Goal: Information Seeking & Learning: Find specific fact

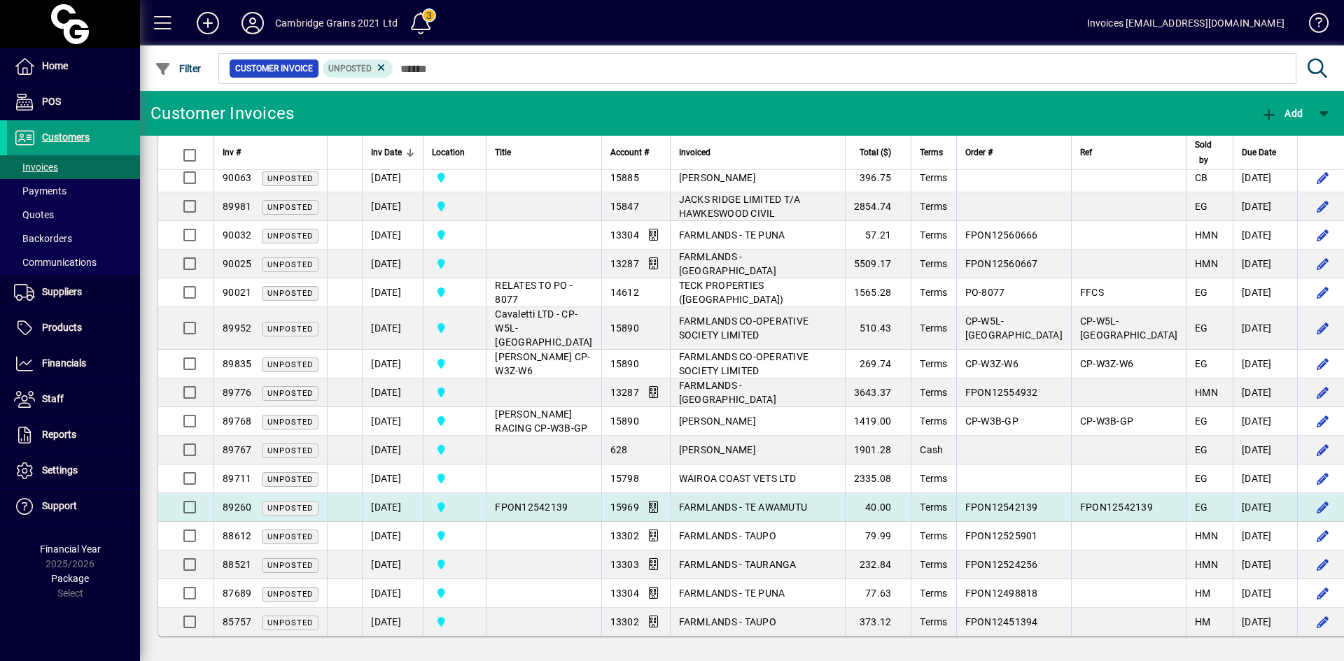
scroll to position [838, 0]
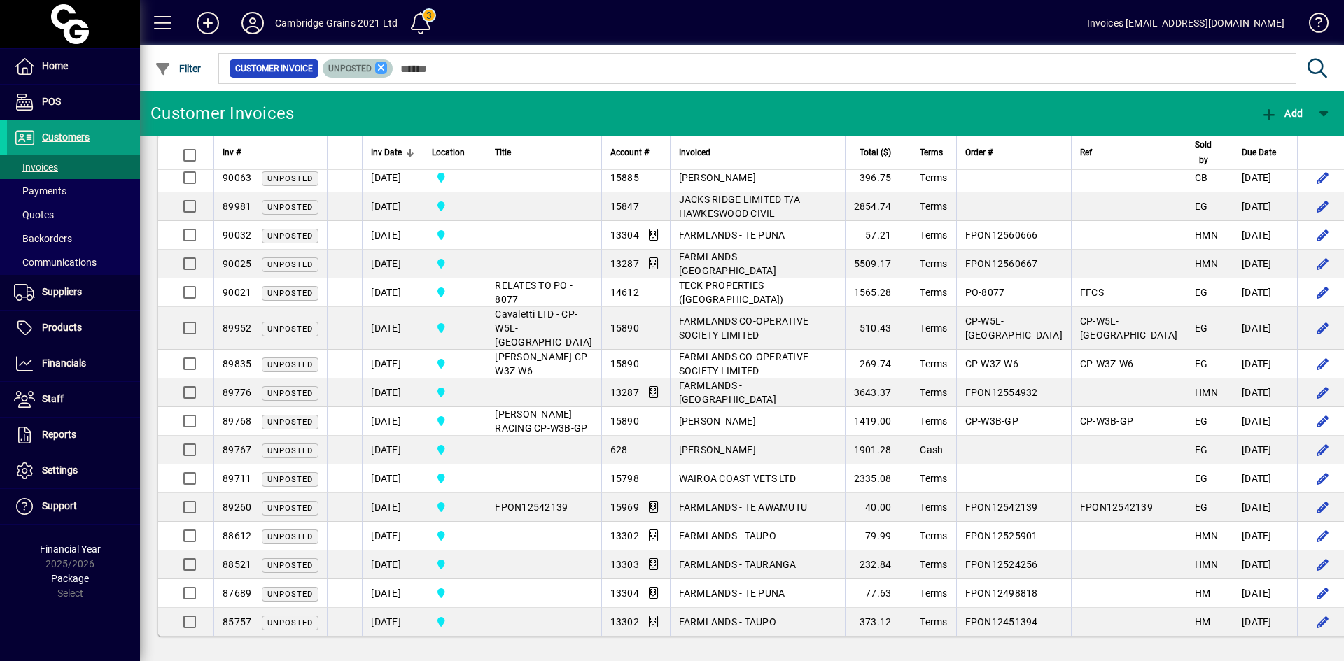
click at [379, 71] on icon at bounding box center [381, 68] width 13 height 13
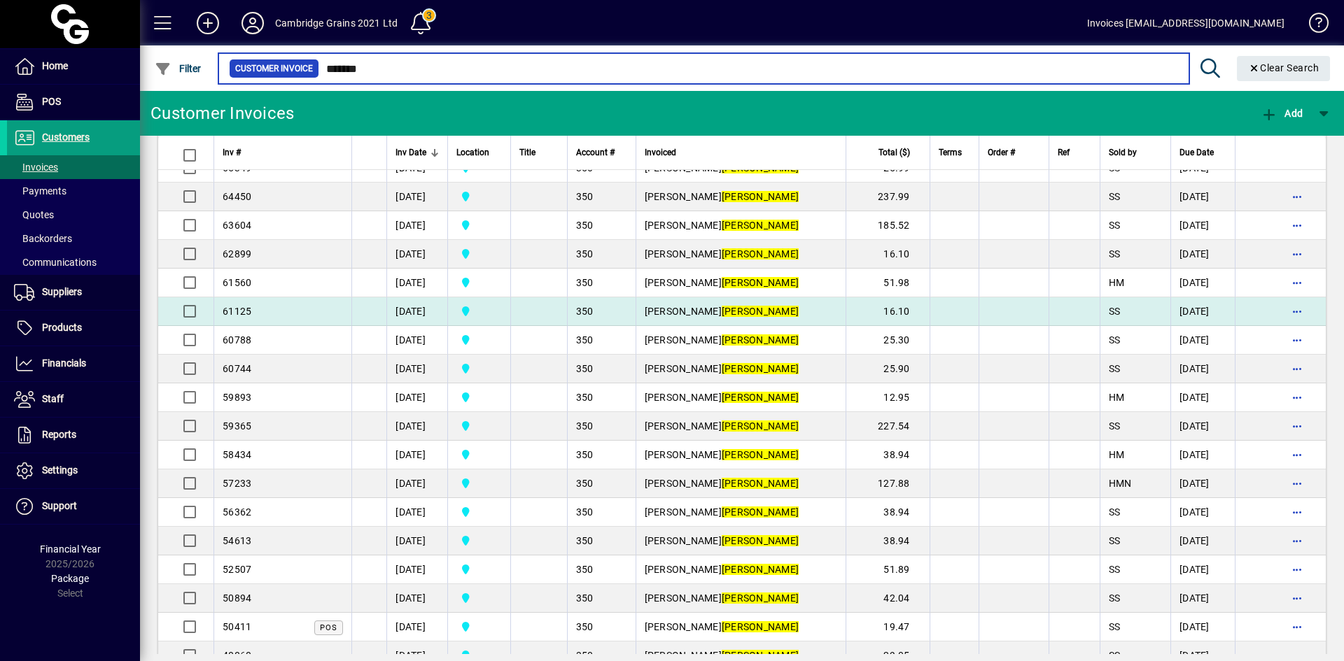
scroll to position [558, 0]
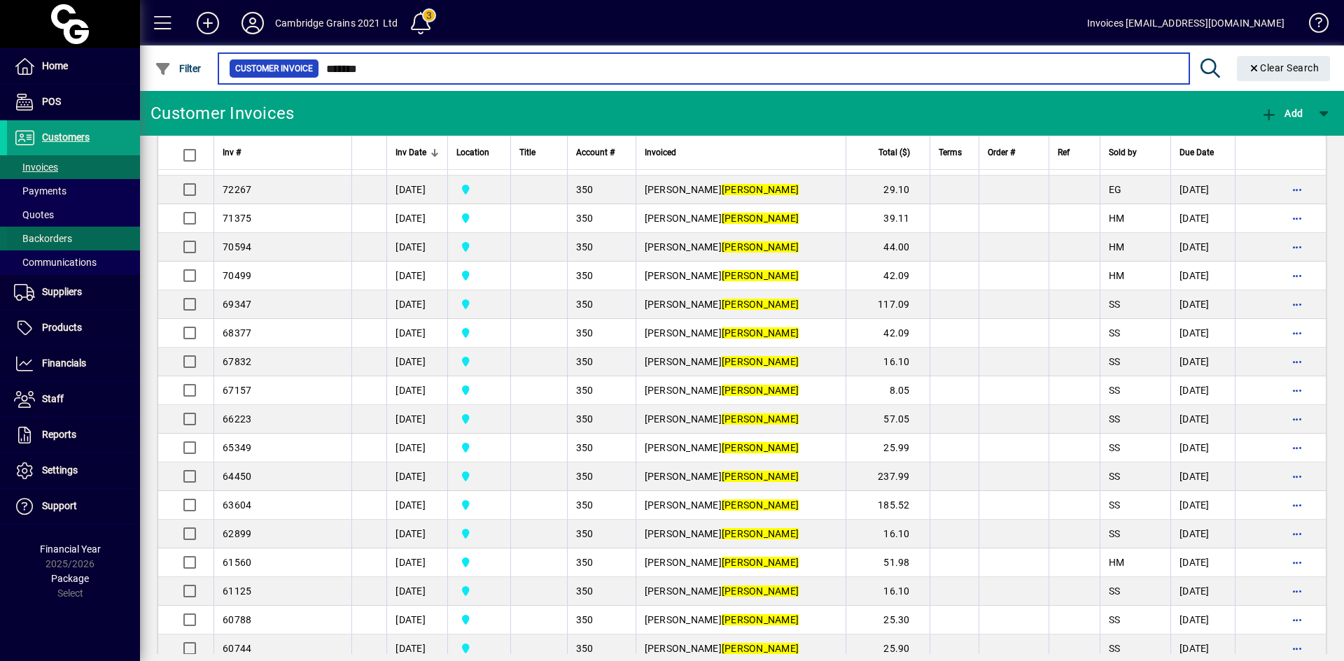
type input "*******"
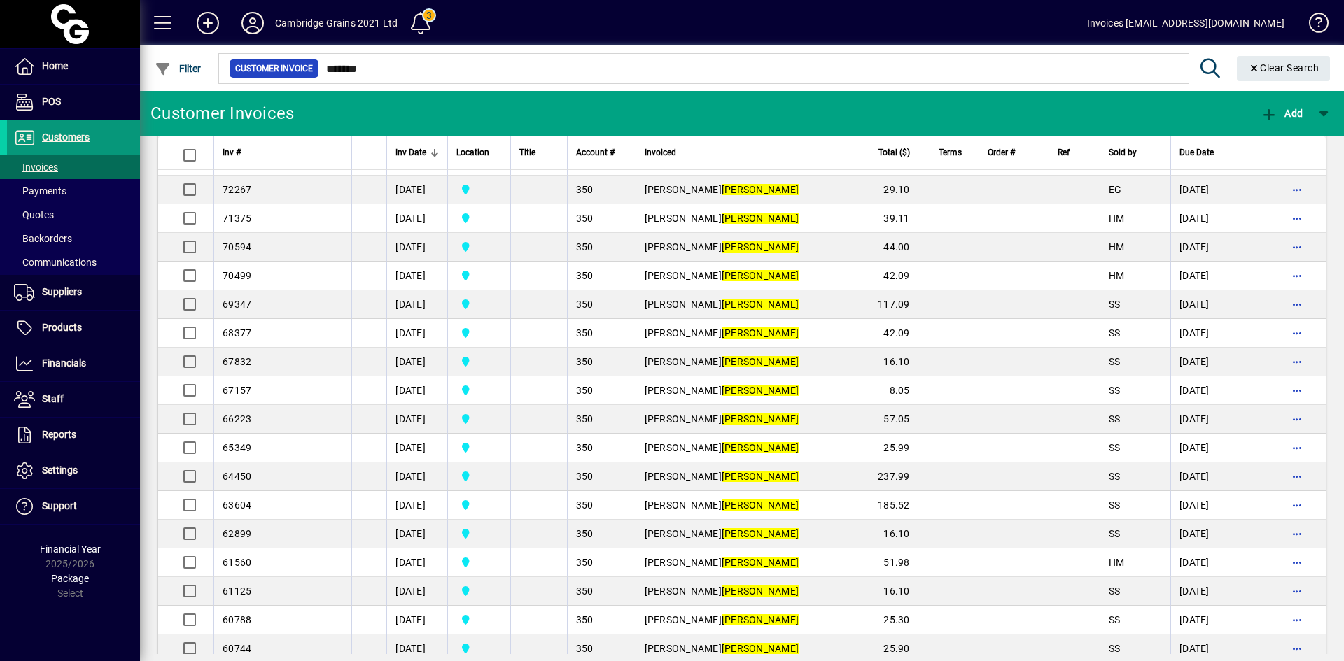
drag, startPoint x: 62, startPoint y: 166, endPoint x: 91, endPoint y: 143, distance: 36.9
click at [62, 166] on span at bounding box center [73, 167] width 133 height 34
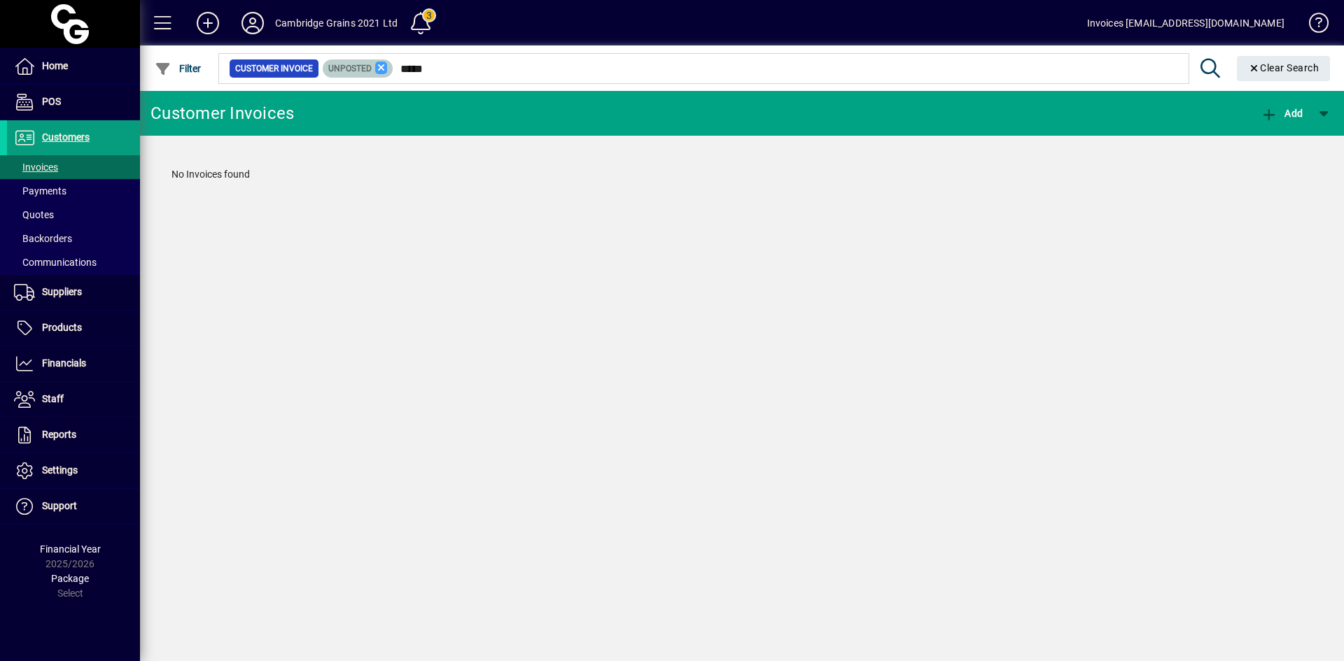
click at [380, 71] on icon at bounding box center [381, 68] width 13 height 13
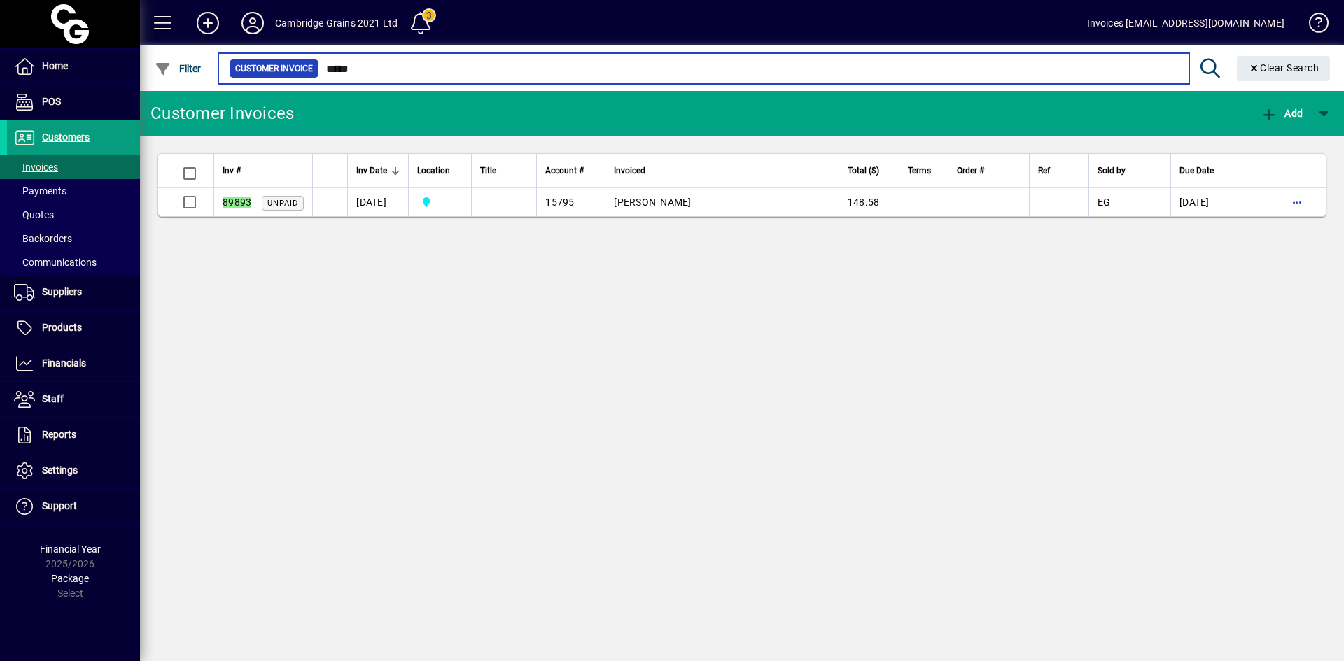
drag, startPoint x: 373, startPoint y: 73, endPoint x: 304, endPoint y: 69, distance: 69.4
click at [304, 70] on div "Customer Invoice *****" at bounding box center [703, 69] width 949 height 20
type input "*****"
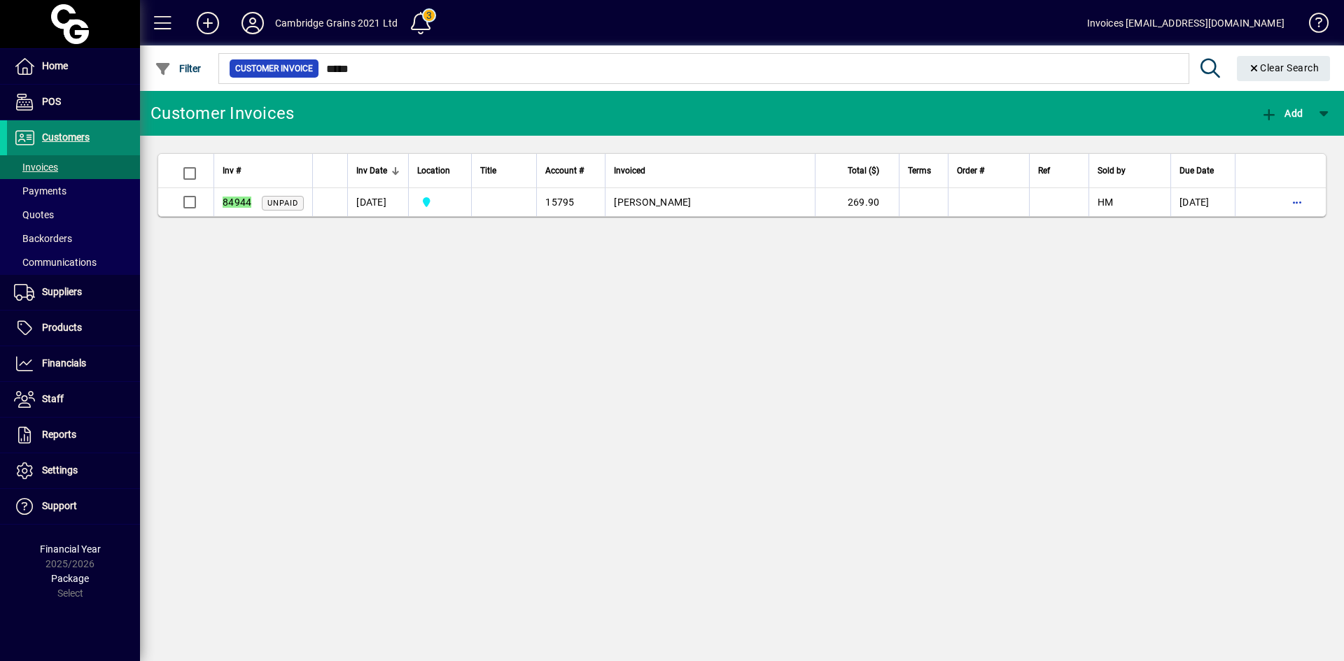
click at [59, 141] on span "Customers" at bounding box center [66, 137] width 48 height 11
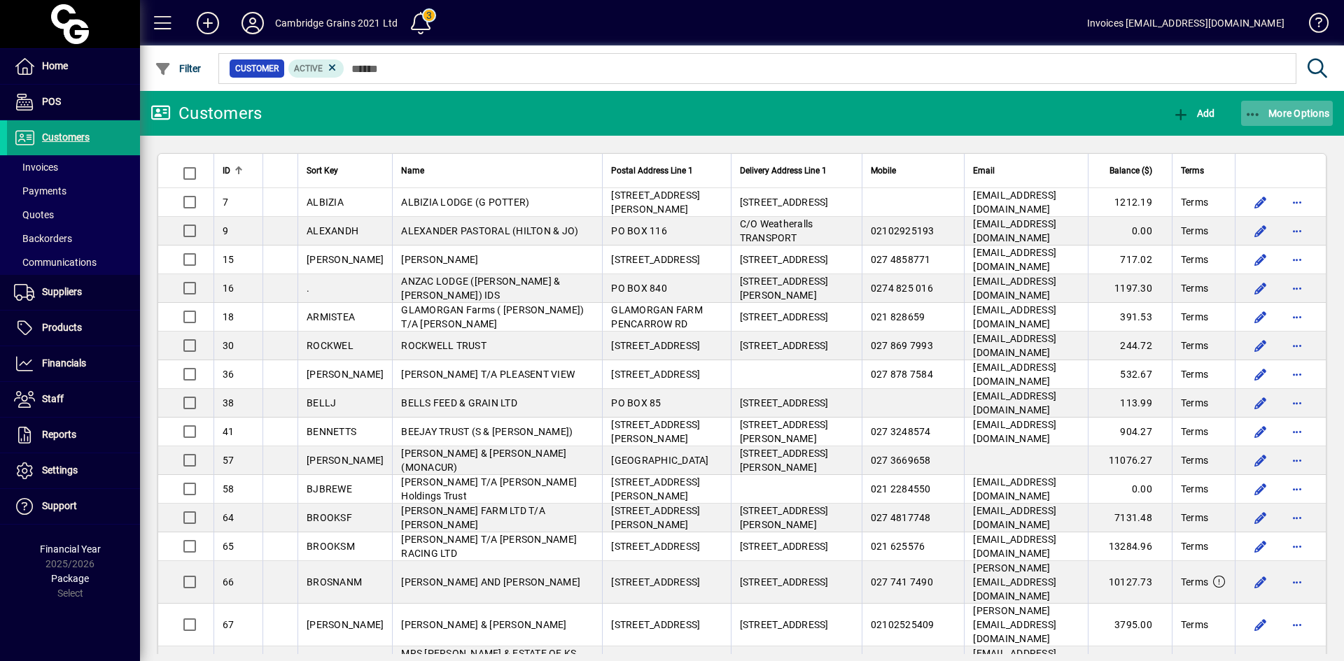
click at [1253, 113] on icon "button" at bounding box center [1252, 115] width 17 height 14
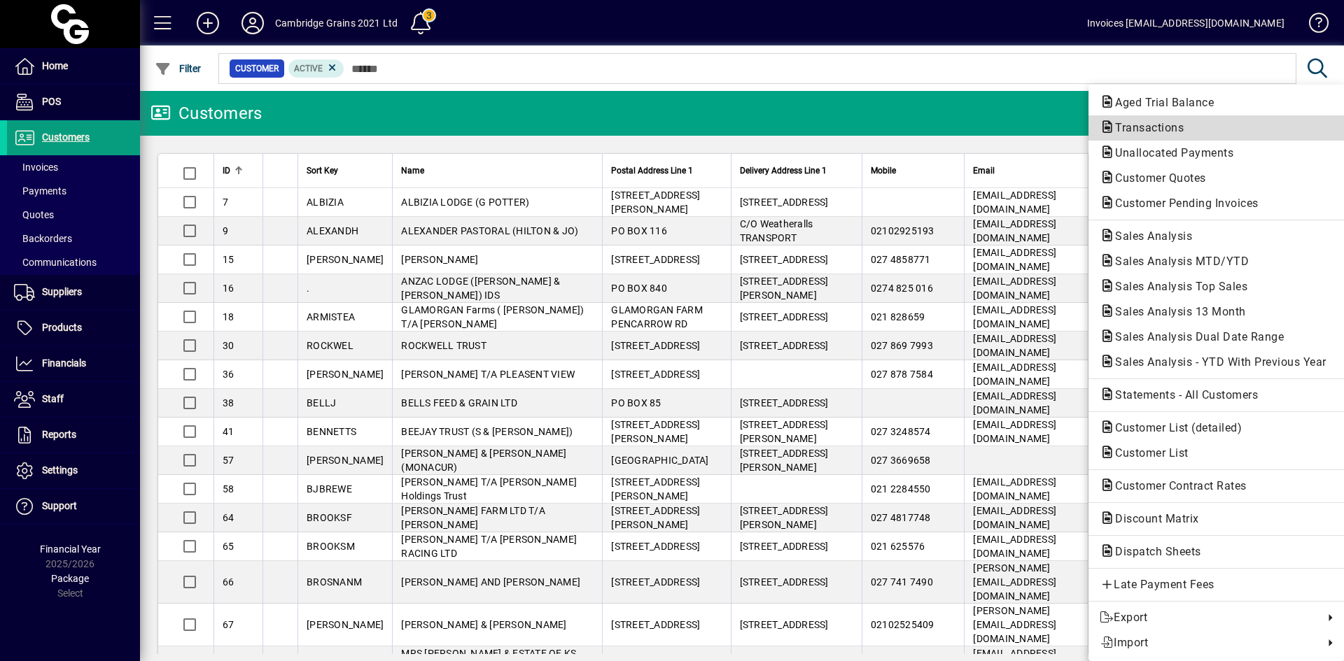
click at [1126, 127] on span "Transactions" at bounding box center [1144, 127] width 91 height 13
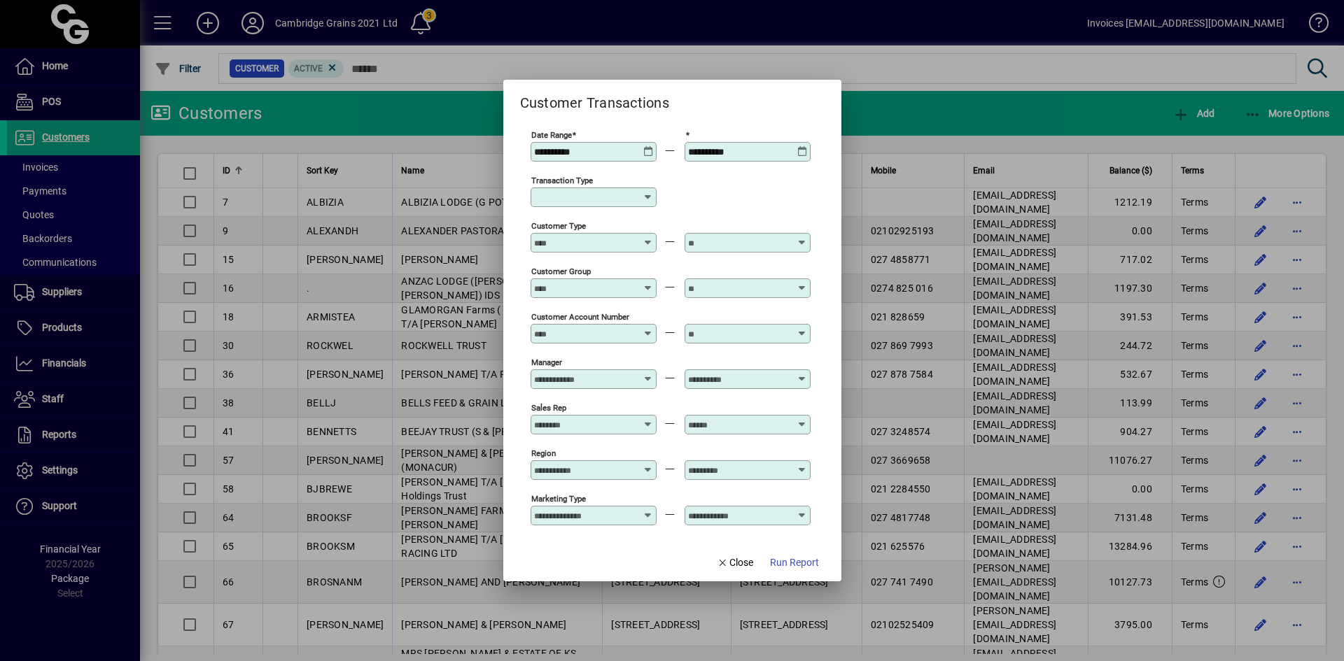
click at [645, 146] on icon at bounding box center [648, 146] width 10 height 0
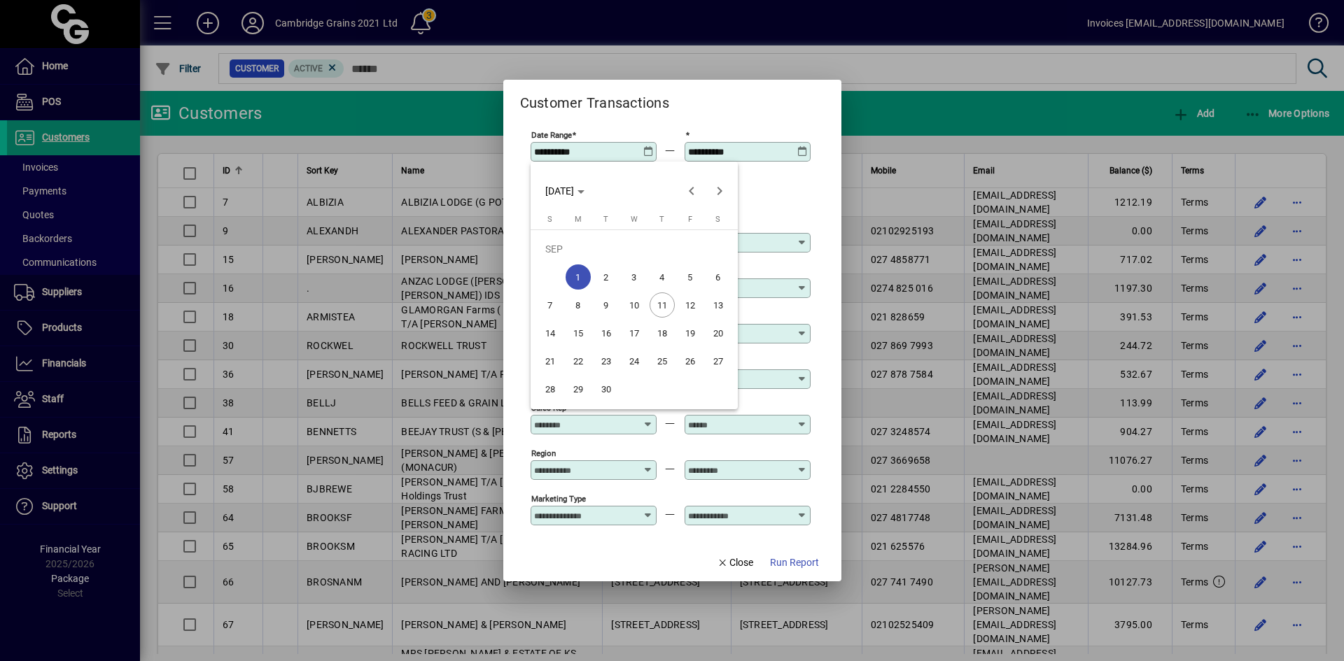
click at [542, 310] on span "7" at bounding box center [549, 305] width 25 height 25
type input "**********"
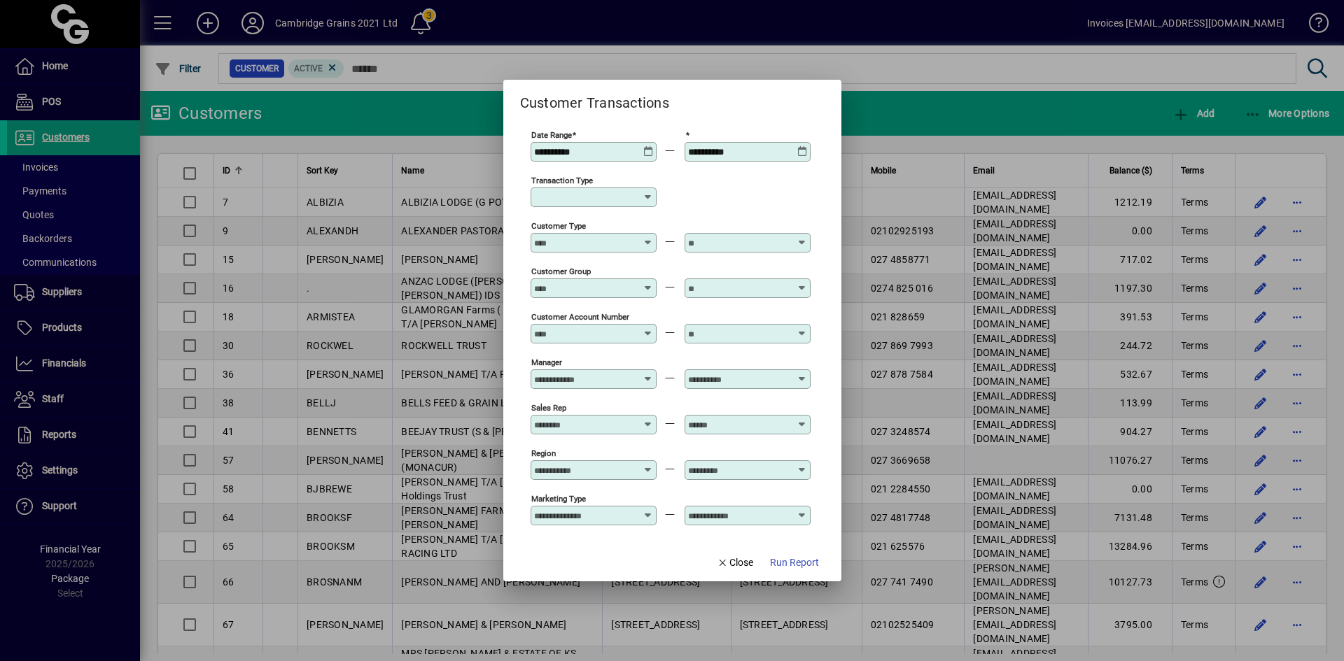
click at [805, 146] on icon at bounding box center [802, 146] width 10 height 0
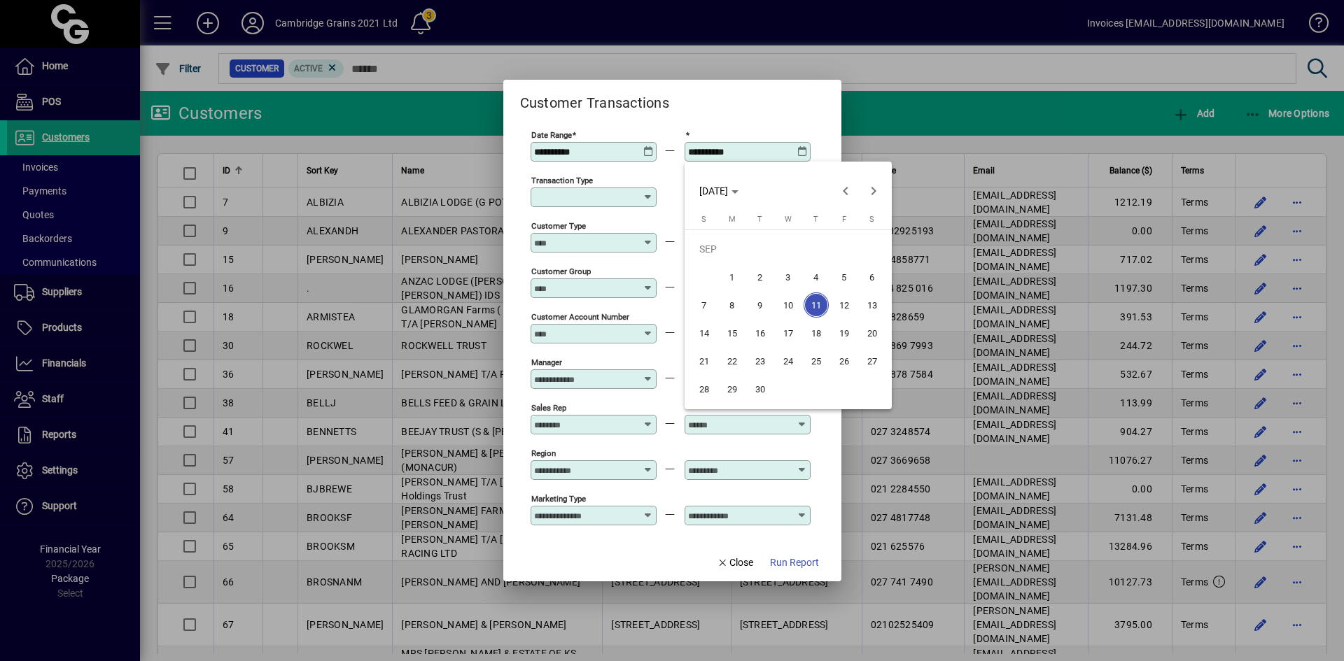
click at [788, 304] on span "10" at bounding box center [787, 305] width 25 height 25
type input "**********"
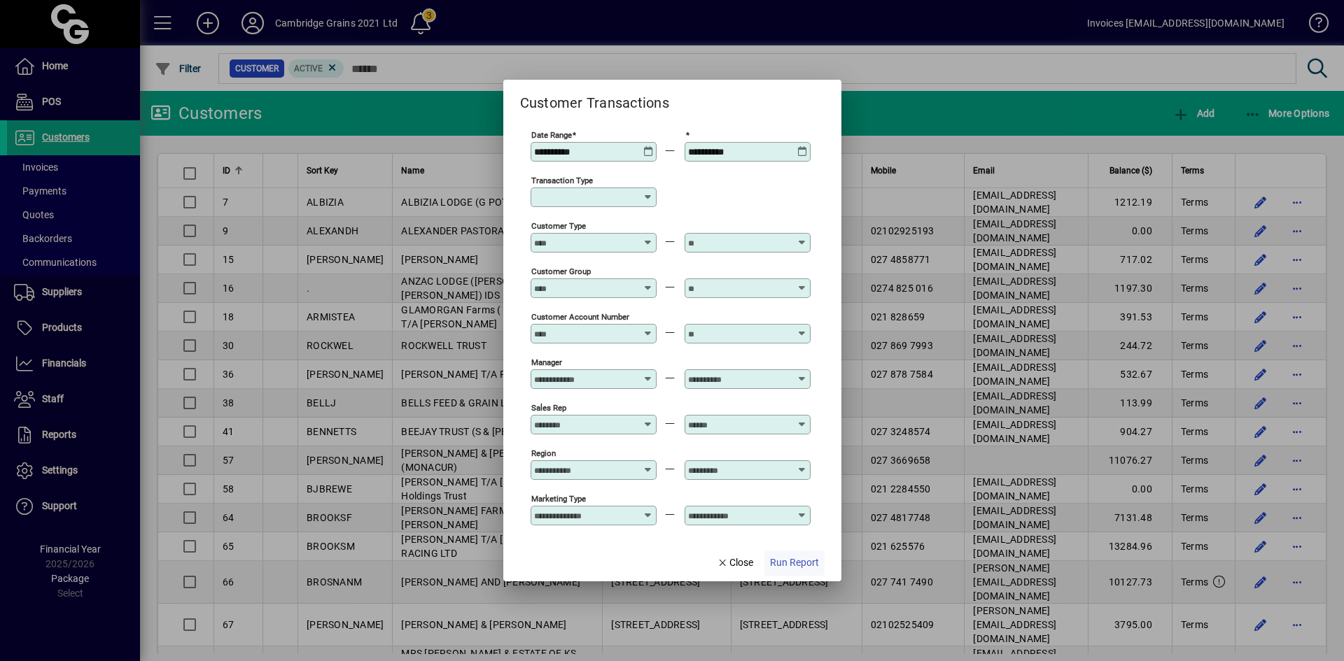
click at [799, 559] on span "Run Report" at bounding box center [794, 563] width 49 height 15
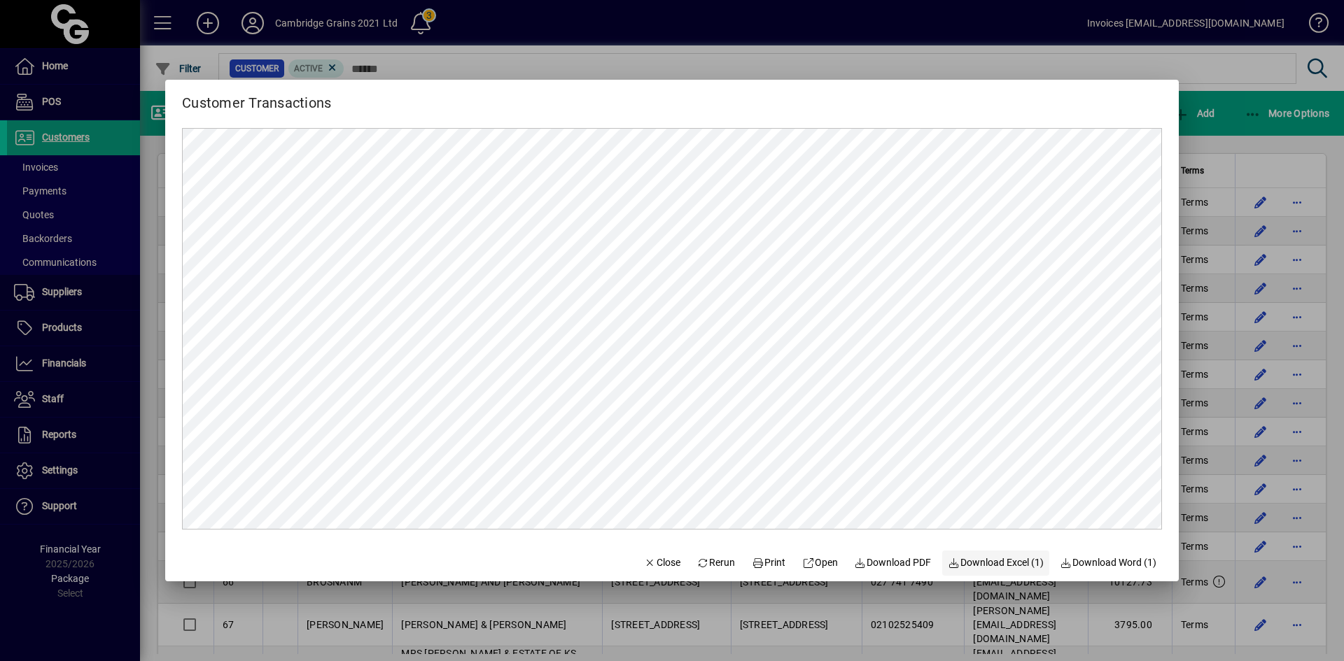
click at [988, 565] on span "Download Excel (1)" at bounding box center [995, 563] width 96 height 15
drag, startPoint x: 642, startPoint y: 558, endPoint x: 622, endPoint y: 554, distance: 20.0
click at [644, 558] on span "Close" at bounding box center [662, 563] width 36 height 15
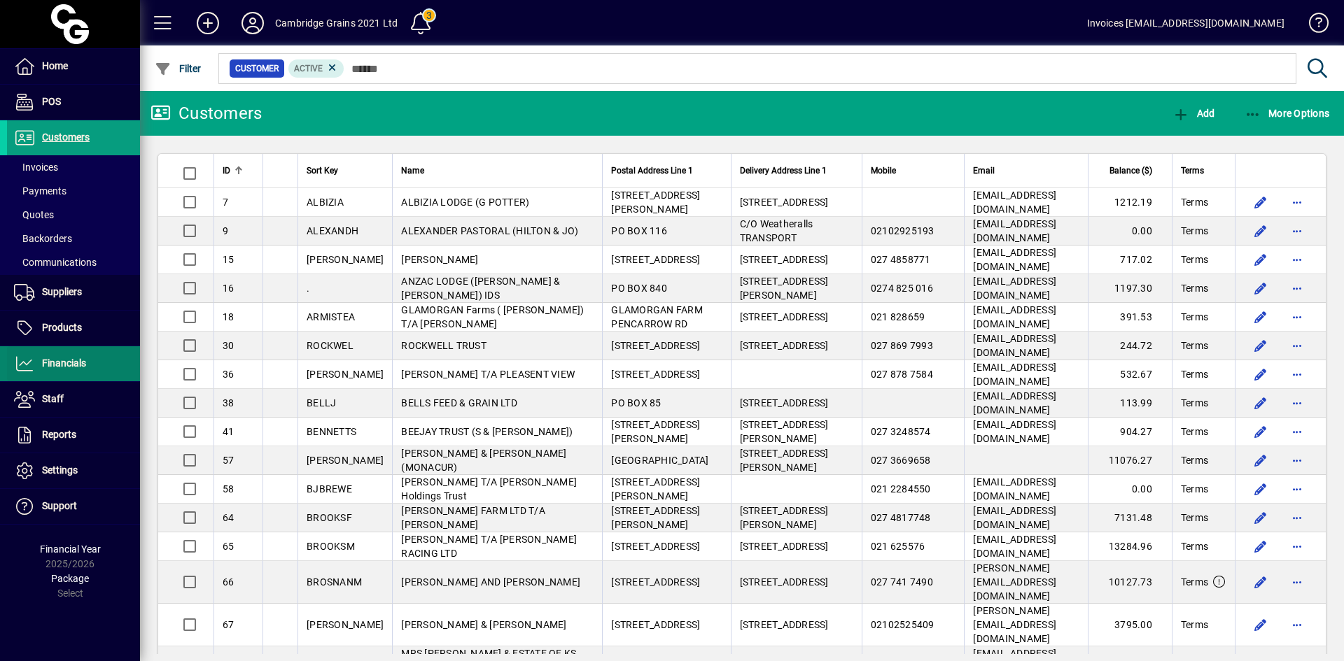
click at [53, 355] on span at bounding box center [73, 364] width 133 height 34
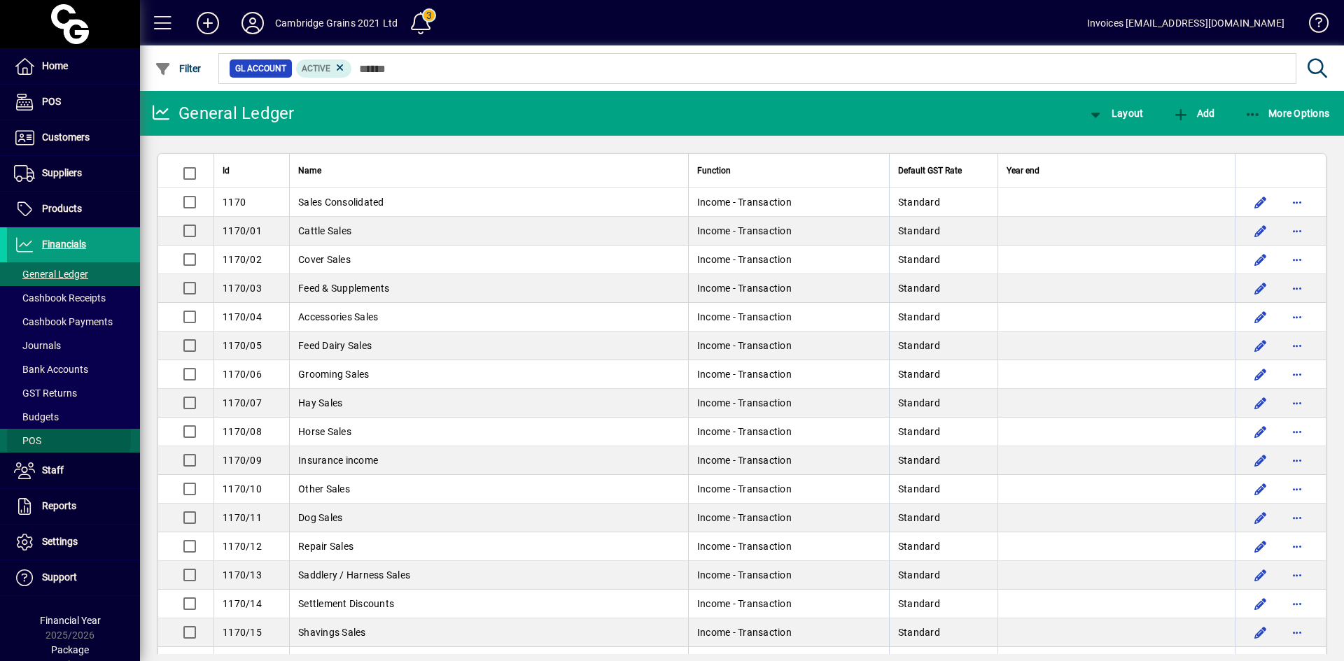
click at [29, 437] on span "POS" at bounding box center [27, 440] width 27 height 11
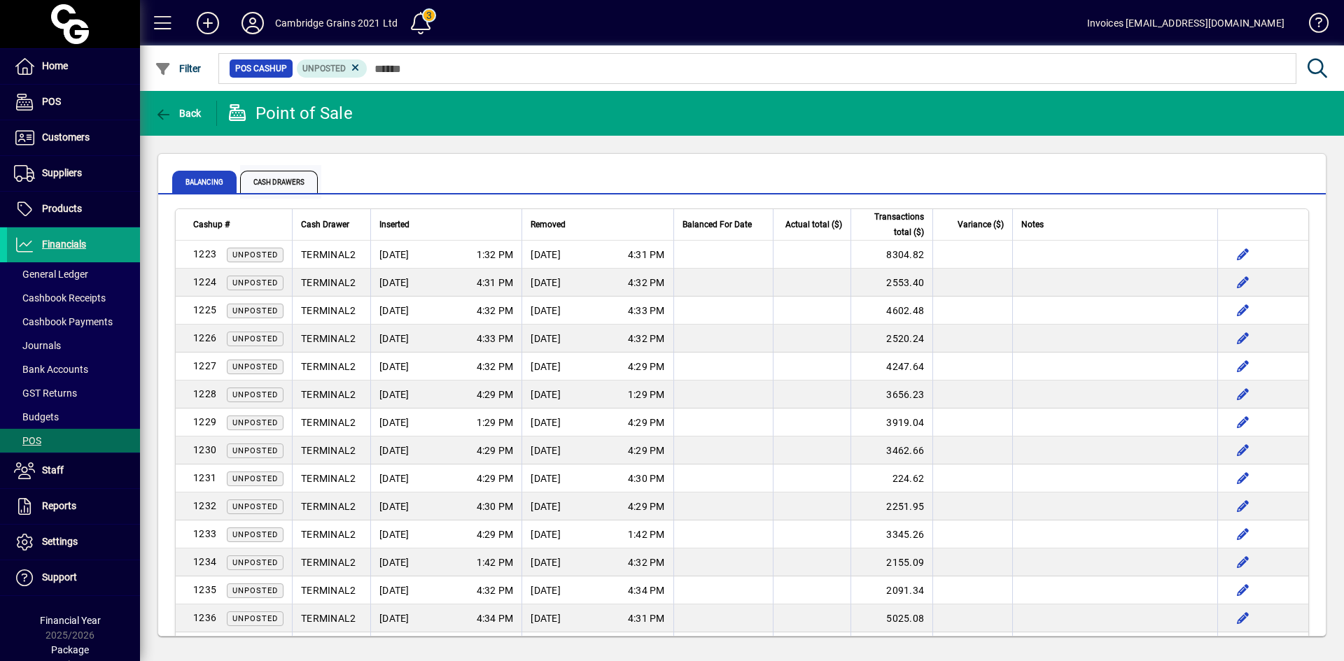
click at [284, 176] on span "Cash Drawers" at bounding box center [279, 182] width 78 height 22
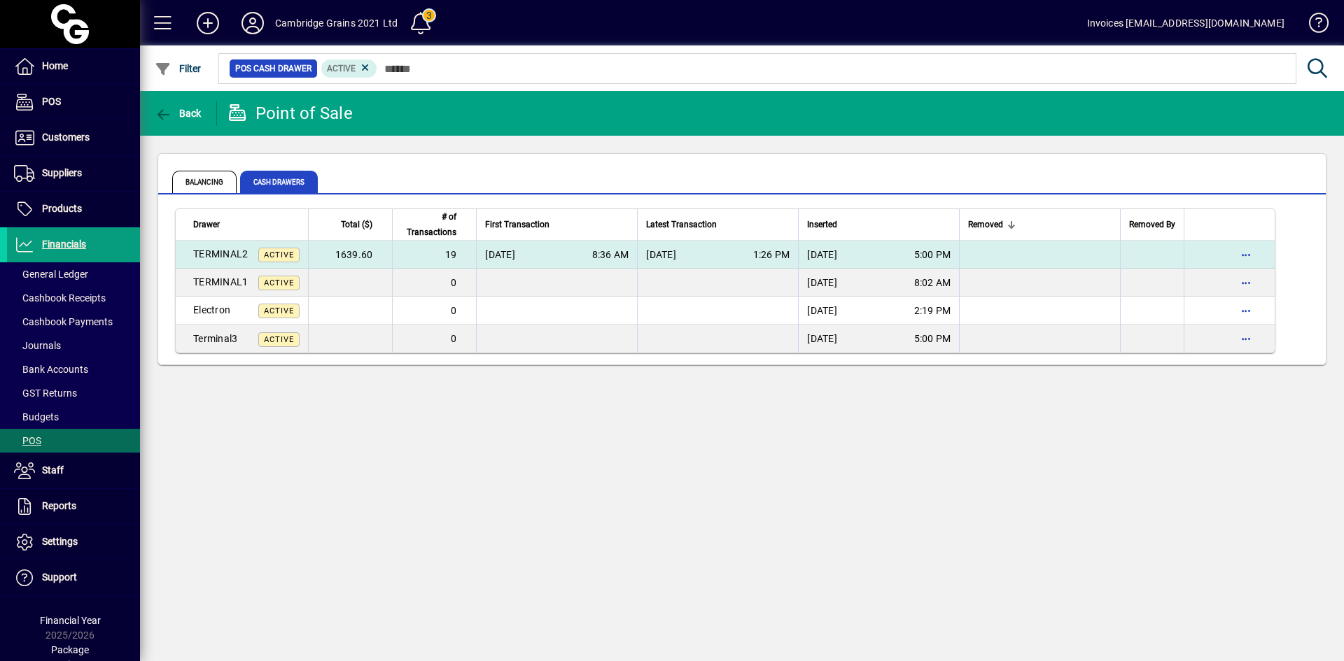
click at [515, 252] on span "[DATE]" at bounding box center [500, 255] width 30 height 14
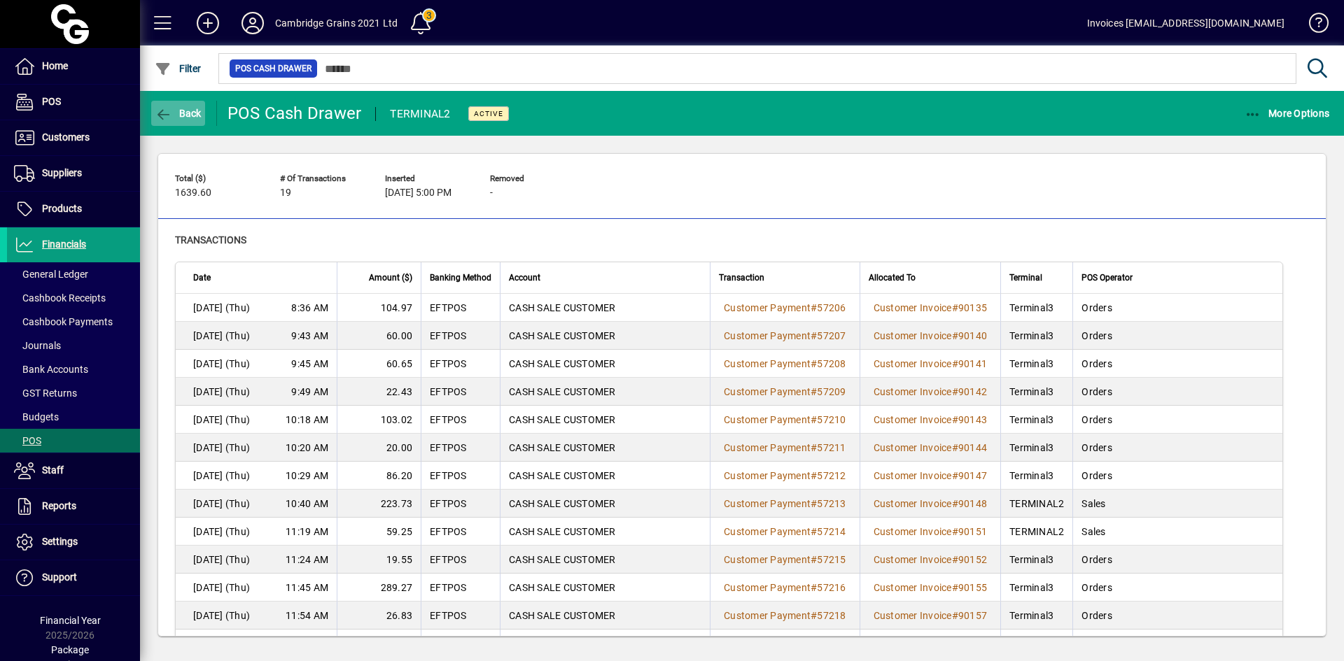
click at [159, 113] on icon "button" at bounding box center [163, 115] width 17 height 14
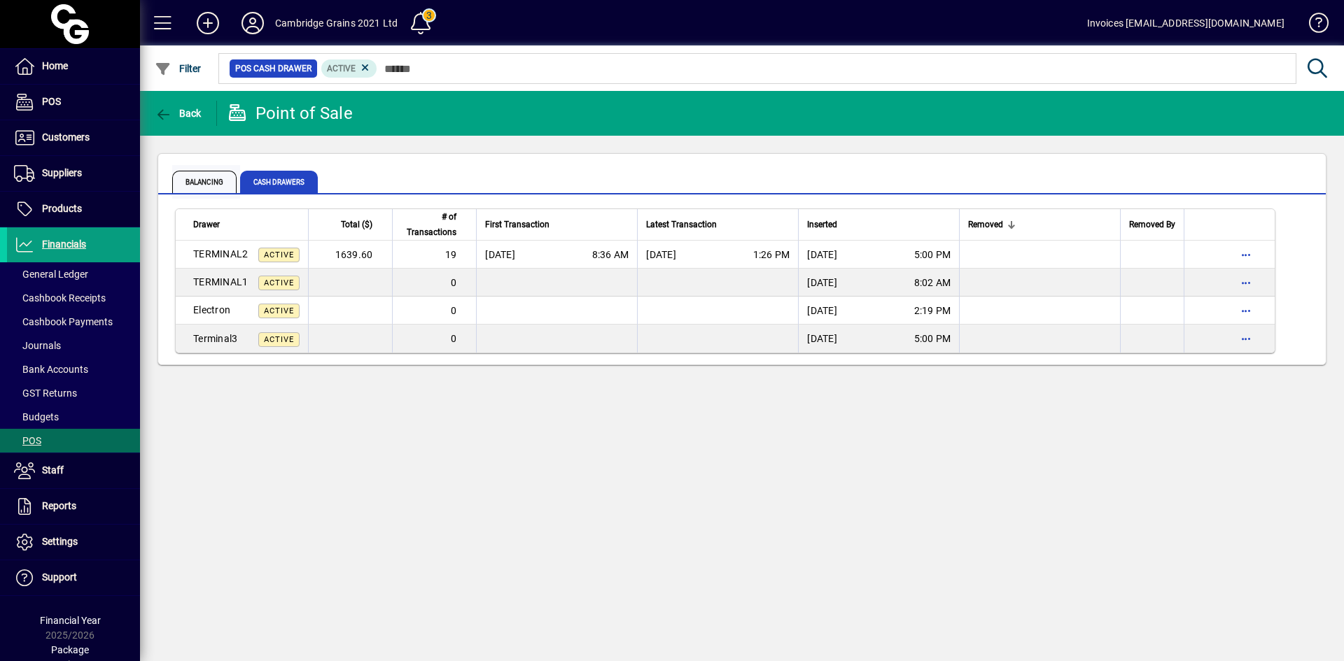
click at [209, 176] on span "Balancing" at bounding box center [204, 182] width 64 height 22
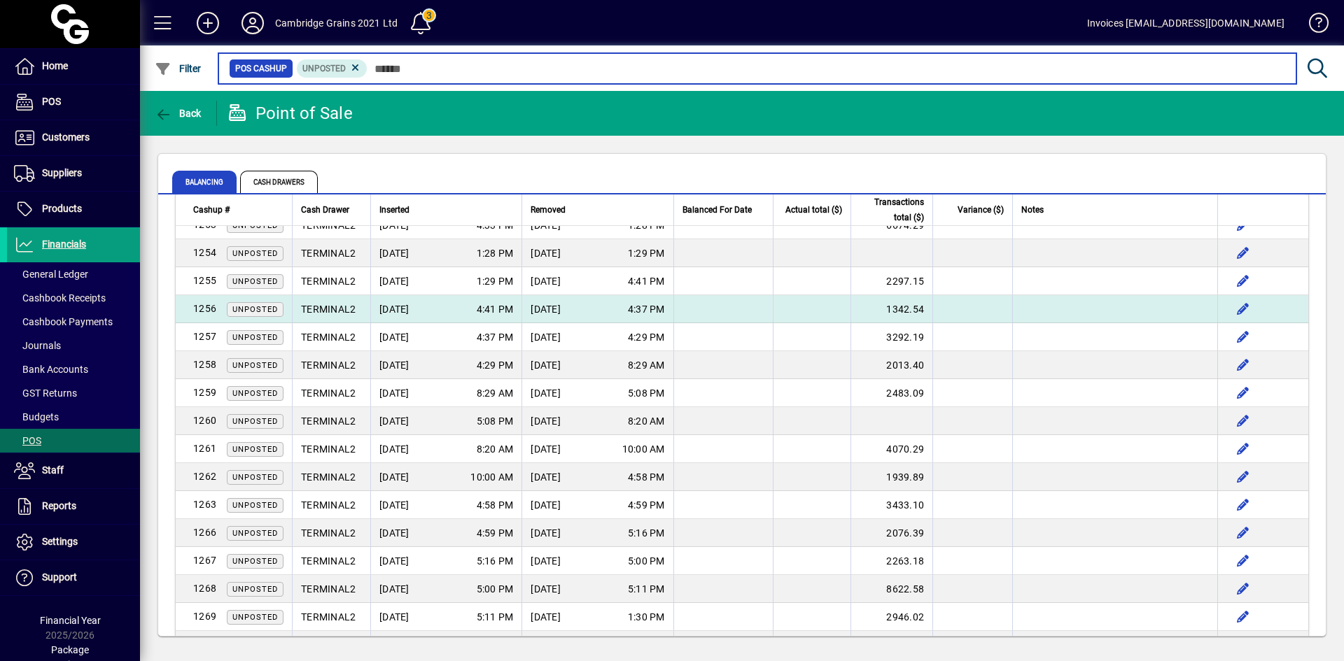
scroll to position [1050, 0]
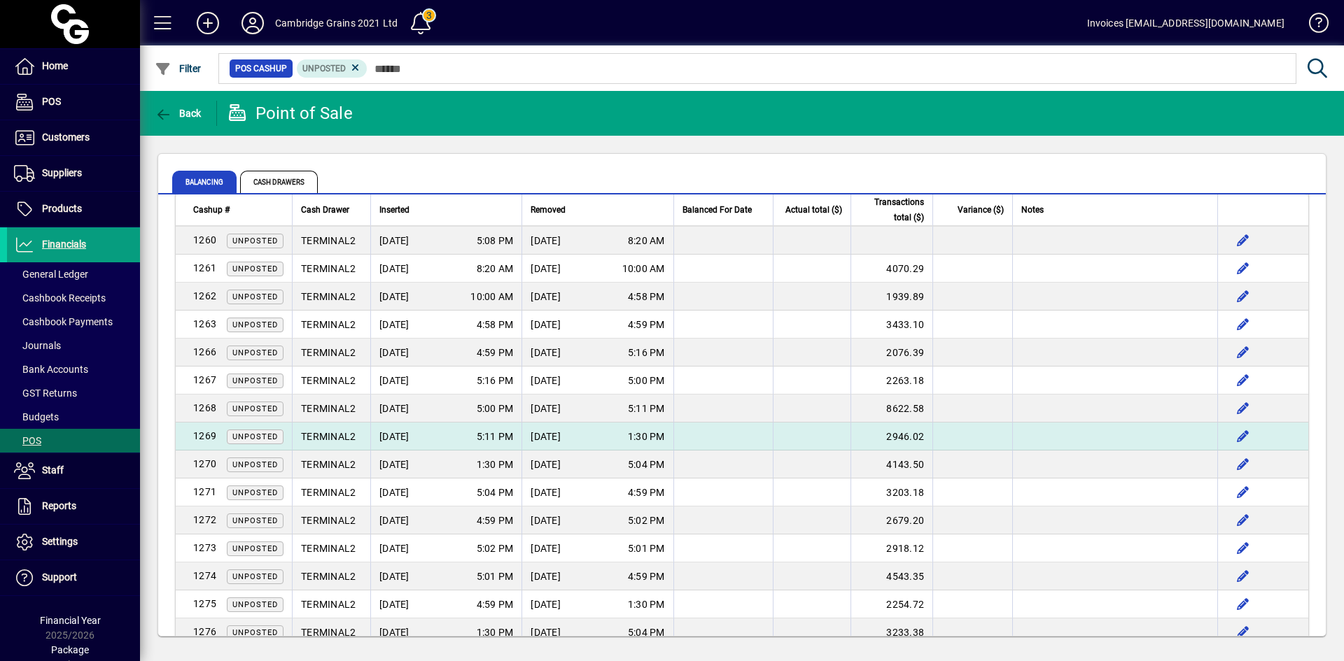
click at [404, 432] on span "08/08/2025" at bounding box center [394, 437] width 30 height 14
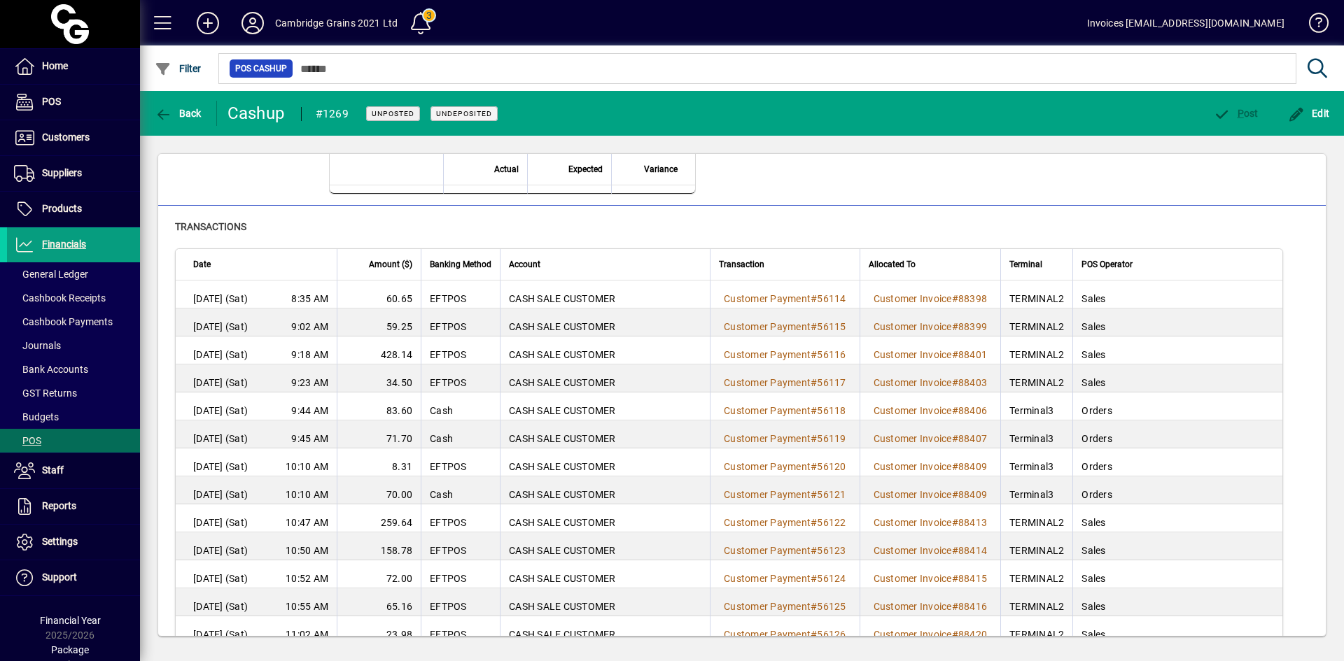
scroll to position [420, 0]
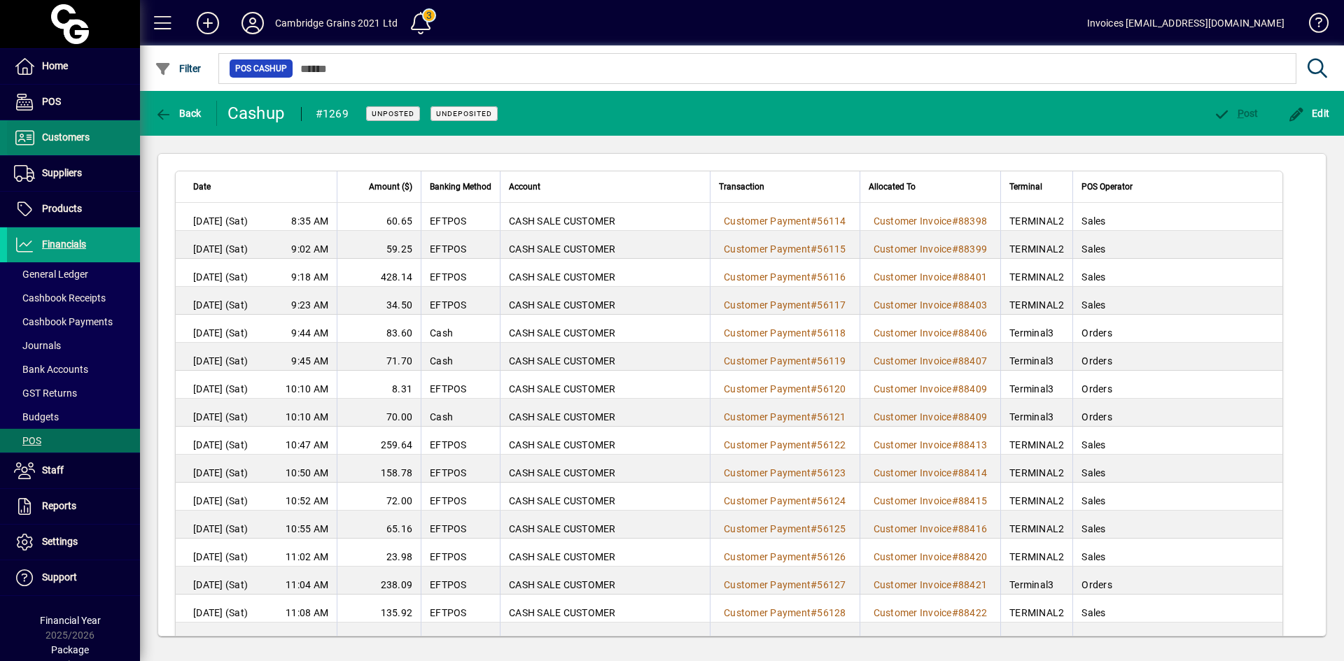
click at [73, 132] on span "Customers" at bounding box center [66, 137] width 48 height 11
click at [169, 112] on icon "button" at bounding box center [163, 115] width 17 height 14
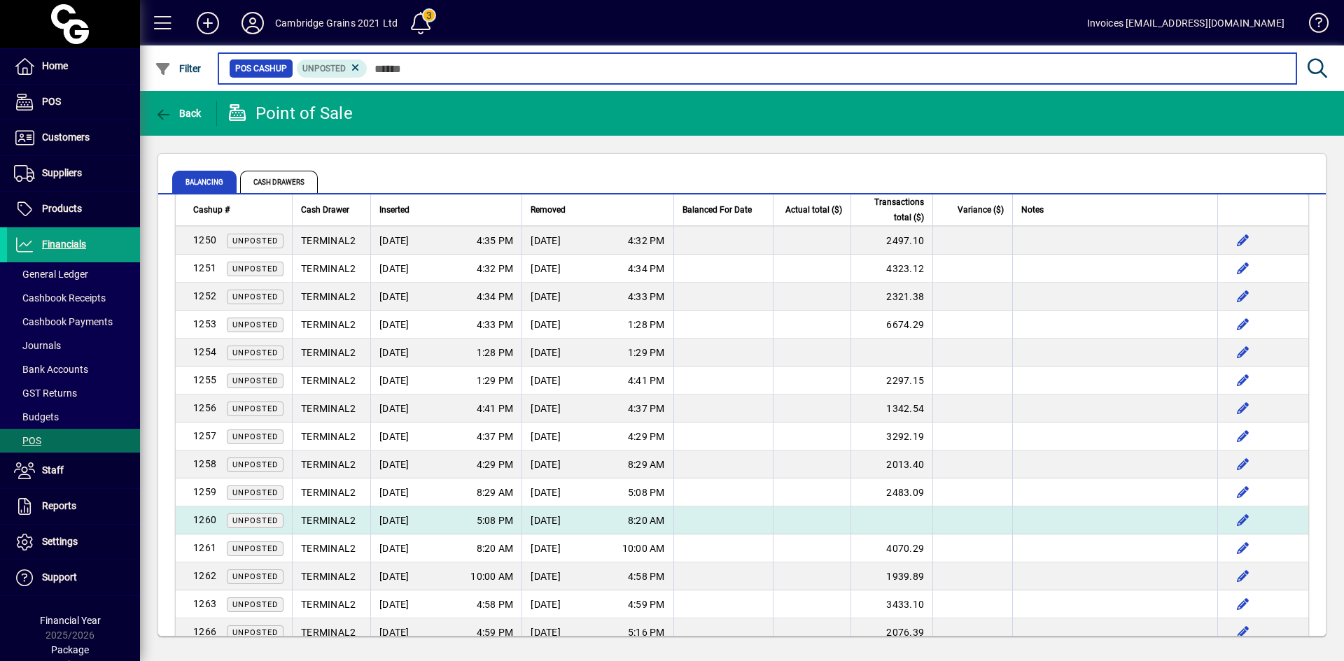
scroll to position [840, 0]
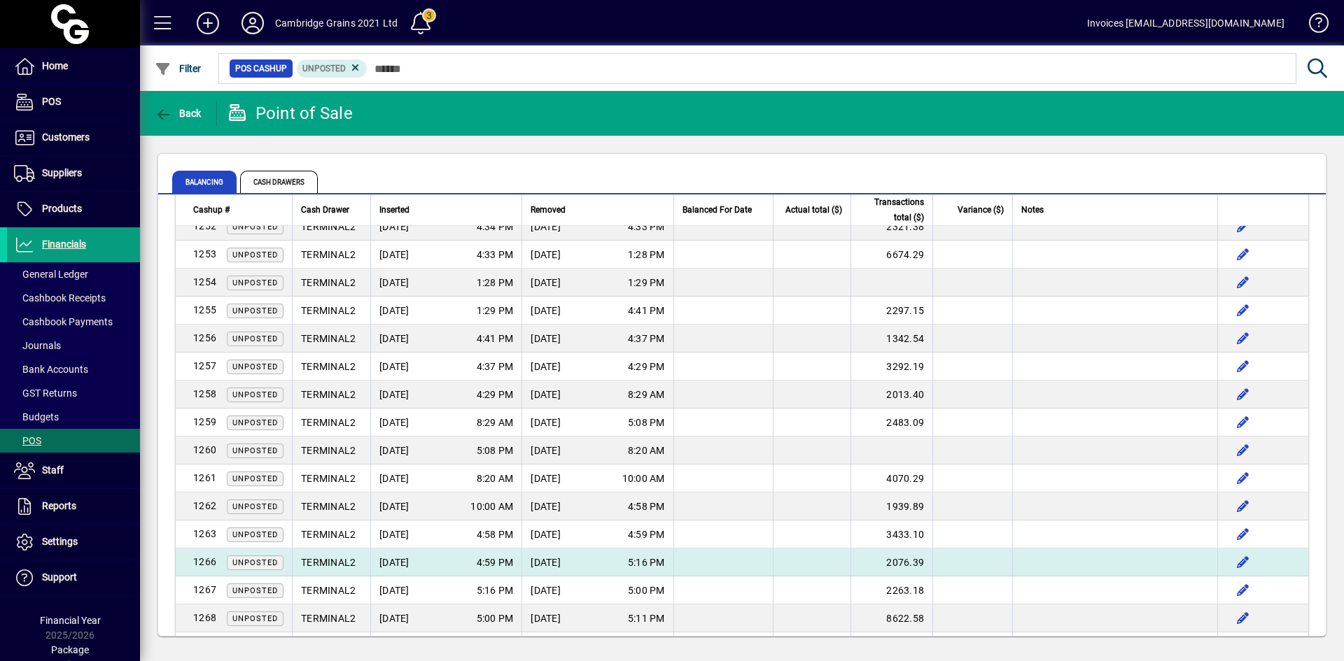
click at [551, 558] on span "06/08/2025" at bounding box center [545, 563] width 30 height 14
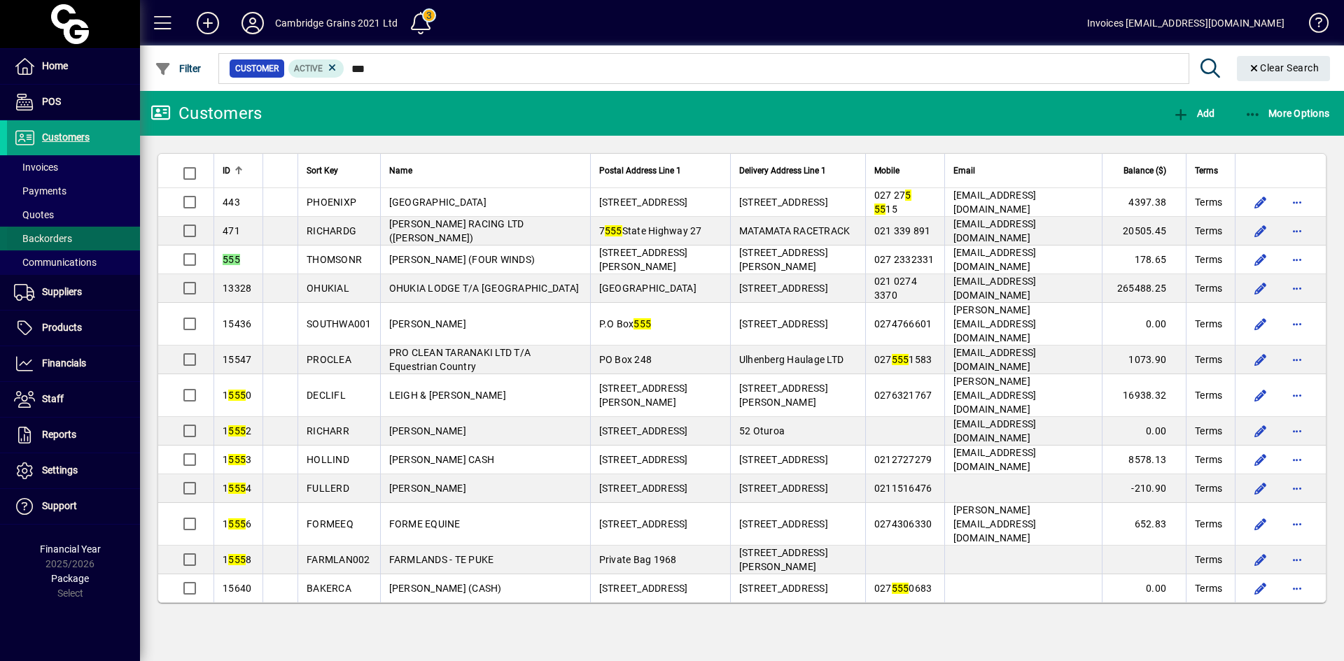
type input "***"
click at [43, 165] on span "Invoices" at bounding box center [36, 167] width 44 height 11
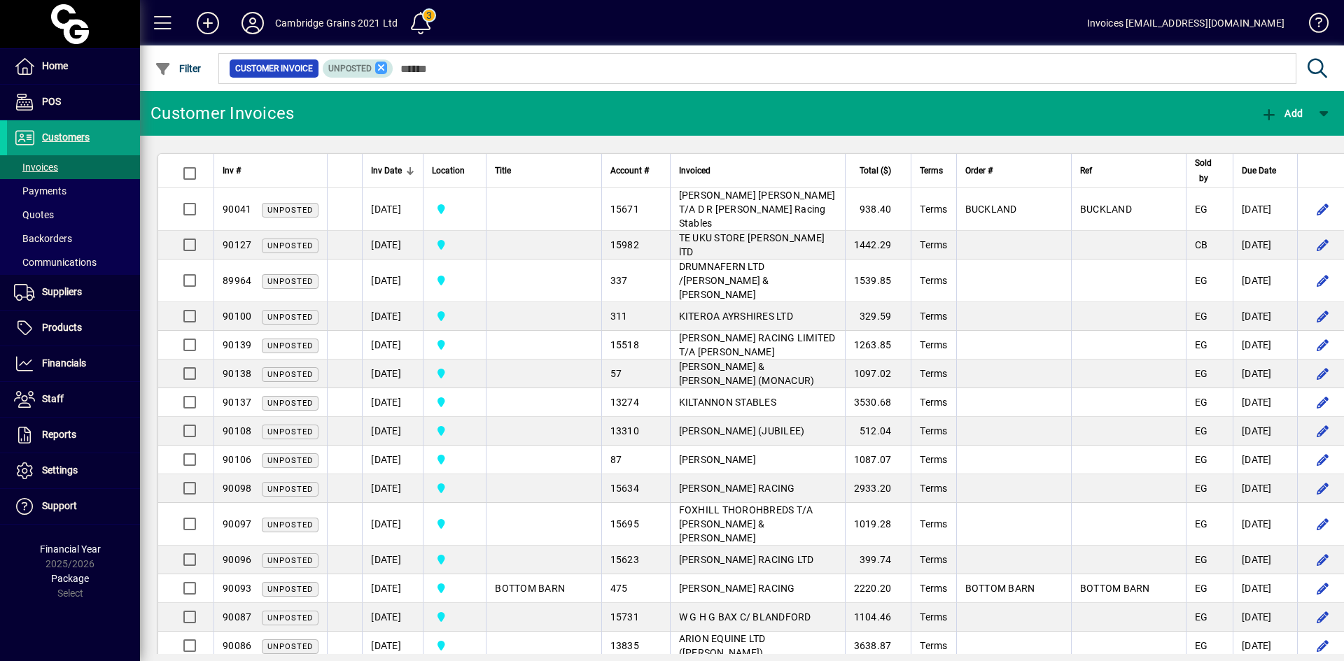
click at [383, 69] on icon at bounding box center [381, 68] width 13 height 13
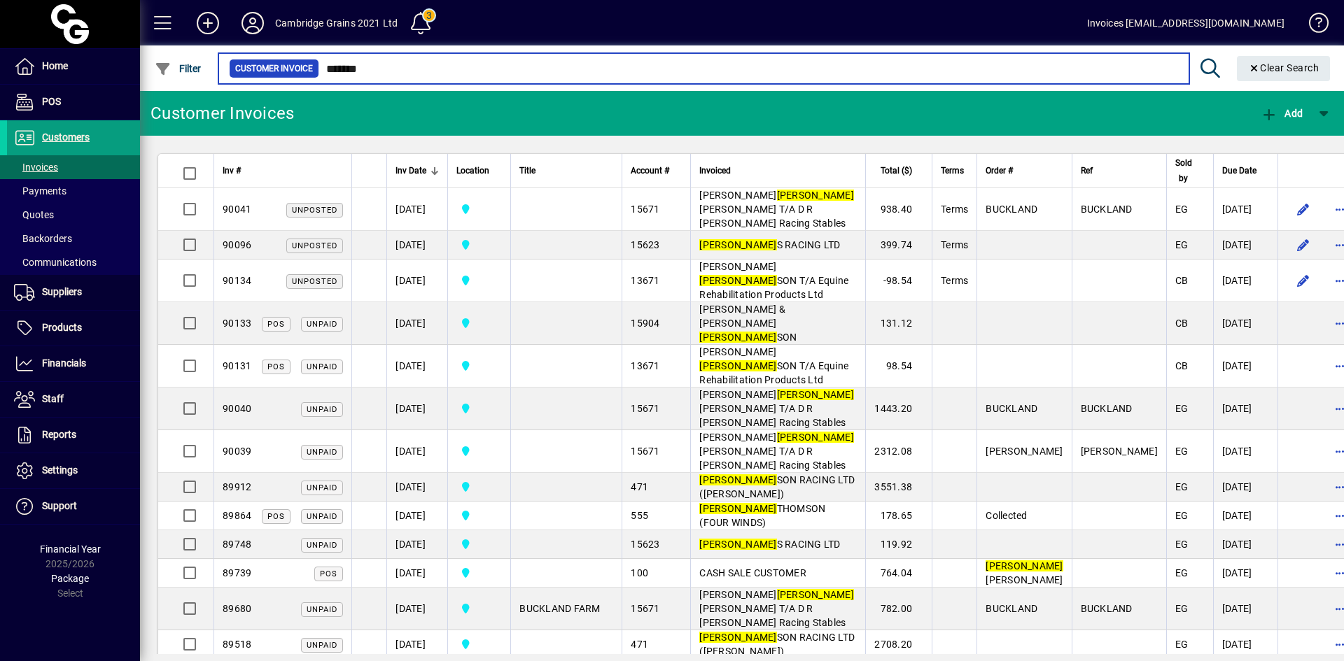
click at [411, 71] on input "*******" at bounding box center [748, 69] width 859 height 20
drag, startPoint x: 393, startPoint y: 75, endPoint x: 320, endPoint y: 67, distance: 73.9
click at [320, 67] on input "*******" at bounding box center [748, 69] width 859 height 20
paste input "**********"
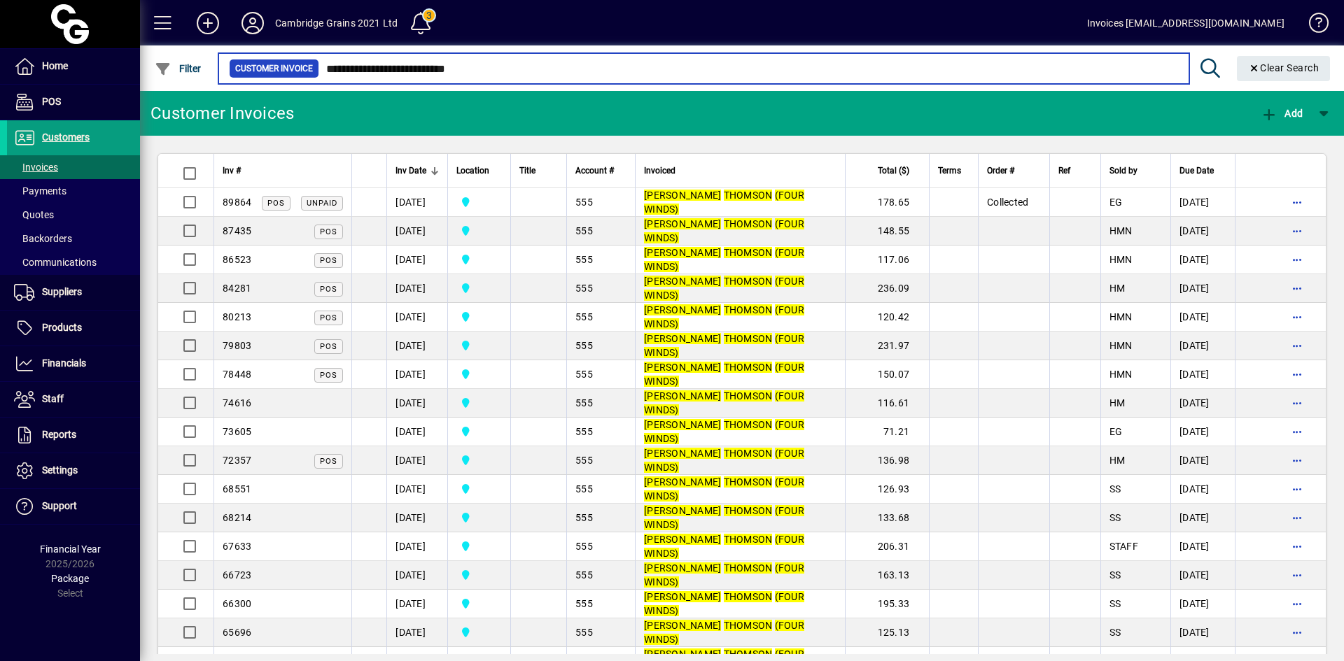
type input "**********"
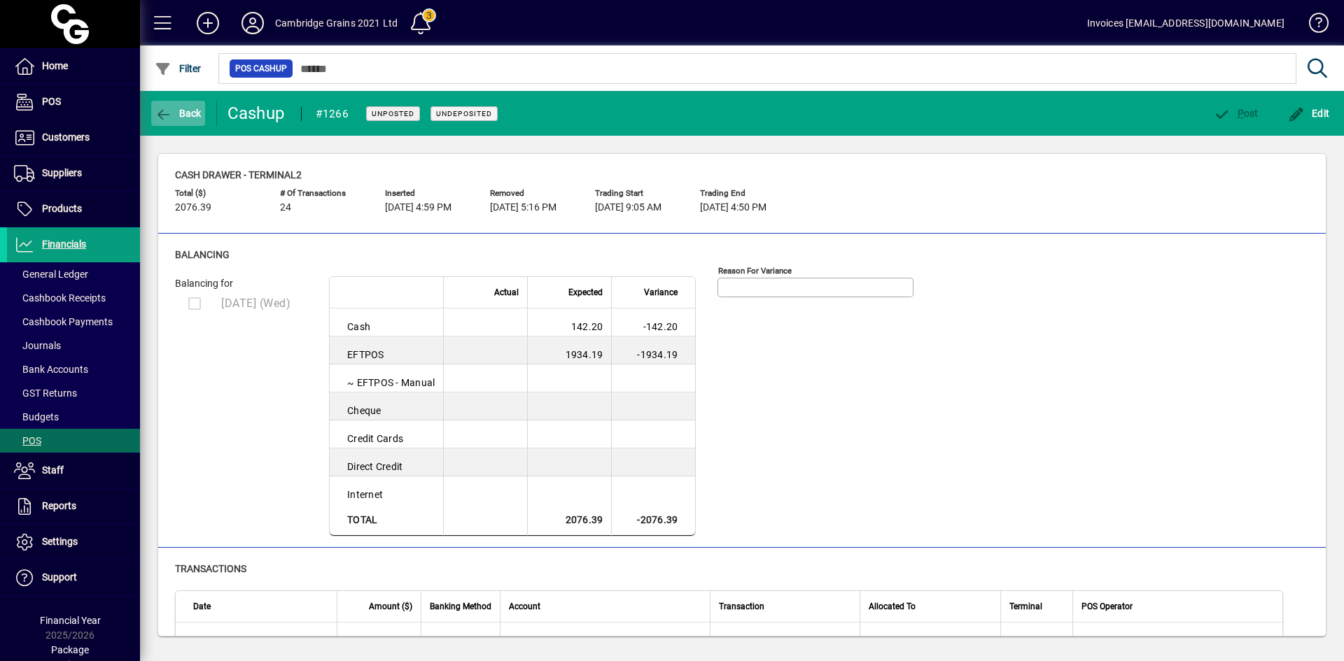
click at [174, 113] on span "Back" at bounding box center [178, 113] width 47 height 11
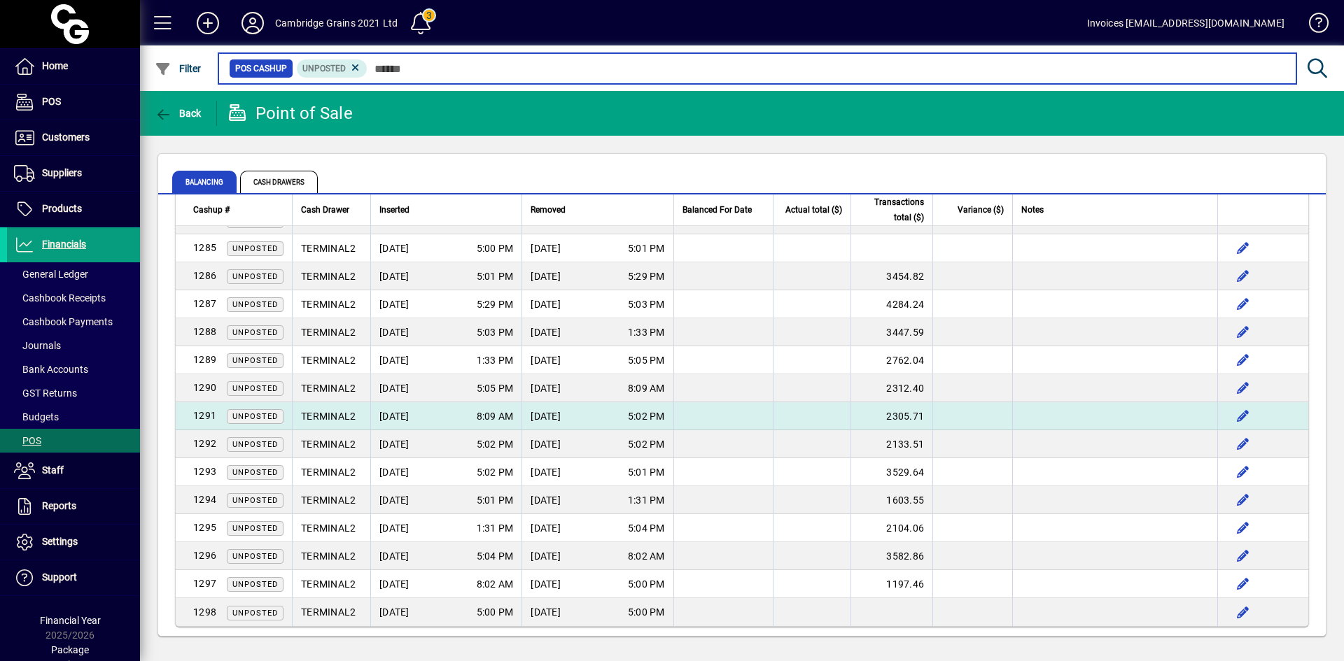
scroll to position [1688, 0]
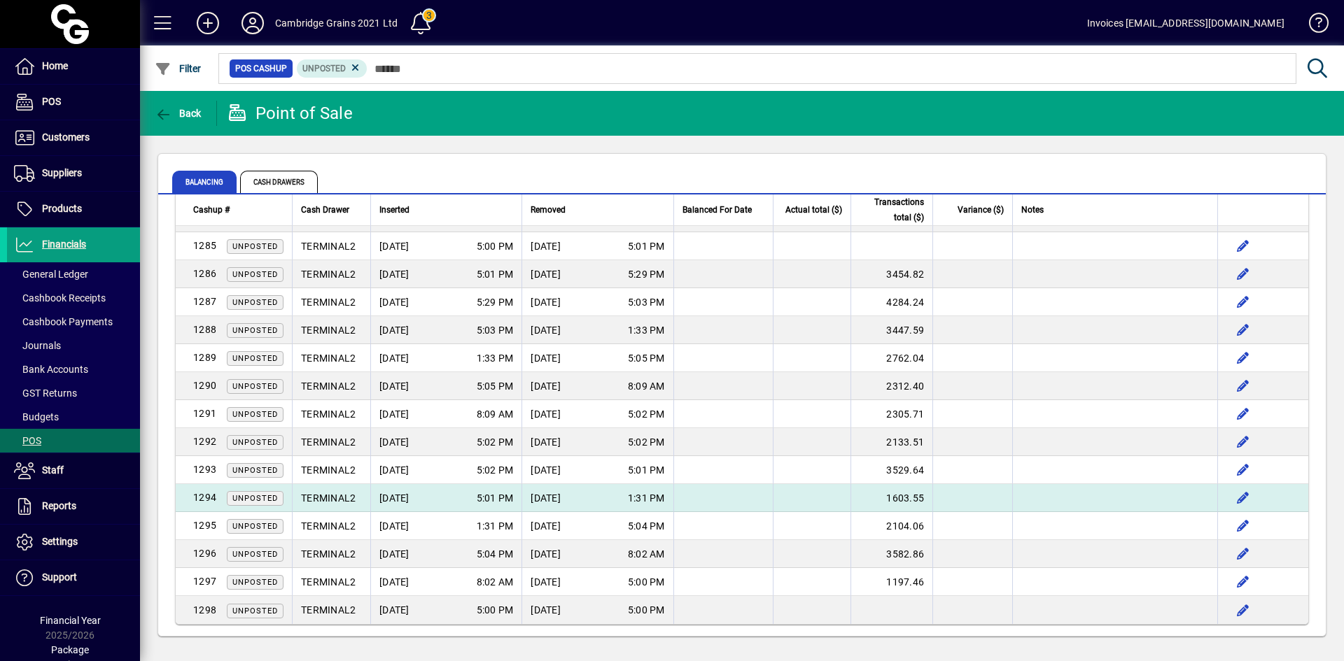
click at [409, 496] on span "[DATE]" at bounding box center [394, 498] width 30 height 14
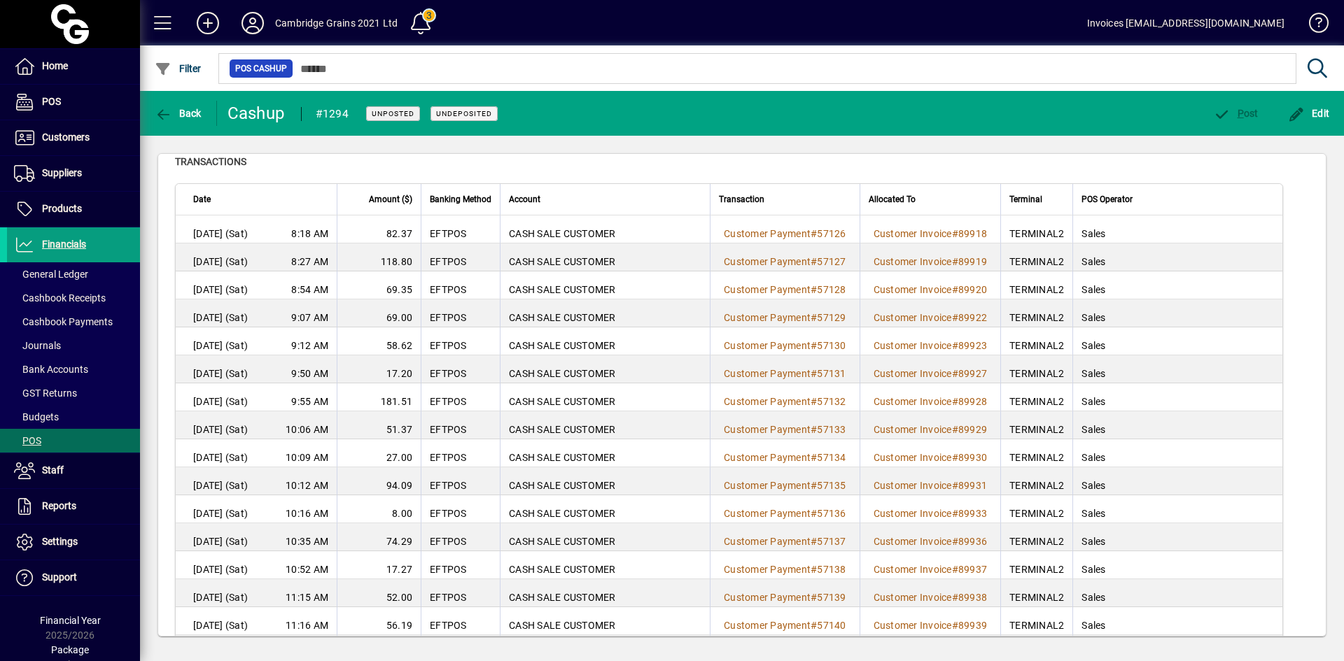
scroll to position [586, 0]
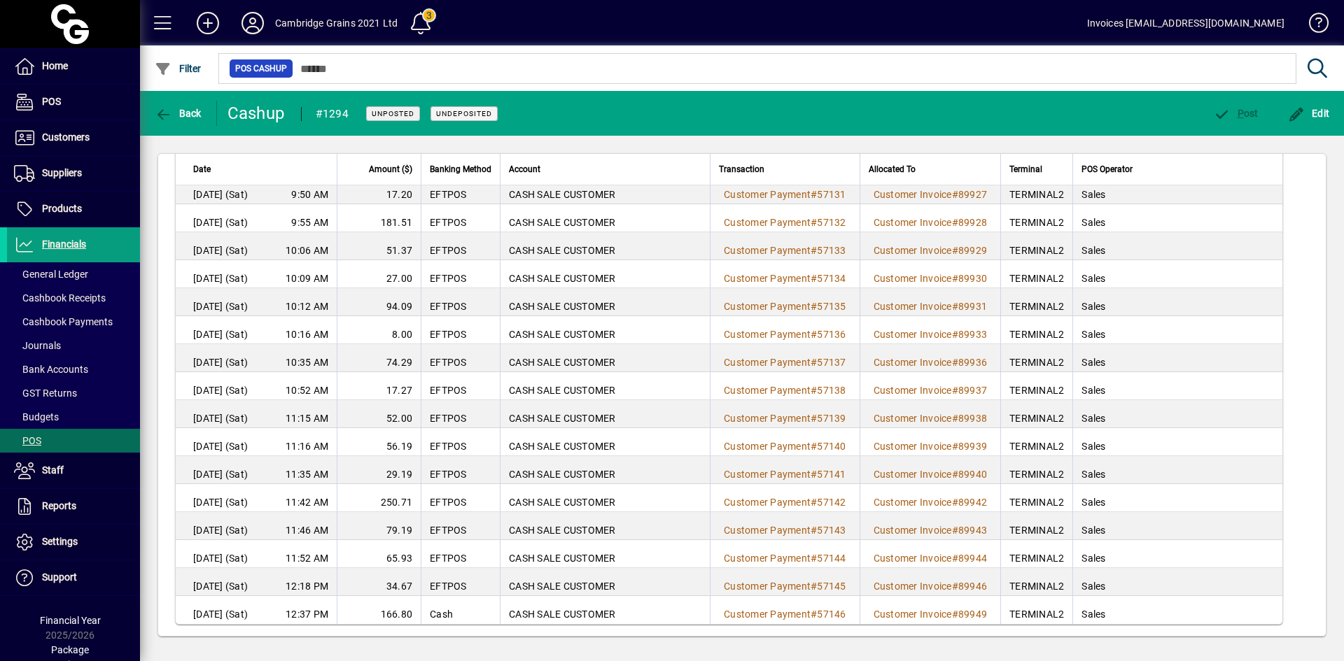
drag, startPoint x: 192, startPoint y: 293, endPoint x: 990, endPoint y: 644, distance: 872.3
click at [986, 646] on div "Cash drawer - TERMINAL2 Total ($) 1603.55 # of Transactions 21 Inserted 05/09/2…" at bounding box center [742, 395] width 1204 height 519
copy thead "Date Amount ($) Banking Method Account Transaction Allocated To Terminal POS Op…"
click at [64, 135] on span "Customers" at bounding box center [66, 137] width 48 height 11
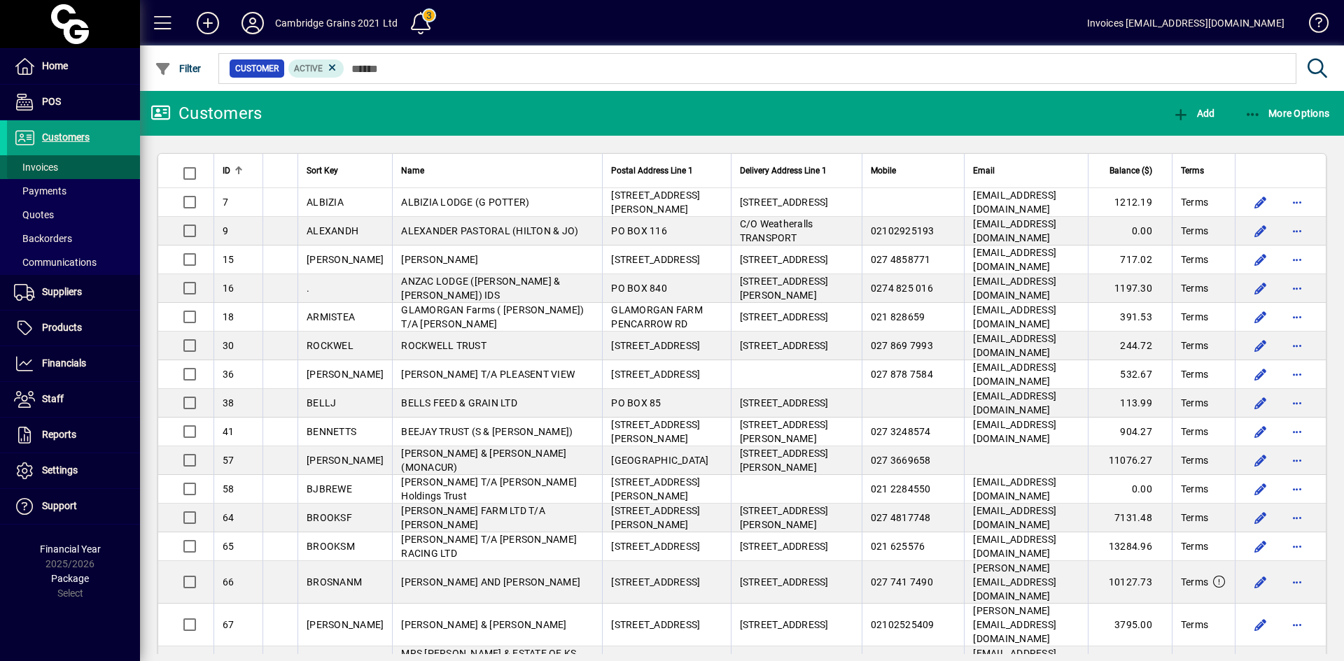
click at [49, 164] on span "Invoices" at bounding box center [36, 167] width 44 height 11
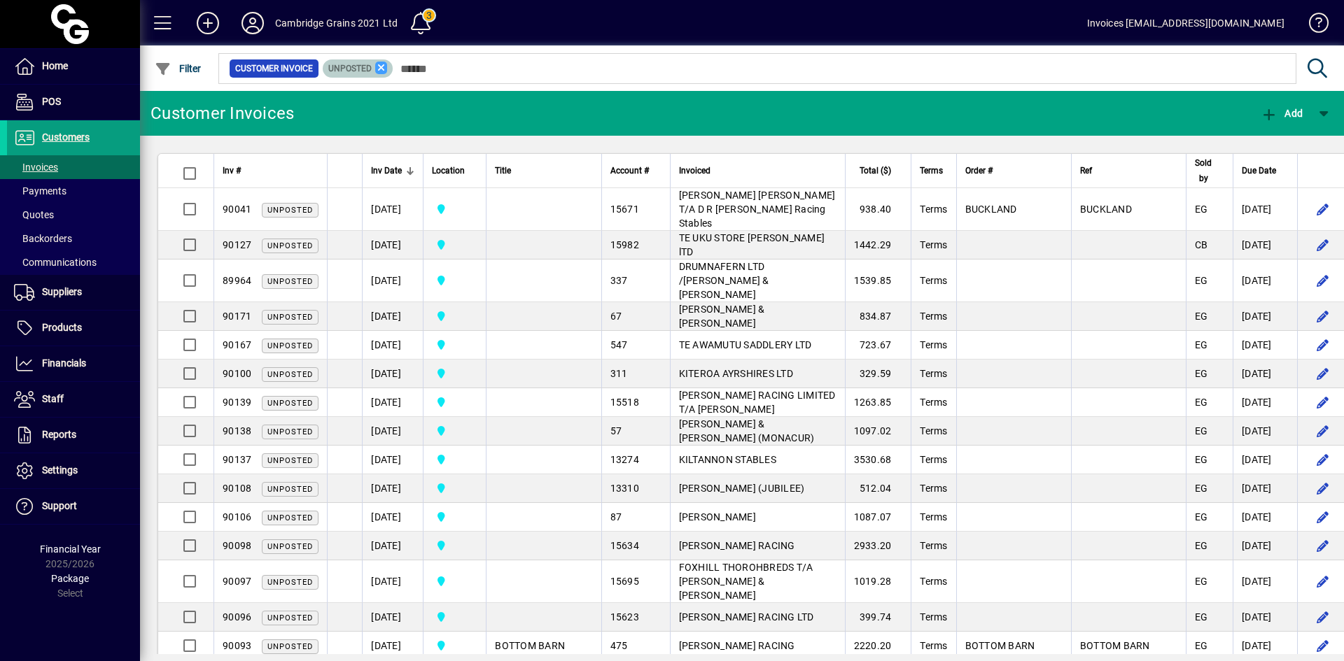
click at [383, 72] on icon at bounding box center [381, 68] width 13 height 13
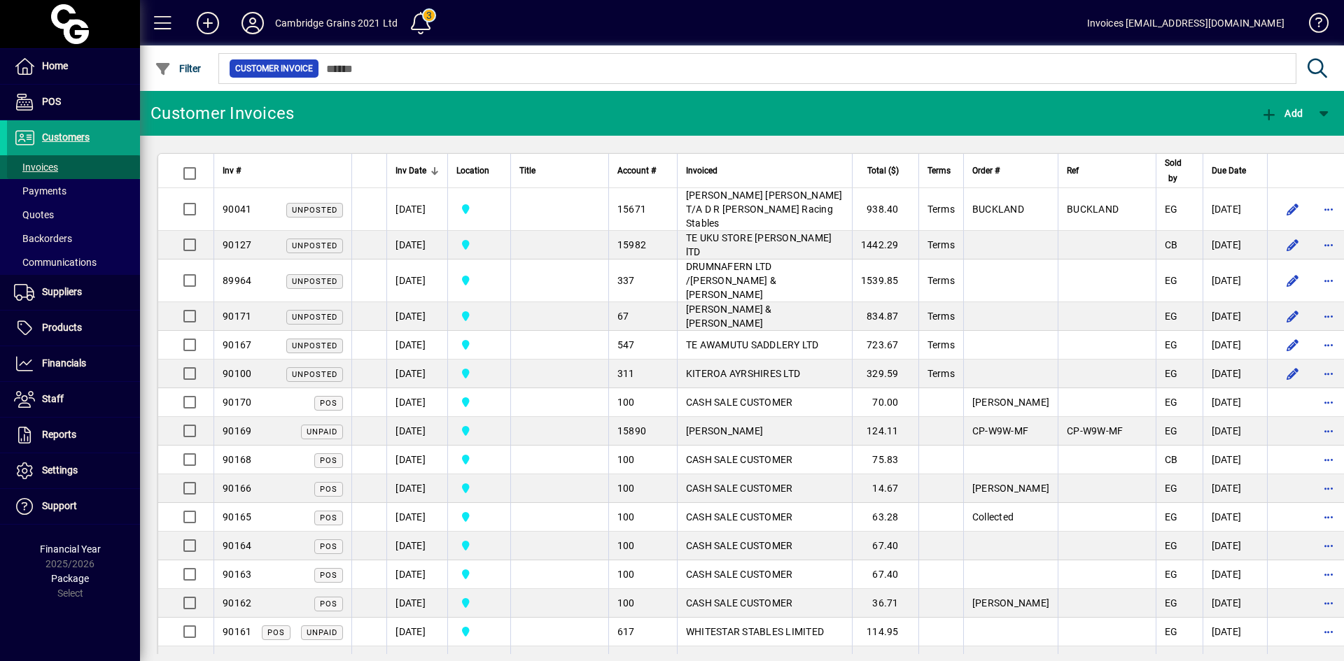
click at [70, 160] on span at bounding box center [73, 167] width 133 height 34
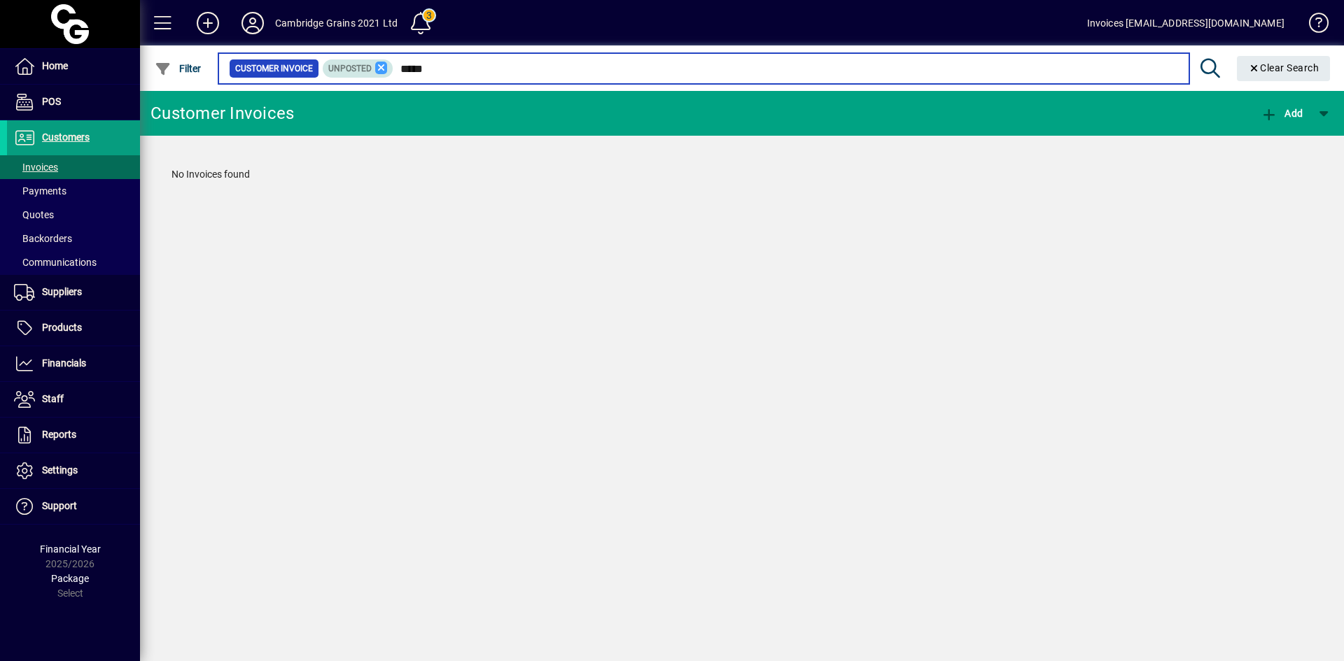
type input "*****"
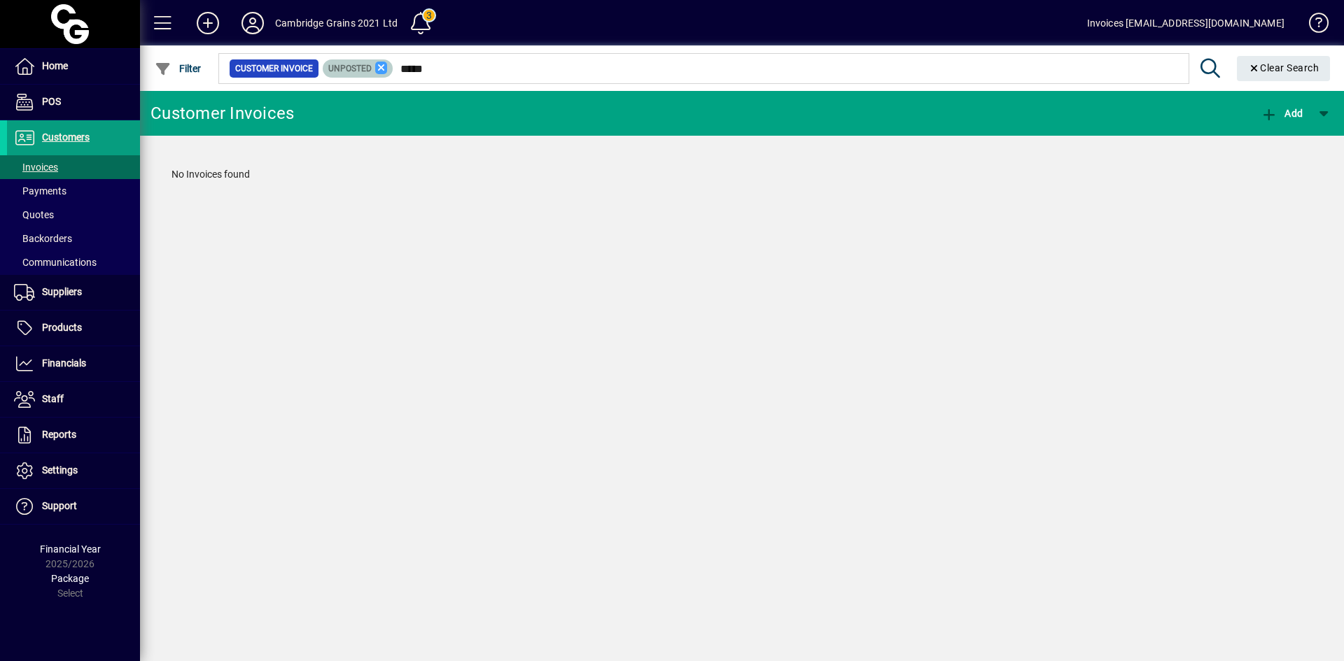
click at [381, 65] on icon at bounding box center [381, 68] width 13 height 13
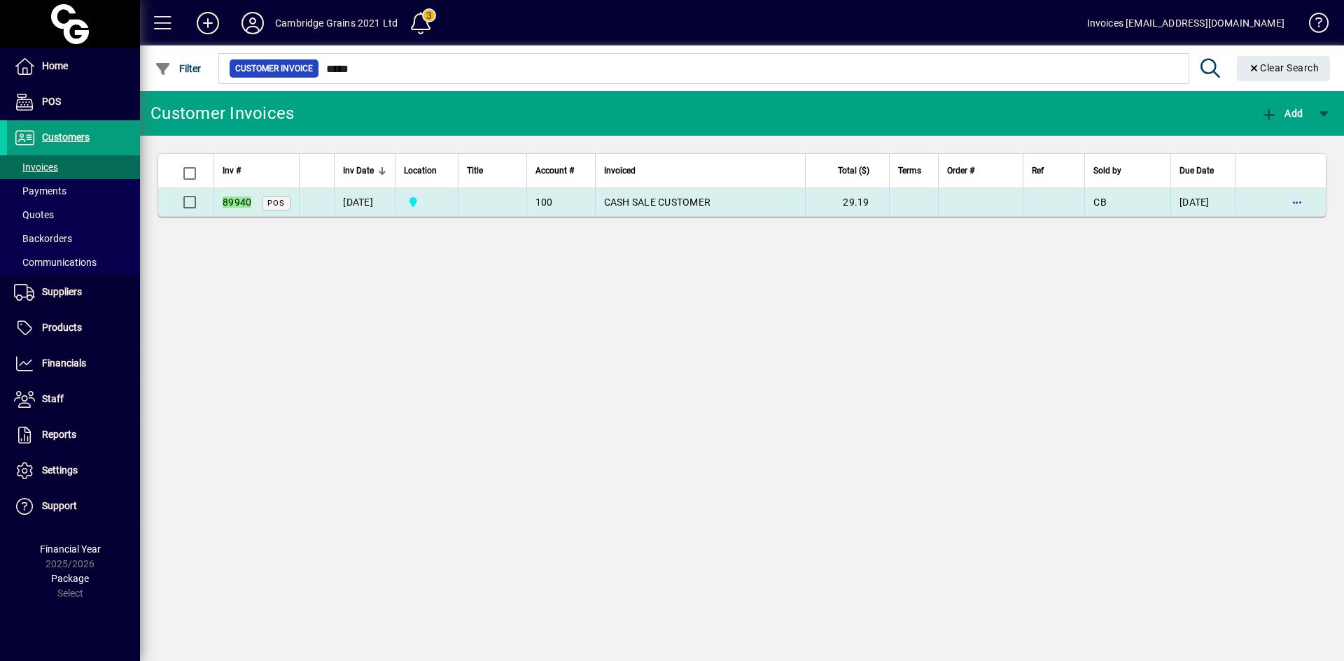
click at [626, 205] on span "CASH SALE CUSTOMER" at bounding box center [657, 202] width 107 height 11
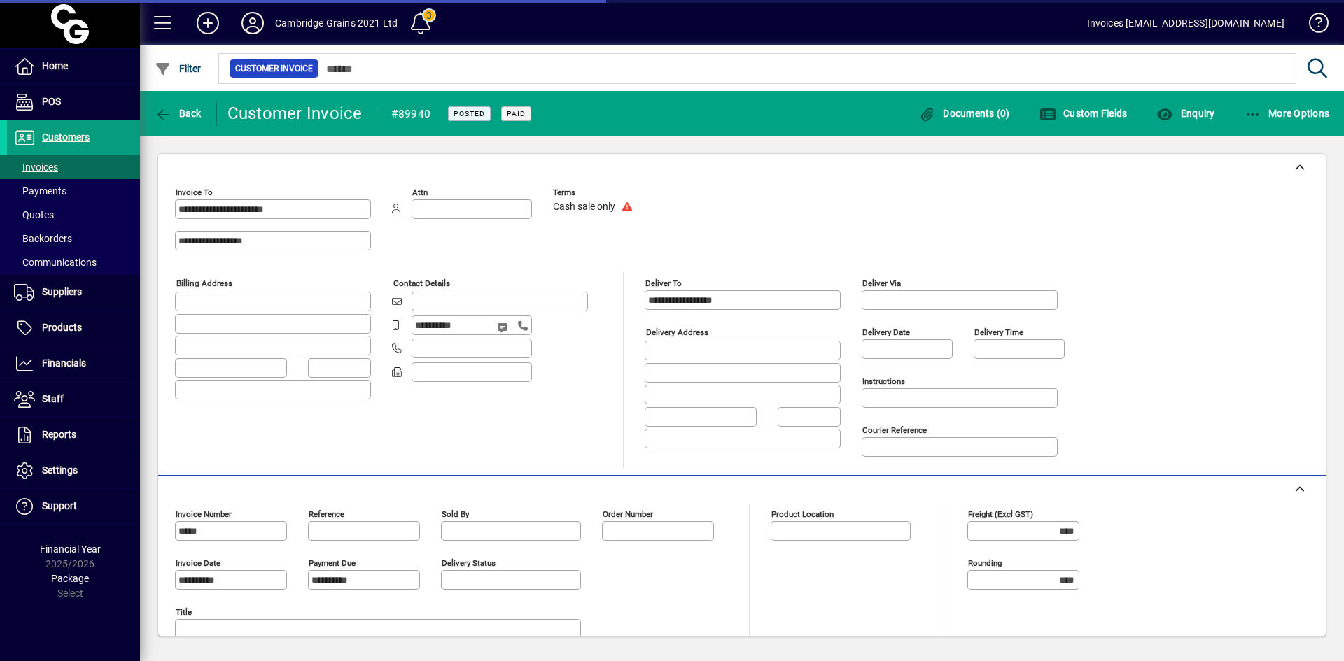
type input "**********"
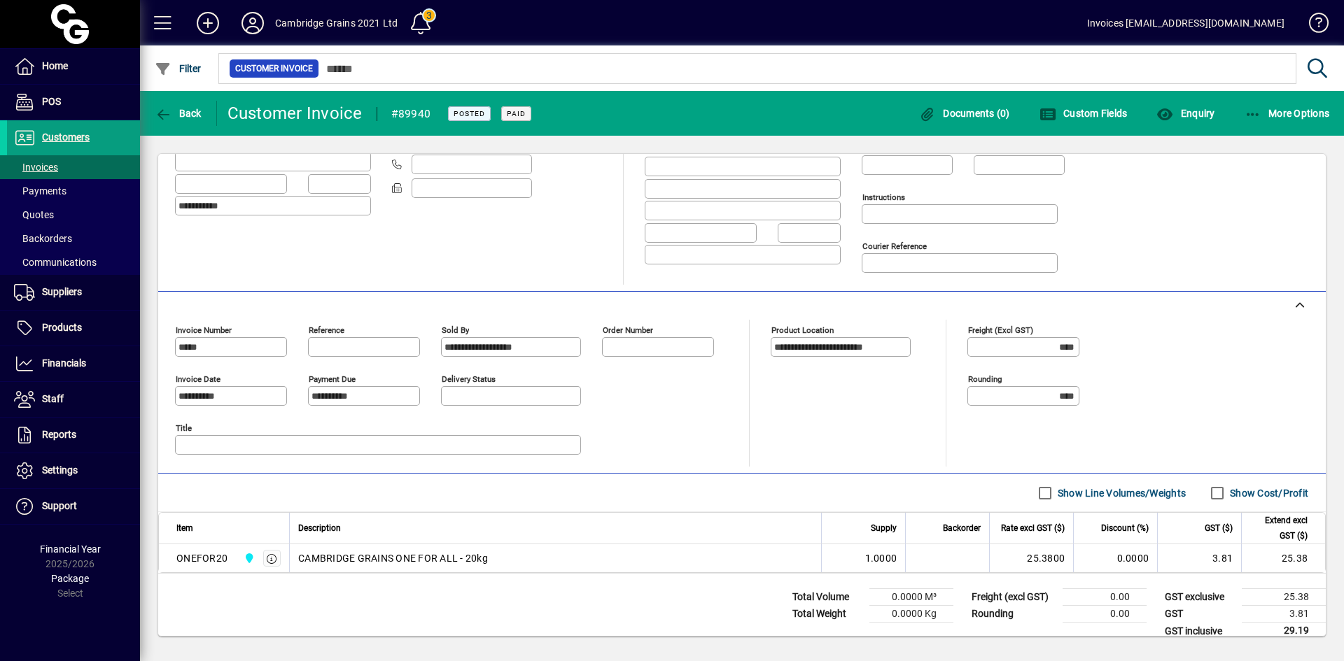
scroll to position [200, 0]
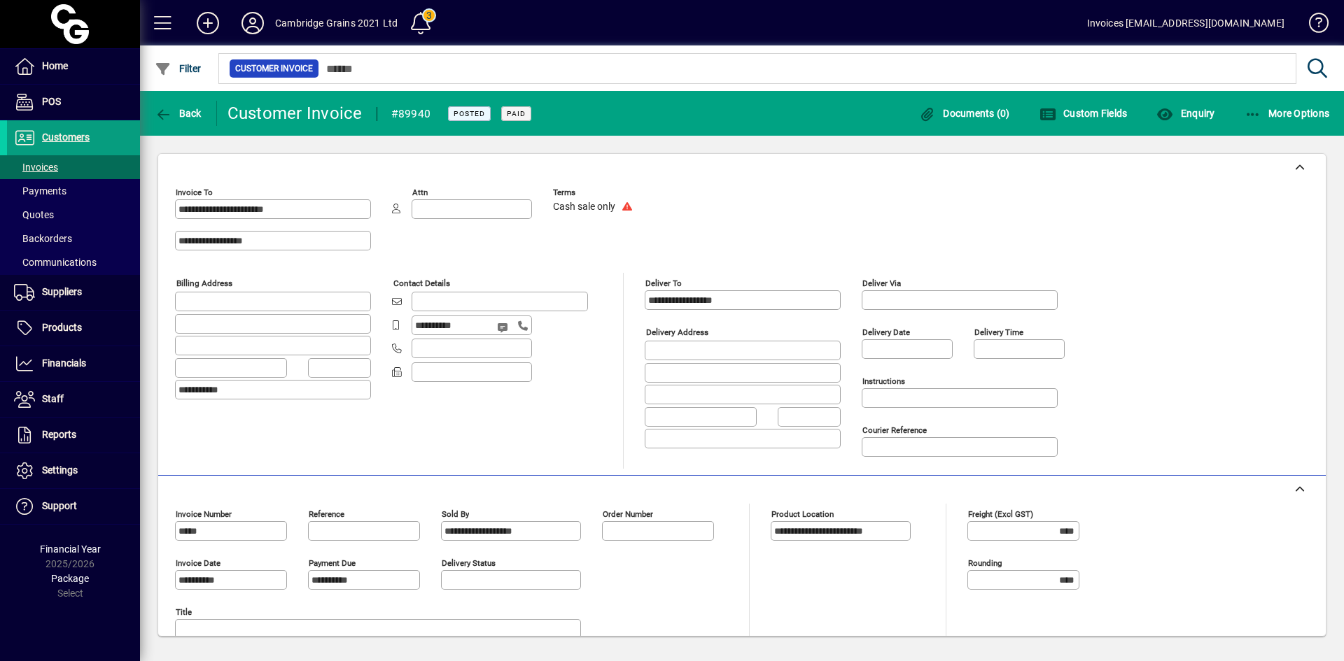
scroll to position [200, 0]
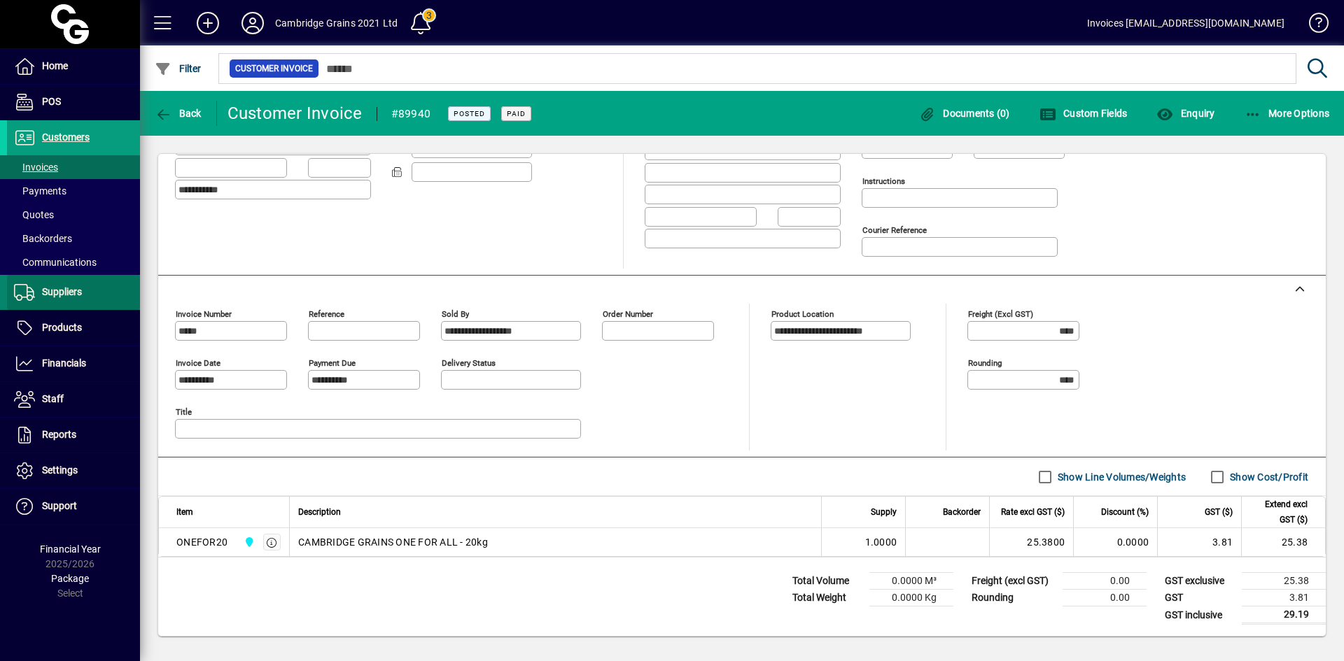
click at [69, 288] on span "Suppliers" at bounding box center [62, 291] width 40 height 11
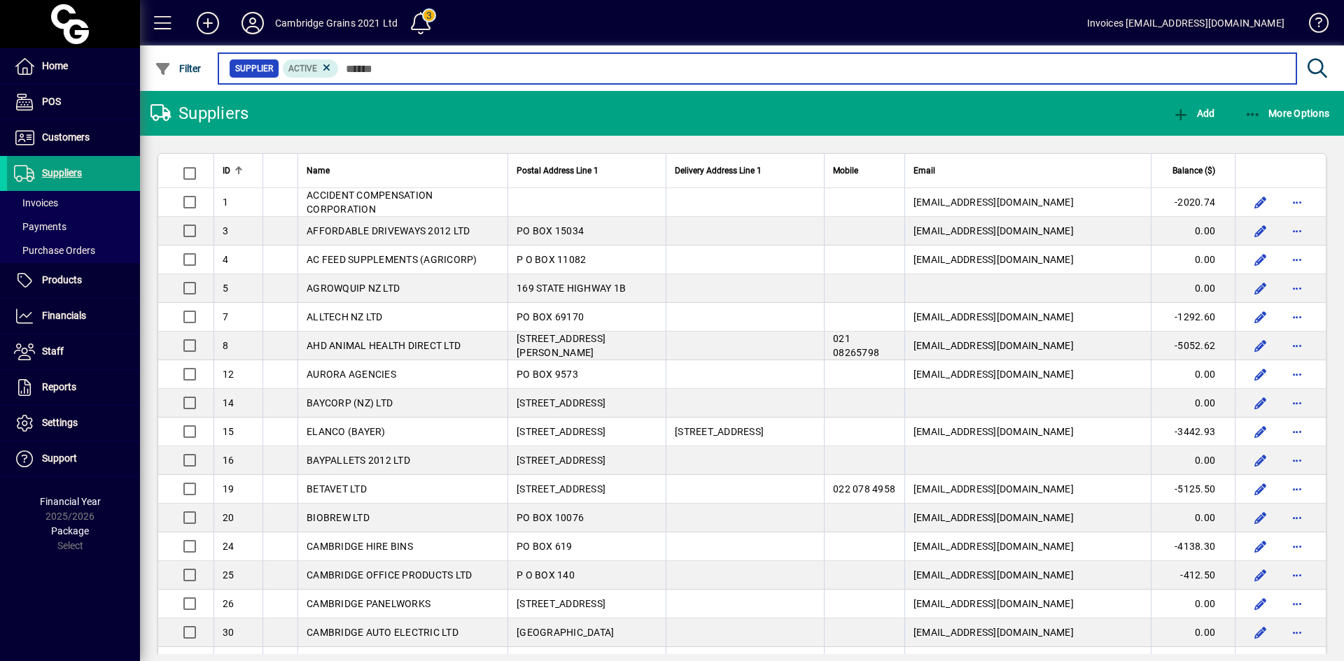
click at [414, 62] on input "text" at bounding box center [812, 69] width 946 height 20
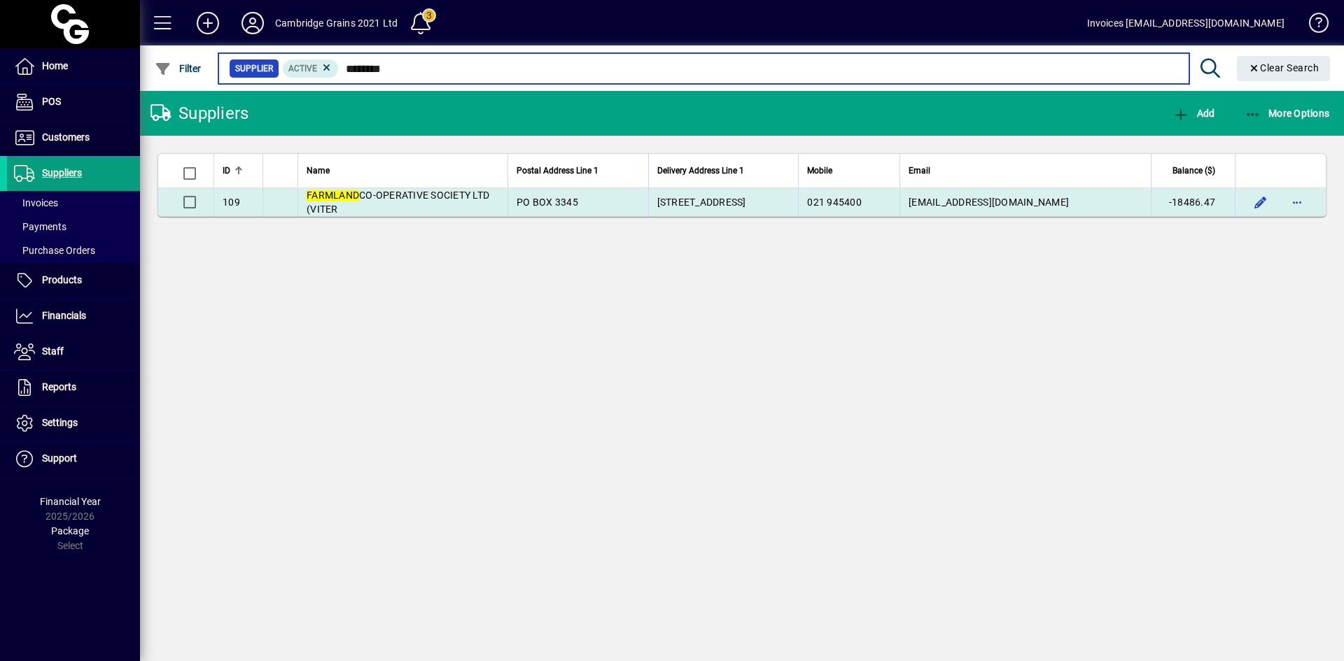
type input "********"
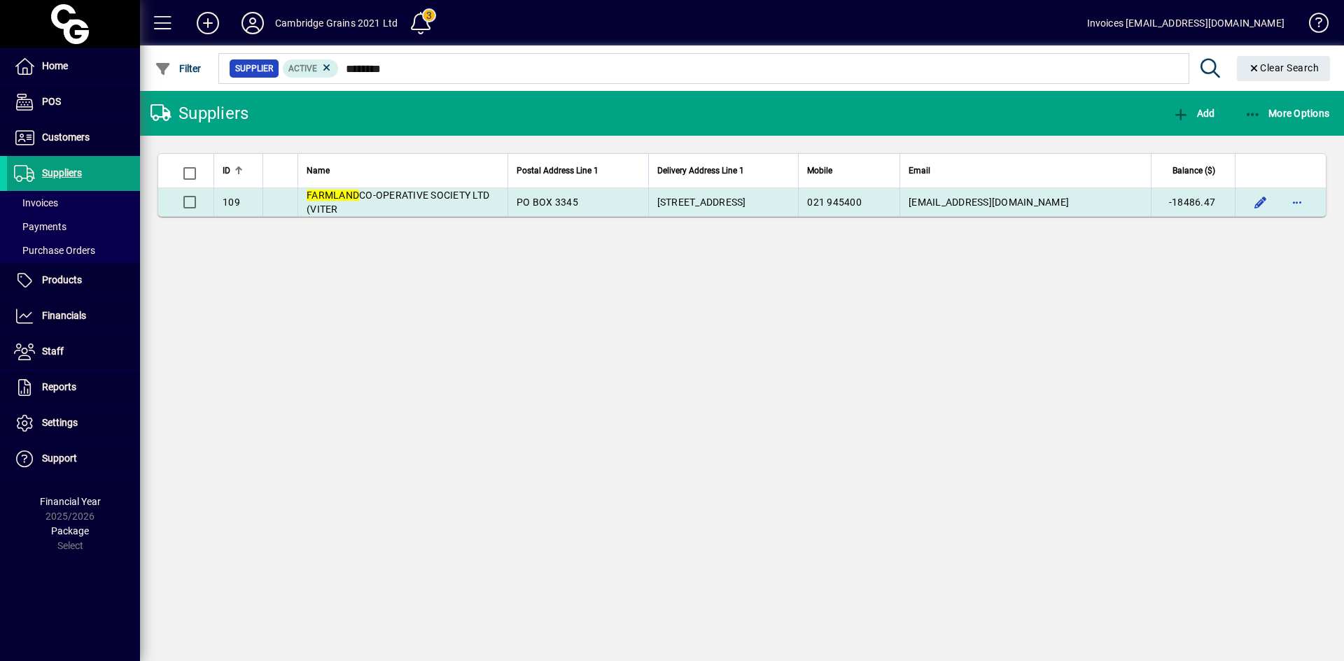
click at [406, 191] on span "FARMLAND CO-OPERATIVE SOCIETY LTD (VITER" at bounding box center [398, 202] width 183 height 25
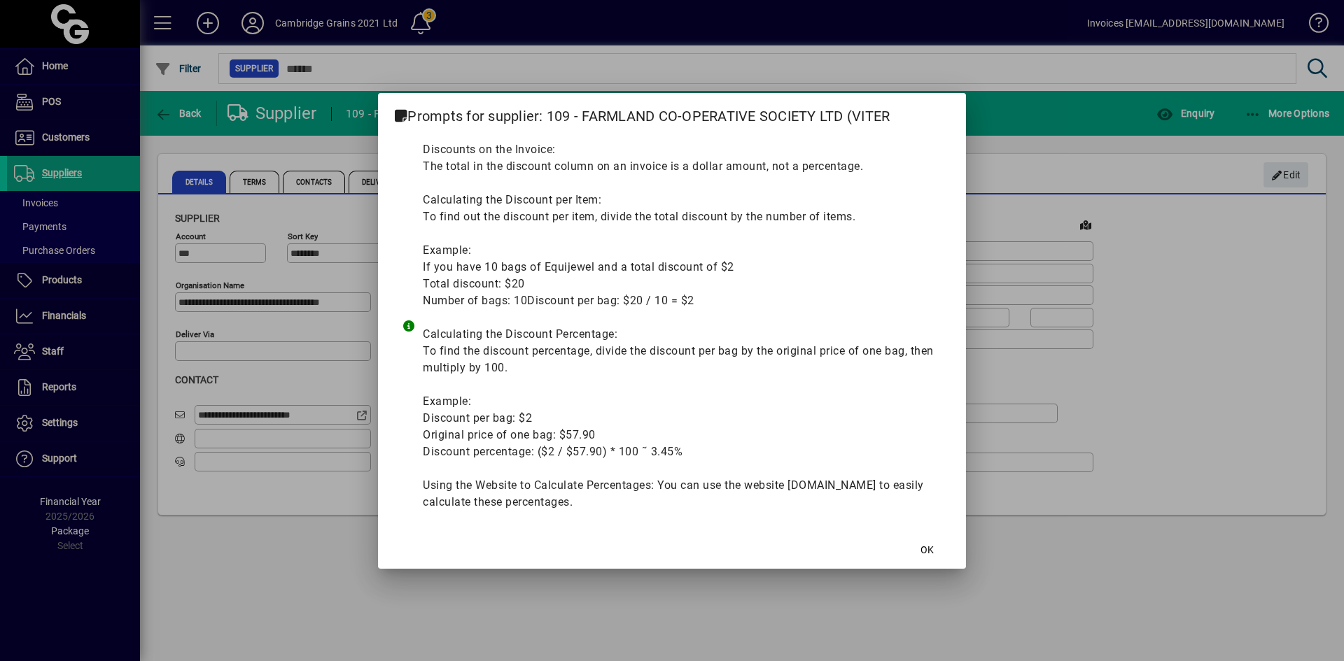
type input "**********"
click at [918, 551] on span at bounding box center [926, 551] width 45 height 34
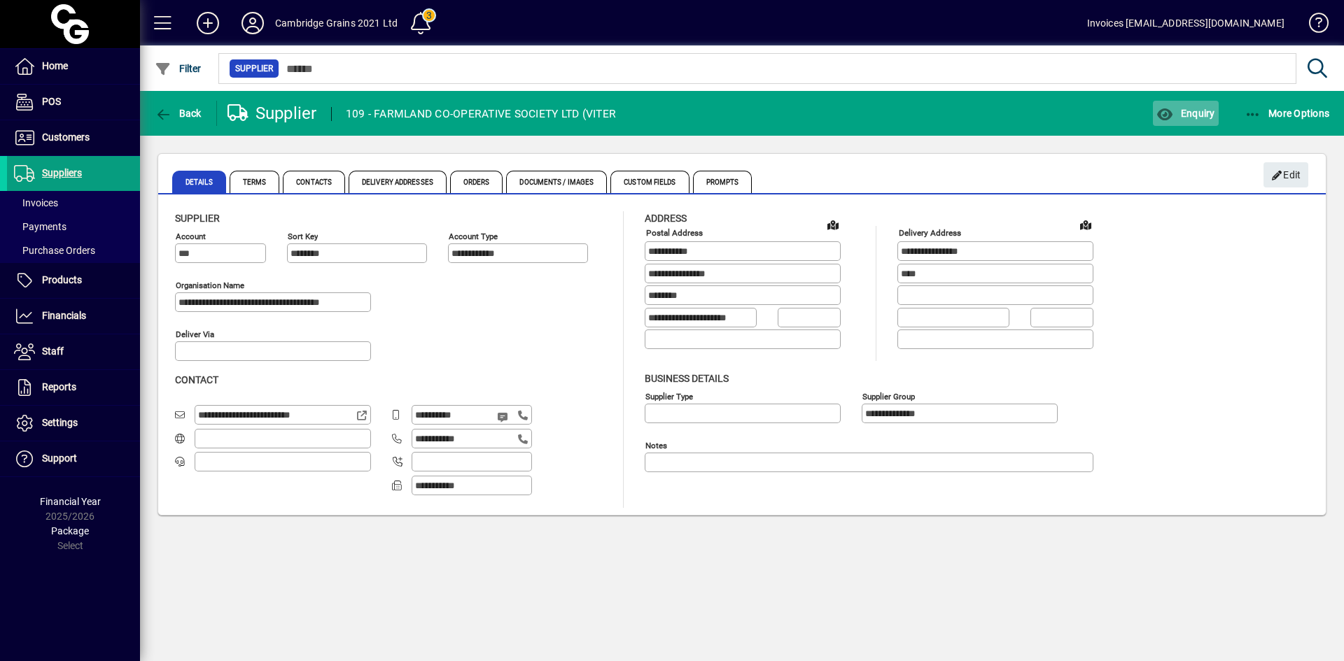
click at [1184, 113] on span "Enquiry" at bounding box center [1185, 113] width 58 height 11
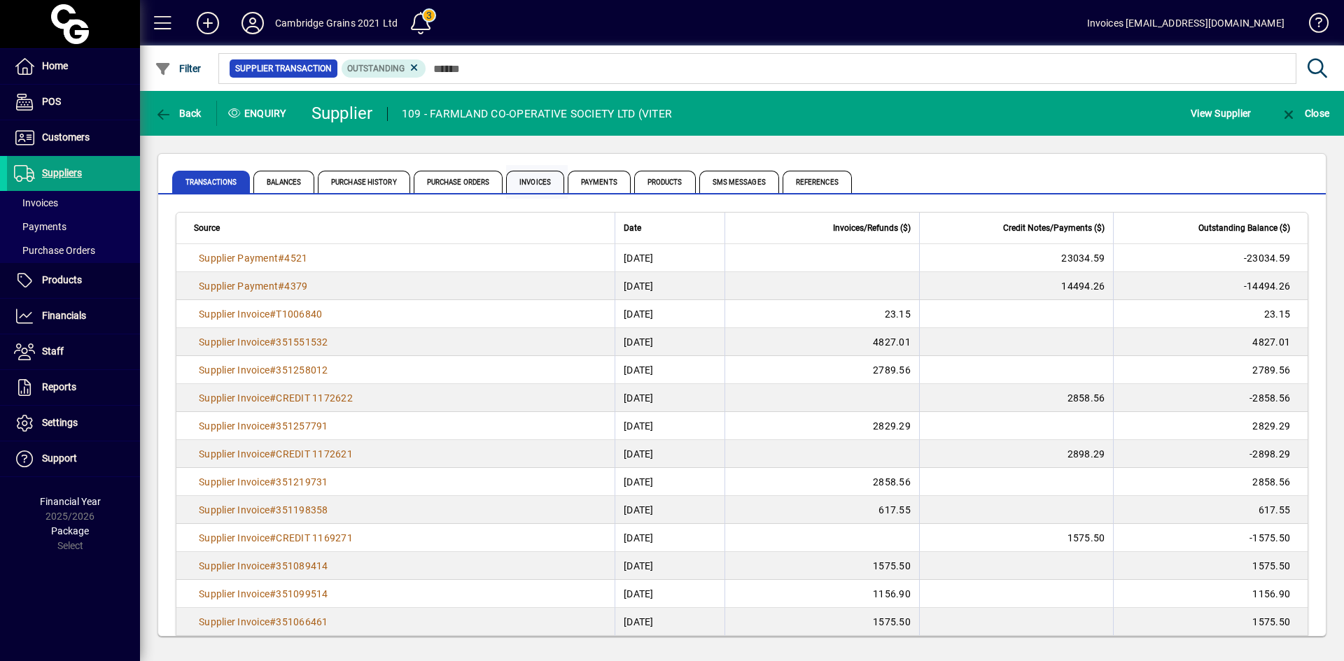
click at [543, 183] on span "Invoices" at bounding box center [535, 182] width 58 height 22
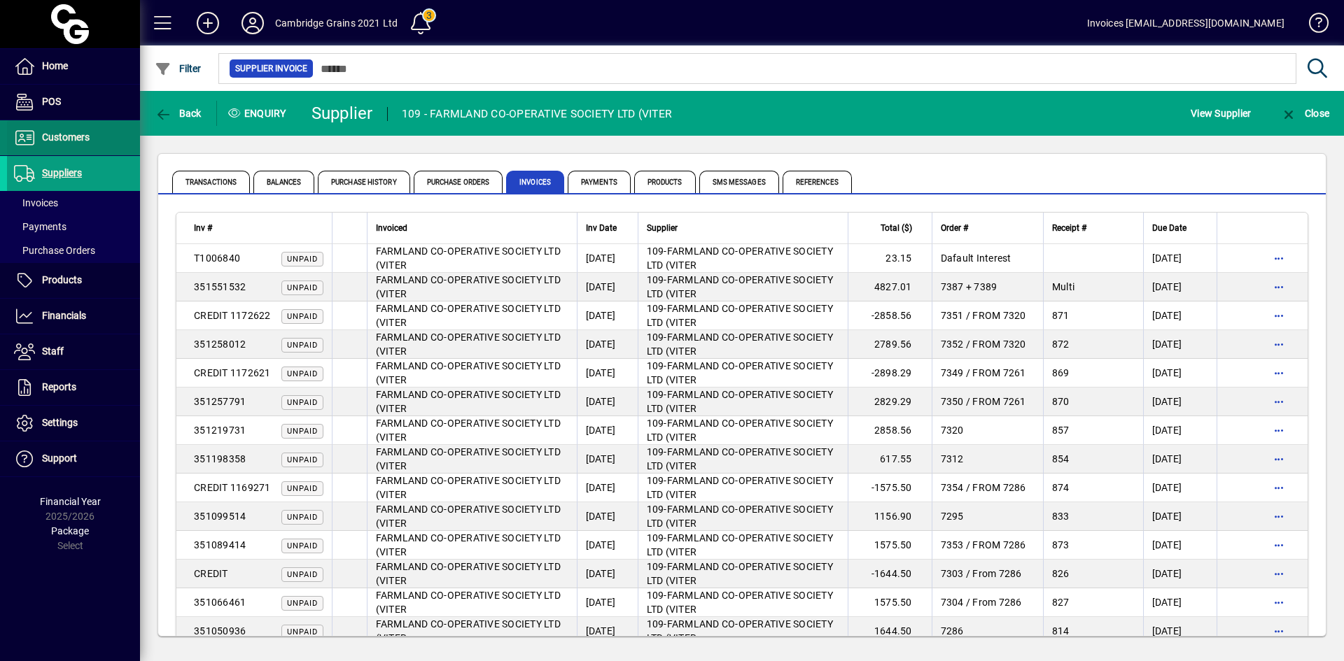
click at [80, 134] on span "Customers" at bounding box center [66, 137] width 48 height 11
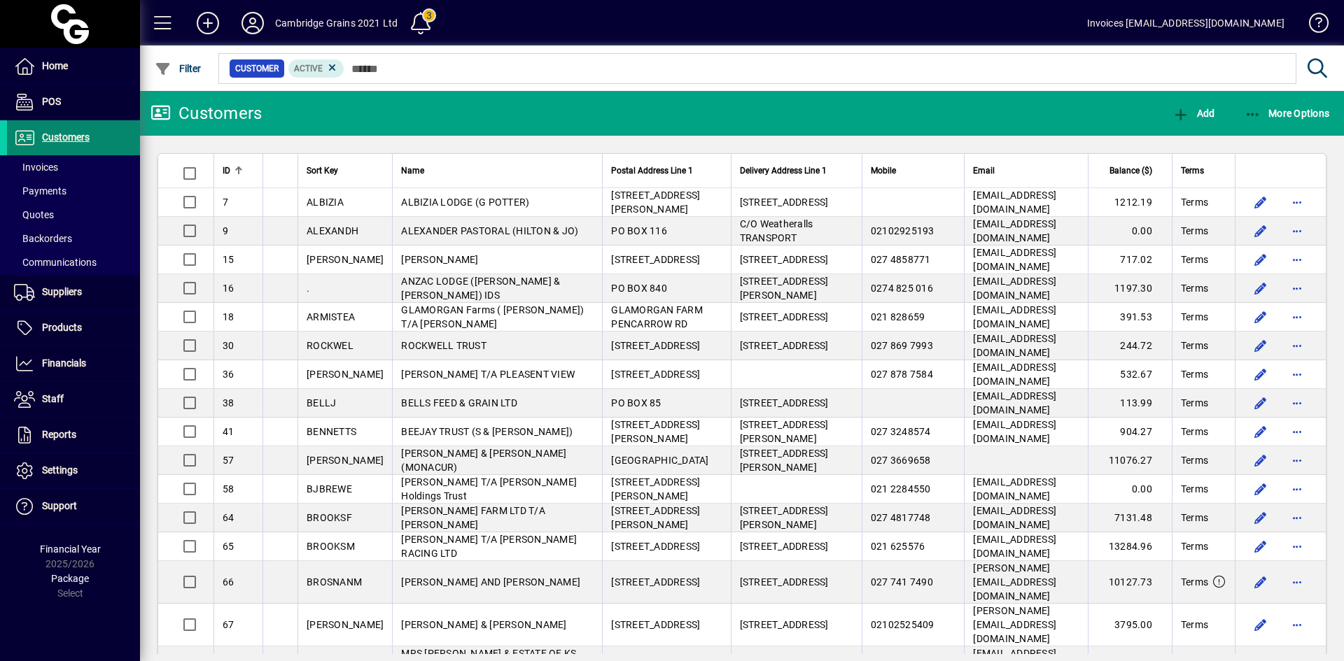
click at [57, 140] on span "Customers" at bounding box center [66, 137] width 48 height 11
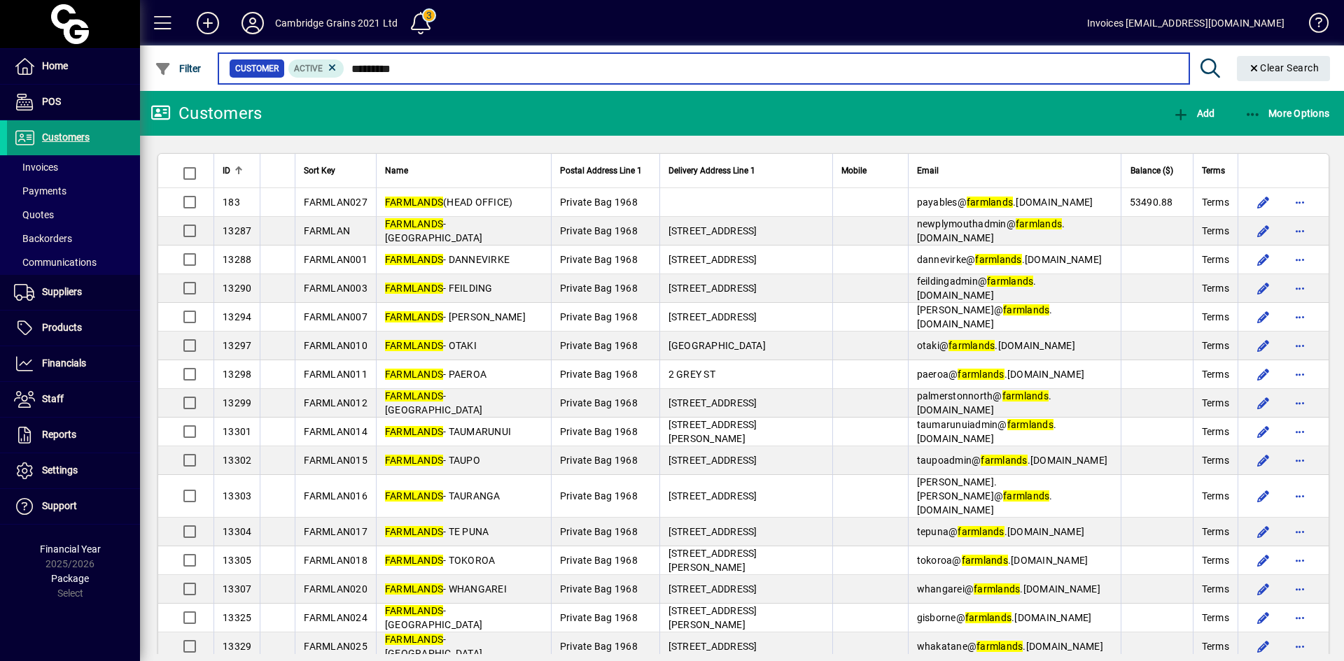
type input "*********"
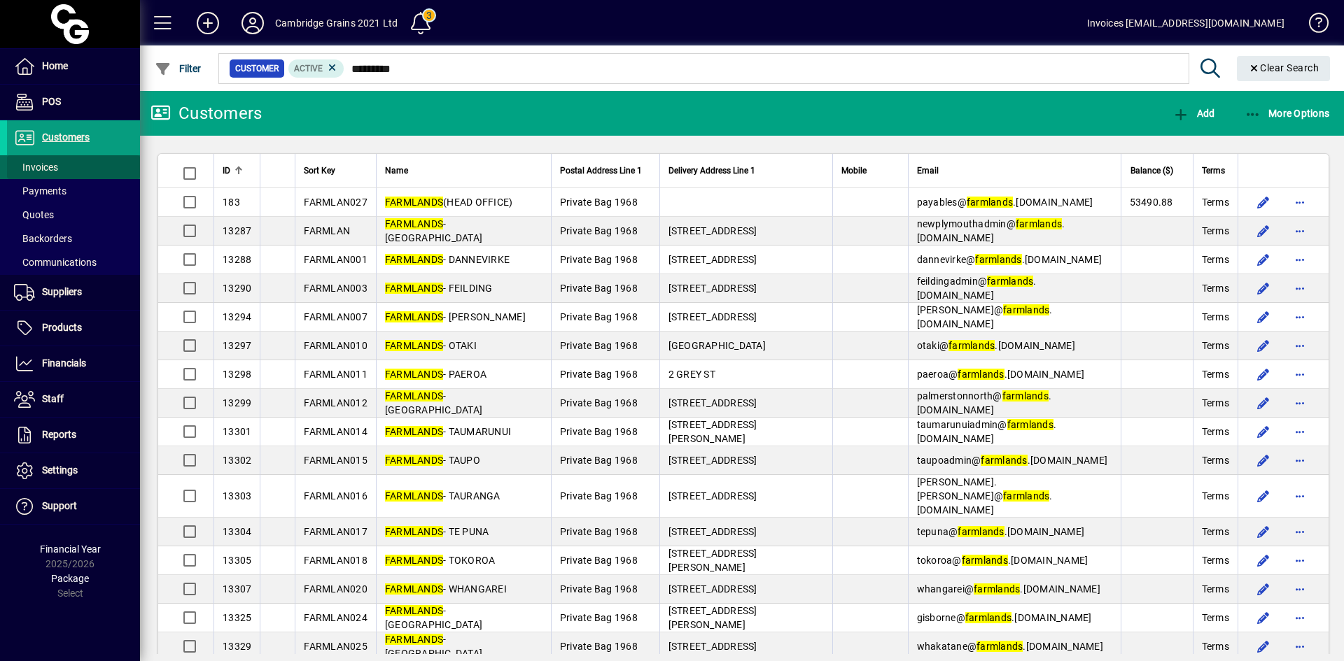
click at [45, 165] on span "Invoices" at bounding box center [36, 167] width 44 height 11
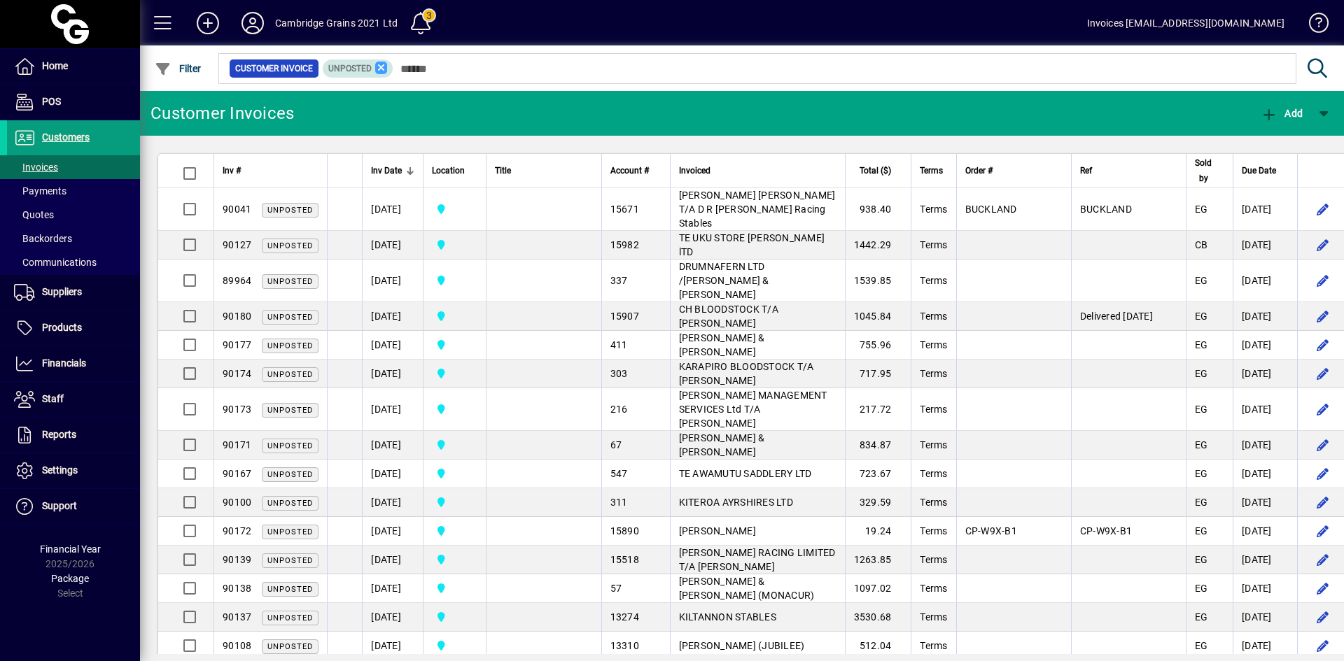
click at [380, 64] on icon at bounding box center [381, 68] width 13 height 13
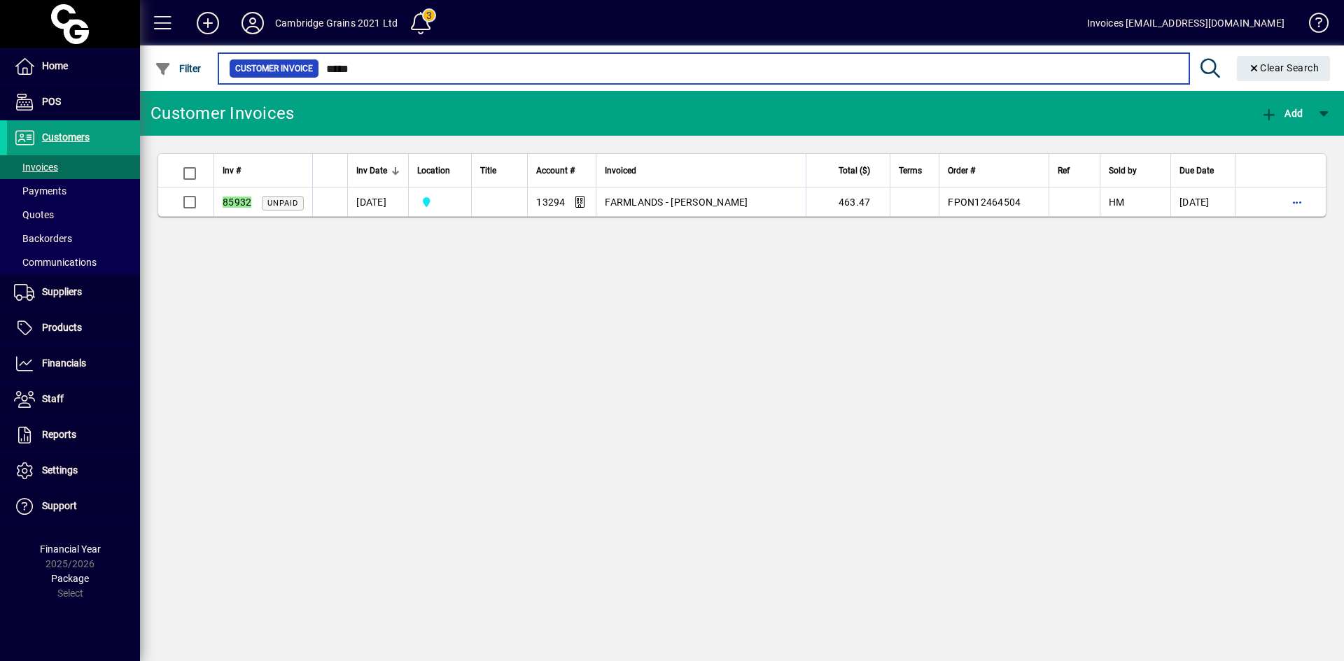
type input "*****"
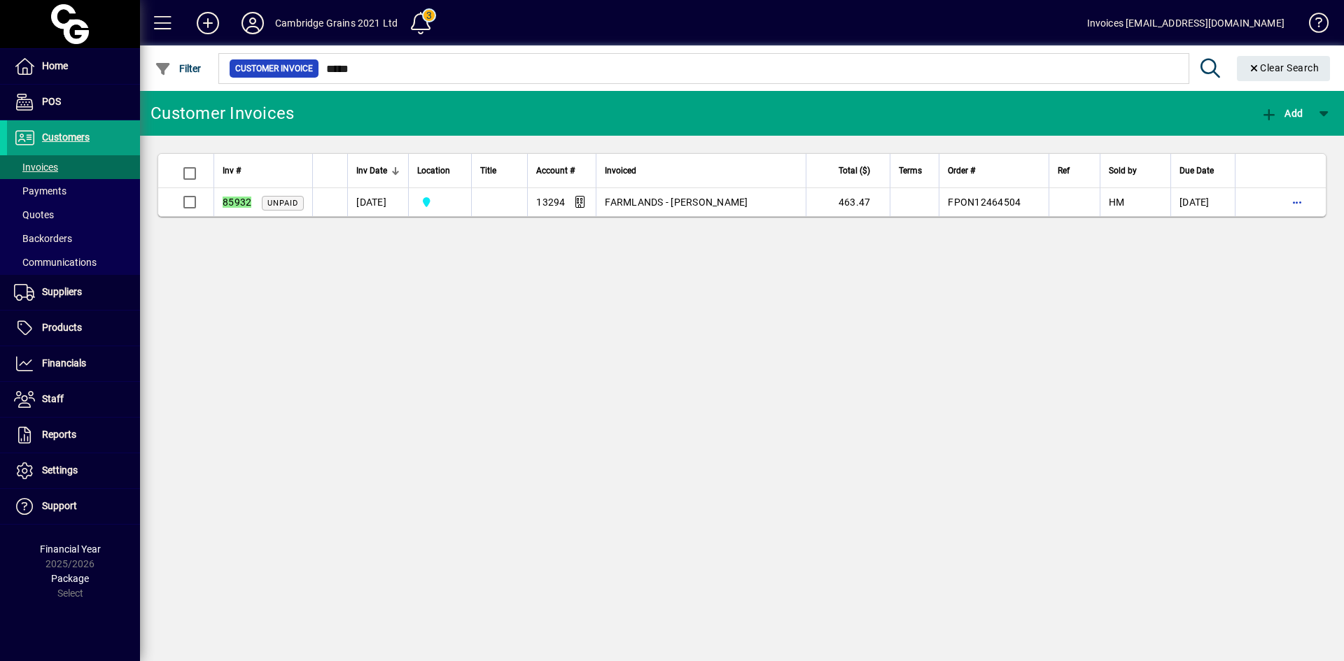
drag, startPoint x: 643, startPoint y: 203, endPoint x: 642, endPoint y: 219, distance: 16.2
click at [643, 203] on span "FARMLANDS - LEVIN" at bounding box center [676, 202] width 143 height 11
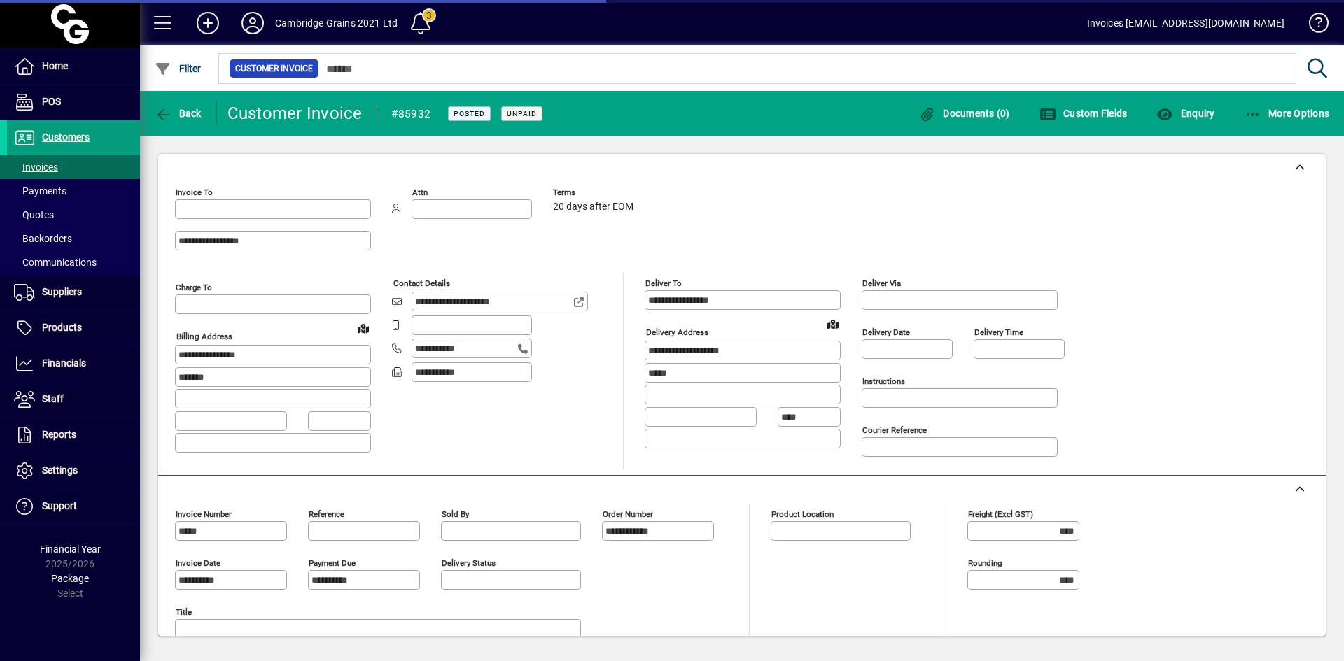
type input "**********"
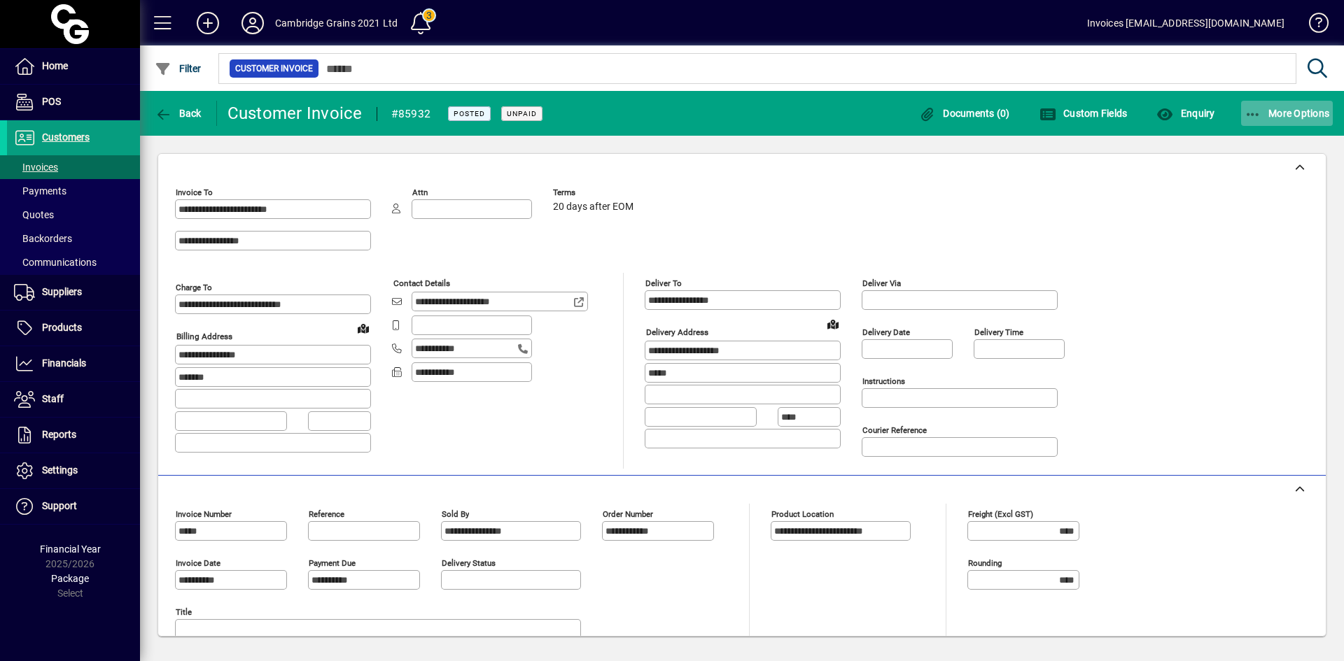
click at [1267, 111] on span "More Options" at bounding box center [1286, 113] width 85 height 11
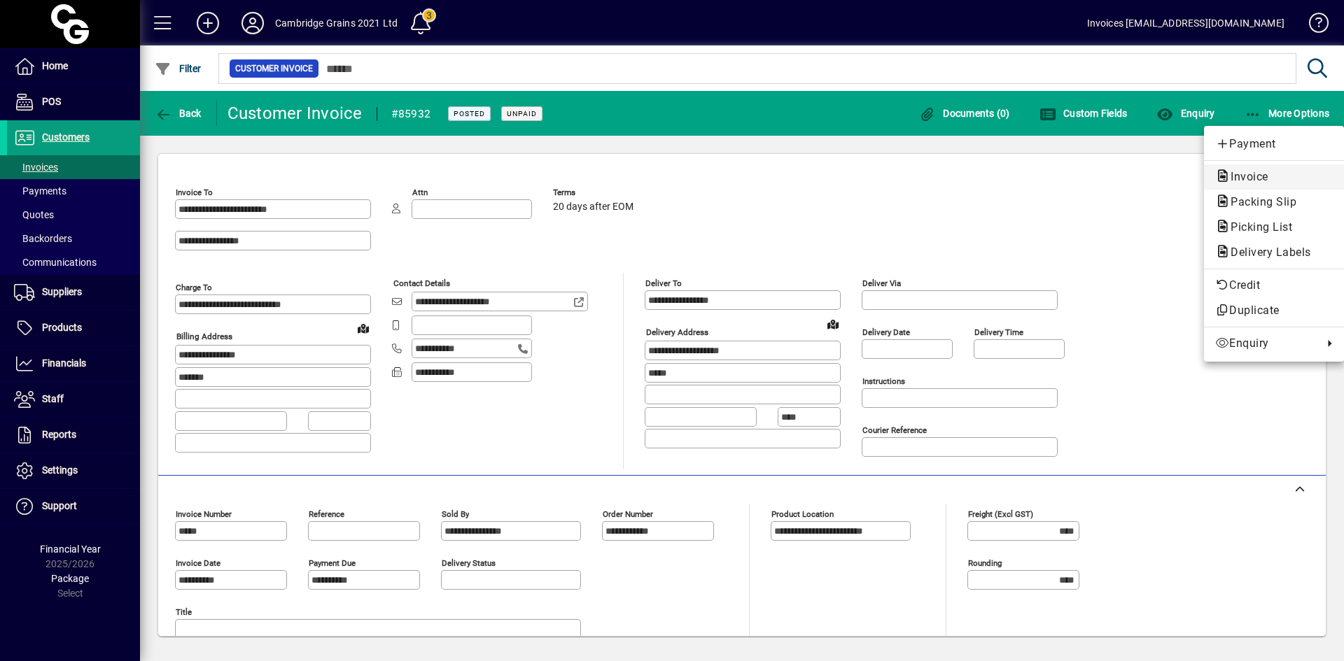
click at [1239, 175] on span "Invoice" at bounding box center [1245, 176] width 60 height 13
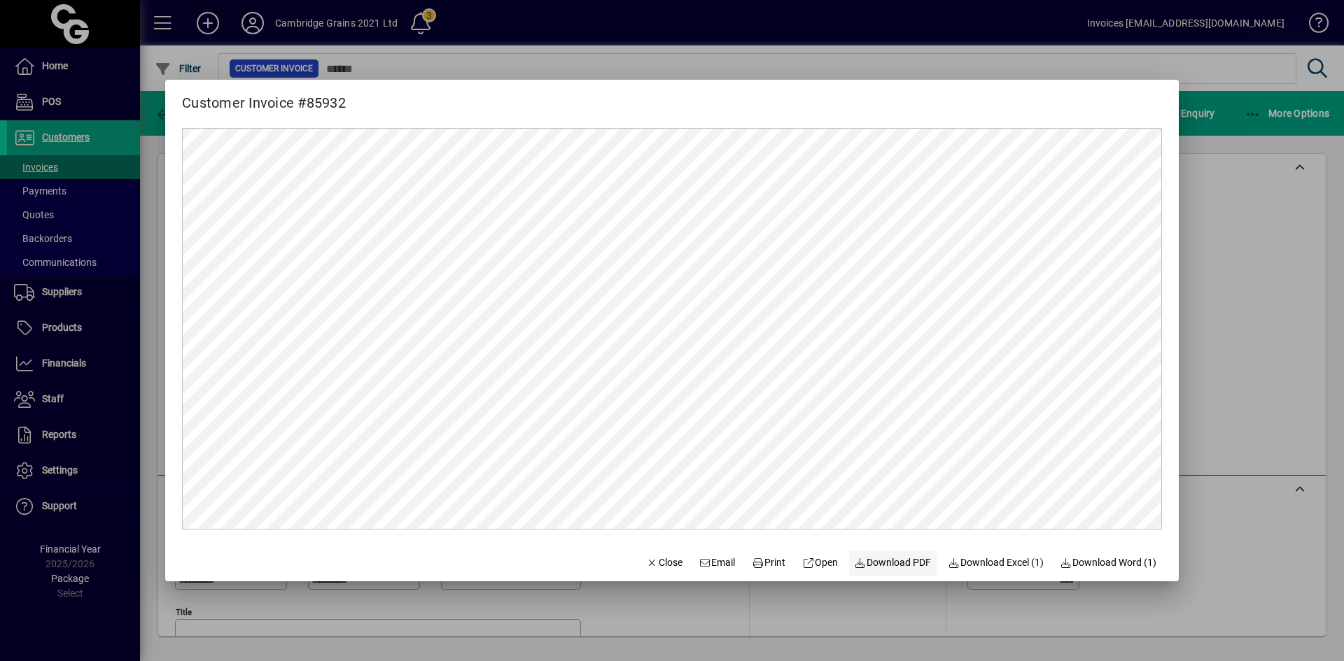
click at [882, 561] on span "Download PDF" at bounding box center [892, 563] width 77 height 15
click at [650, 559] on span "Close" at bounding box center [664, 563] width 36 height 15
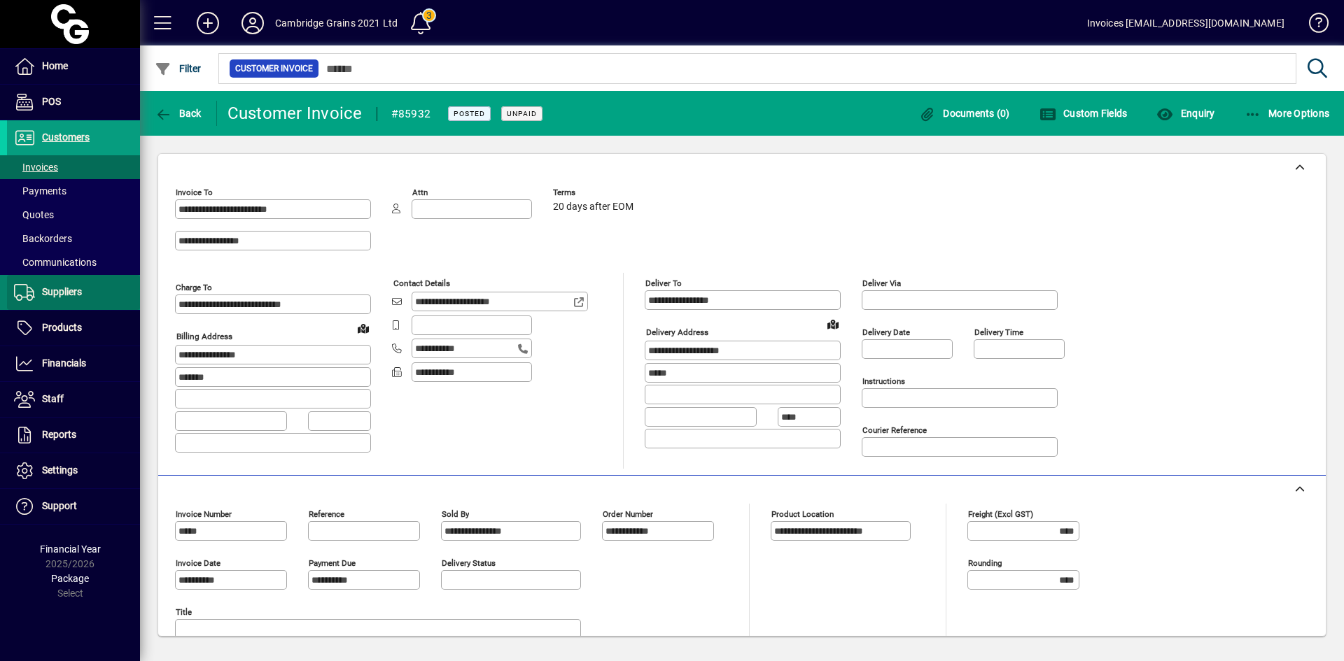
click at [64, 290] on span "Suppliers" at bounding box center [62, 291] width 40 height 11
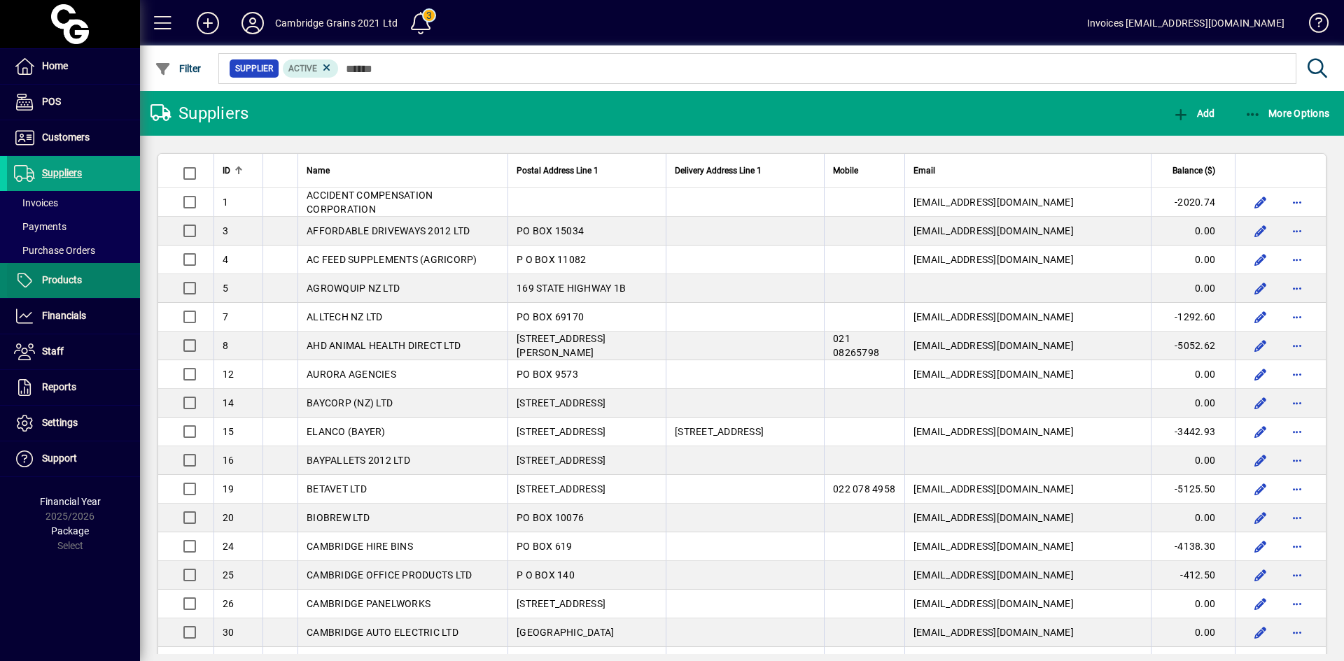
click at [64, 278] on span "Products" at bounding box center [62, 279] width 40 height 11
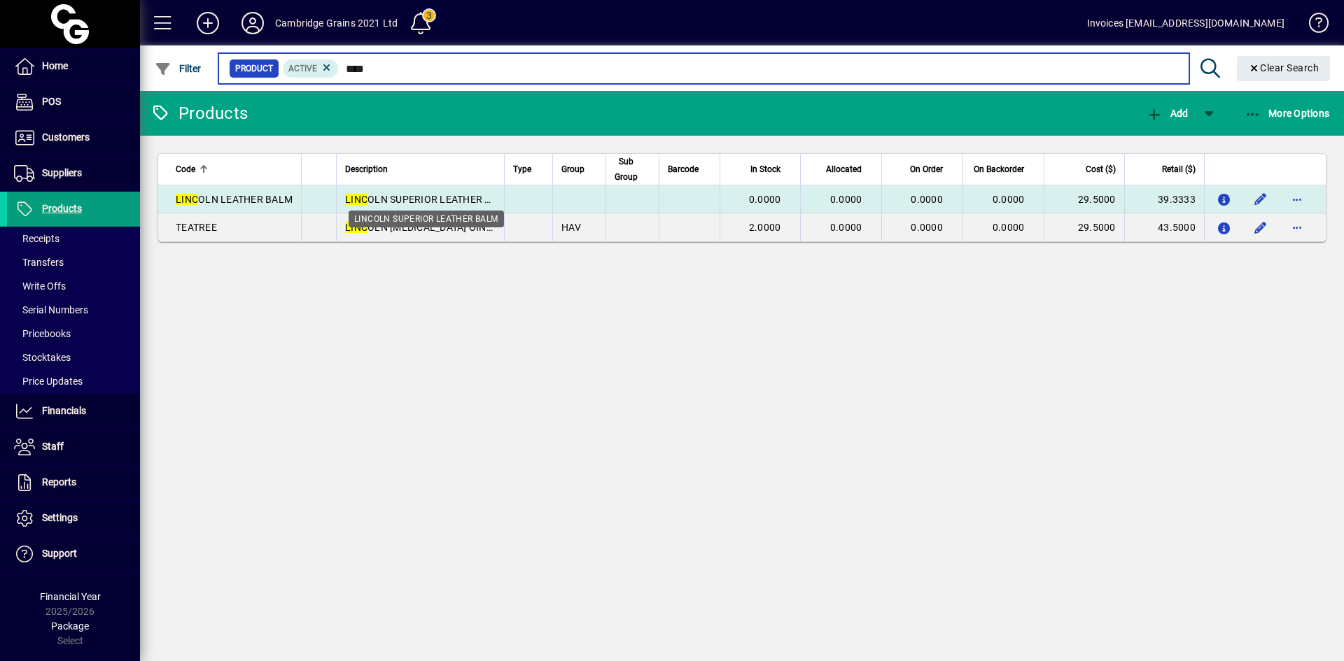
type input "****"
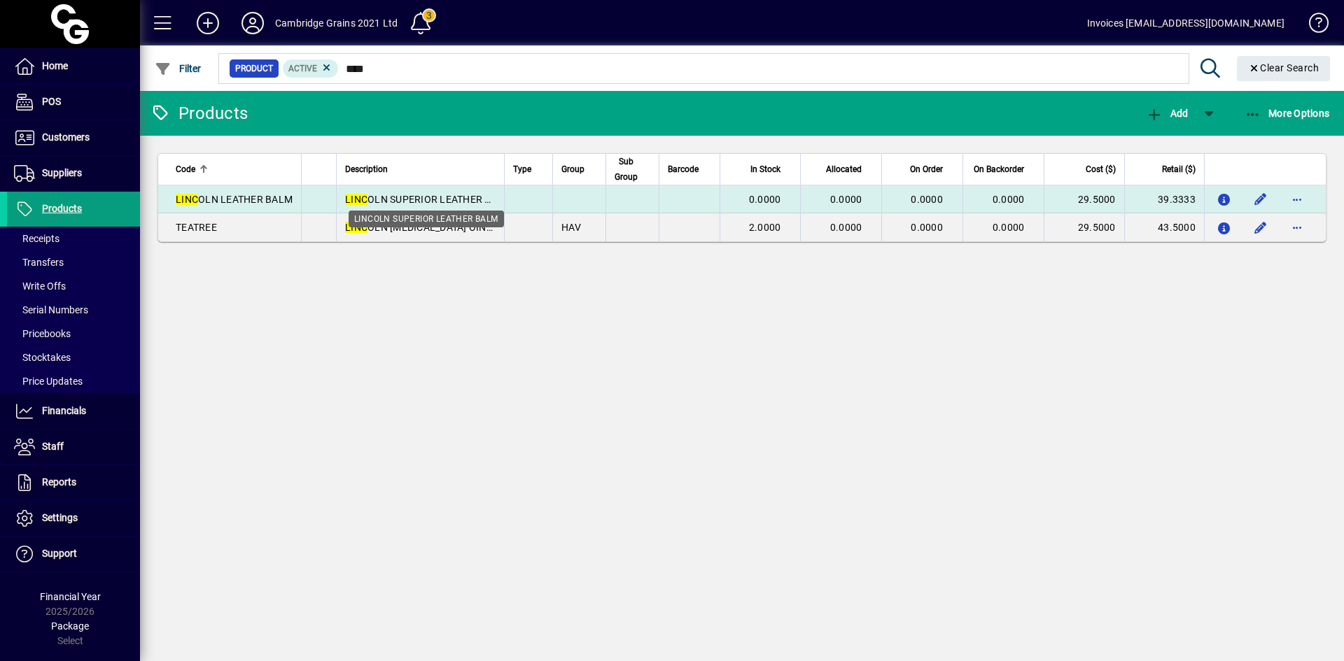
click at [406, 199] on span "LINC OLN SUPERIOR LEATHER BALM" at bounding box center [428, 199] width 167 height 11
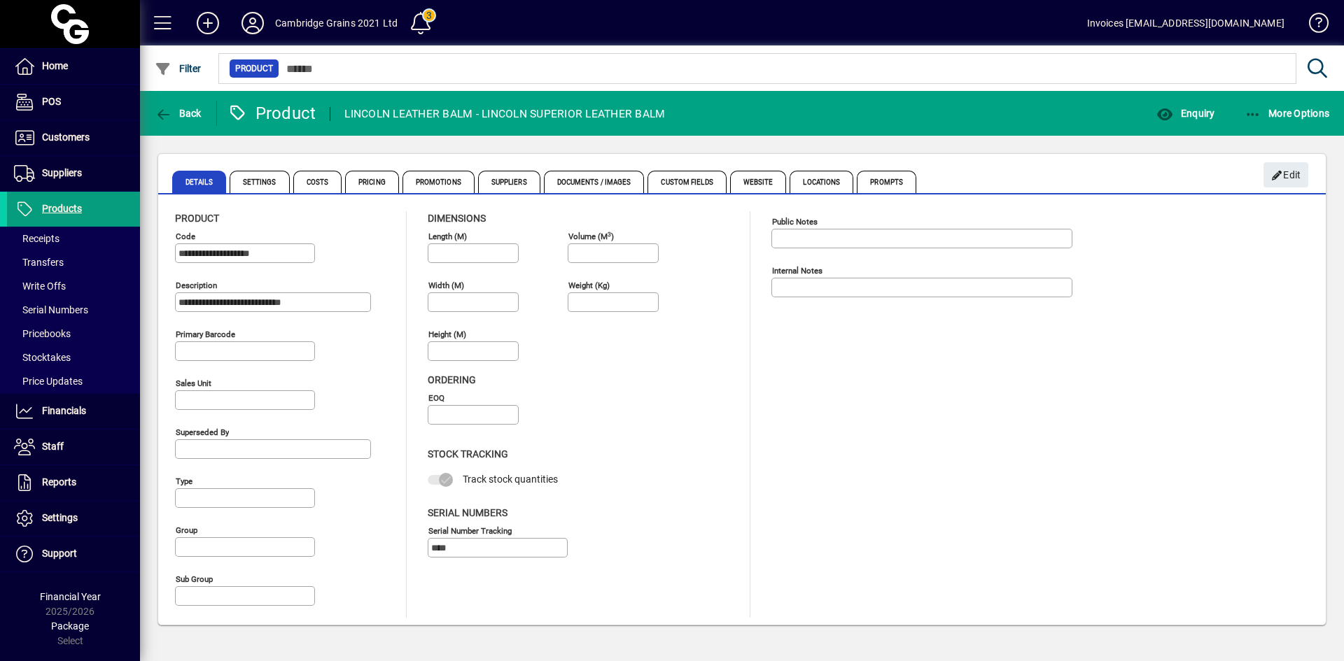
drag, startPoint x: 300, startPoint y: 257, endPoint x: 146, endPoint y: 260, distance: 154.0
click at [146, 260] on div "**********" at bounding box center [742, 389] width 1204 height 507
drag, startPoint x: 346, startPoint y: 300, endPoint x: 153, endPoint y: 306, distance: 193.2
click at [153, 306] on div "**********" at bounding box center [742, 389] width 1204 height 507
click at [362, 176] on span "Pricing" at bounding box center [372, 182] width 54 height 22
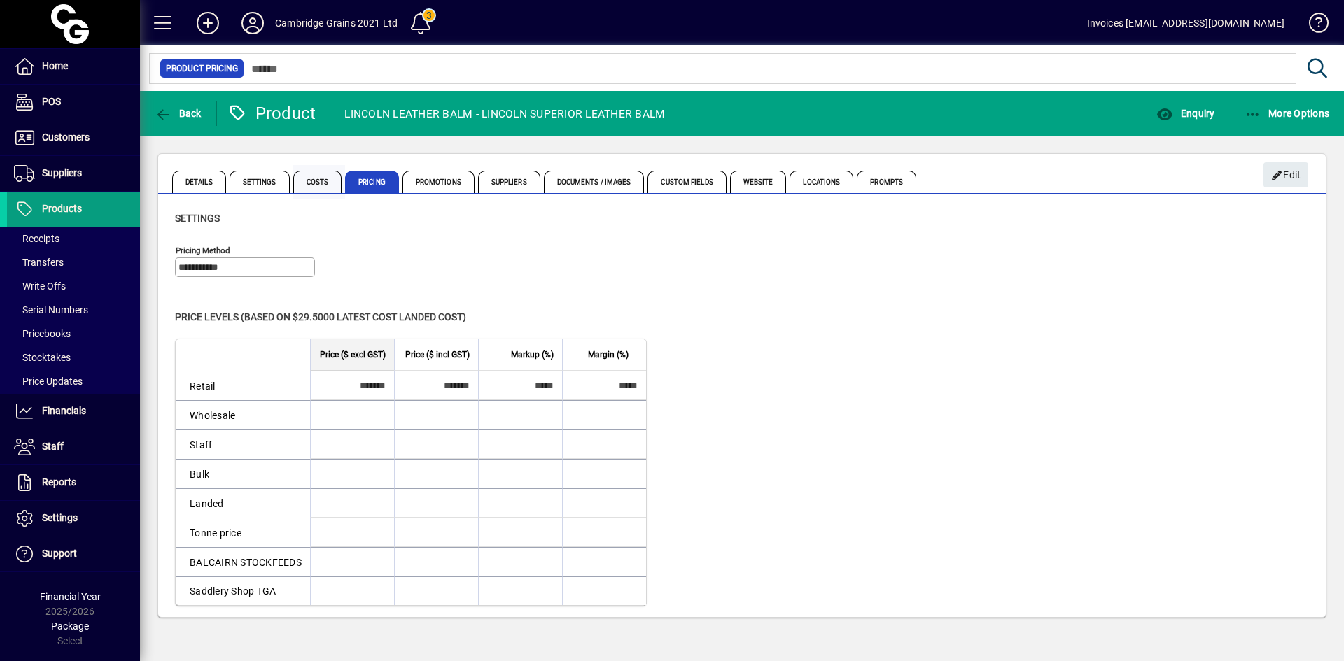
click at [308, 185] on span "Costs" at bounding box center [317, 182] width 49 height 22
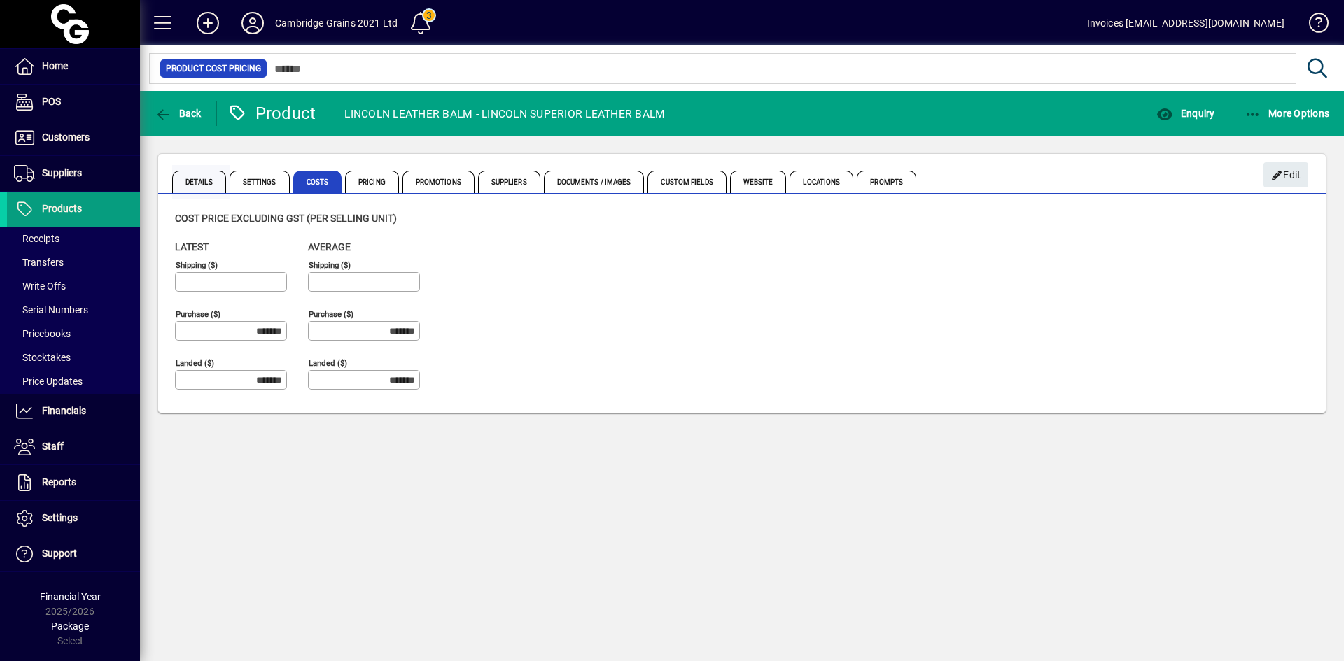
click at [195, 189] on span "Details" at bounding box center [199, 182] width 54 height 22
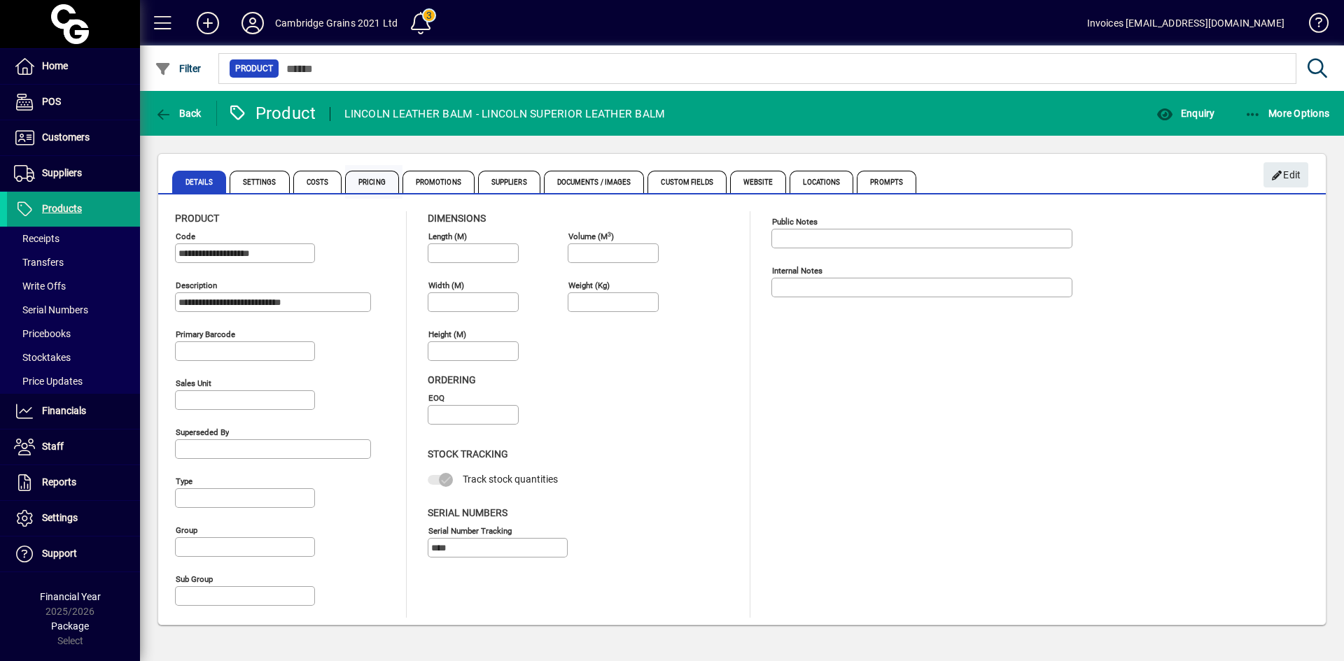
click at [369, 183] on span "Pricing" at bounding box center [372, 182] width 54 height 22
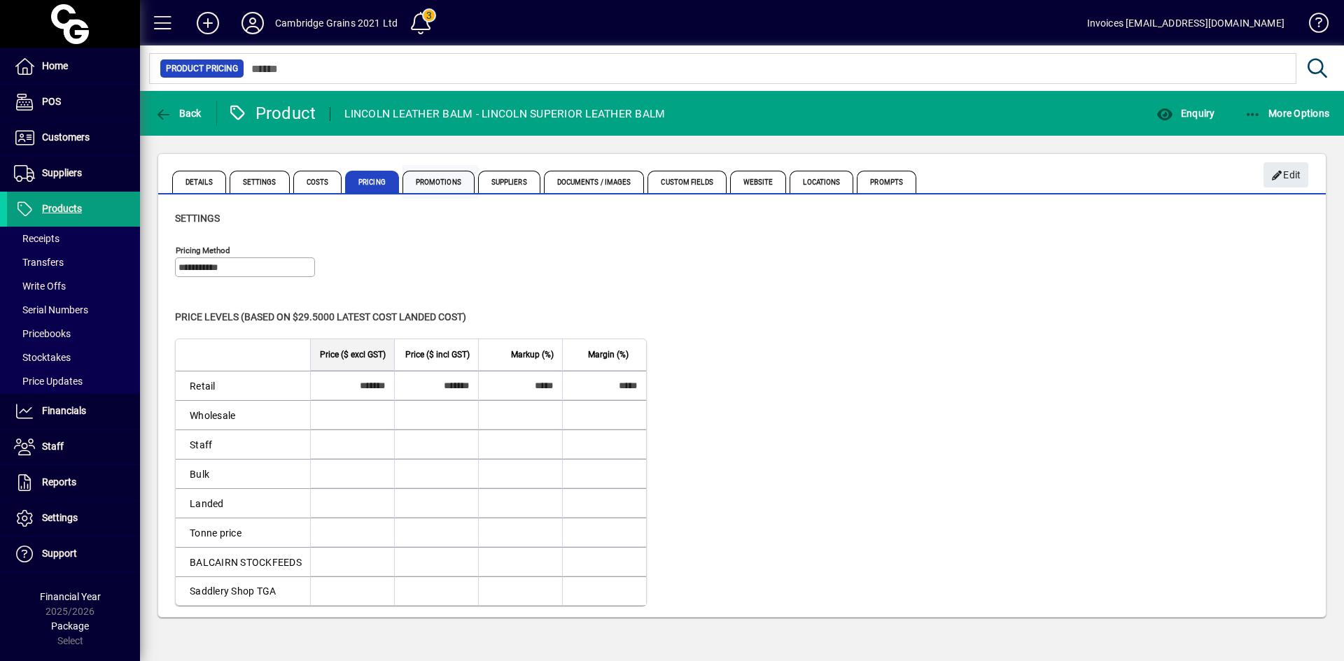
click at [438, 183] on span "Promotions" at bounding box center [438, 182] width 72 height 22
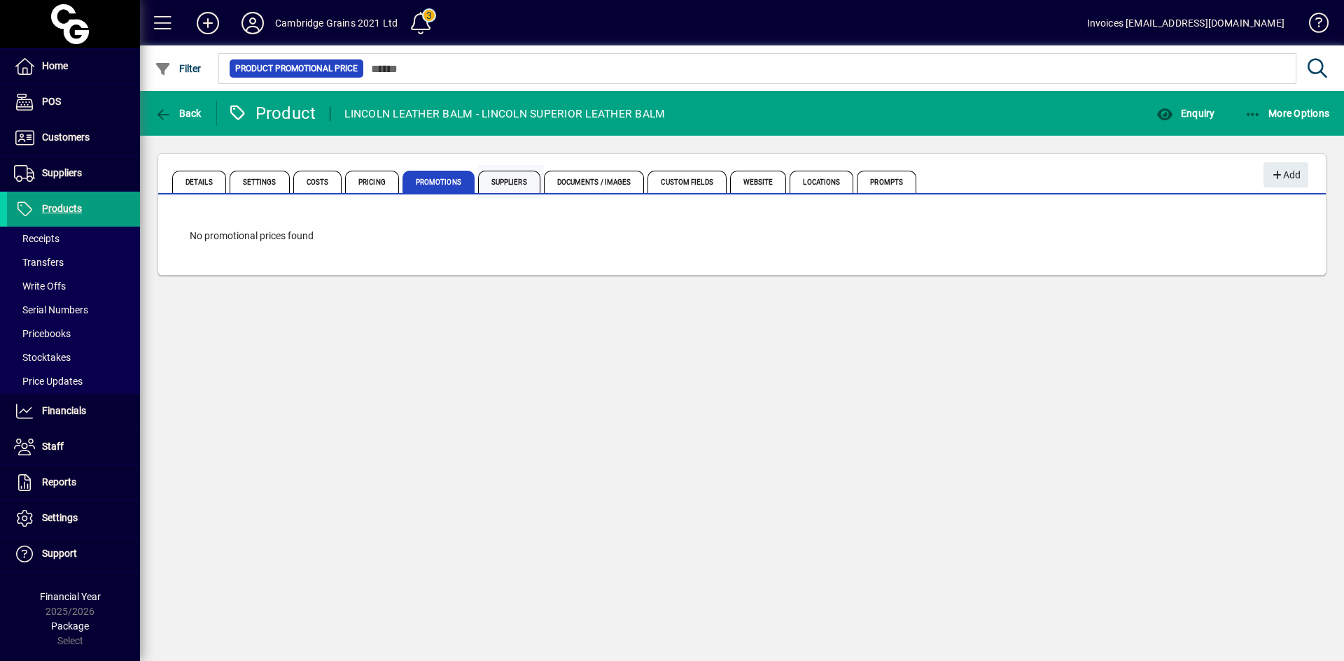
click at [518, 182] on span "Suppliers" at bounding box center [509, 182] width 62 height 22
click at [591, 181] on span "Documents / Images" at bounding box center [594, 182] width 101 height 22
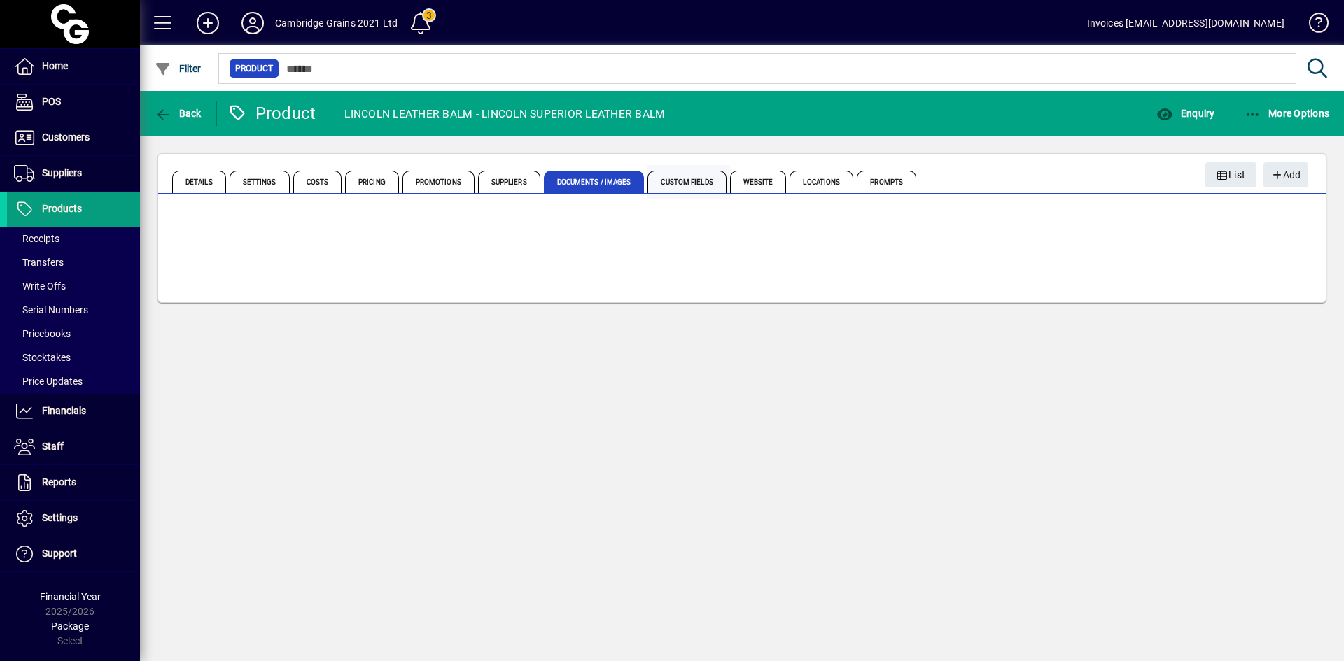
click at [680, 182] on span "Custom Fields" at bounding box center [686, 182] width 78 height 22
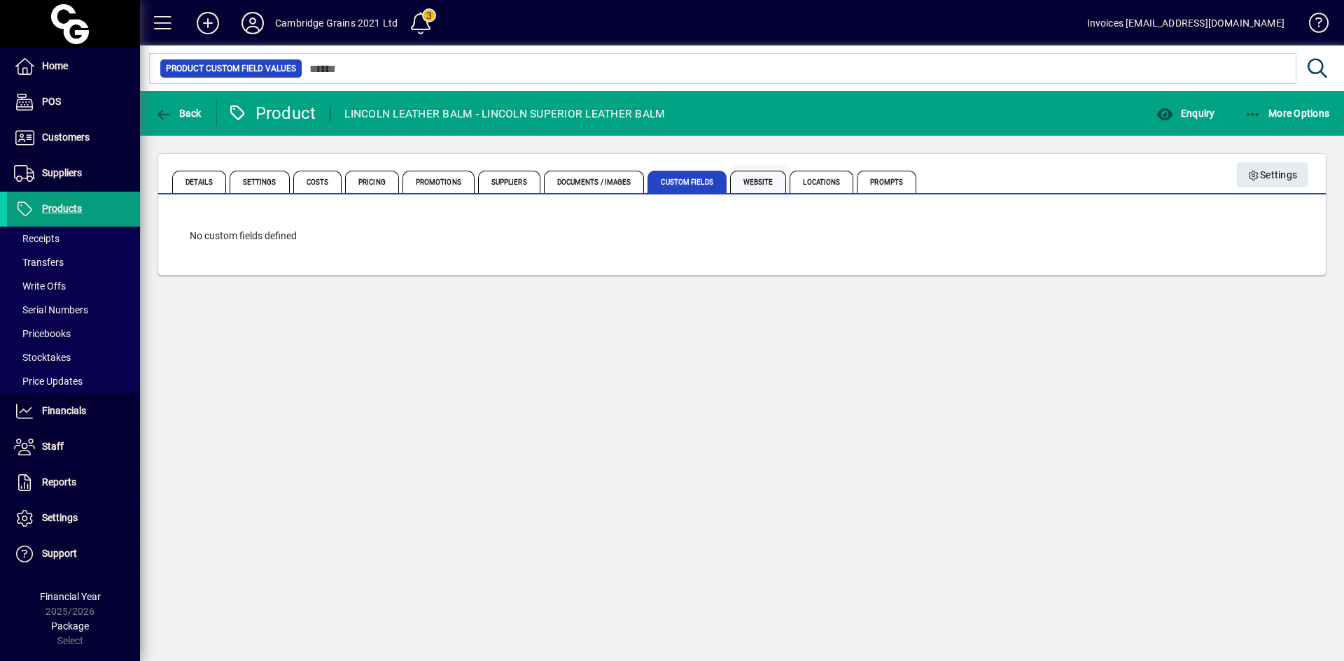
click at [747, 183] on span "Website" at bounding box center [758, 182] width 57 height 22
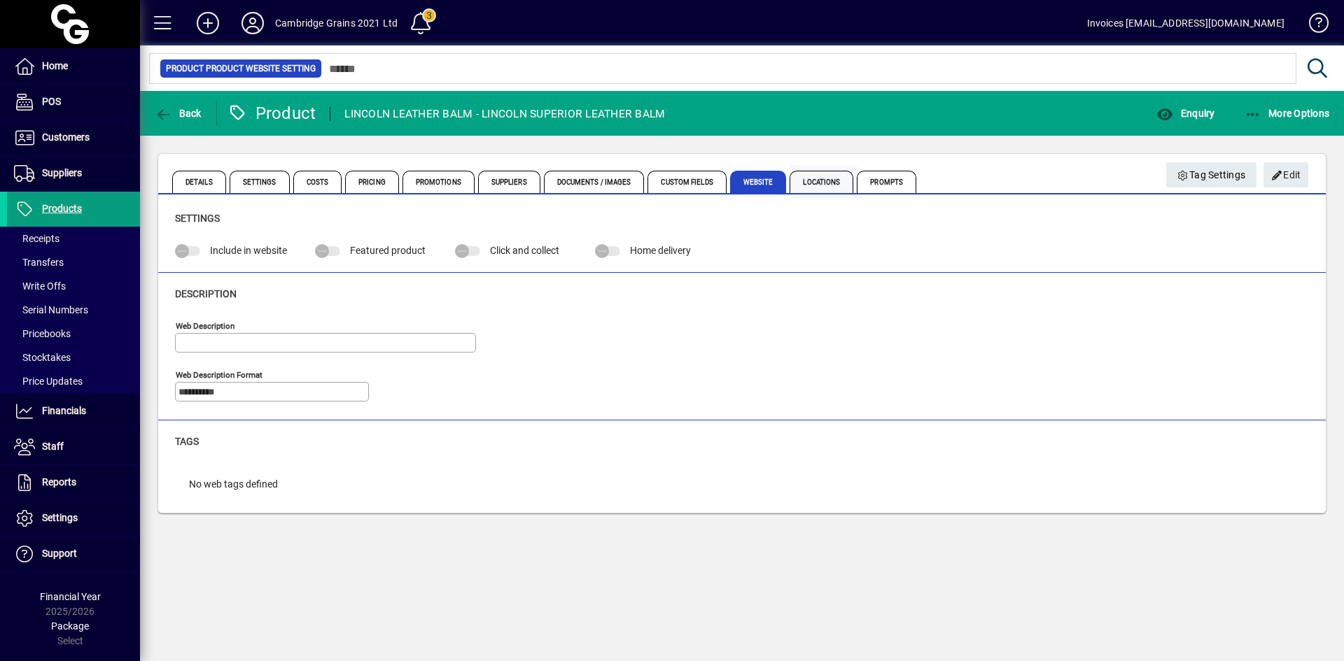
click at [815, 181] on span "Locations" at bounding box center [821, 182] width 64 height 22
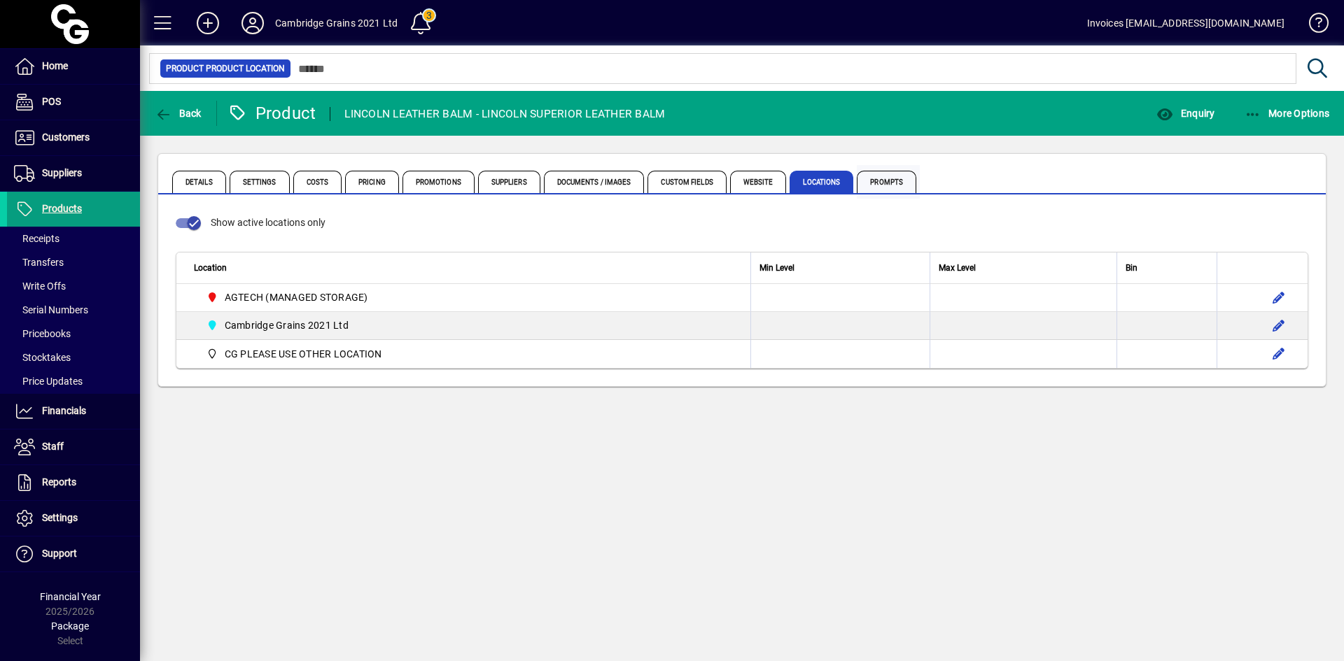
click at [873, 179] on span "Prompts" at bounding box center [886, 182] width 59 height 22
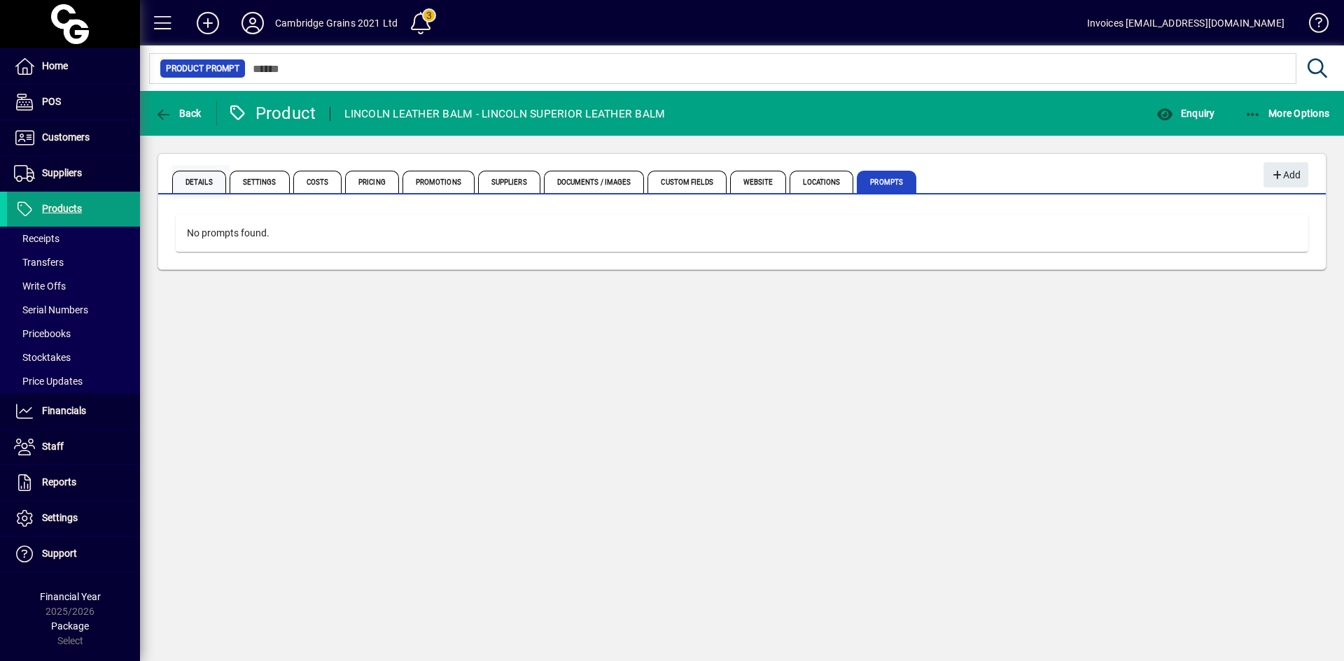
click at [195, 180] on span "Details" at bounding box center [199, 182] width 54 height 22
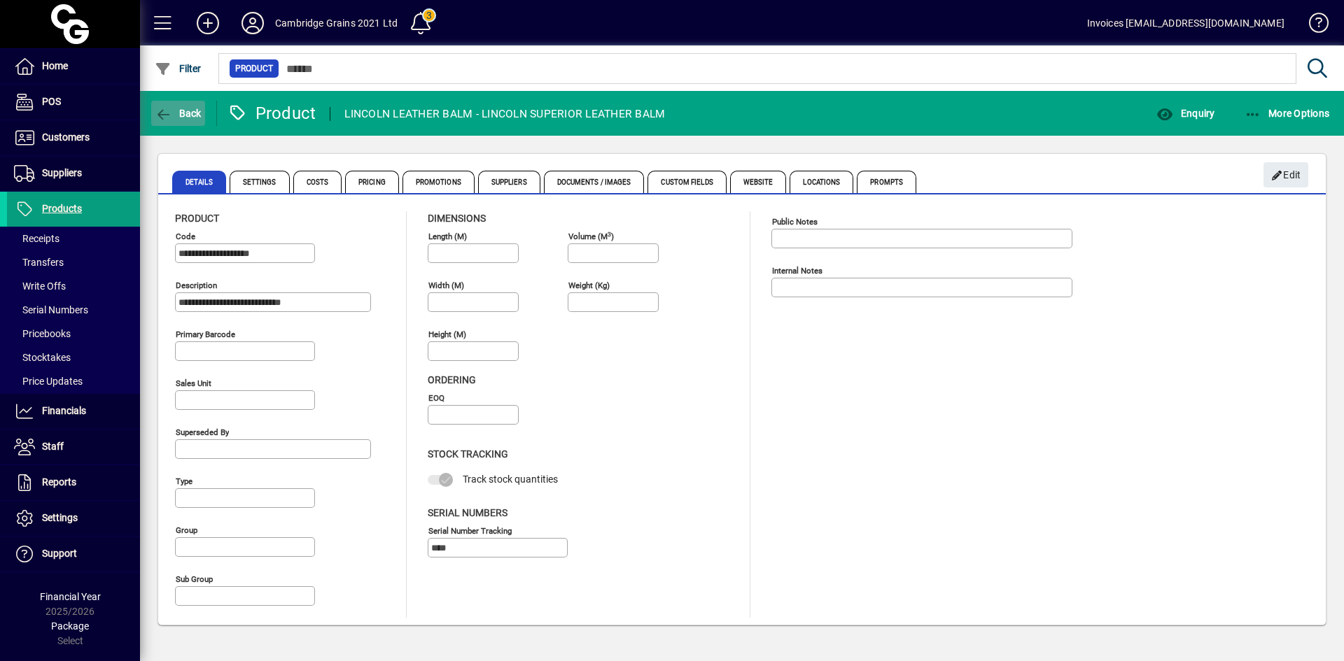
click at [171, 115] on icon "button" at bounding box center [163, 115] width 17 height 14
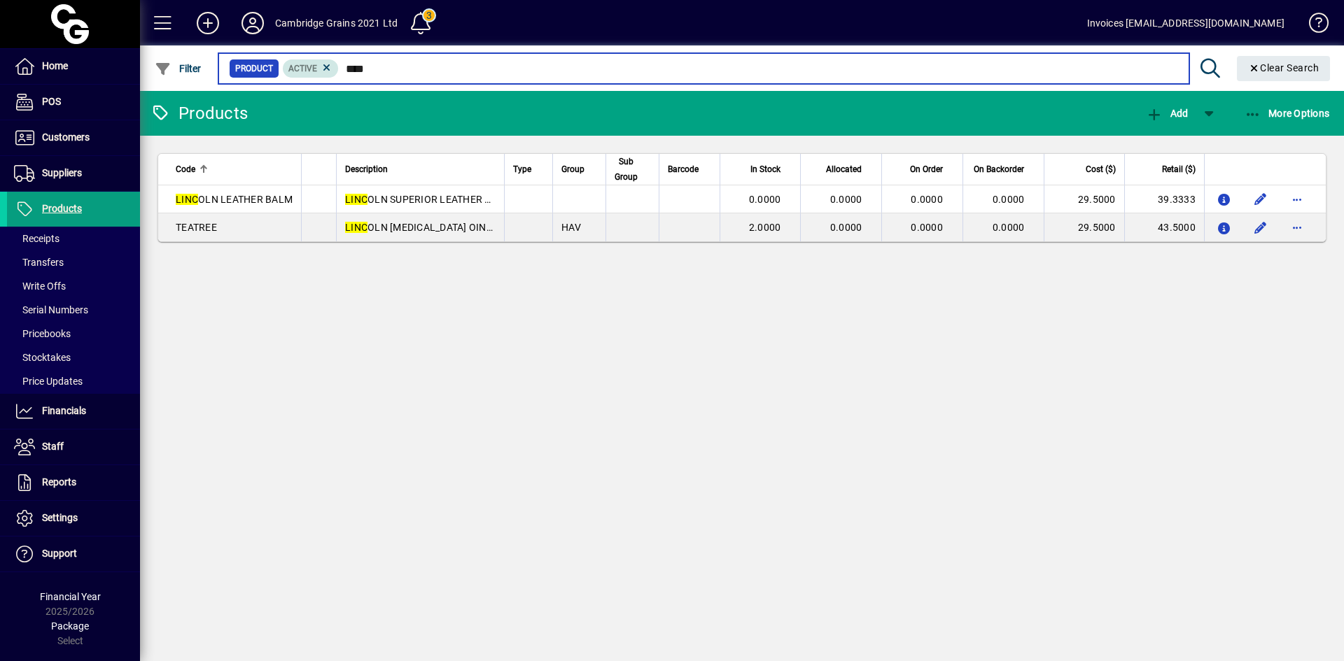
drag, startPoint x: 379, startPoint y: 63, endPoint x: 309, endPoint y: 72, distance: 71.3
click at [309, 72] on div "Product Active ****" at bounding box center [703, 69] width 949 height 20
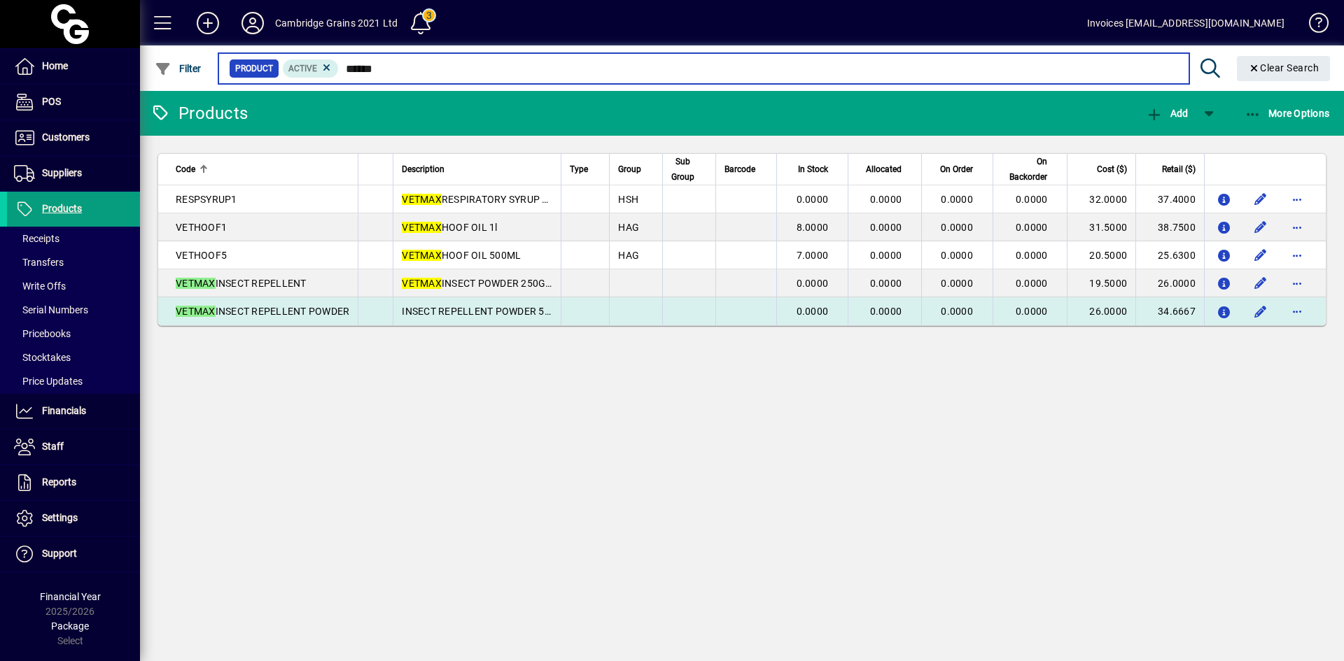
type input "******"
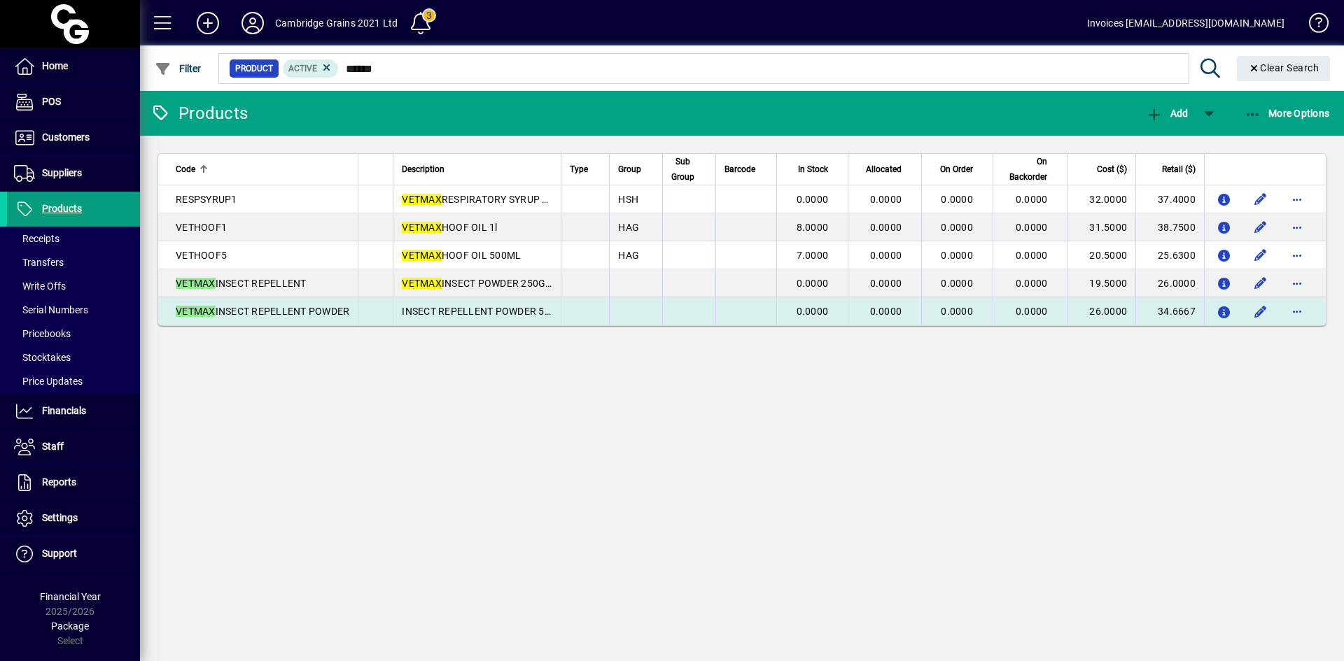
click at [317, 307] on span "VETMAX INSECT REPELLENT POWDER" at bounding box center [263, 311] width 174 height 11
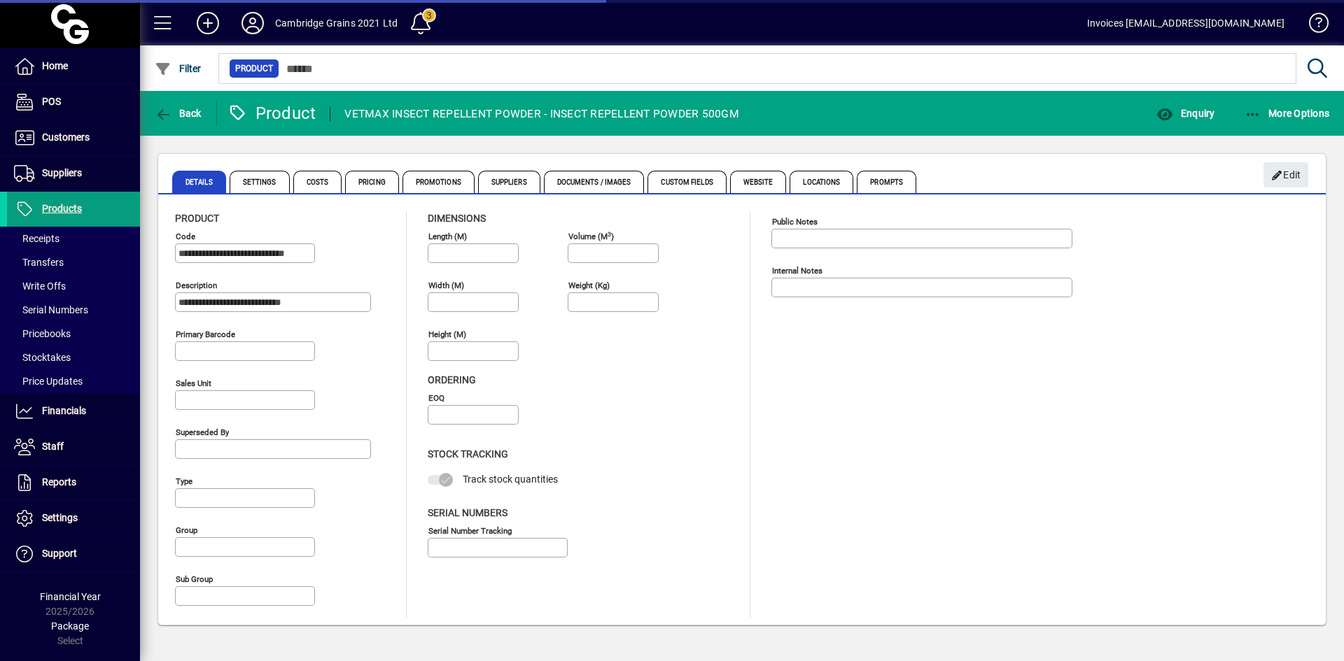
type input "****"
click at [175, 246] on div "**********" at bounding box center [245, 254] width 140 height 20
drag, startPoint x: 178, startPoint y: 252, endPoint x: 350, endPoint y: 254, distance: 172.2
click at [350, 254] on div "**********" at bounding box center [283, 250] width 217 height 49
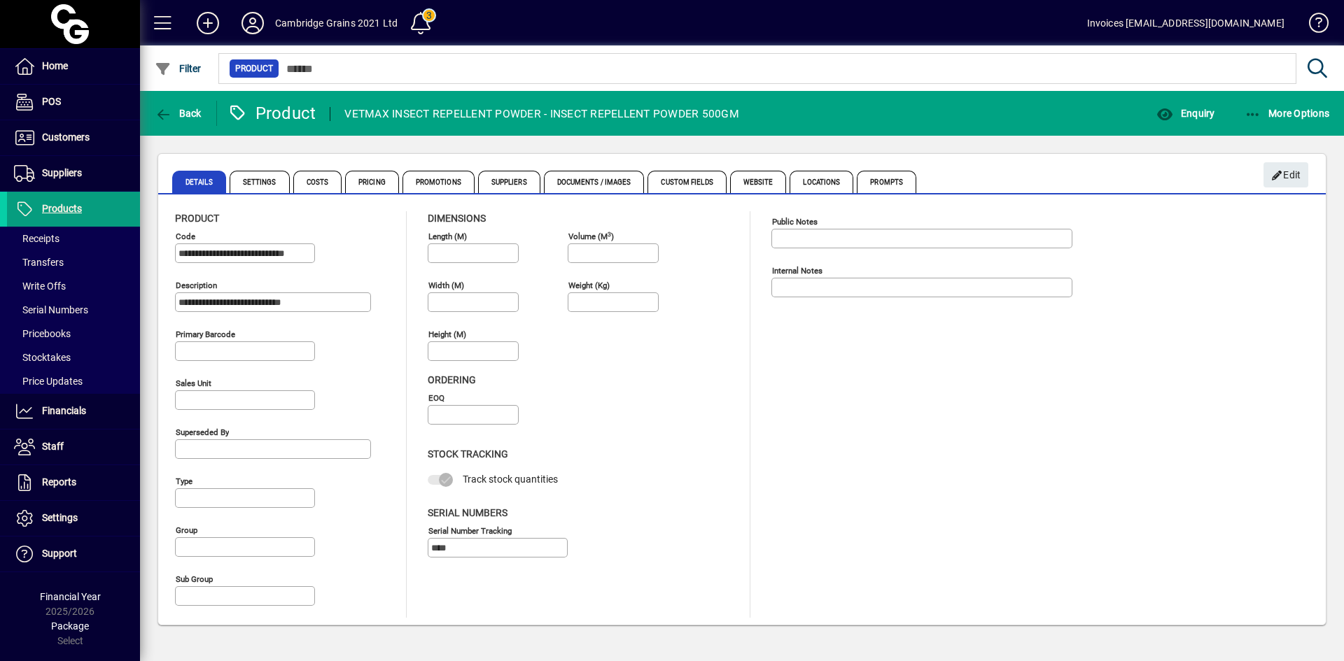
click at [374, 300] on div "**********" at bounding box center [283, 299] width 217 height 49
drag, startPoint x: 352, startPoint y: 302, endPoint x: 110, endPoint y: 304, distance: 242.1
click at [110, 304] on mat-drawer-container "**********" at bounding box center [672, 330] width 1344 height 661
click at [318, 184] on span "Costs" at bounding box center [317, 182] width 49 height 22
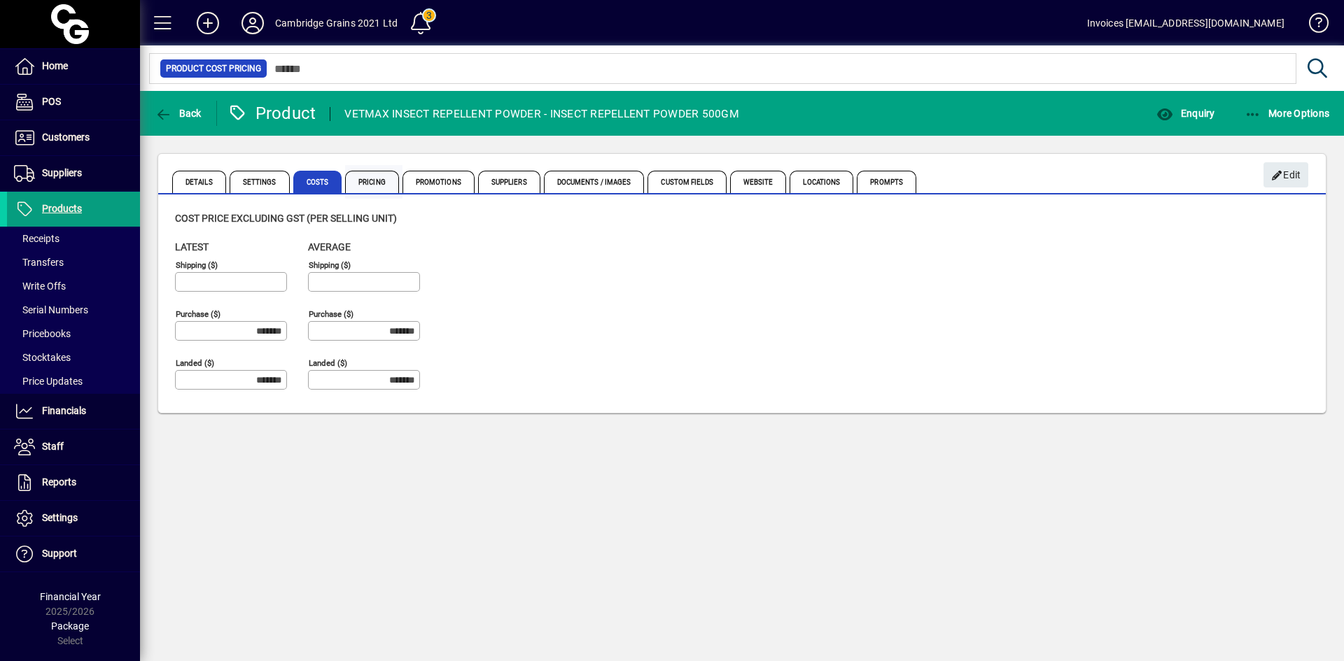
click at [365, 183] on span "Pricing" at bounding box center [372, 182] width 54 height 22
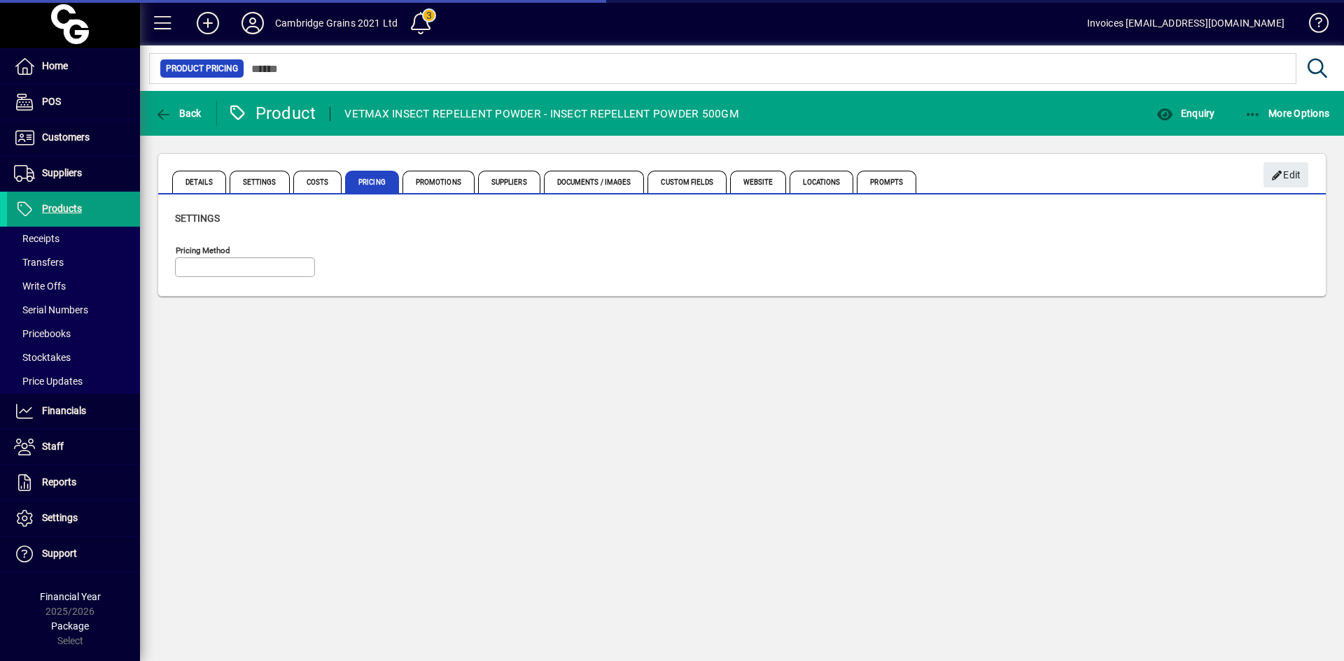
type input "**********"
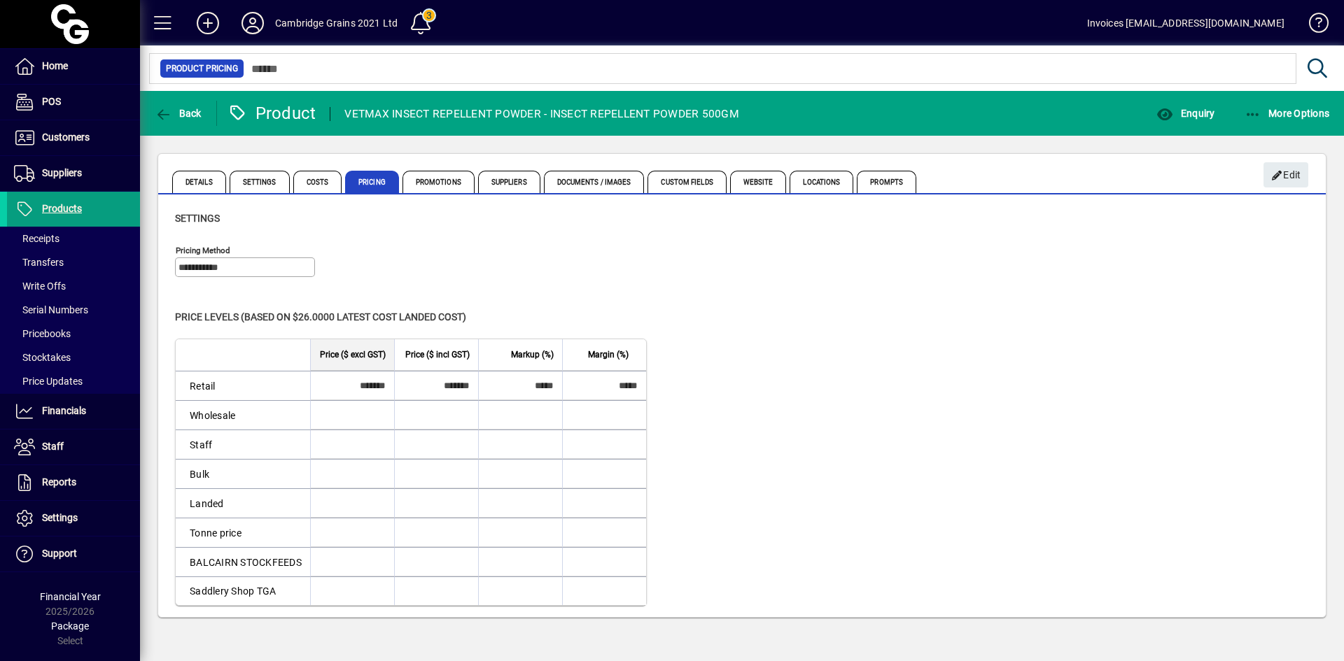
drag, startPoint x: 163, startPoint y: 108, endPoint x: 272, endPoint y: 89, distance: 110.2
click at [163, 108] on icon "button" at bounding box center [163, 115] width 17 height 14
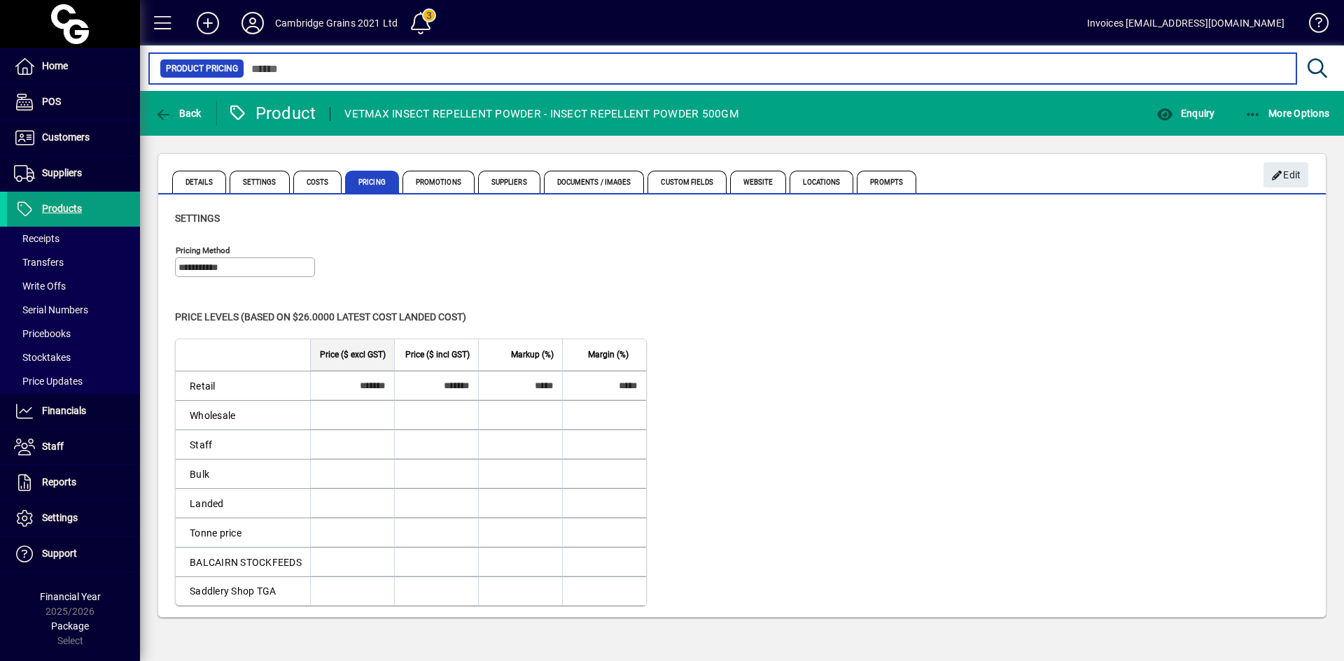
type input "******"
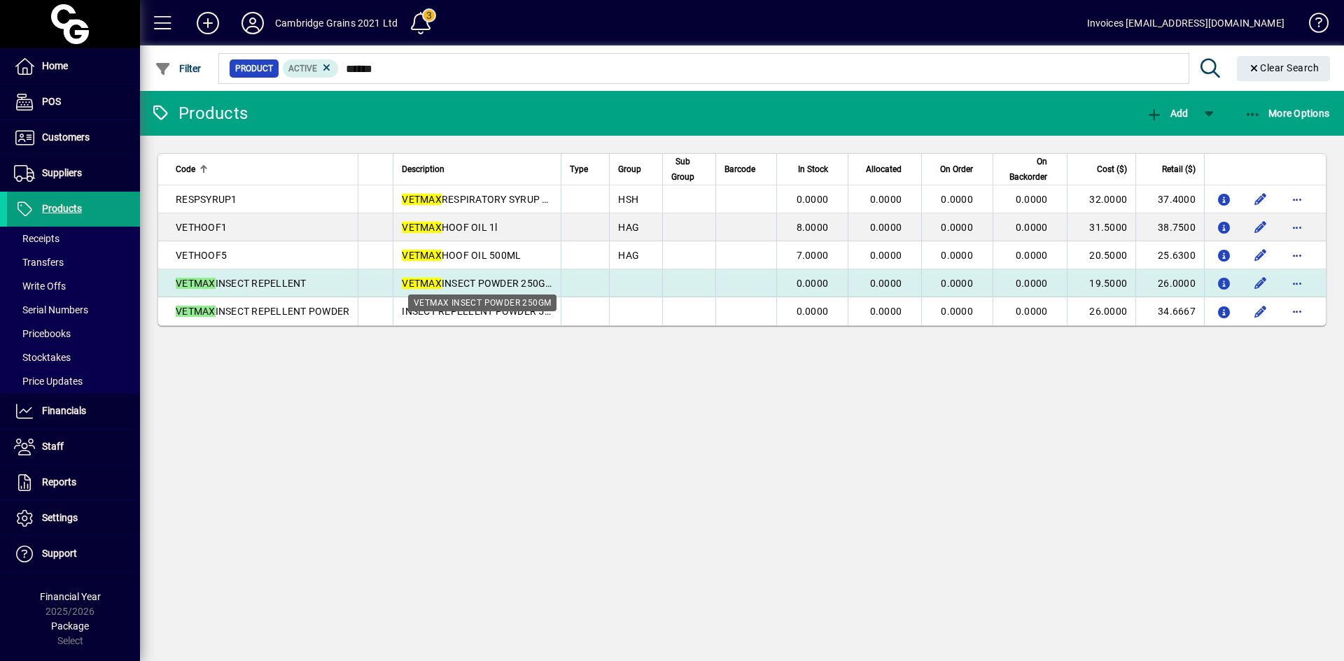
click at [428, 281] on em "VETMAX" at bounding box center [422, 283] width 40 height 11
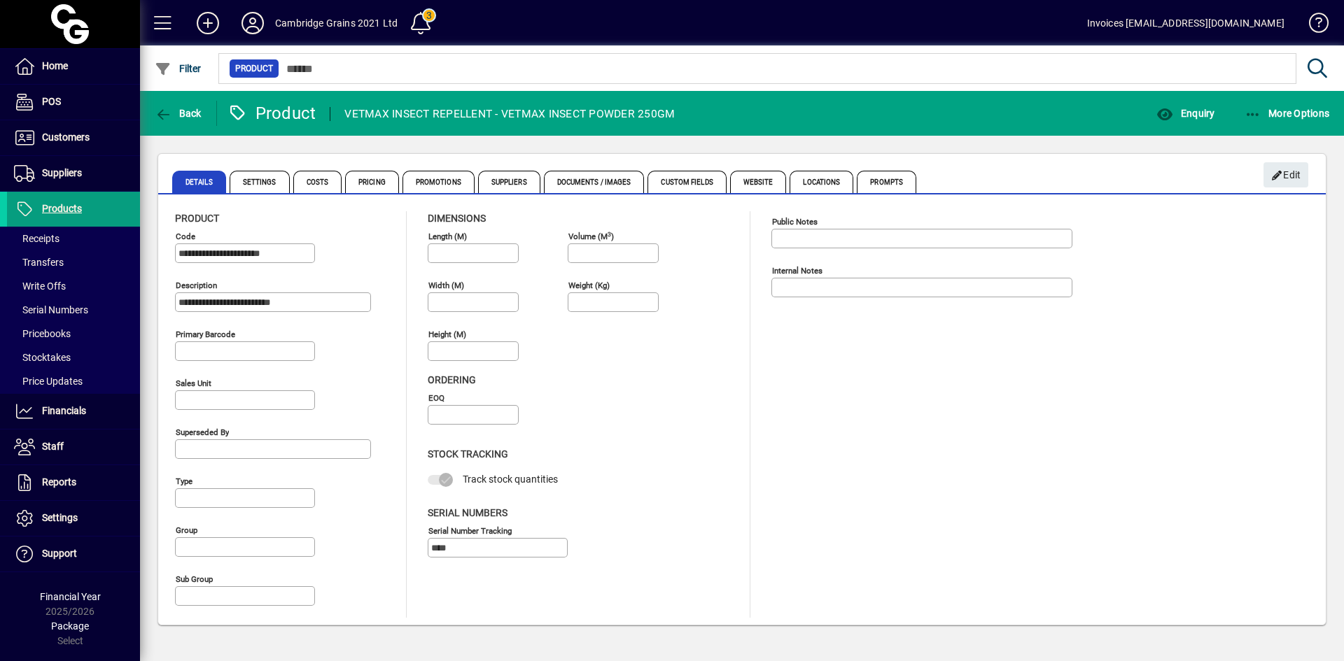
drag, startPoint x: 180, startPoint y: 253, endPoint x: 360, endPoint y: 251, distance: 179.8
click at [360, 251] on div "**********" at bounding box center [283, 250] width 217 height 49
drag, startPoint x: 344, startPoint y: 302, endPoint x: 143, endPoint y: 291, distance: 200.4
click at [143, 291] on div "**********" at bounding box center [742, 389] width 1204 height 507
click at [306, 185] on span "Costs" at bounding box center [317, 182] width 49 height 22
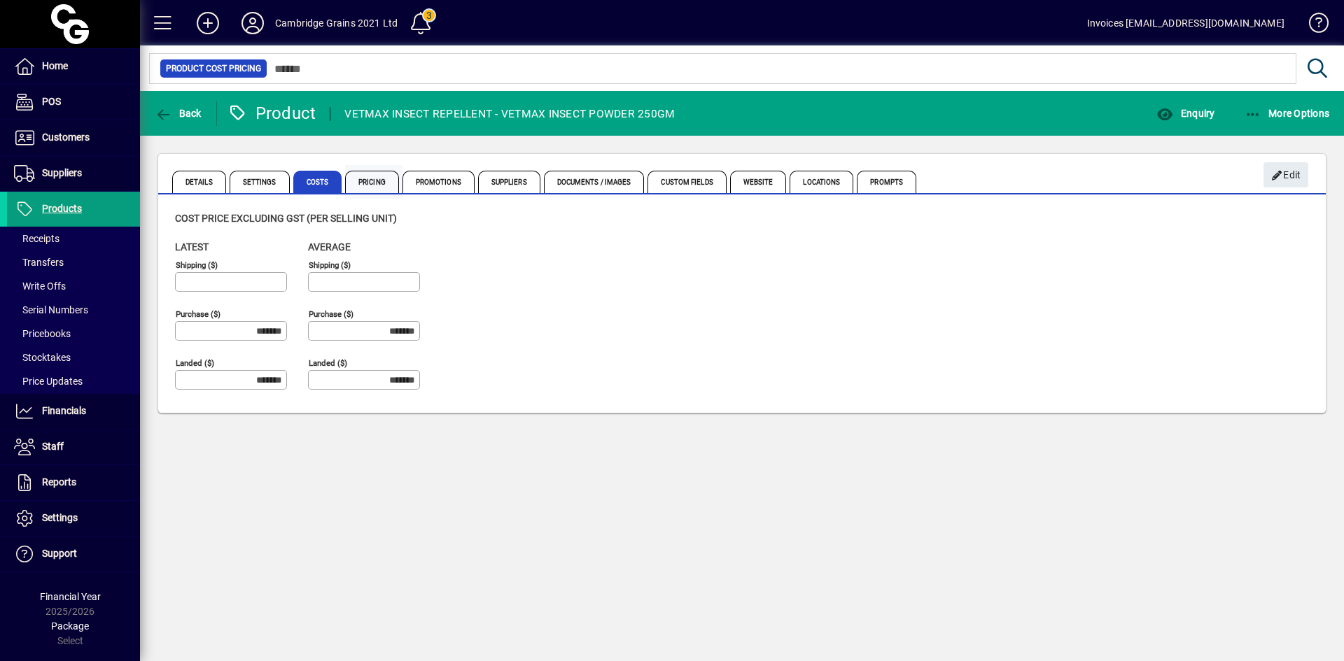
click at [367, 180] on span "Pricing" at bounding box center [372, 182] width 54 height 22
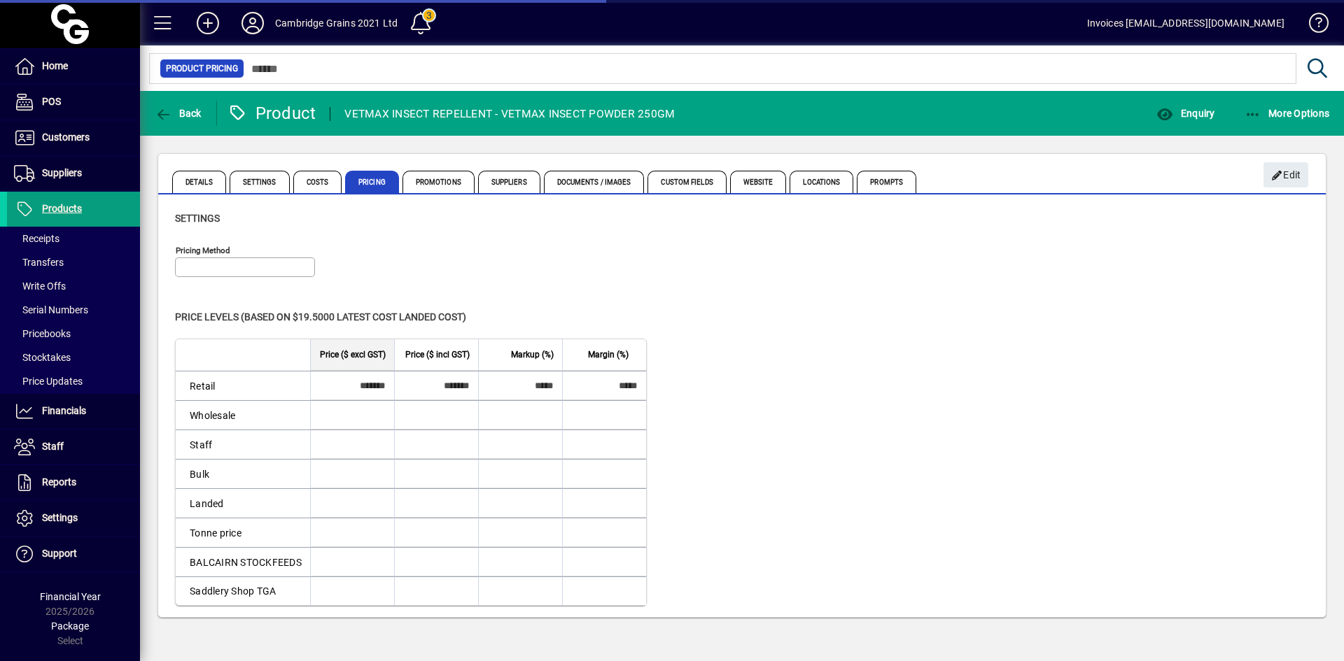
type input "**********"
click at [165, 111] on icon "button" at bounding box center [163, 115] width 17 height 14
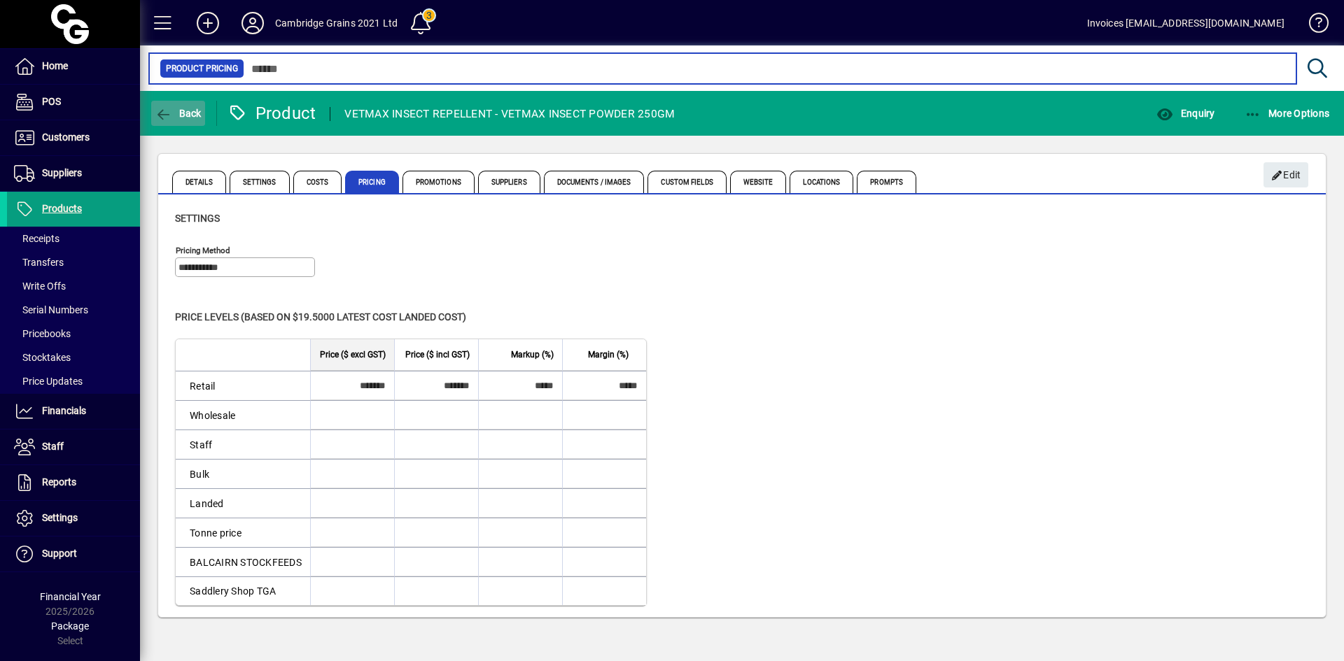
type input "******"
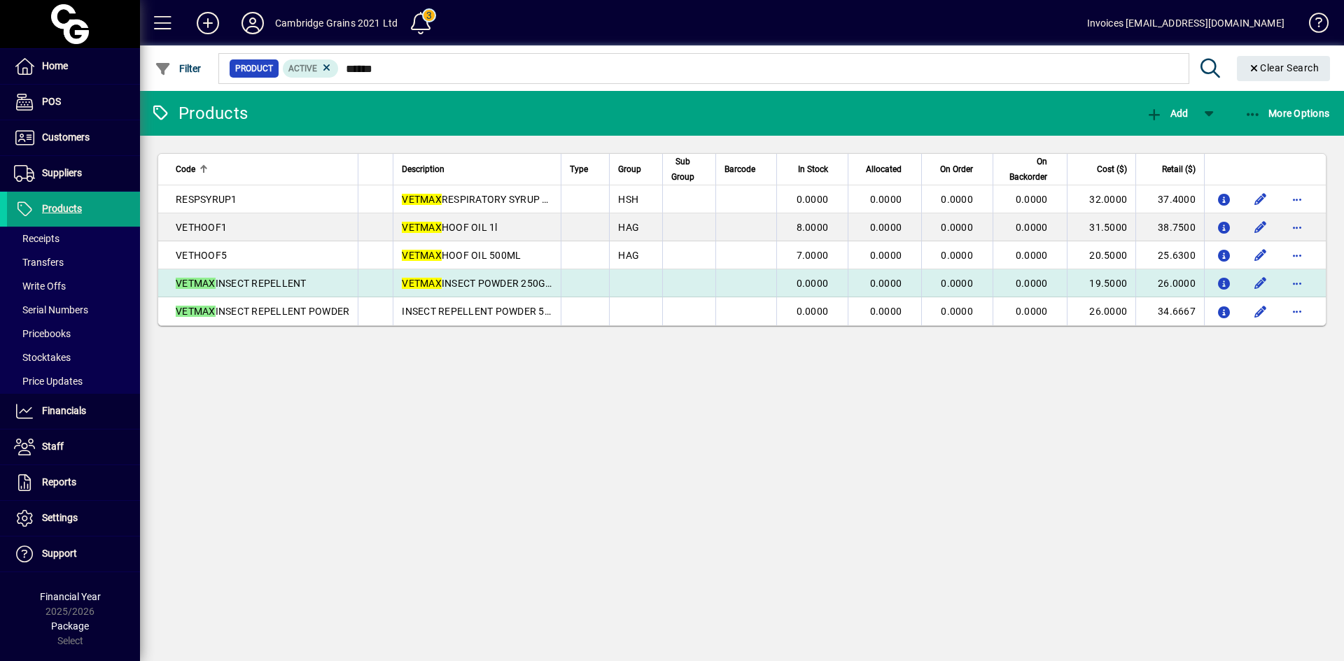
drag, startPoint x: 320, startPoint y: 281, endPoint x: 176, endPoint y: 282, distance: 144.9
click at [176, 282] on div "VETMAX INSECT REPELLENT" at bounding box center [263, 283] width 174 height 14
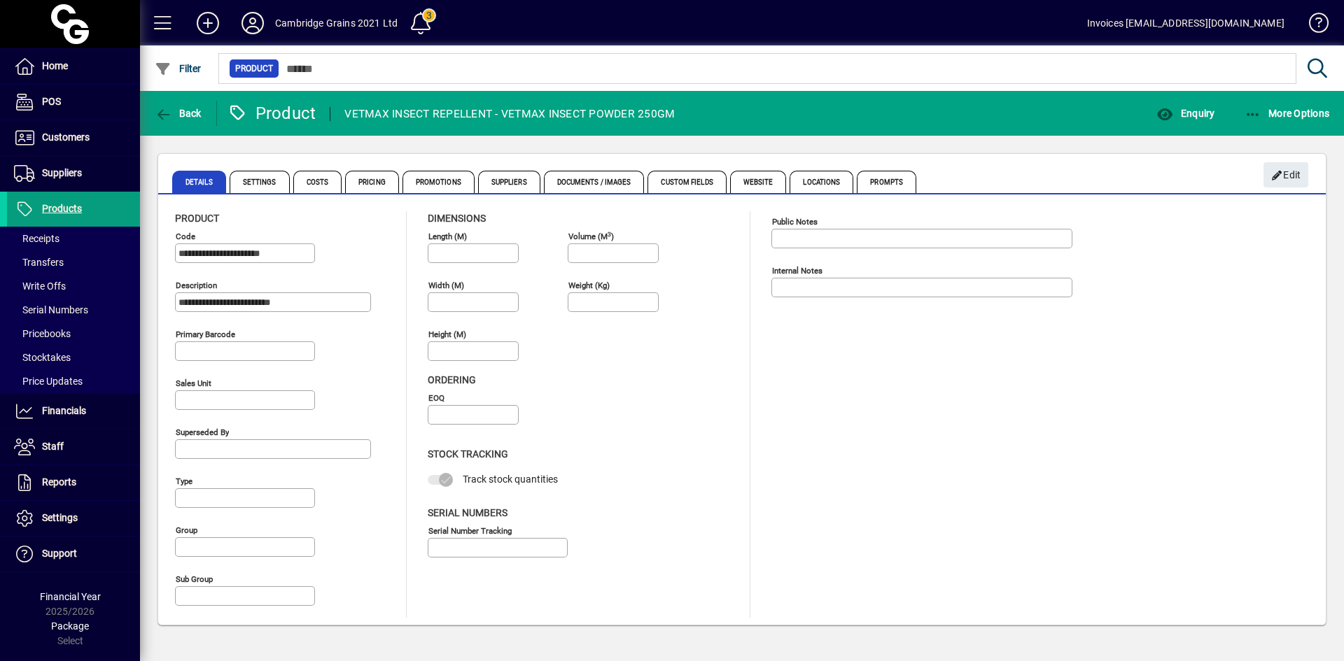
type input "****"
click at [166, 108] on icon "button" at bounding box center [163, 115] width 17 height 14
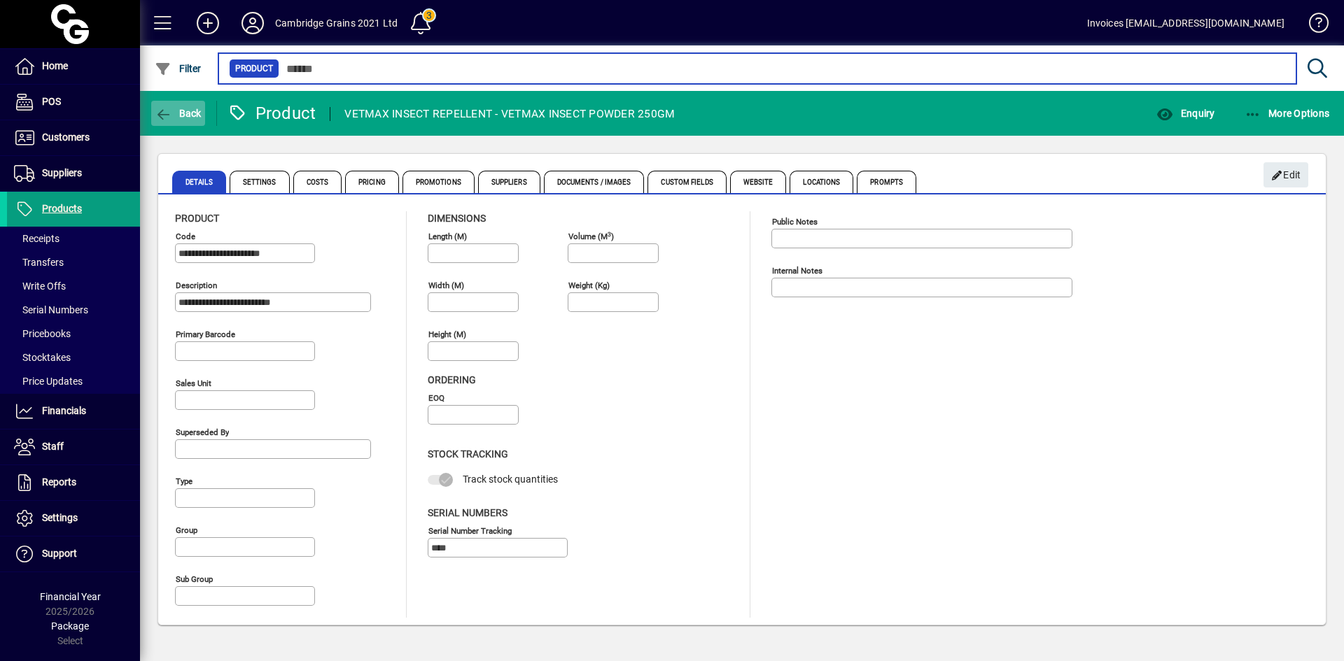
type input "******"
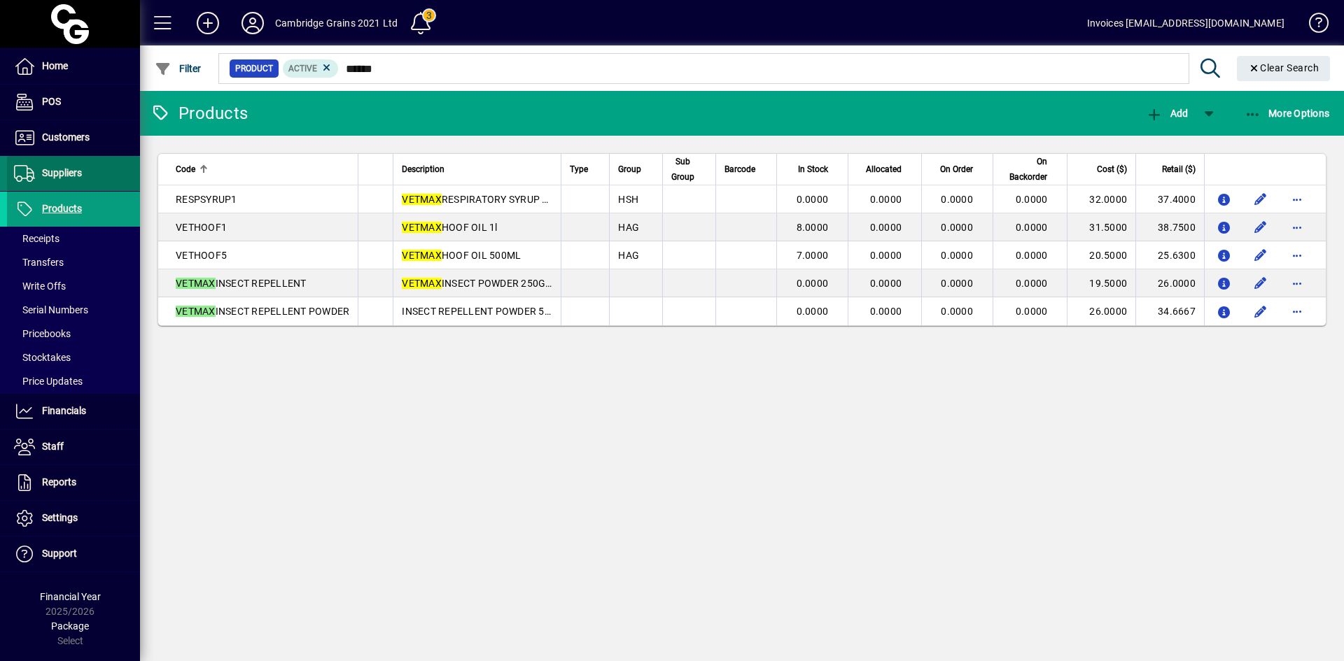
click at [63, 176] on span "Suppliers" at bounding box center [62, 172] width 40 height 11
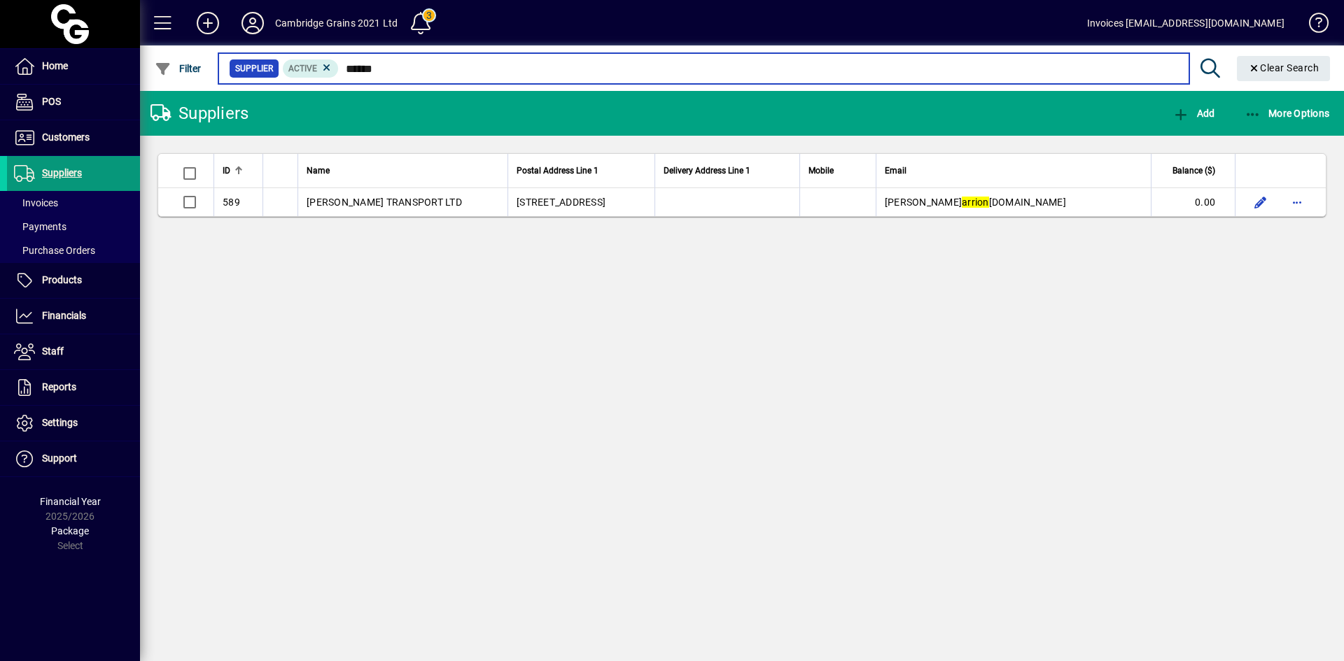
type input "******"
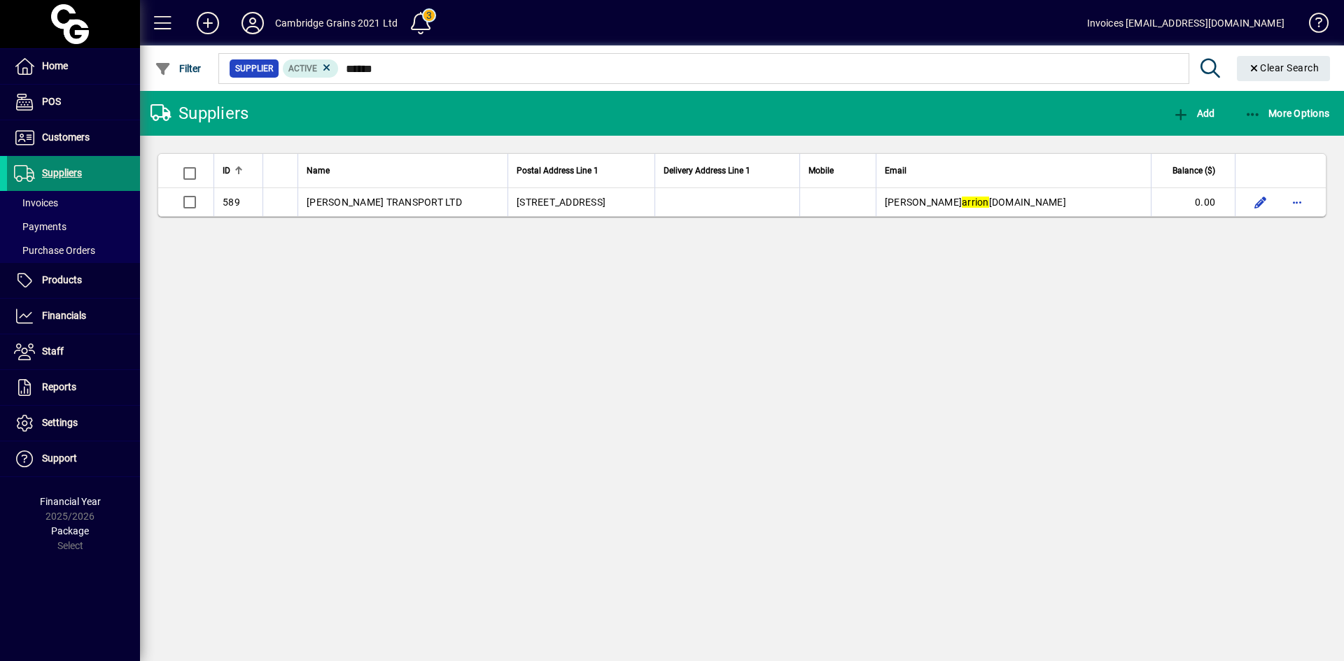
click at [73, 172] on span "Suppliers" at bounding box center [62, 172] width 40 height 11
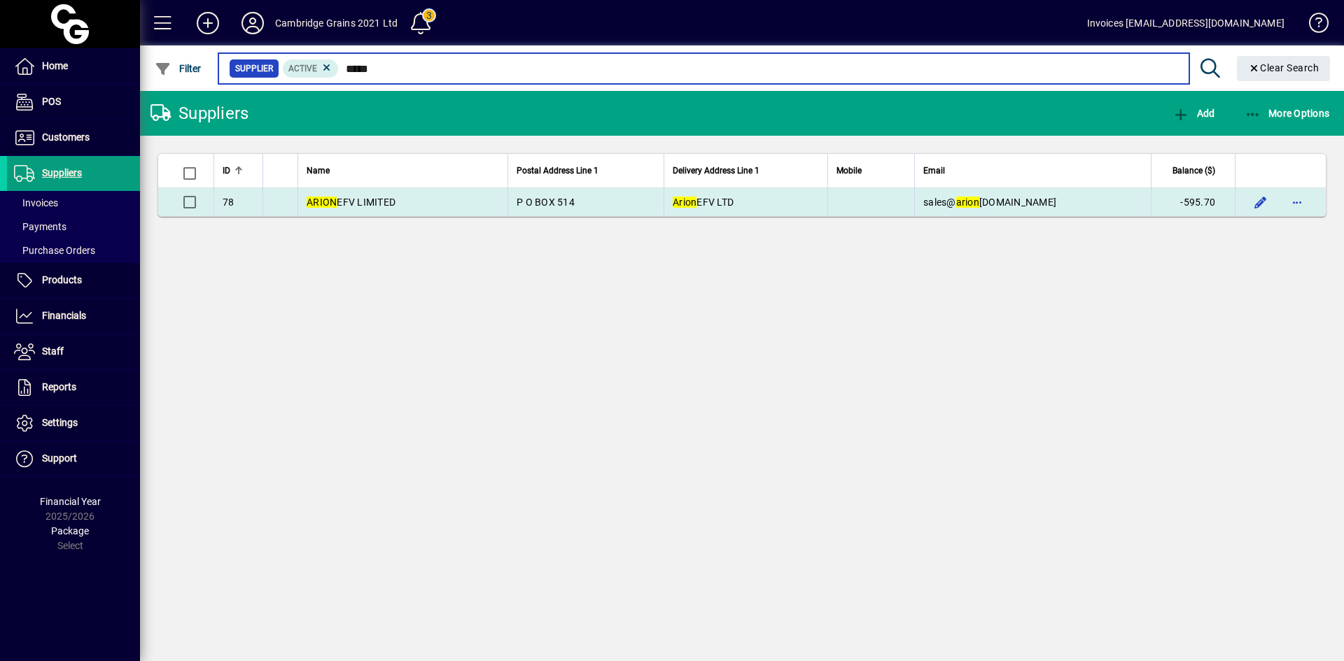
type input "*****"
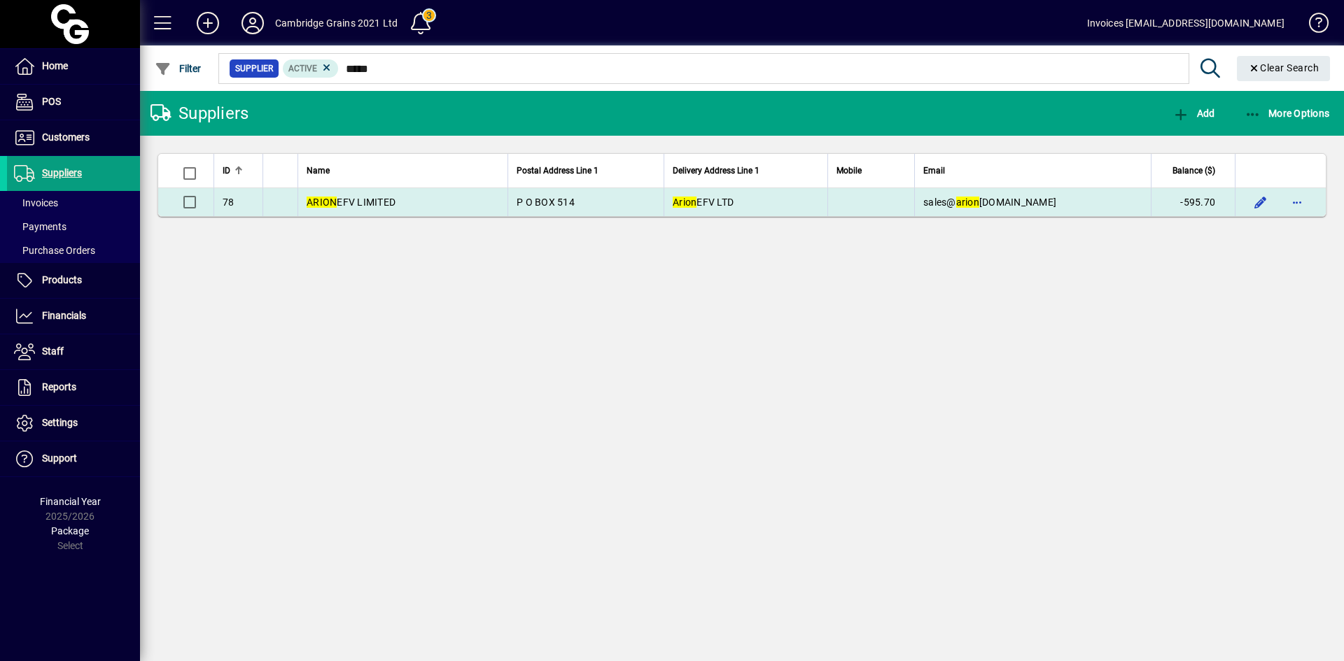
click at [372, 202] on span "ARION EFV LIMITED" at bounding box center [351, 202] width 89 height 11
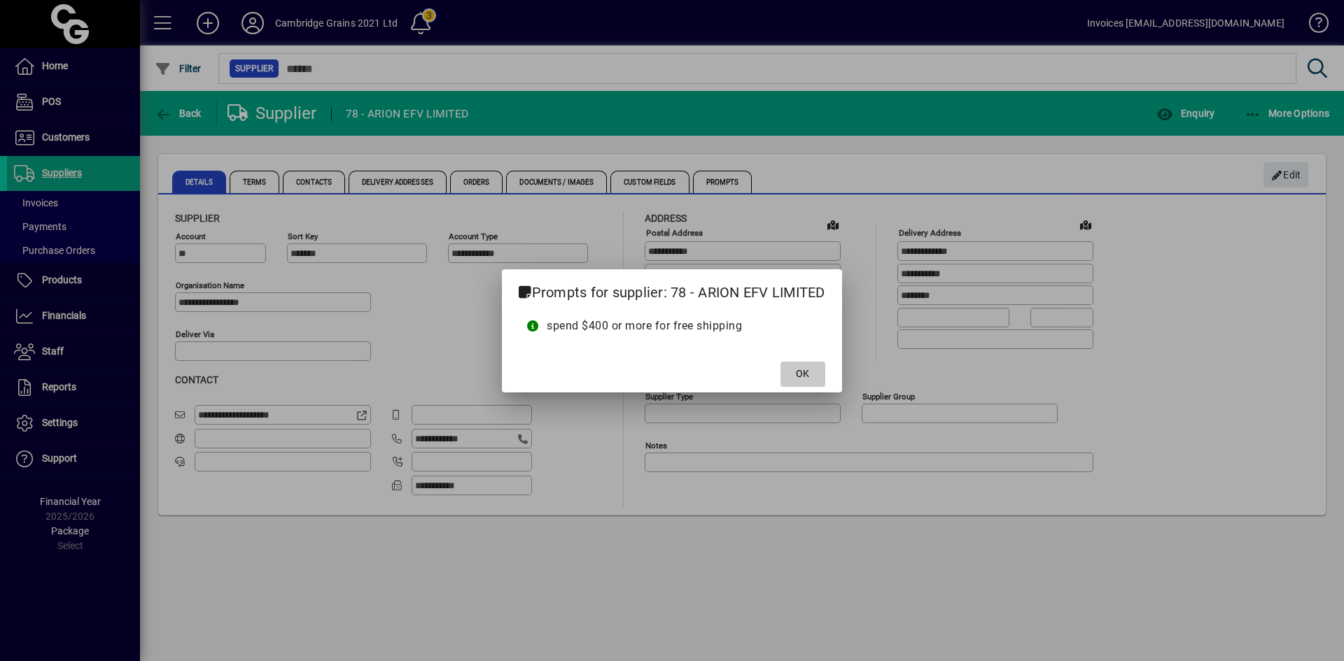
click at [799, 371] on span "OK" at bounding box center [802, 374] width 13 height 15
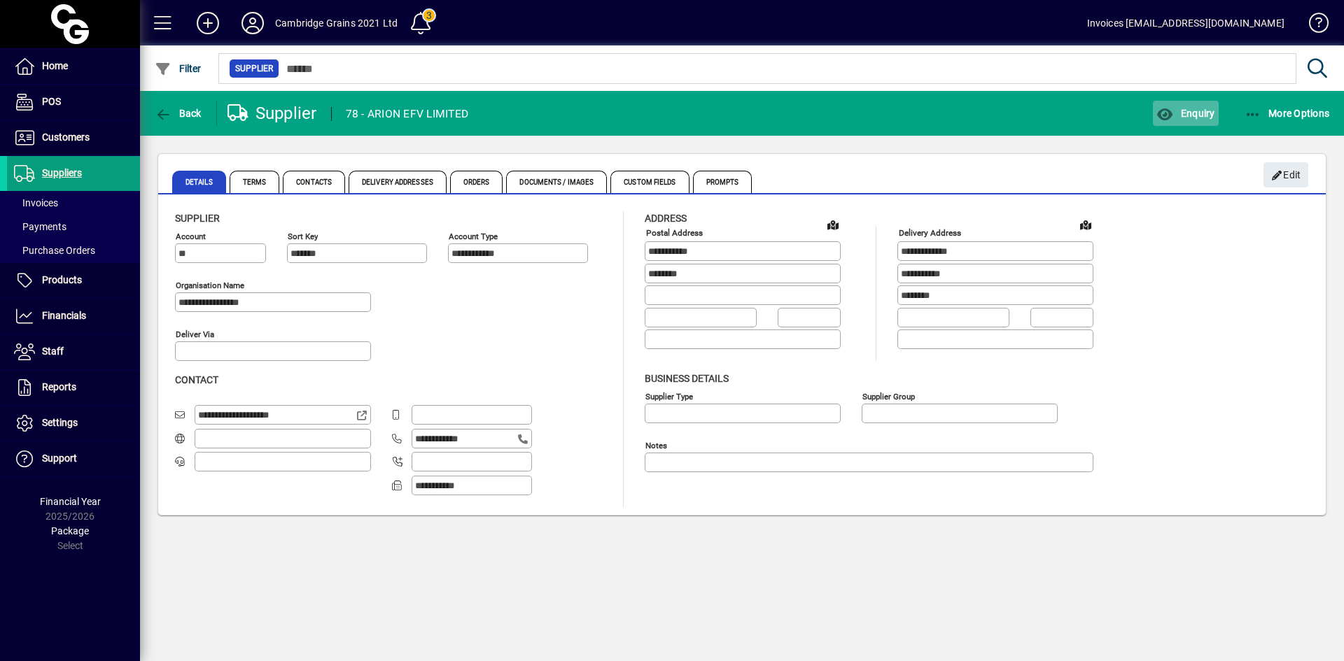
click at [1169, 108] on icon "button" at bounding box center [1164, 115] width 17 height 14
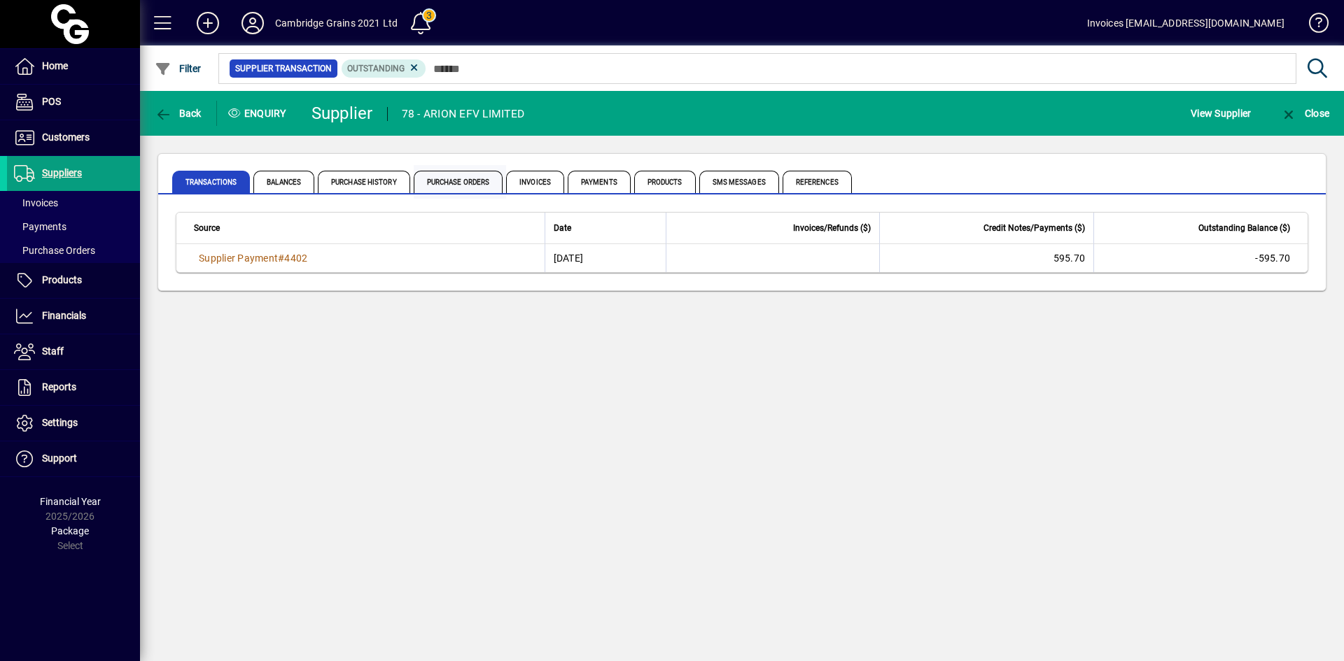
click at [447, 178] on span "Purchase Orders" at bounding box center [459, 182] width 90 height 22
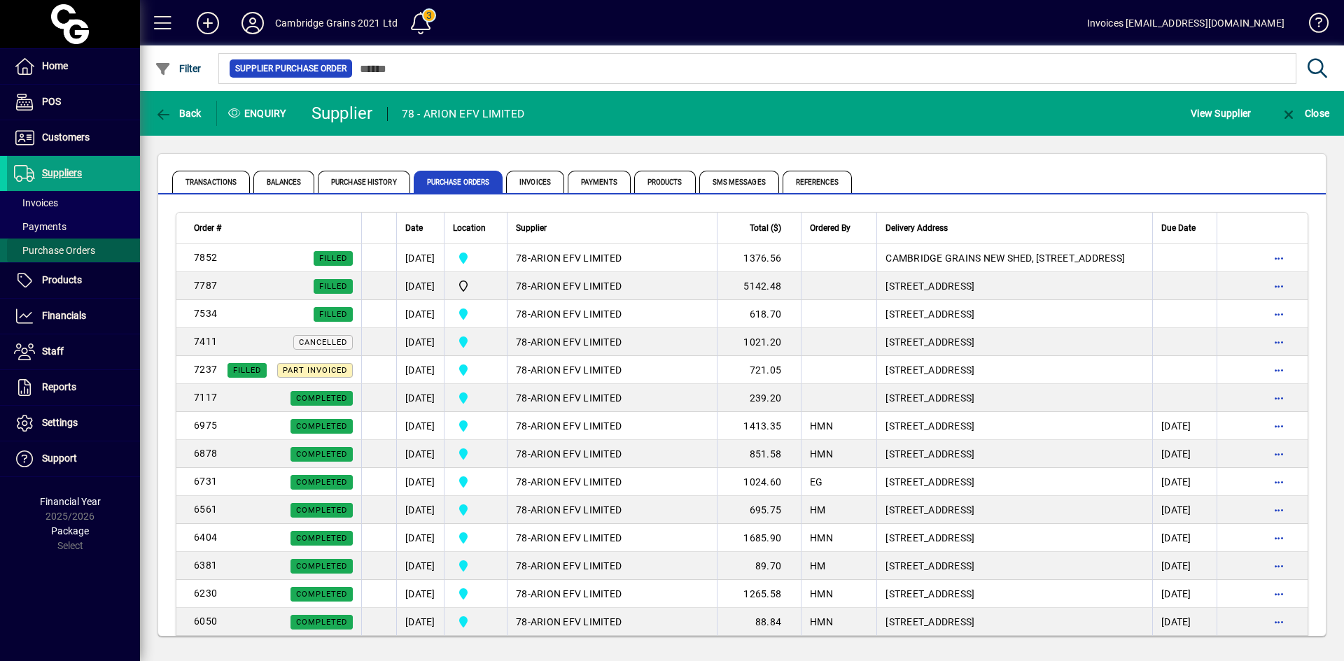
click at [61, 248] on span "Purchase Orders" at bounding box center [54, 250] width 81 height 11
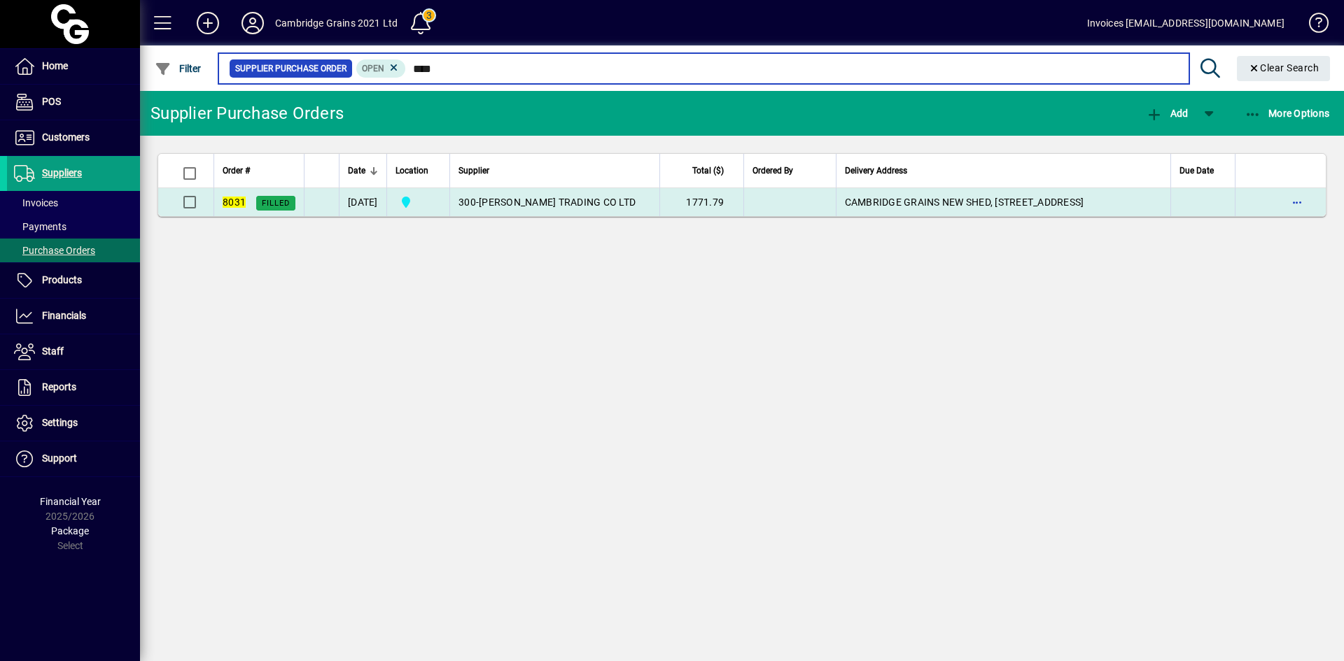
type input "****"
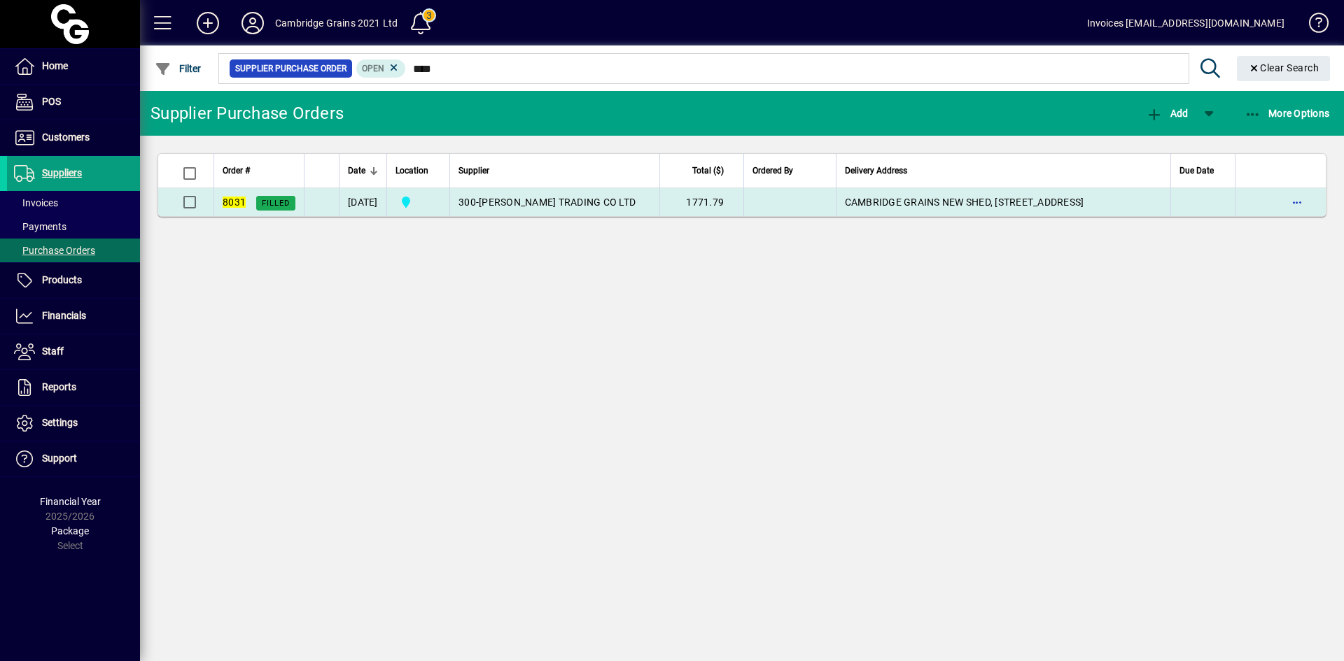
click at [499, 204] on td "300 - [PERSON_NAME] TRADING CO LTD" at bounding box center [554, 202] width 210 height 28
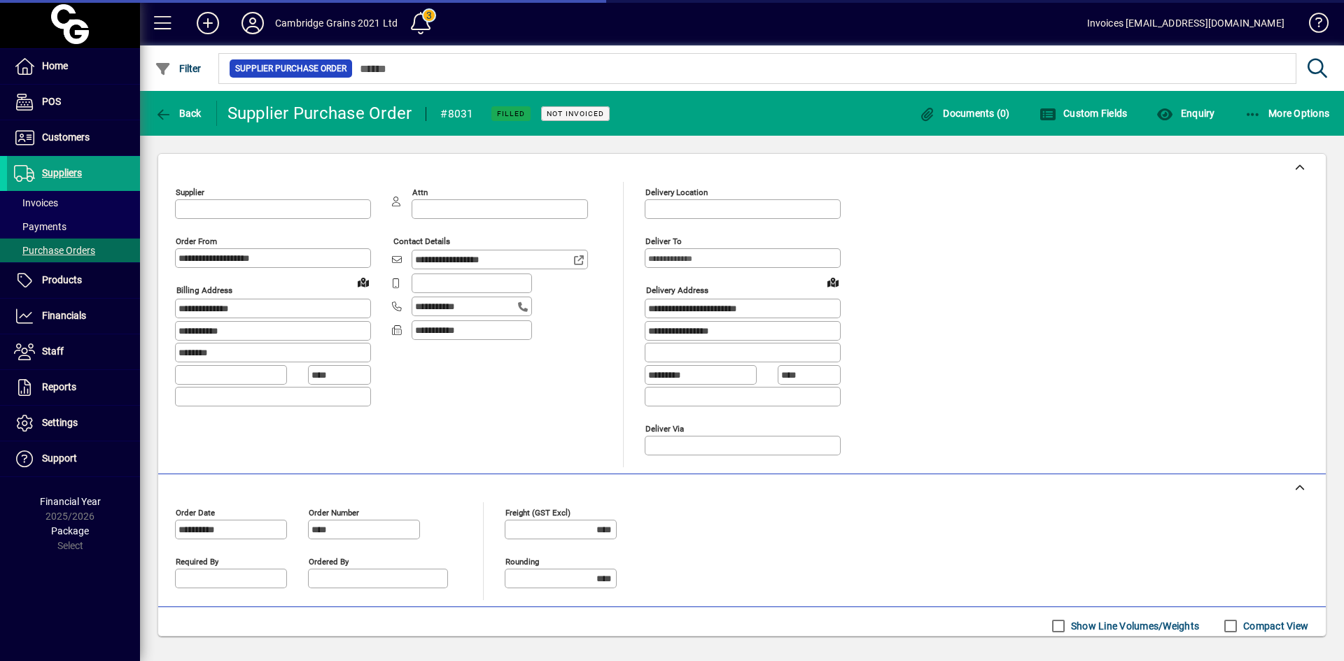
type input "**********"
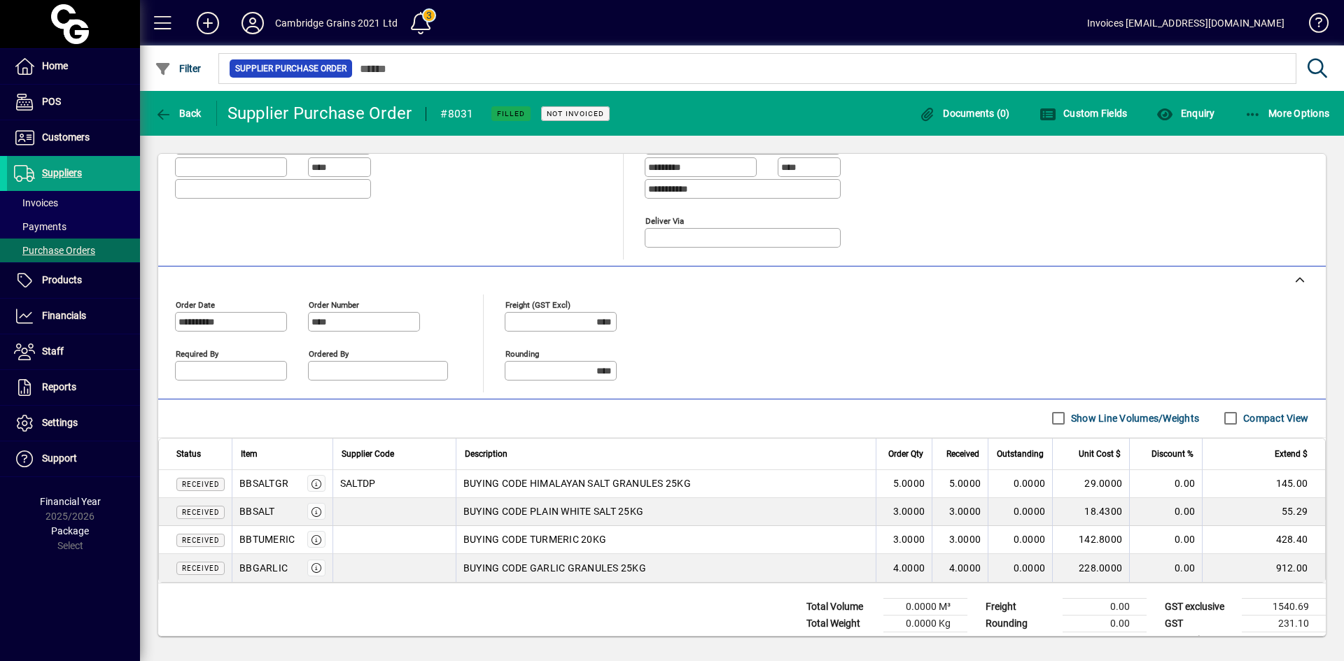
scroll to position [234, 0]
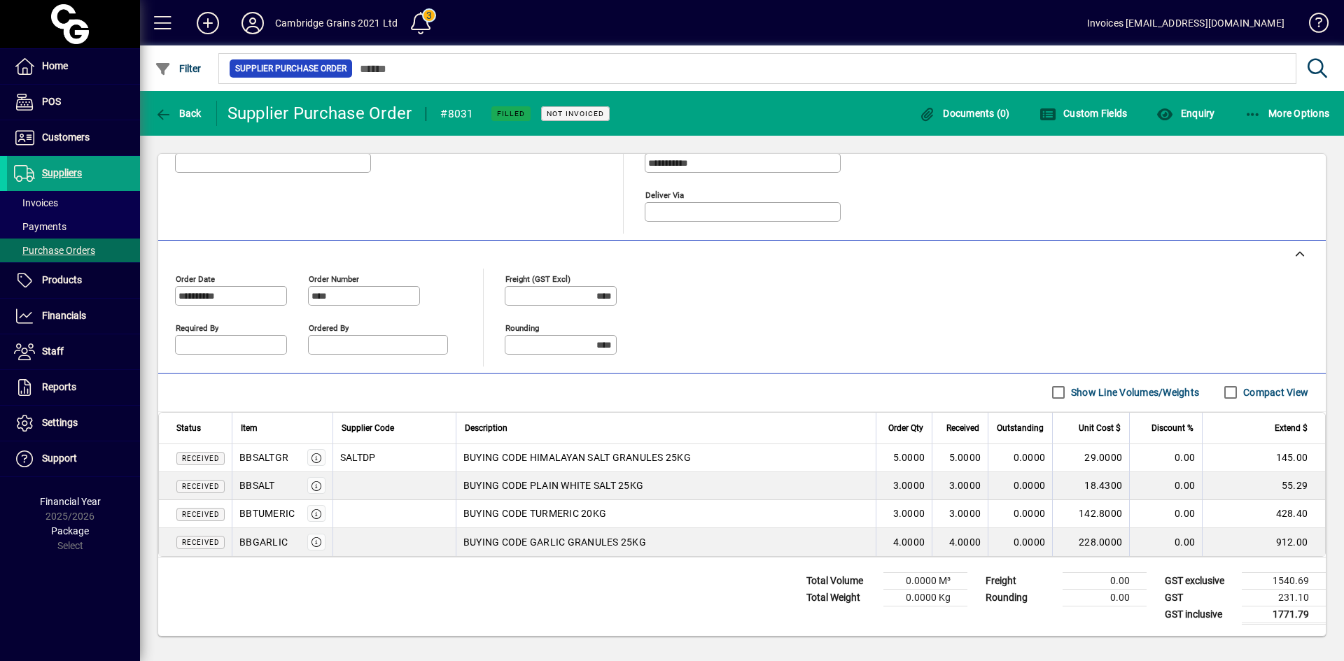
click at [279, 460] on div "BBSALTGR" at bounding box center [263, 458] width 49 height 14
drag, startPoint x: 286, startPoint y: 460, endPoint x: 233, endPoint y: 454, distance: 53.6
click at [238, 465] on td "BBSALTGR" at bounding box center [282, 458] width 101 height 28
copy div "BBSALTGR"
drag, startPoint x: 239, startPoint y: 485, endPoint x: 277, endPoint y: 486, distance: 38.5
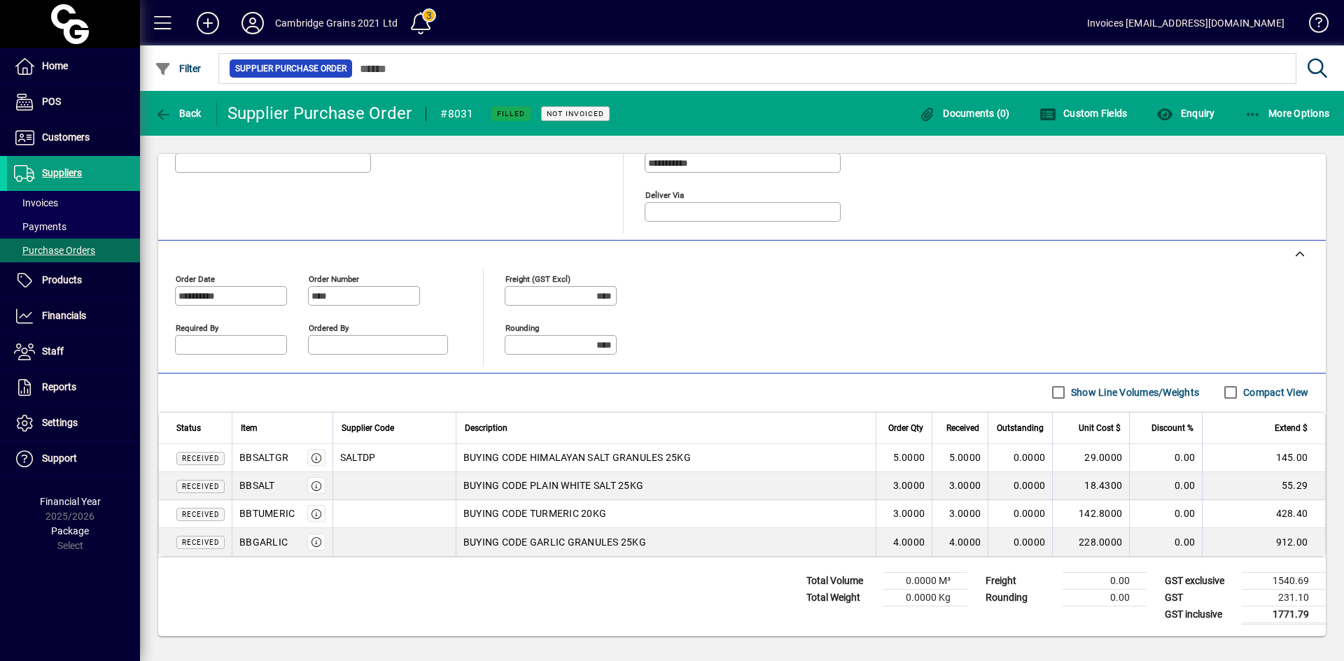
click at [277, 486] on div "BBSALT" at bounding box center [282, 485] width 86 height 17
copy div "BBSALT"
click at [286, 518] on div "BBTUMERIC" at bounding box center [266, 514] width 55 height 14
drag, startPoint x: 237, startPoint y: 513, endPoint x: 307, endPoint y: 516, distance: 69.3
click at [307, 516] on td "BBTUMERIC" at bounding box center [282, 514] width 101 height 28
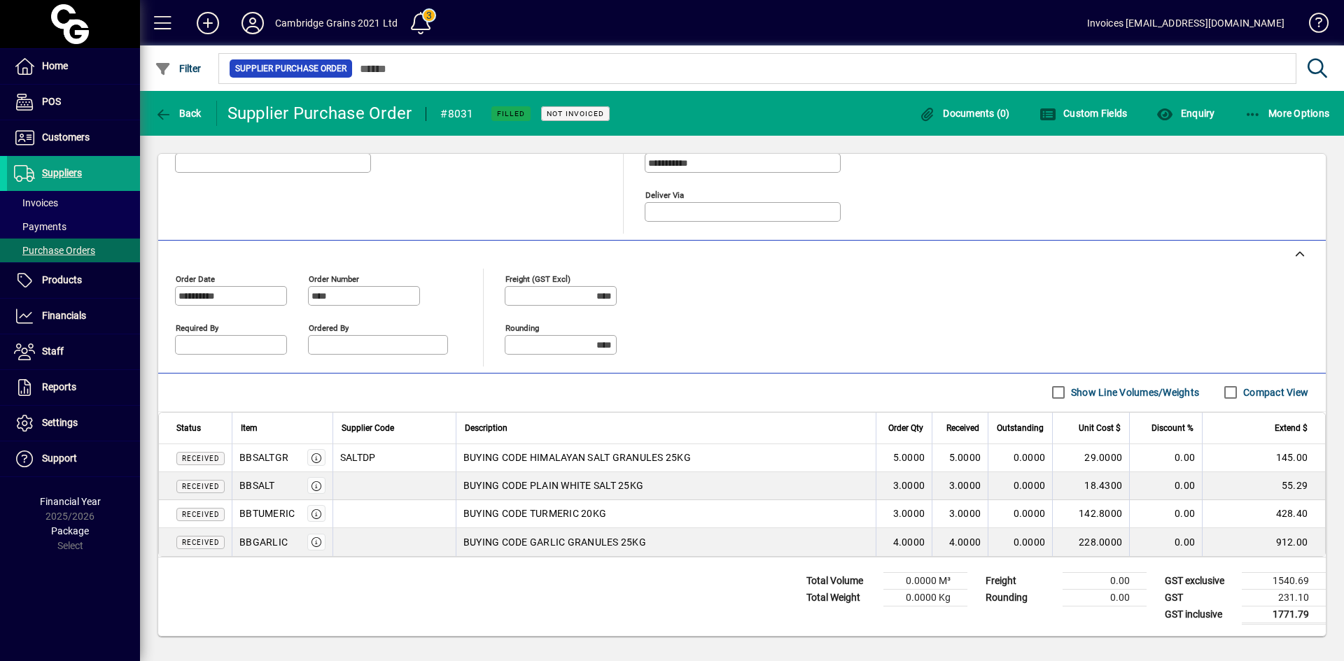
copy div "BBTUMERIC"
drag, startPoint x: 239, startPoint y: 540, endPoint x: 287, endPoint y: 542, distance: 48.4
click at [287, 542] on div "BBGARLIC" at bounding box center [282, 542] width 86 height 17
copy div "BBGARLIC"
click at [169, 111] on icon "button" at bounding box center [163, 115] width 17 height 14
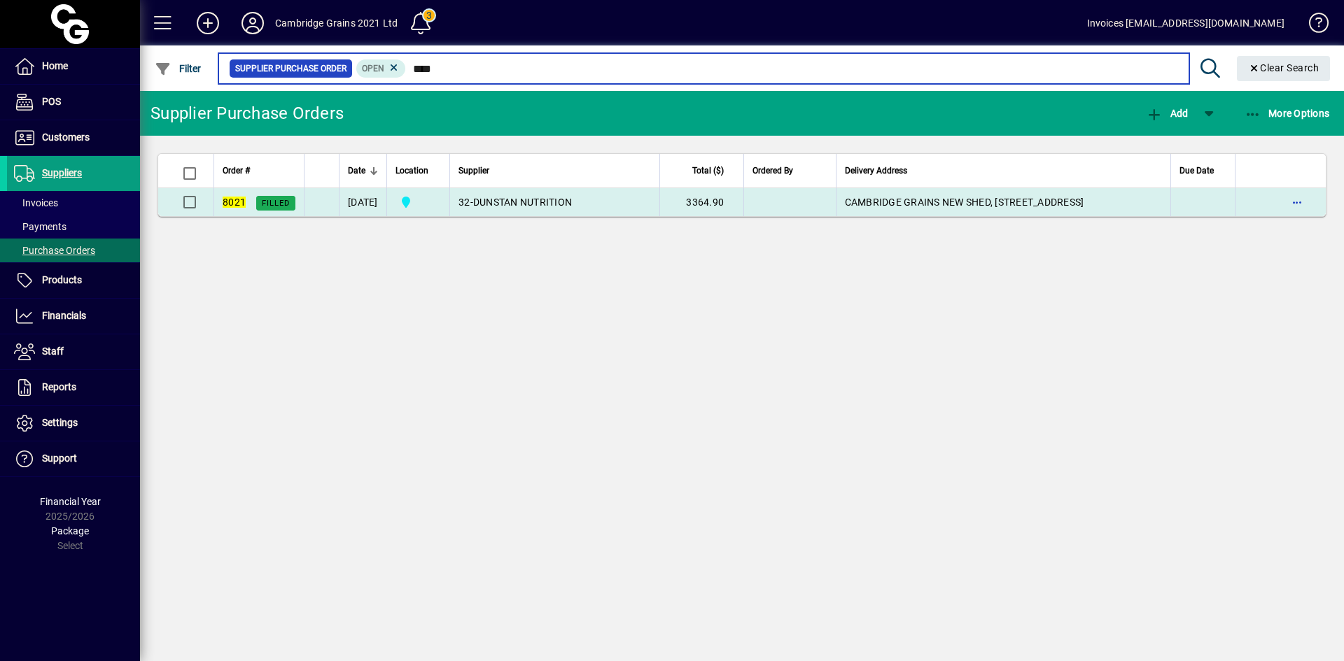
type input "****"
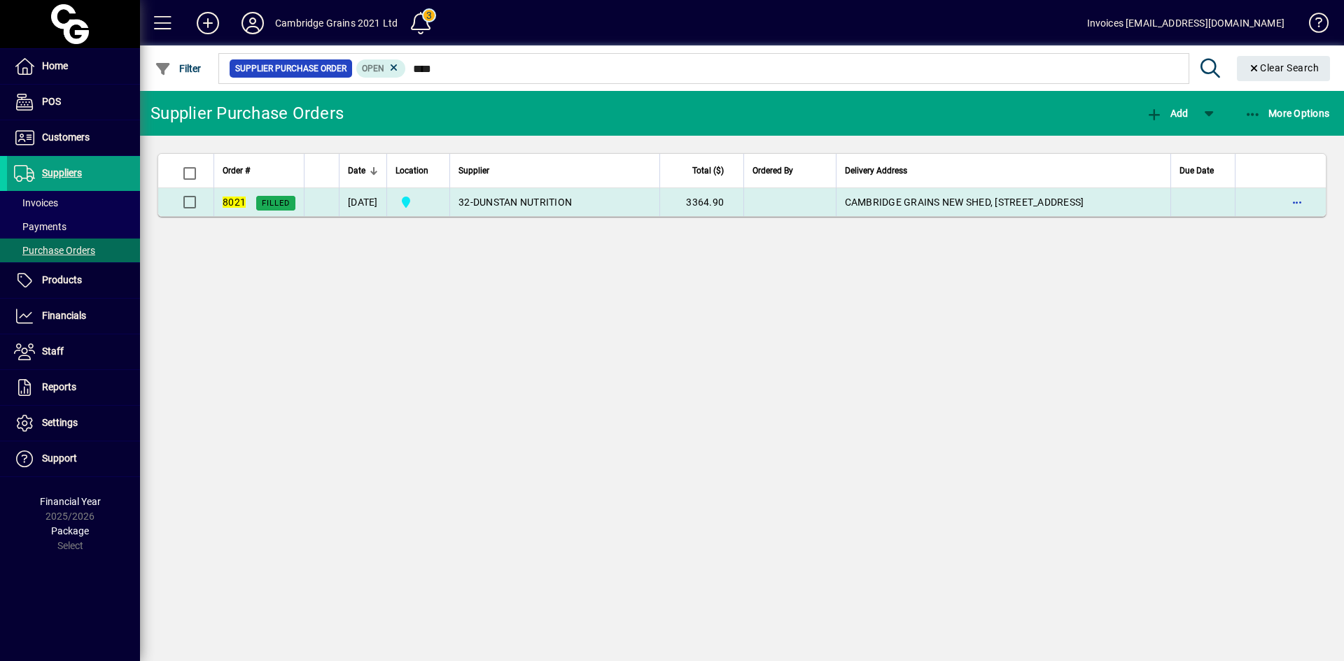
click at [566, 205] on span "DUNSTAN NUTRITION" at bounding box center [522, 202] width 99 height 11
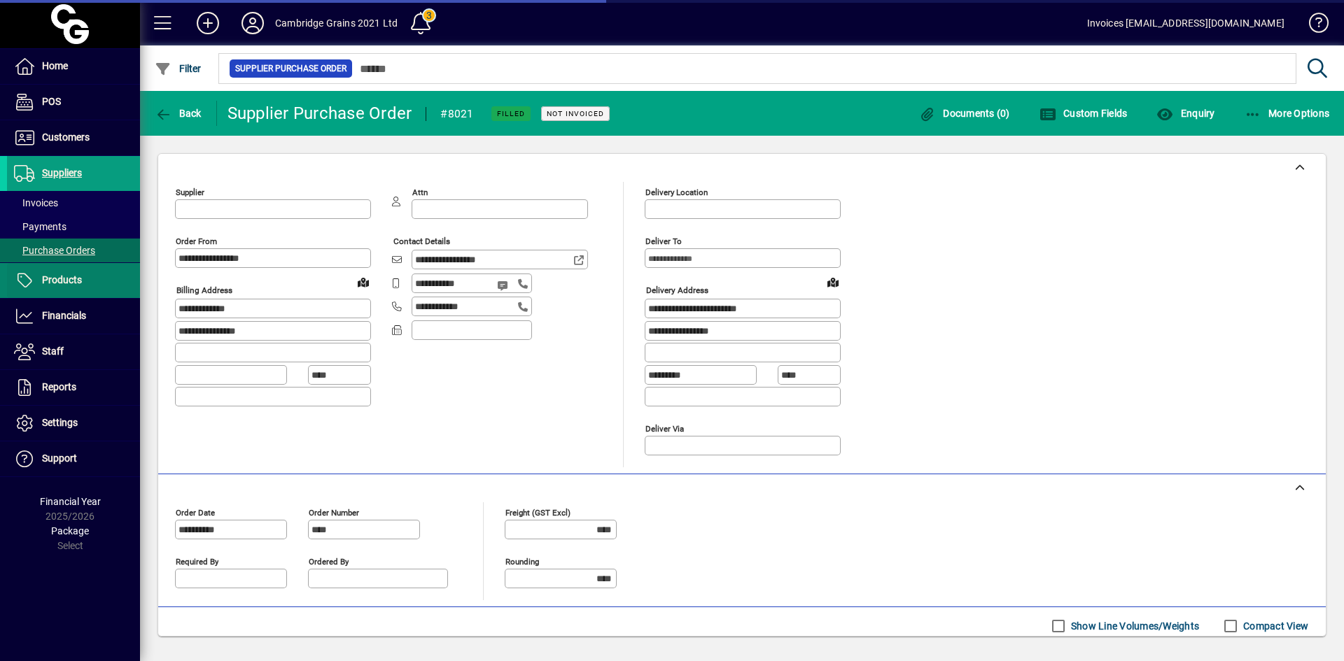
type input "**********"
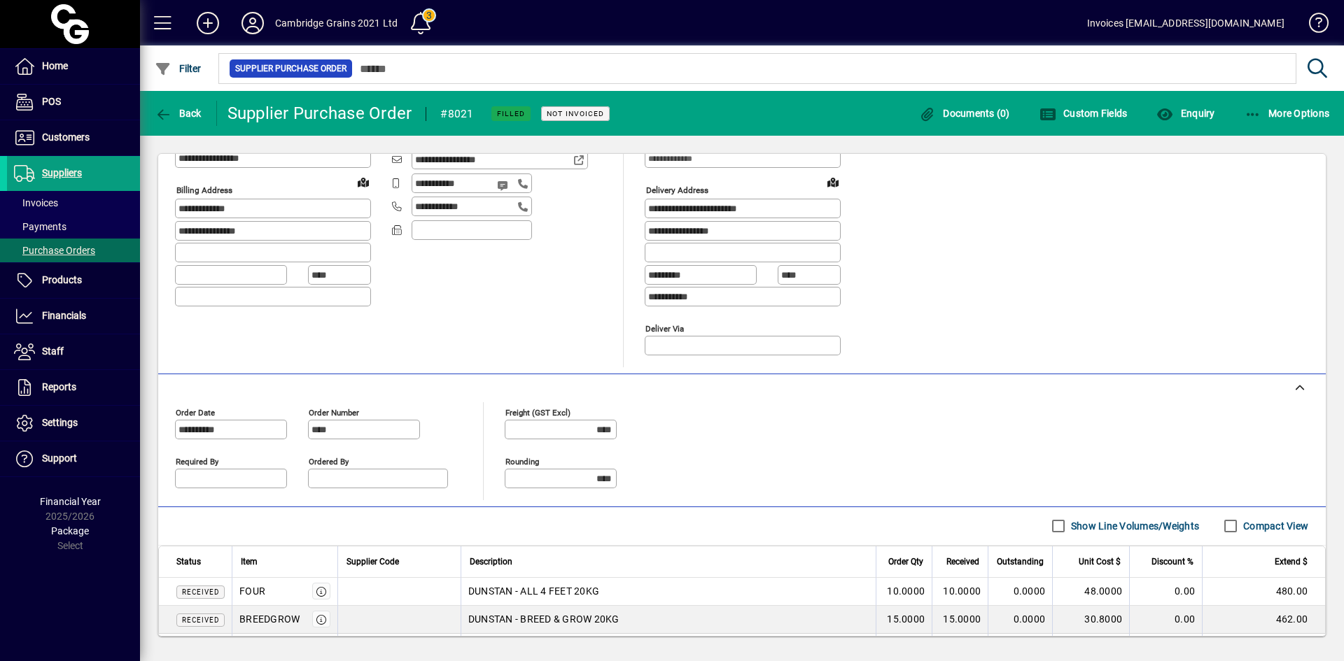
scroll to position [290, 0]
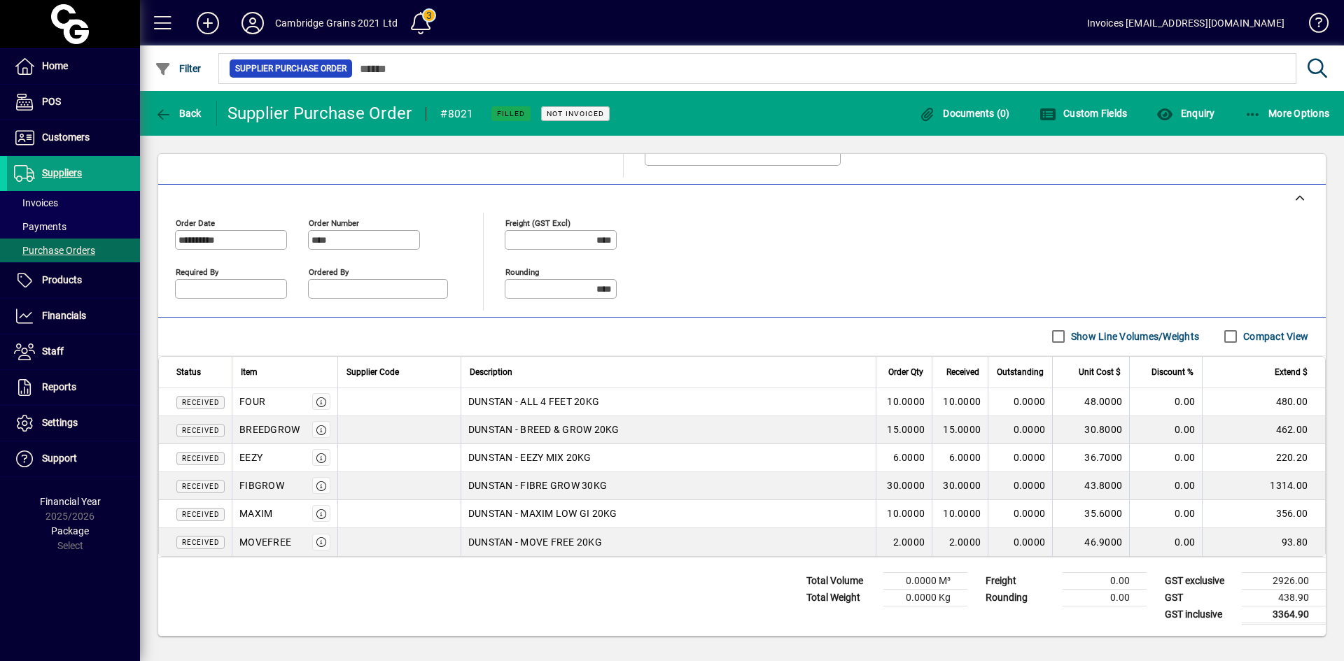
drag, startPoint x: 237, startPoint y: 402, endPoint x: 281, endPoint y: 404, distance: 44.1
click at [281, 404] on td "FOUR" at bounding box center [285, 402] width 106 height 28
copy div "FOUR"
drag, startPoint x: 237, startPoint y: 430, endPoint x: 308, endPoint y: 428, distance: 70.7
click at [308, 428] on td "BREEDGROW" at bounding box center [285, 430] width 106 height 28
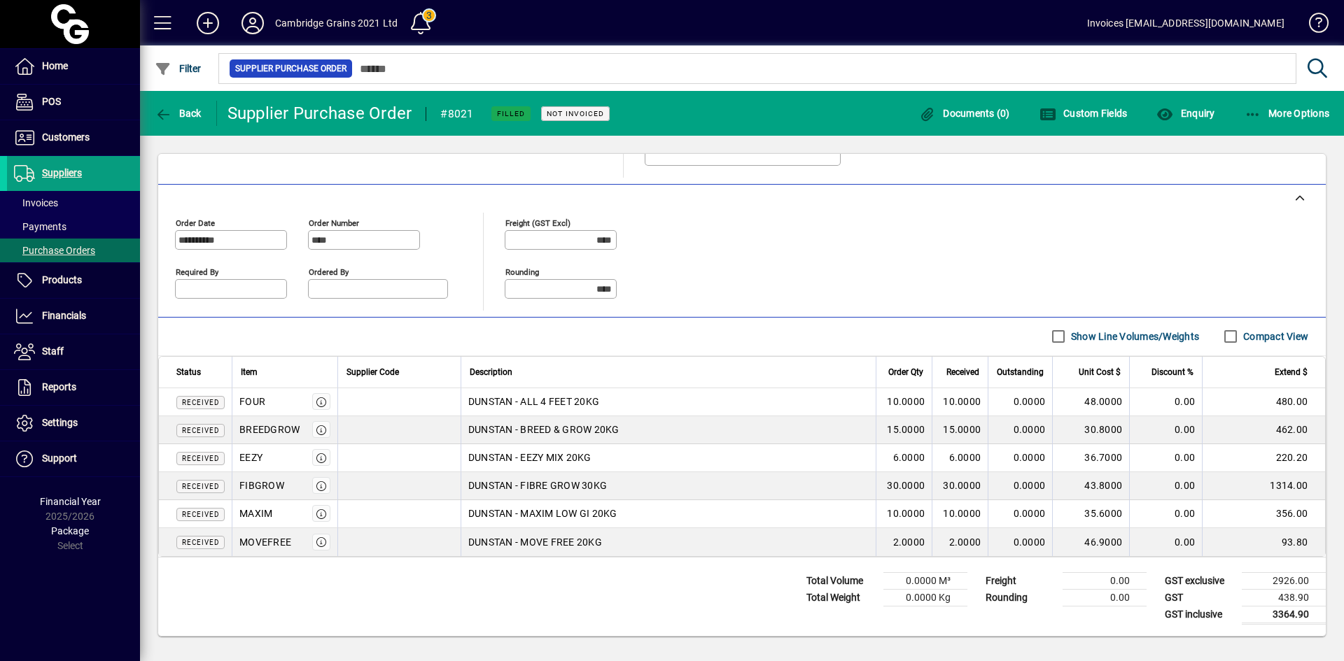
copy div "BREEDGROW"
drag, startPoint x: 239, startPoint y: 457, endPoint x: 269, endPoint y: 460, distance: 30.2
click at [269, 460] on div "EEZY" at bounding box center [284, 457] width 91 height 17
copy div "EEZY"
drag, startPoint x: 234, startPoint y: 483, endPoint x: 289, endPoint y: 486, distance: 55.4
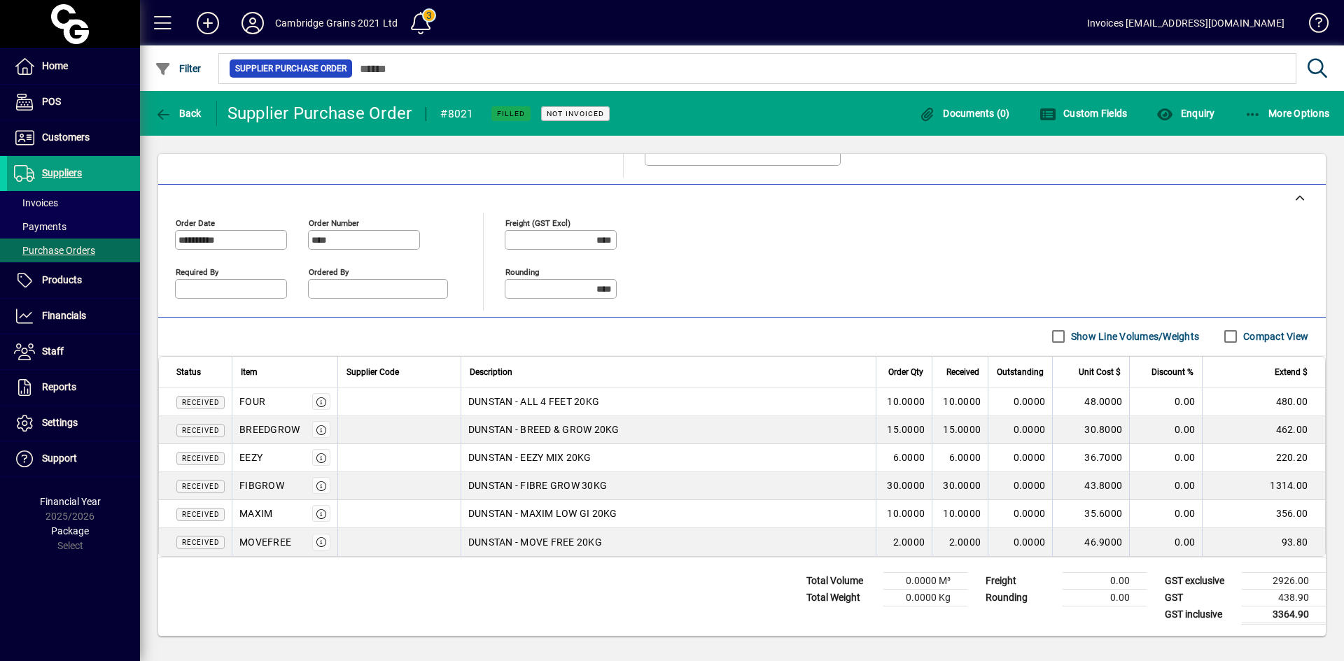
click at [289, 486] on td "FIBGROW" at bounding box center [285, 486] width 106 height 28
copy div "FIBGROW"
drag, startPoint x: 240, startPoint y: 514, endPoint x: 287, endPoint y: 512, distance: 46.9
click at [287, 512] on div "MAXIM" at bounding box center [284, 513] width 91 height 17
copy div "MAXIM"
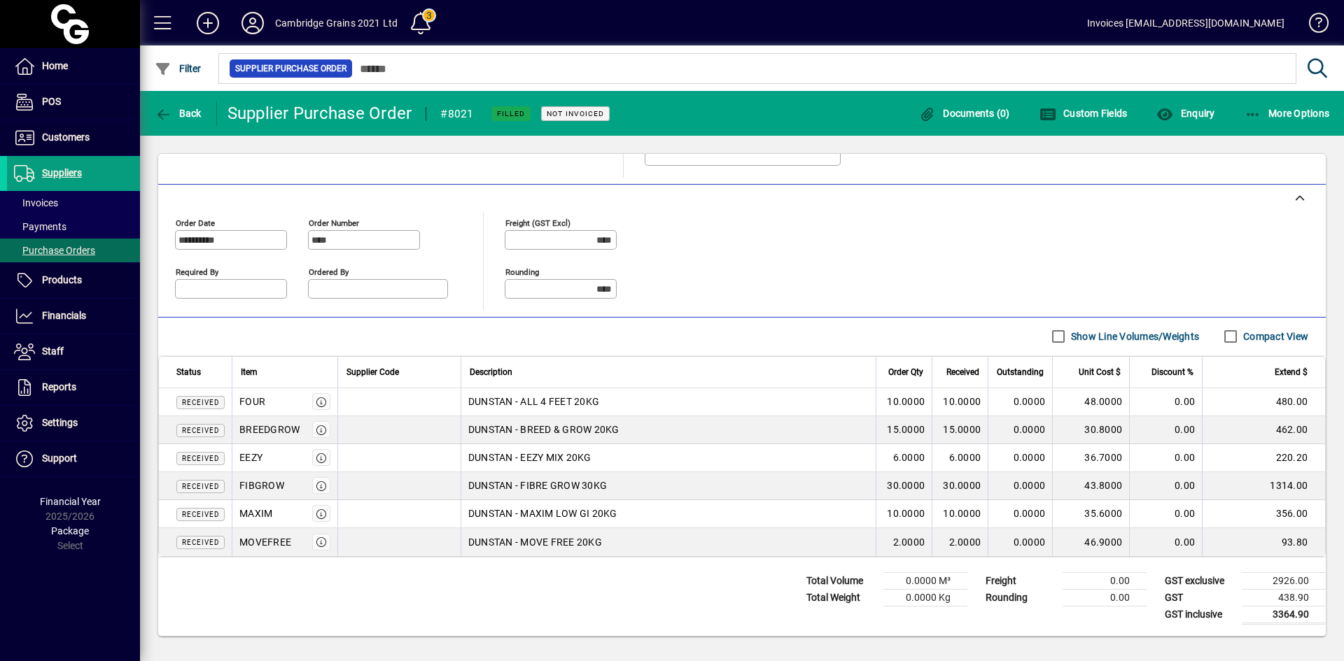
drag, startPoint x: 239, startPoint y: 542, endPoint x: 296, endPoint y: 543, distance: 57.4
click at [296, 543] on div "MOVEFREE" at bounding box center [284, 542] width 91 height 17
copy div "MOVEFREE"
click at [278, 490] on div "FIBGROW" at bounding box center [261, 486] width 45 height 14
click at [282, 489] on div "FIBGROW" at bounding box center [261, 486] width 45 height 14
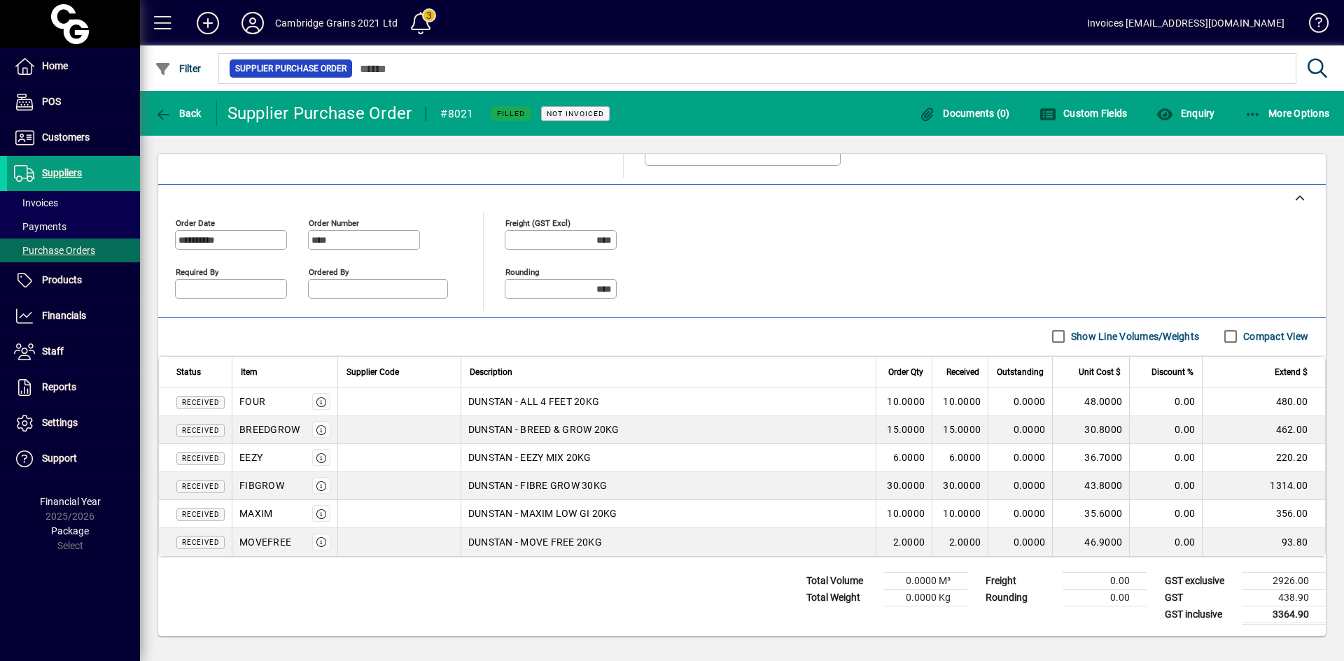
click at [281, 493] on div "FIBGROW" at bounding box center [284, 485] width 91 height 17
click at [267, 491] on div "FIBGROW" at bounding box center [261, 486] width 45 height 14
drag, startPoint x: 239, startPoint y: 481, endPoint x: 293, endPoint y: 482, distance: 53.2
click at [293, 482] on div "FIBGROW" at bounding box center [284, 485] width 91 height 17
click at [268, 459] on div "EEZY" at bounding box center [284, 457] width 91 height 17
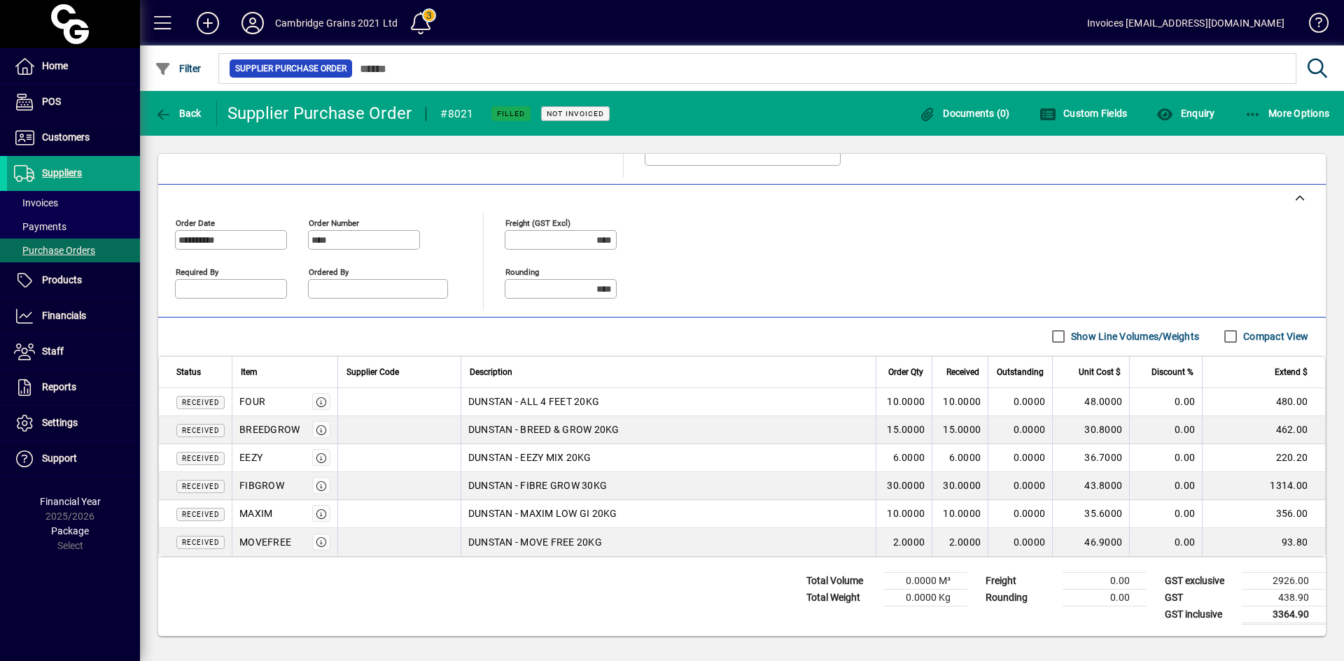
drag, startPoint x: 265, startPoint y: 458, endPoint x: 236, endPoint y: 458, distance: 28.7
click at [236, 458] on td "EEZY" at bounding box center [285, 458] width 106 height 28
drag, startPoint x: 239, startPoint y: 428, endPoint x: 300, endPoint y: 428, distance: 60.9
click at [300, 428] on div "BREEDGROW" at bounding box center [284, 429] width 91 height 17
drag, startPoint x: 265, startPoint y: 397, endPoint x: 231, endPoint y: 406, distance: 34.6
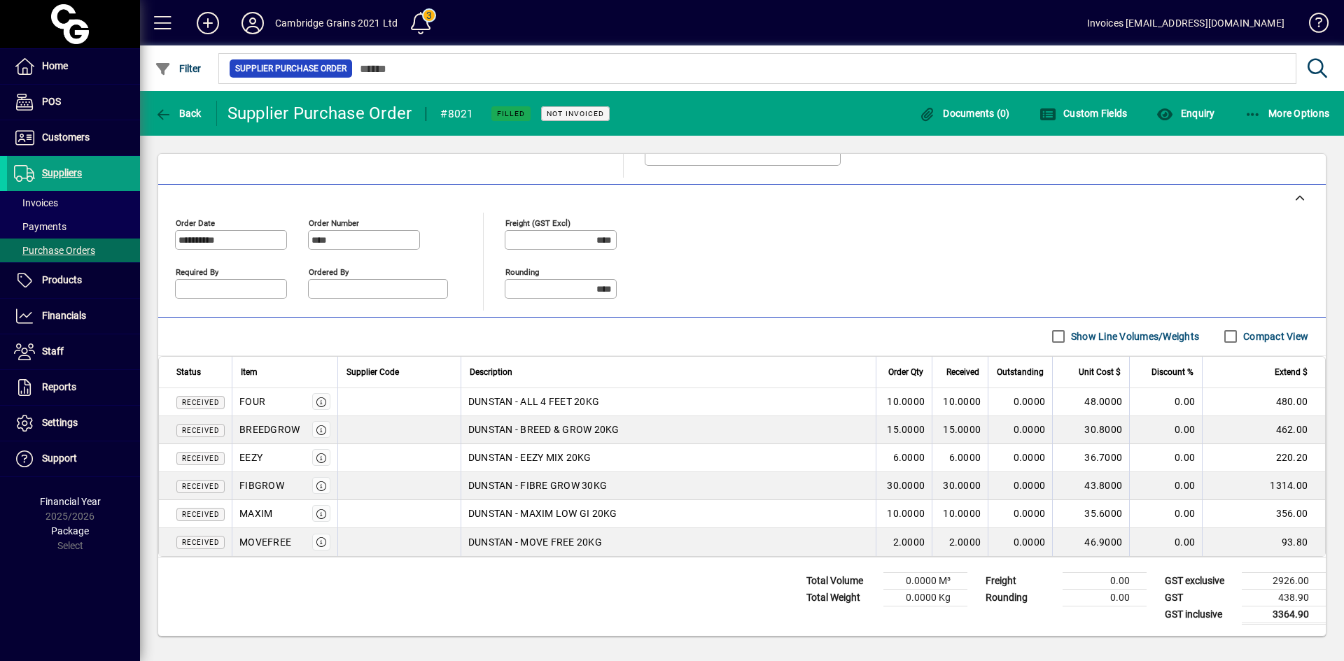
click at [232, 406] on td "FOUR" at bounding box center [285, 402] width 106 height 28
drag, startPoint x: 237, startPoint y: 458, endPoint x: 268, endPoint y: 458, distance: 31.5
click at [268, 458] on td "EEZY" at bounding box center [285, 458] width 106 height 28
drag, startPoint x: 236, startPoint y: 542, endPoint x: 309, endPoint y: 547, distance: 73.6
click at [309, 547] on td "MOVEFREE" at bounding box center [285, 542] width 106 height 28
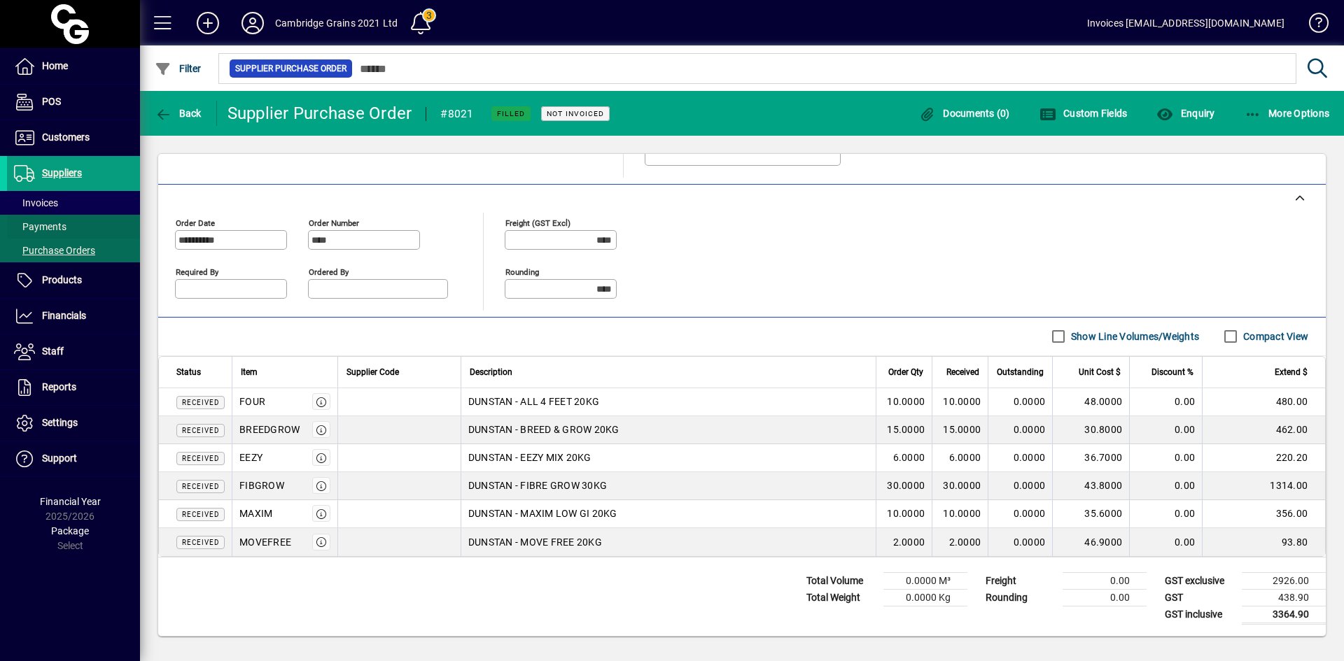
drag, startPoint x: 71, startPoint y: 244, endPoint x: 113, endPoint y: 231, distance: 44.7
click at [71, 244] on span "Purchase Orders" at bounding box center [51, 251] width 88 height 15
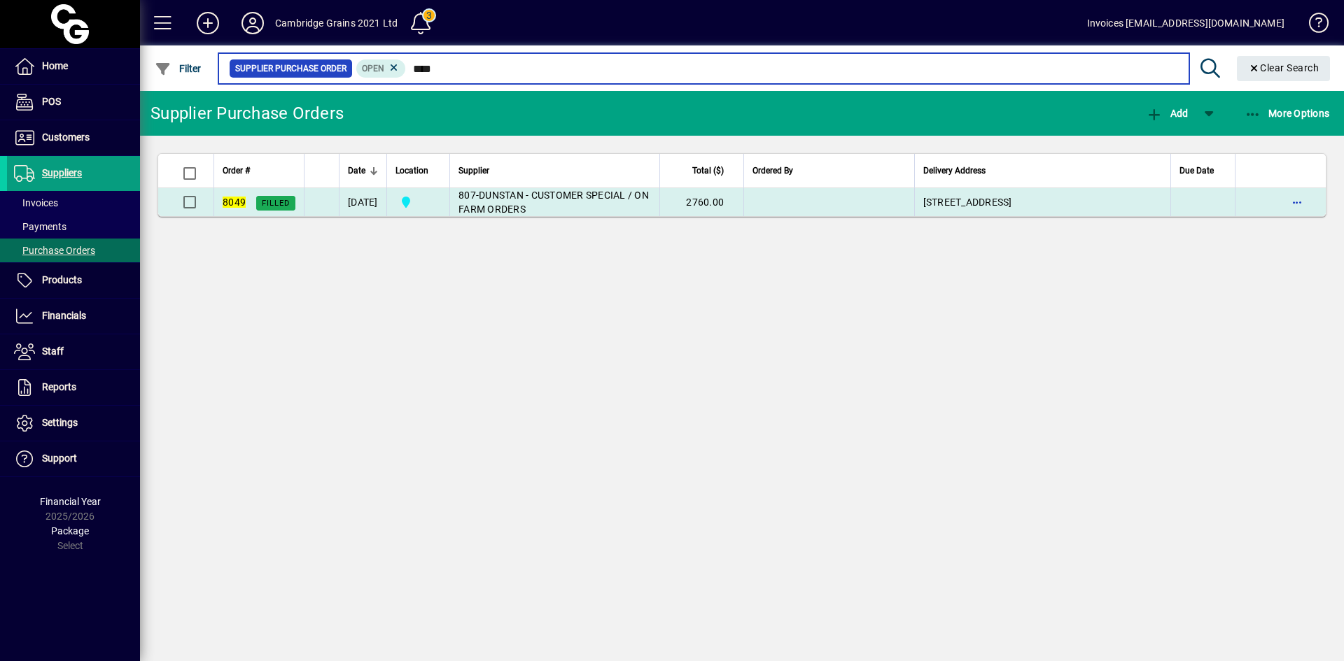
type input "****"
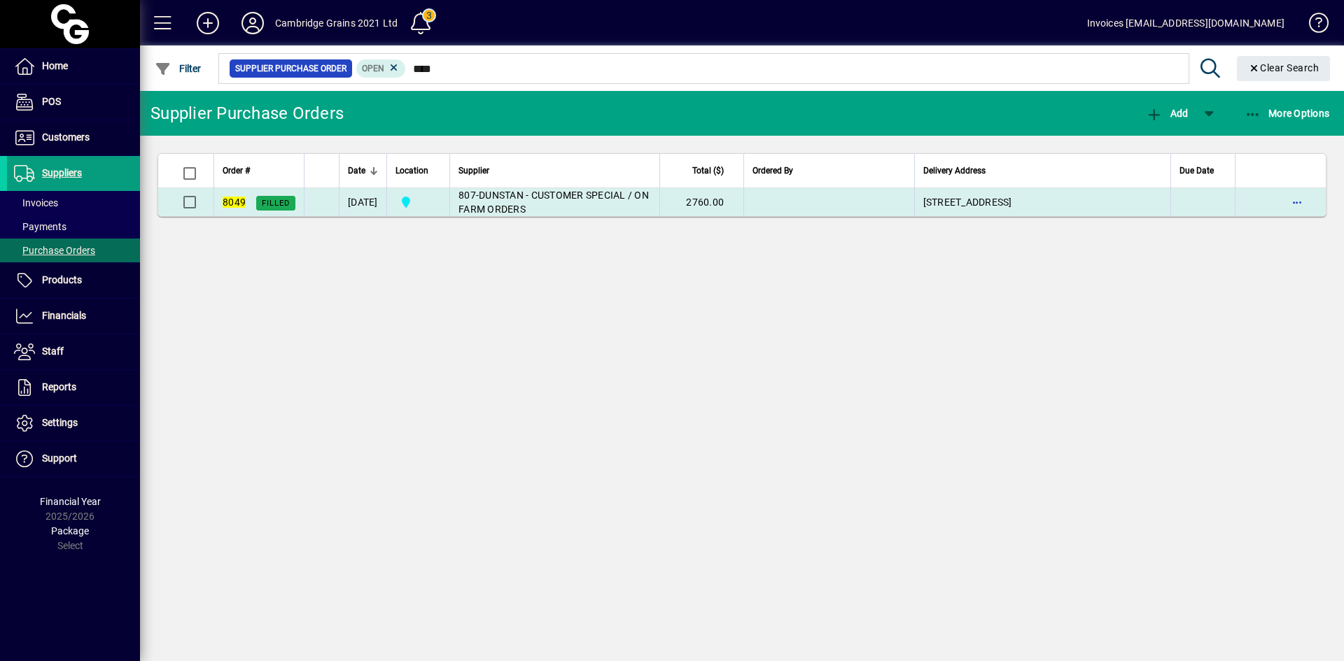
click at [381, 201] on td "[DATE]" at bounding box center [363, 202] width 48 height 28
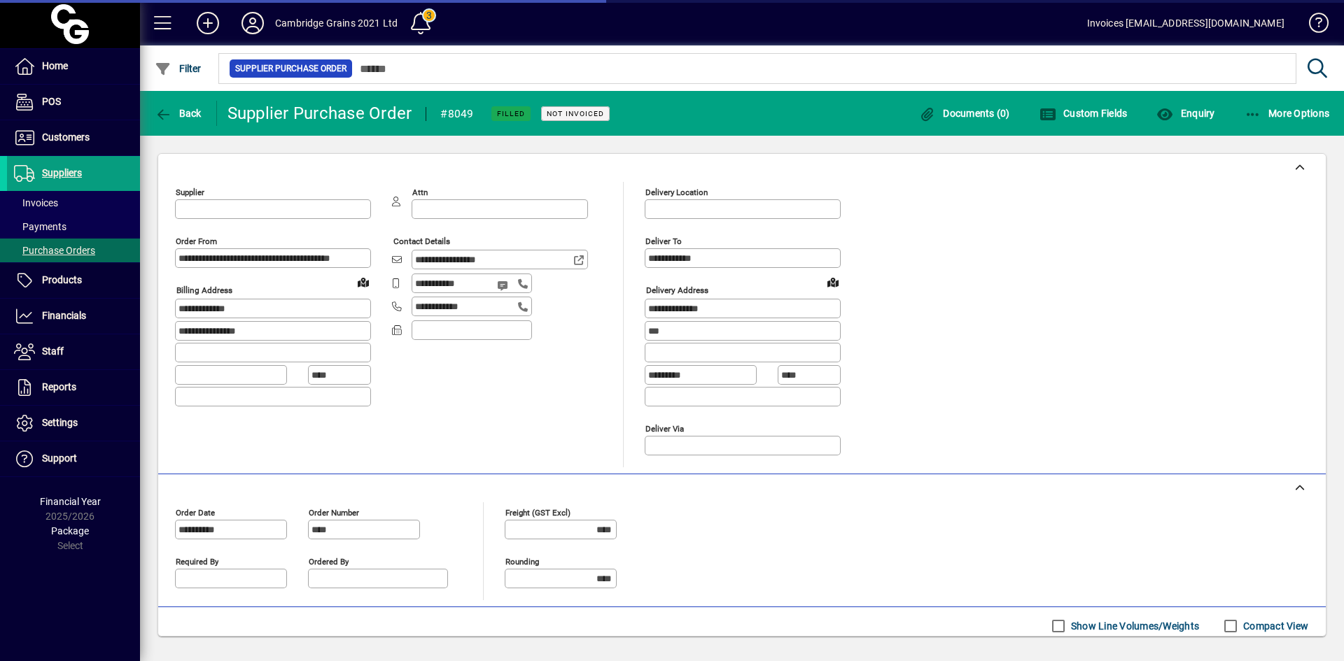
type input "**********"
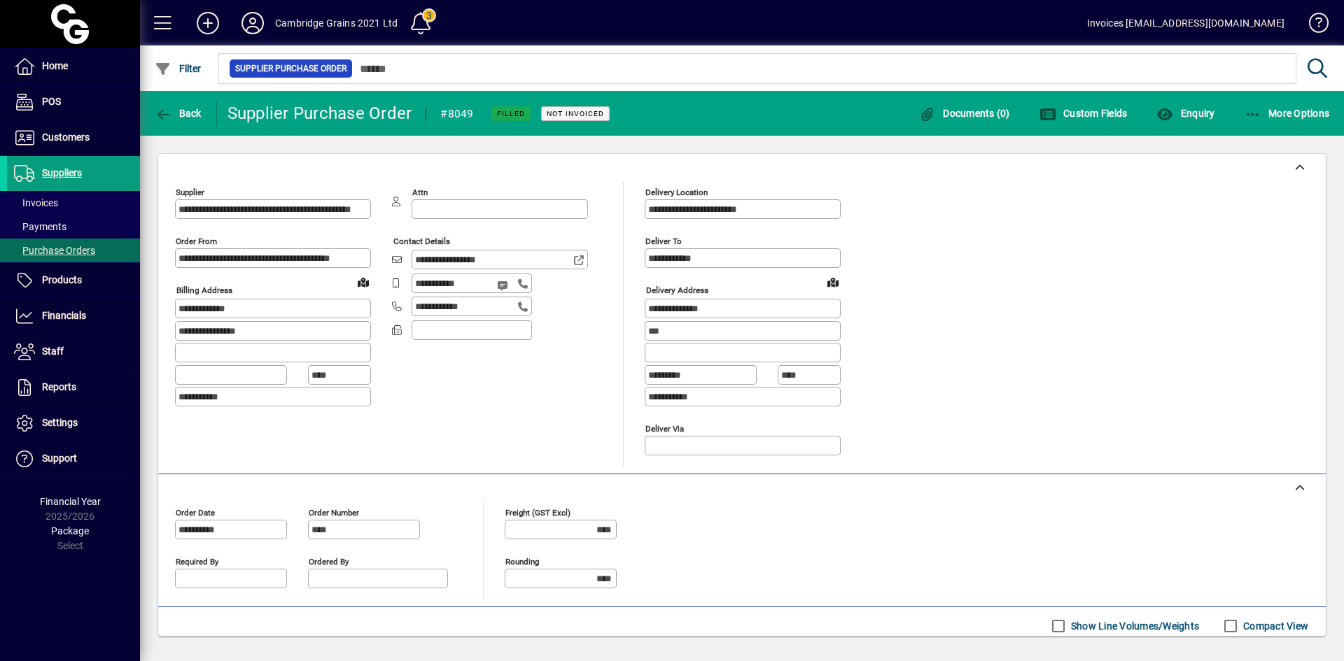
scroll to position [150, 0]
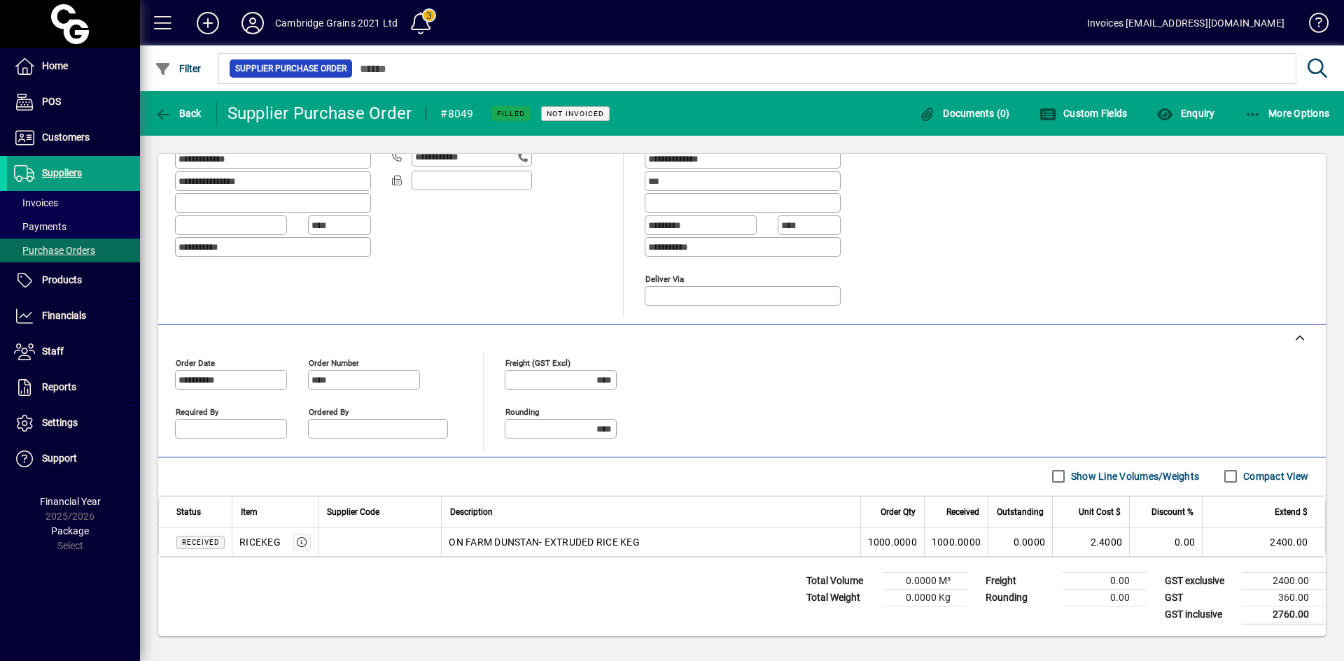
drag, startPoint x: 240, startPoint y: 542, endPoint x: 280, endPoint y: 545, distance: 40.0
click at [280, 545] on div "RICEKEG" at bounding box center [274, 542] width 71 height 17
drag, startPoint x: 65, startPoint y: 244, endPoint x: 106, endPoint y: 223, distance: 46.0
click at [66, 244] on span "Purchase Orders" at bounding box center [51, 251] width 88 height 15
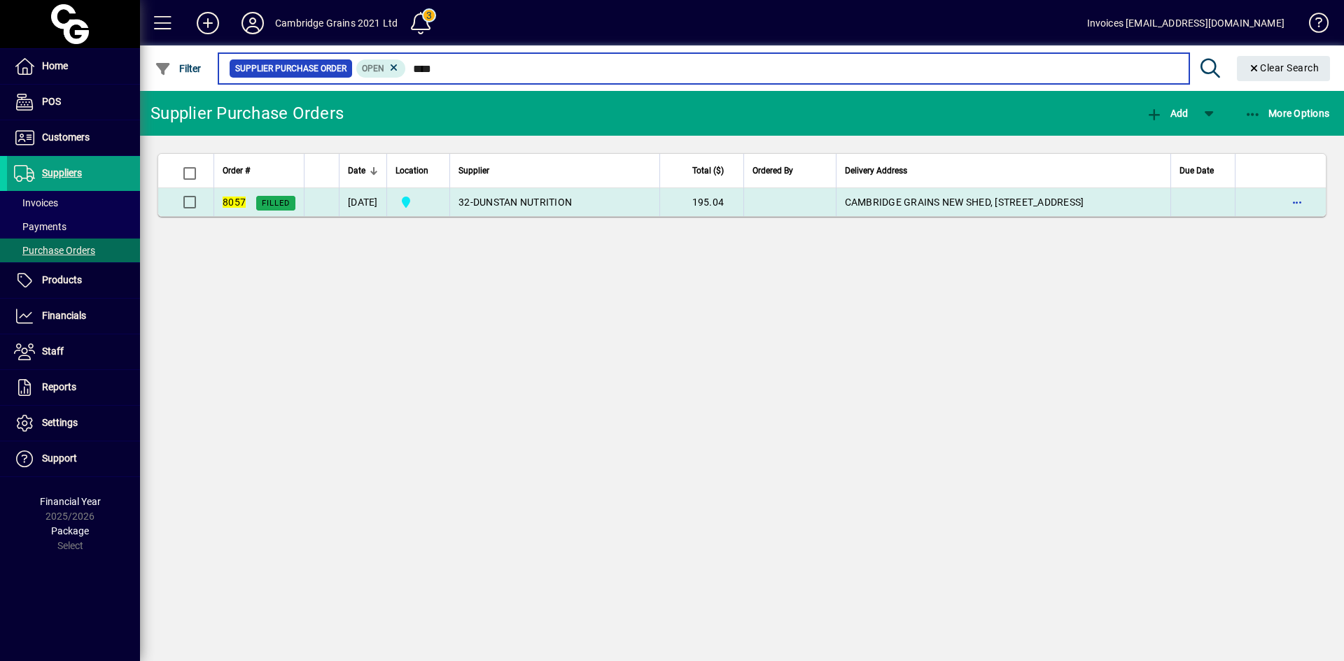
type input "****"
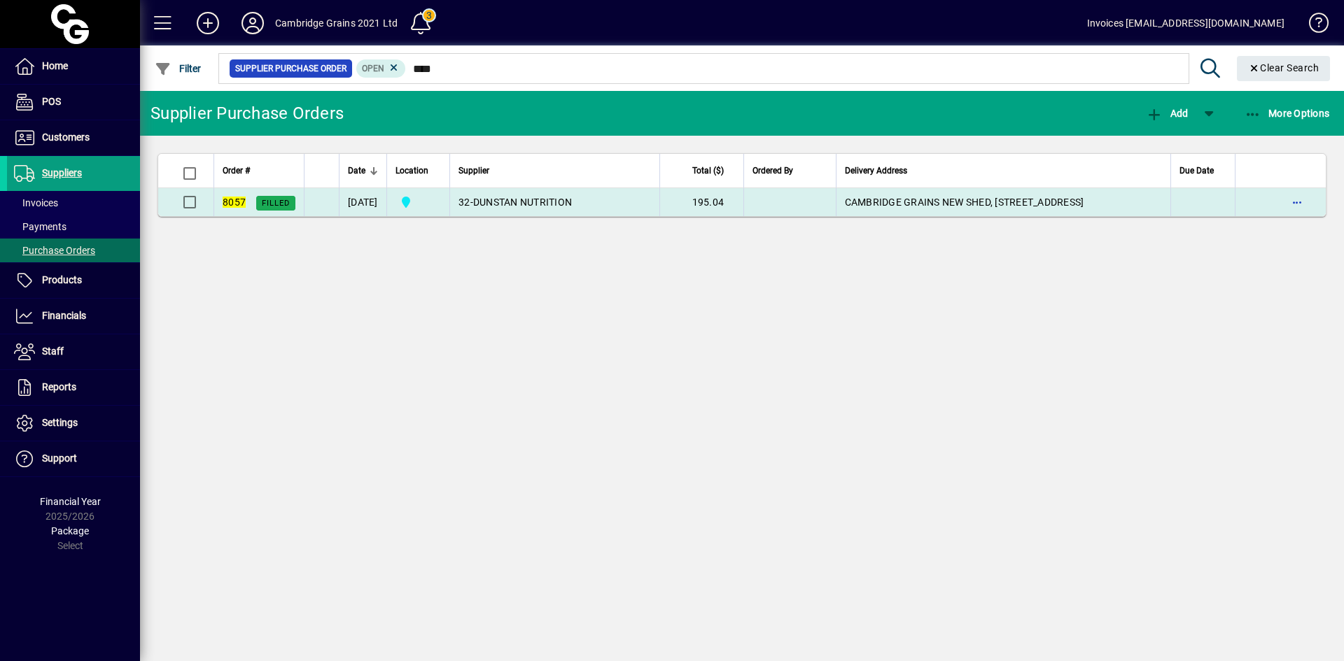
click at [521, 206] on span "DUNSTAN NUTRITION" at bounding box center [522, 202] width 99 height 11
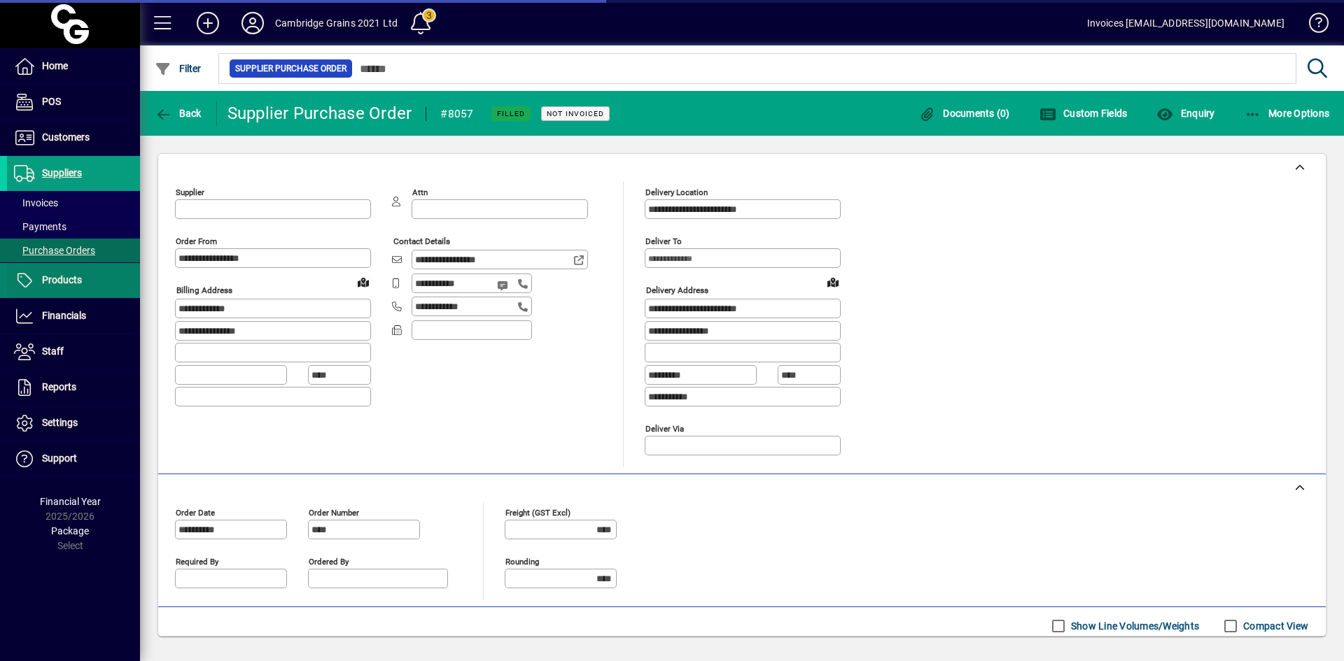
type input "**********"
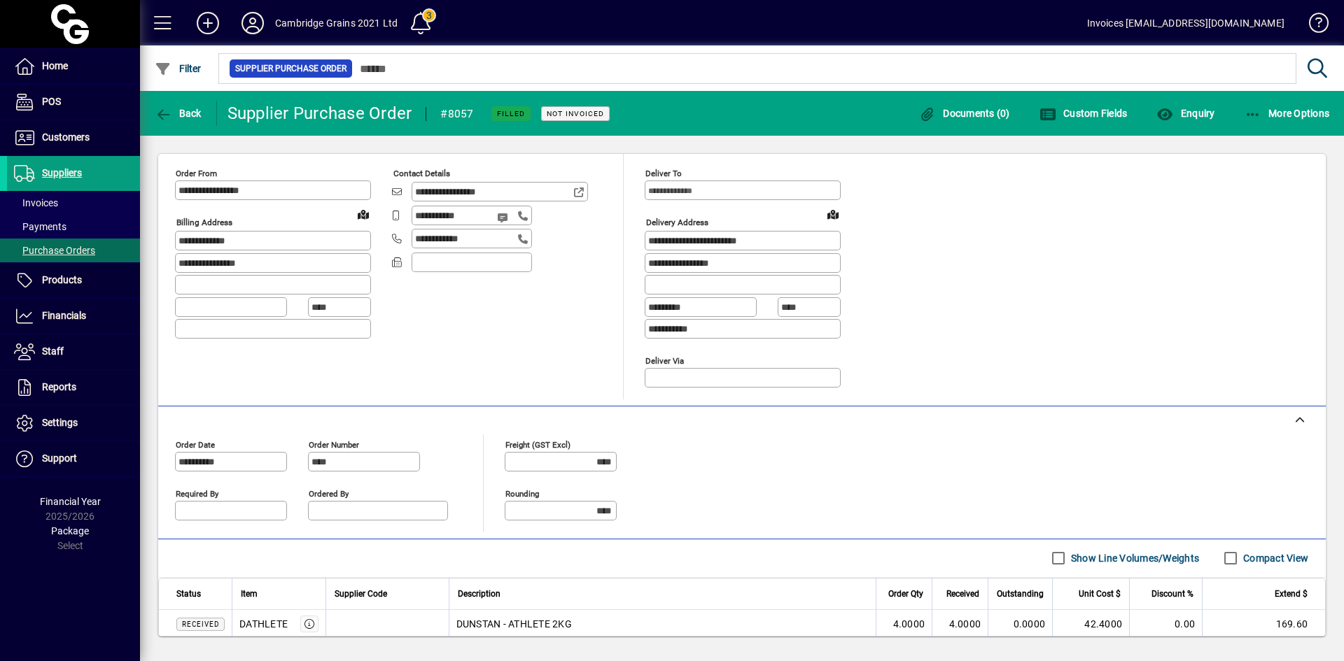
scroll to position [150, 0]
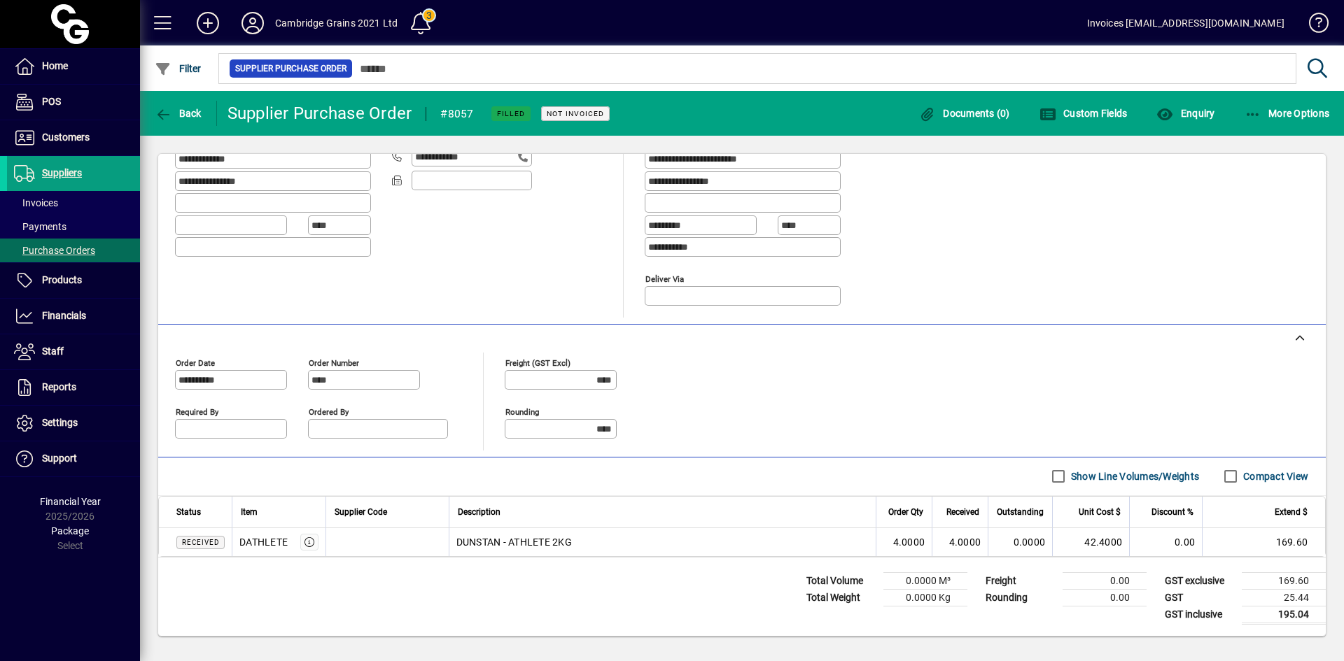
drag, startPoint x: 240, startPoint y: 541, endPoint x: 289, endPoint y: 544, distance: 49.1
click at [289, 544] on div "DATHLETE" at bounding box center [278, 542] width 79 height 17
drag, startPoint x: 585, startPoint y: 533, endPoint x: 456, endPoint y: 548, distance: 129.6
click at [456, 548] on td "DUNSTAN - ATHLETE 2KG" at bounding box center [663, 542] width 428 height 28
click at [306, 544] on icon "button" at bounding box center [309, 542] width 13 height 10
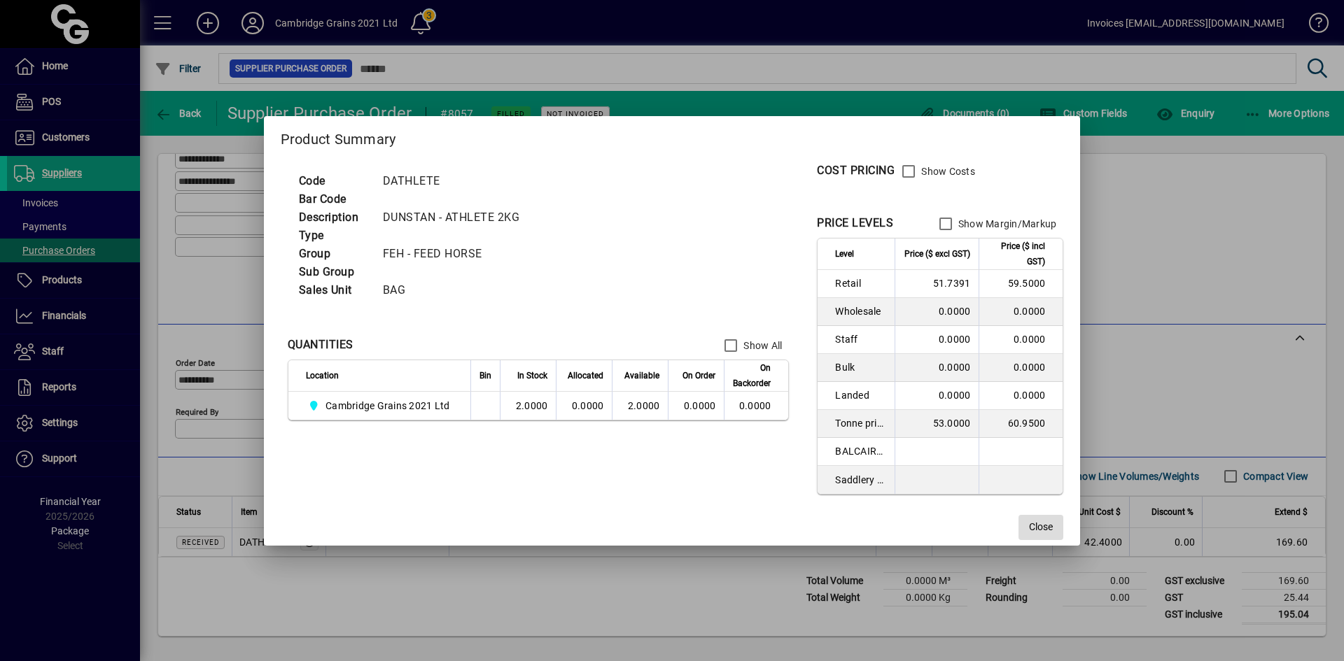
click at [1040, 526] on span "Close" at bounding box center [1041, 527] width 24 height 15
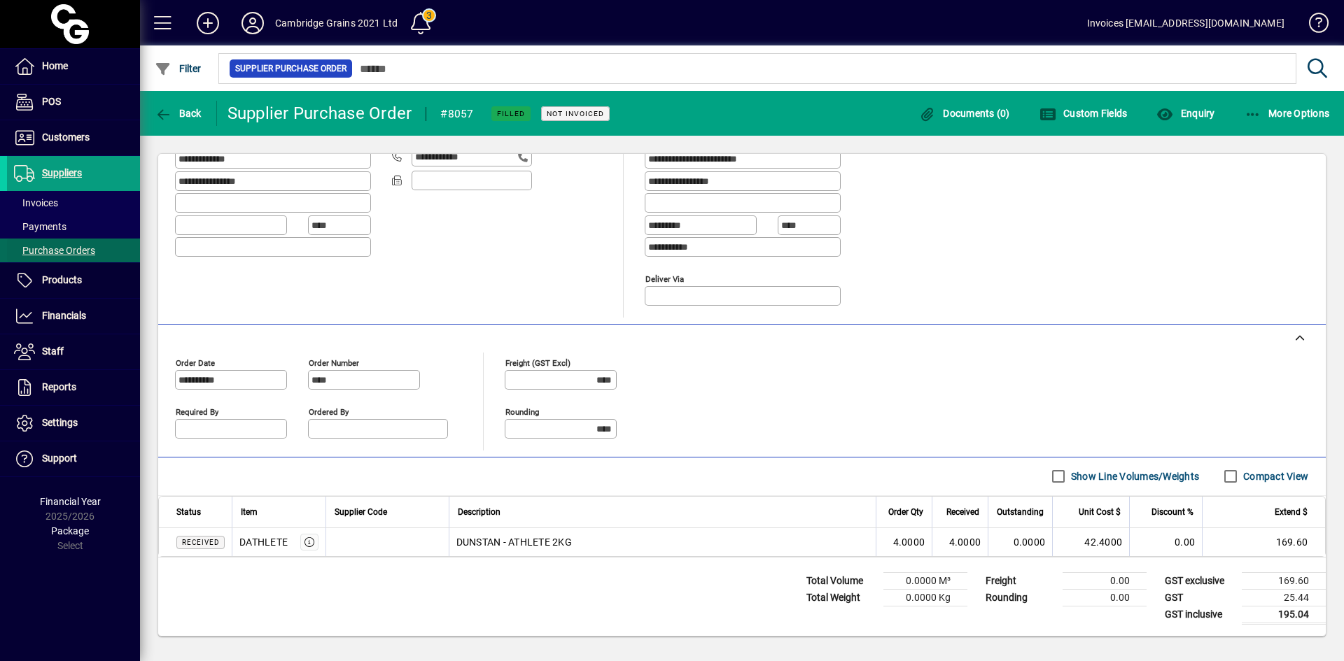
drag, startPoint x: 62, startPoint y: 253, endPoint x: 73, endPoint y: 242, distance: 16.3
click at [62, 253] on span "Purchase Orders" at bounding box center [54, 250] width 81 height 11
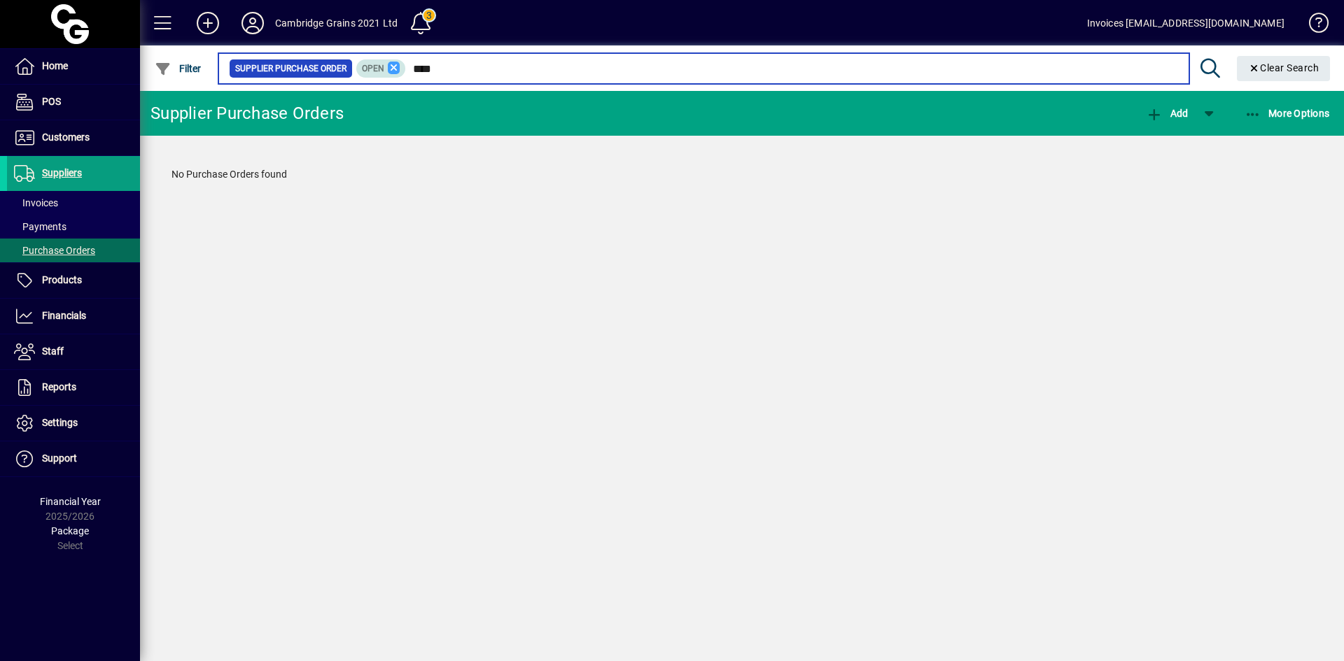
type input "****"
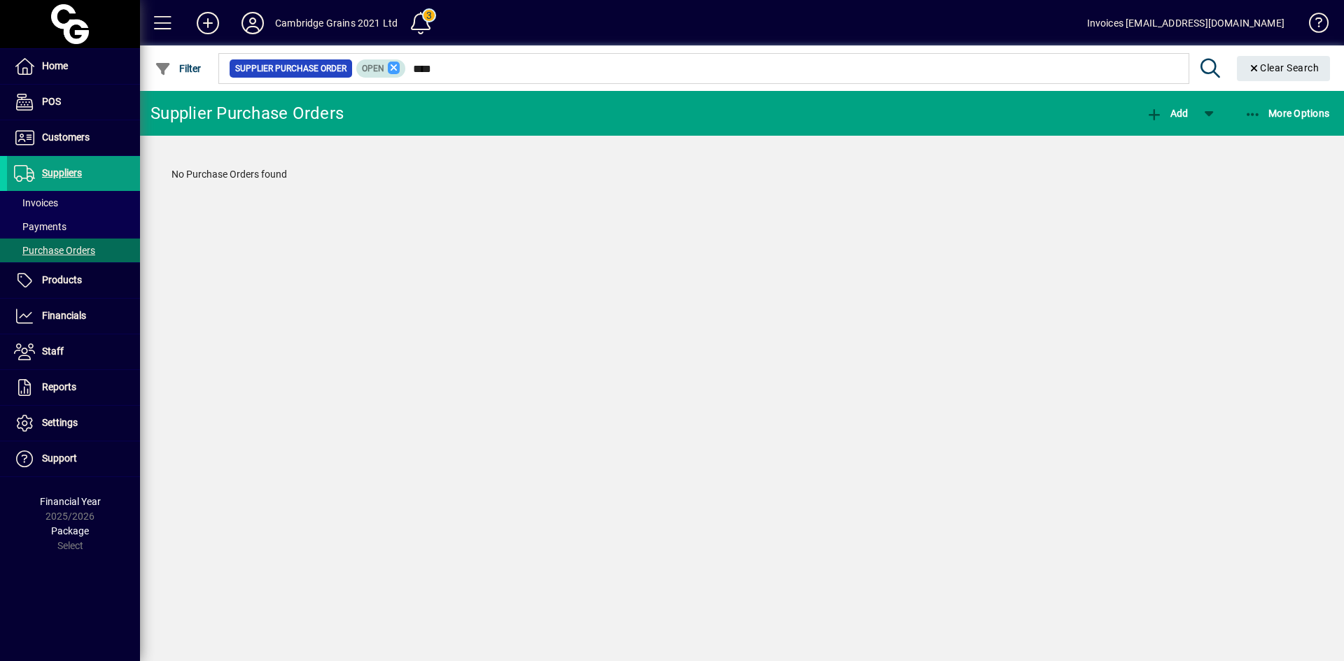
click at [394, 69] on icon at bounding box center [394, 68] width 13 height 13
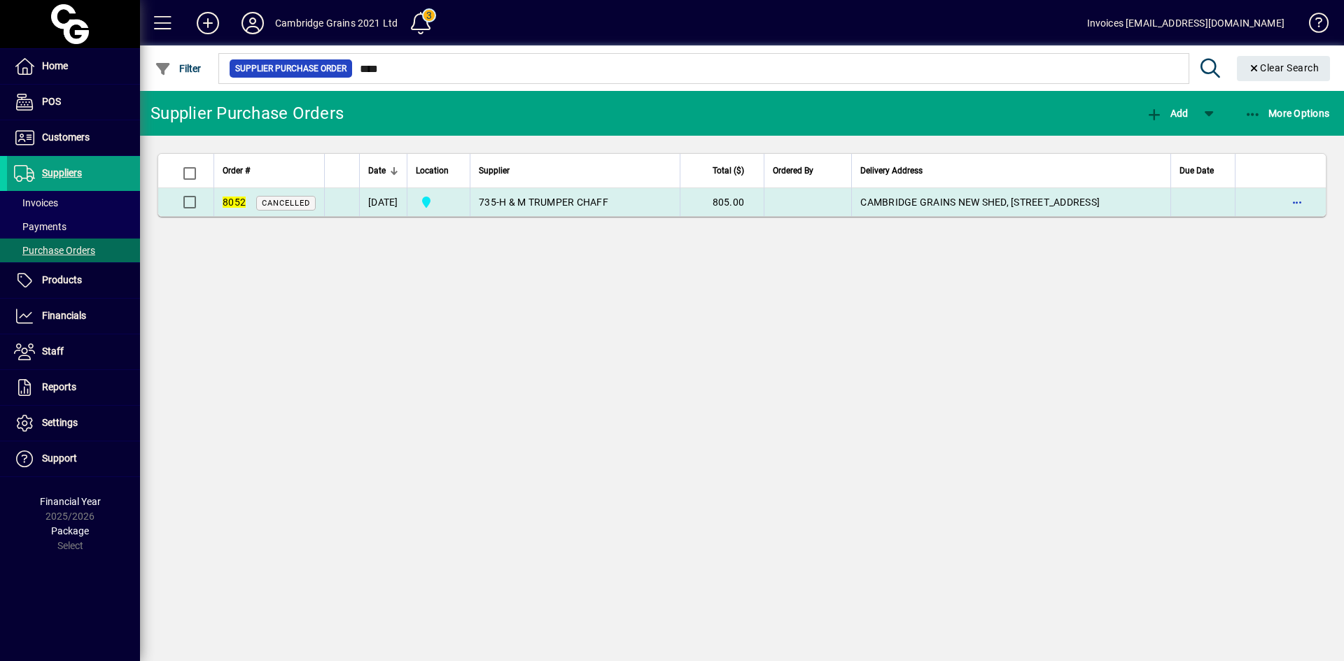
click at [608, 199] on span "H & M TRUMPER CHAFF" at bounding box center [553, 202] width 109 height 11
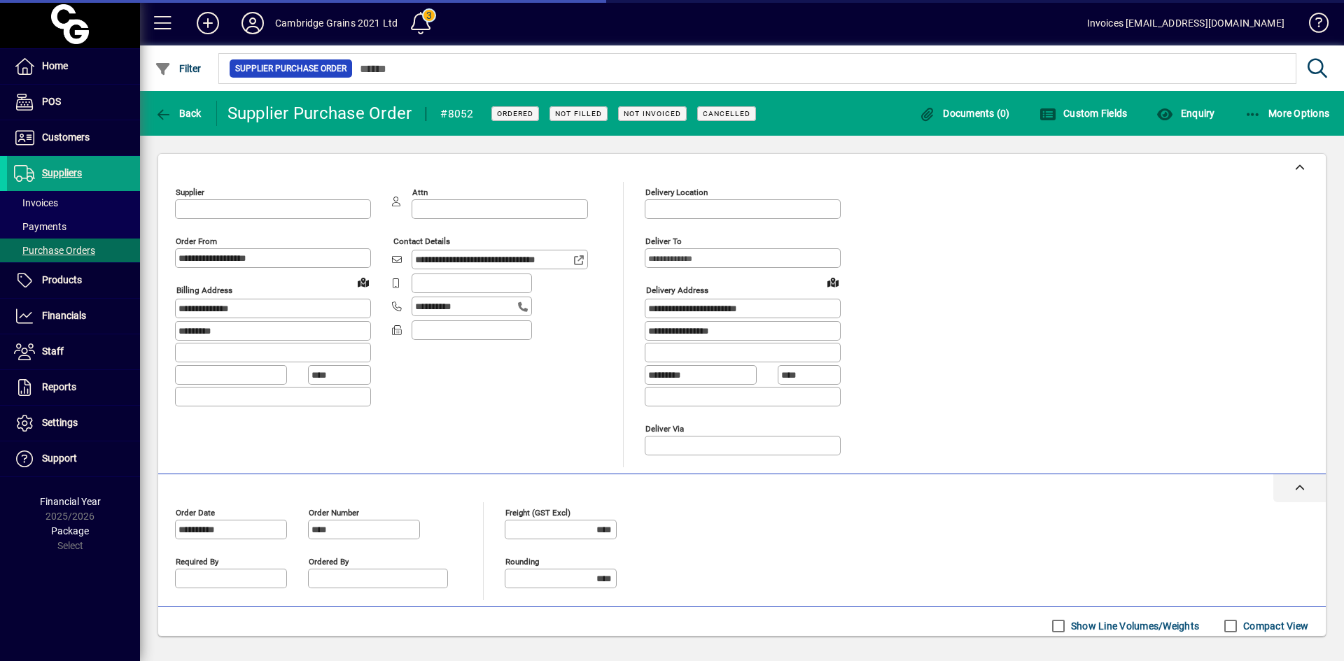
type input "**********"
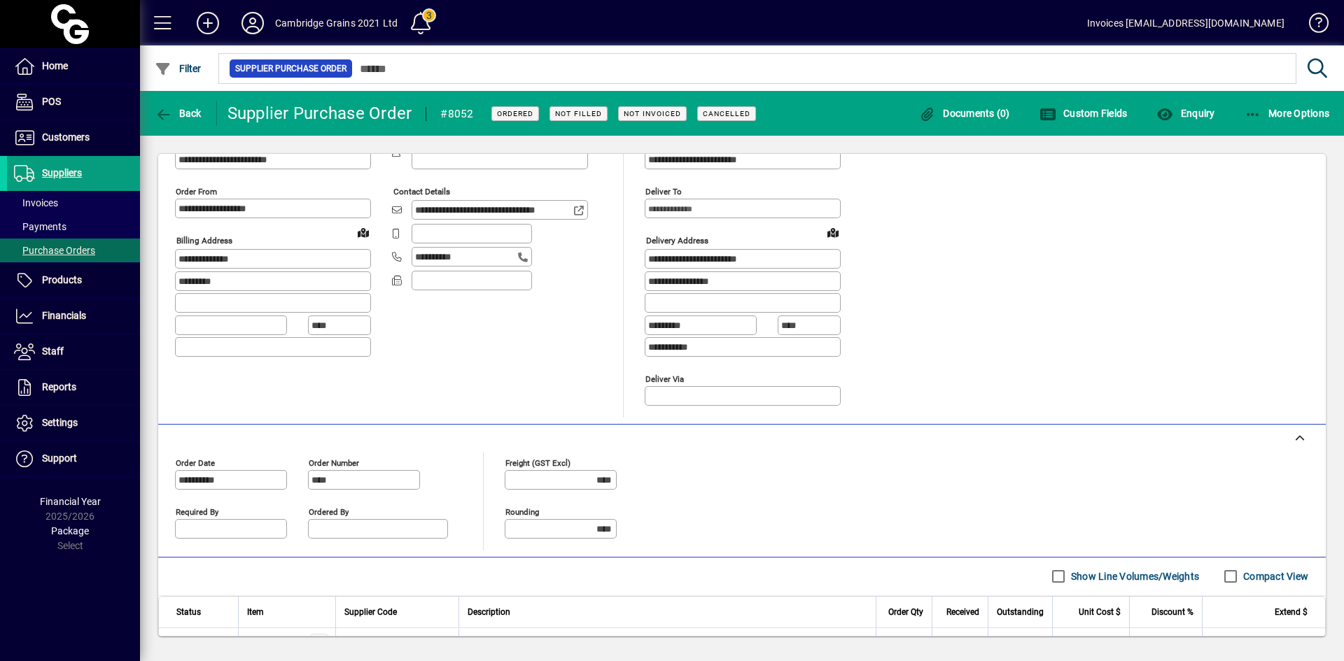
scroll to position [150, 0]
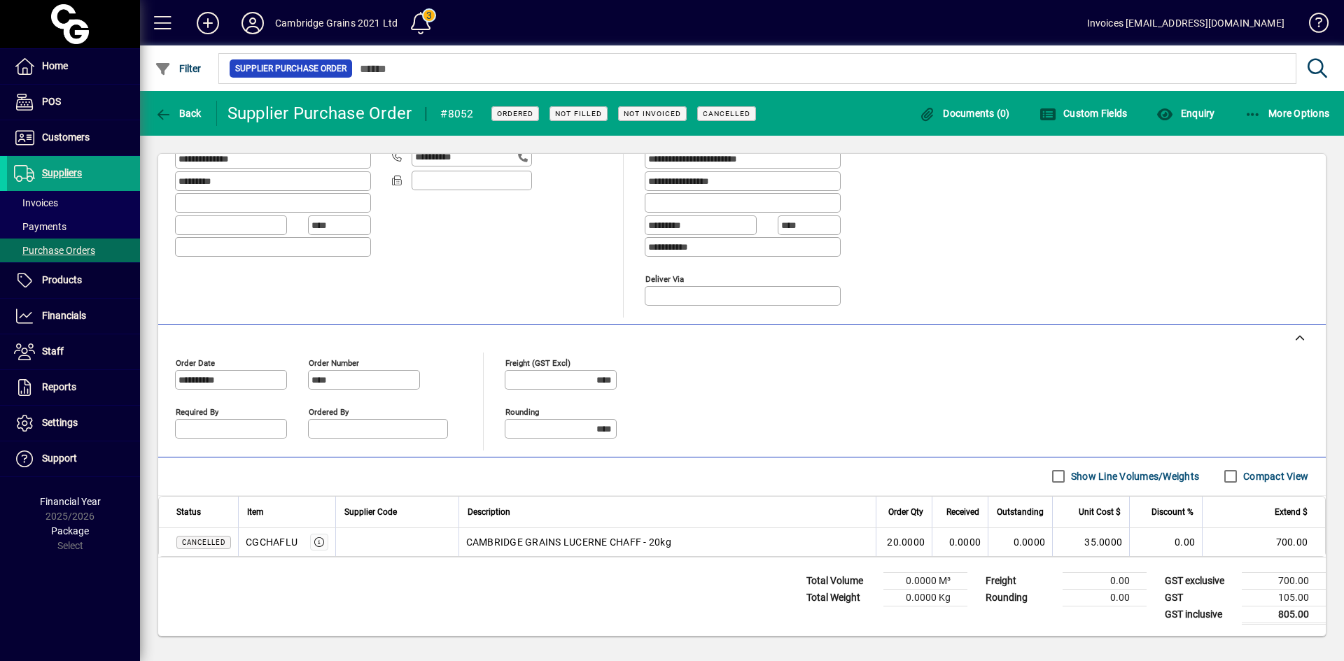
drag, startPoint x: 249, startPoint y: 544, endPoint x: 297, endPoint y: 543, distance: 47.6
click at [297, 543] on div "CGCHAFLU" at bounding box center [272, 542] width 52 height 14
click at [62, 246] on span "Purchase Orders" at bounding box center [54, 250] width 81 height 11
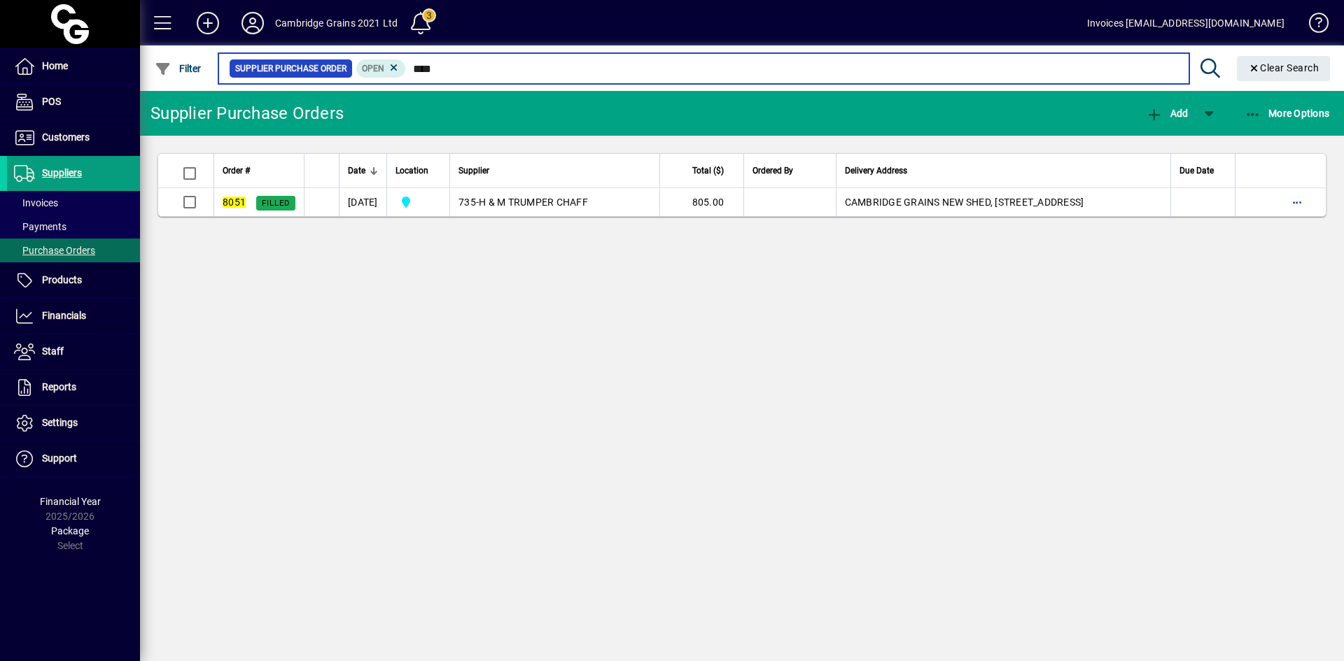
type input "****"
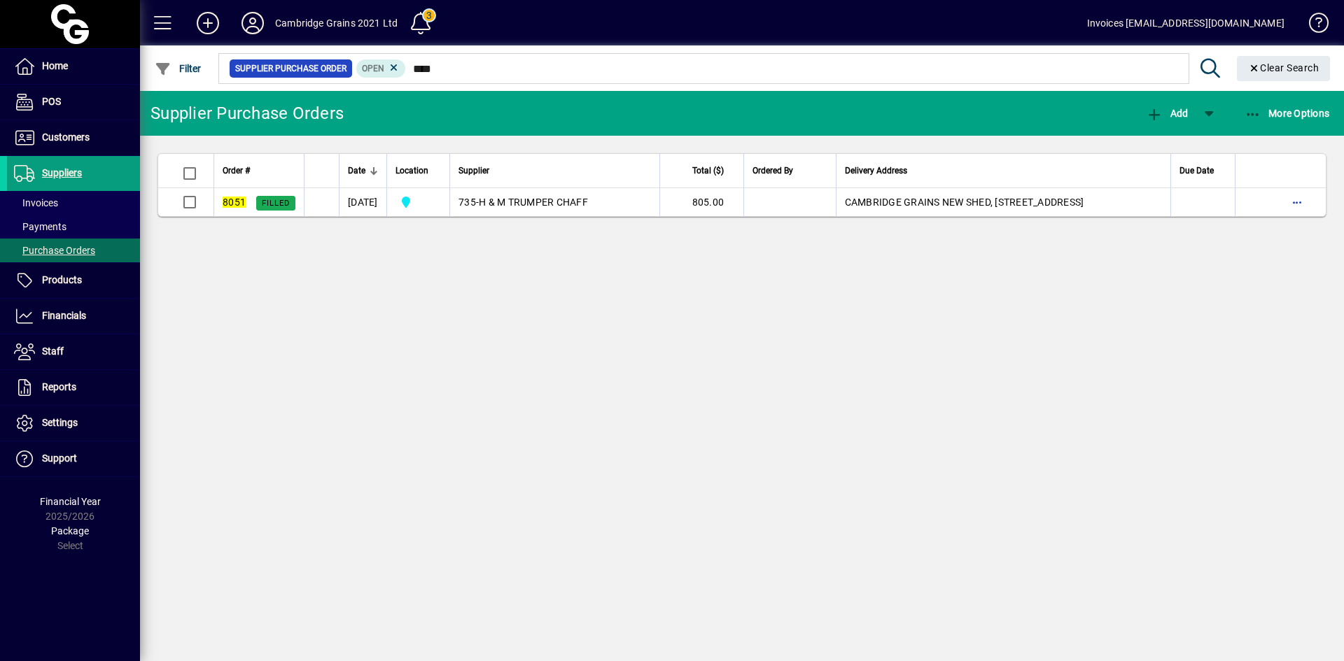
drag, startPoint x: 542, startPoint y: 191, endPoint x: 534, endPoint y: 190, distance: 7.8
click at [540, 192] on td "735 - H & M TRUMPER CHAFF" at bounding box center [554, 202] width 210 height 28
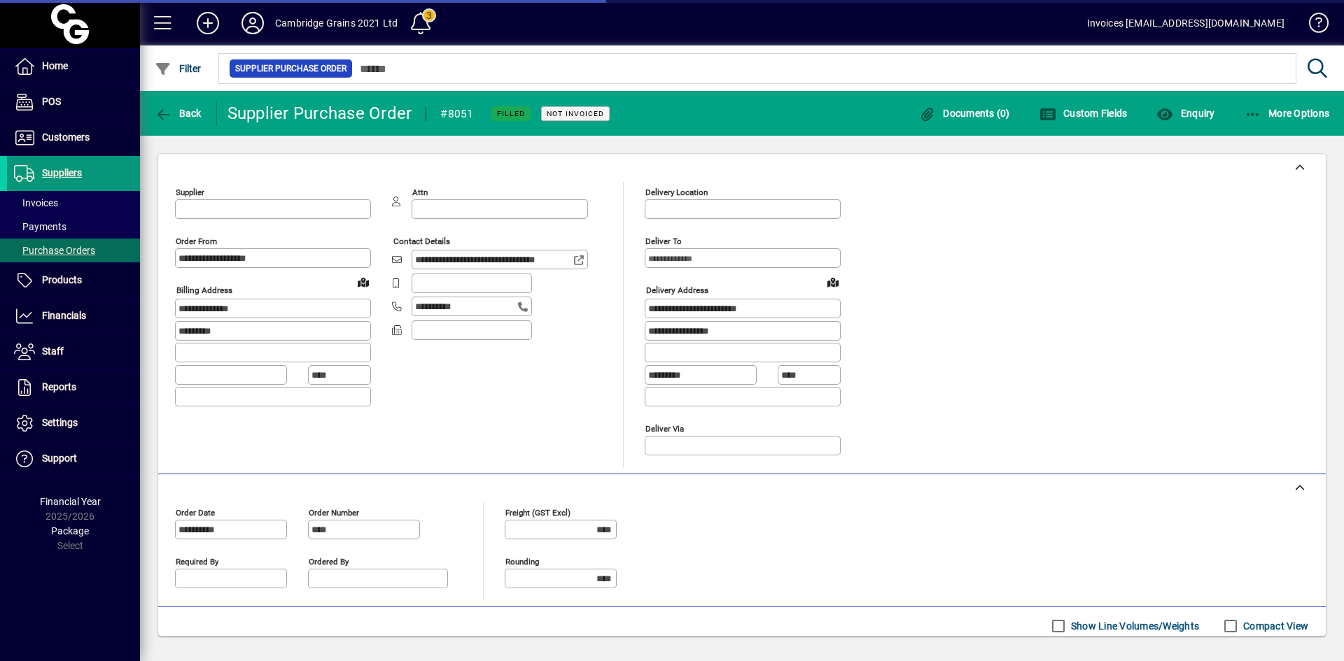
type input "**********"
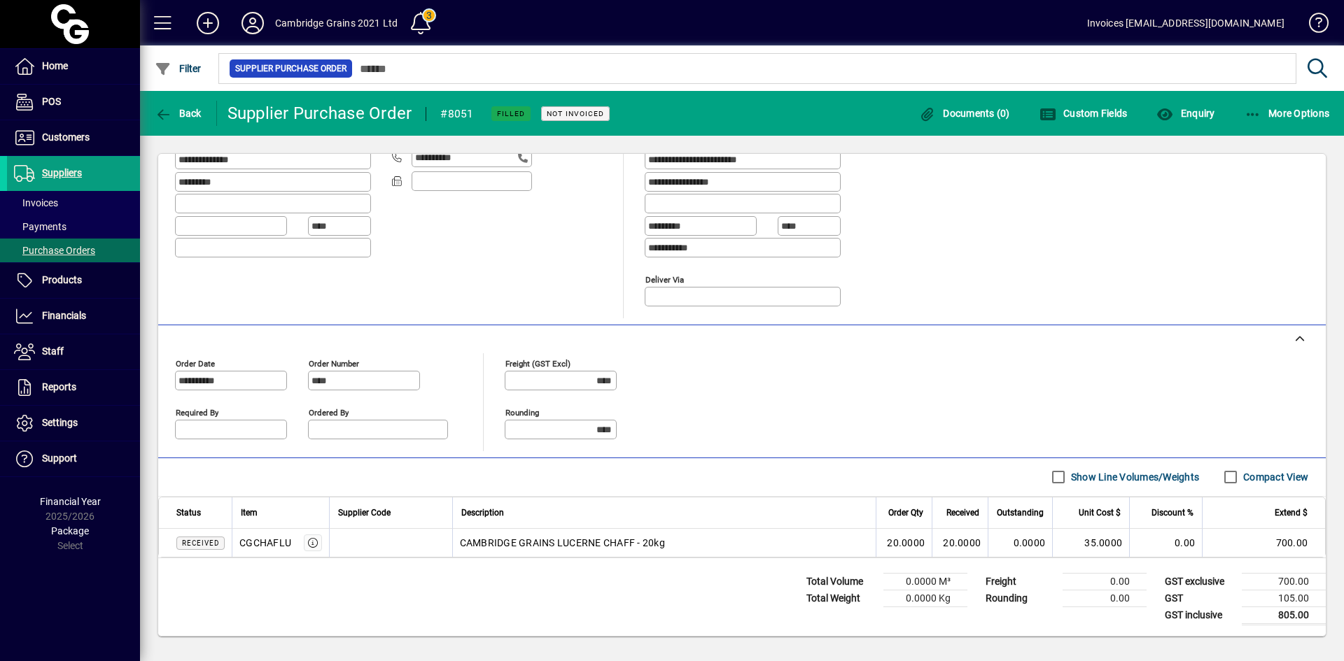
scroll to position [150, 0]
drag, startPoint x: 300, startPoint y: 540, endPoint x: 239, endPoint y: 546, distance: 61.2
click at [239, 546] on div "CGCHAFLU" at bounding box center [280, 542] width 83 height 17
click at [157, 113] on icon "button" at bounding box center [163, 115] width 17 height 14
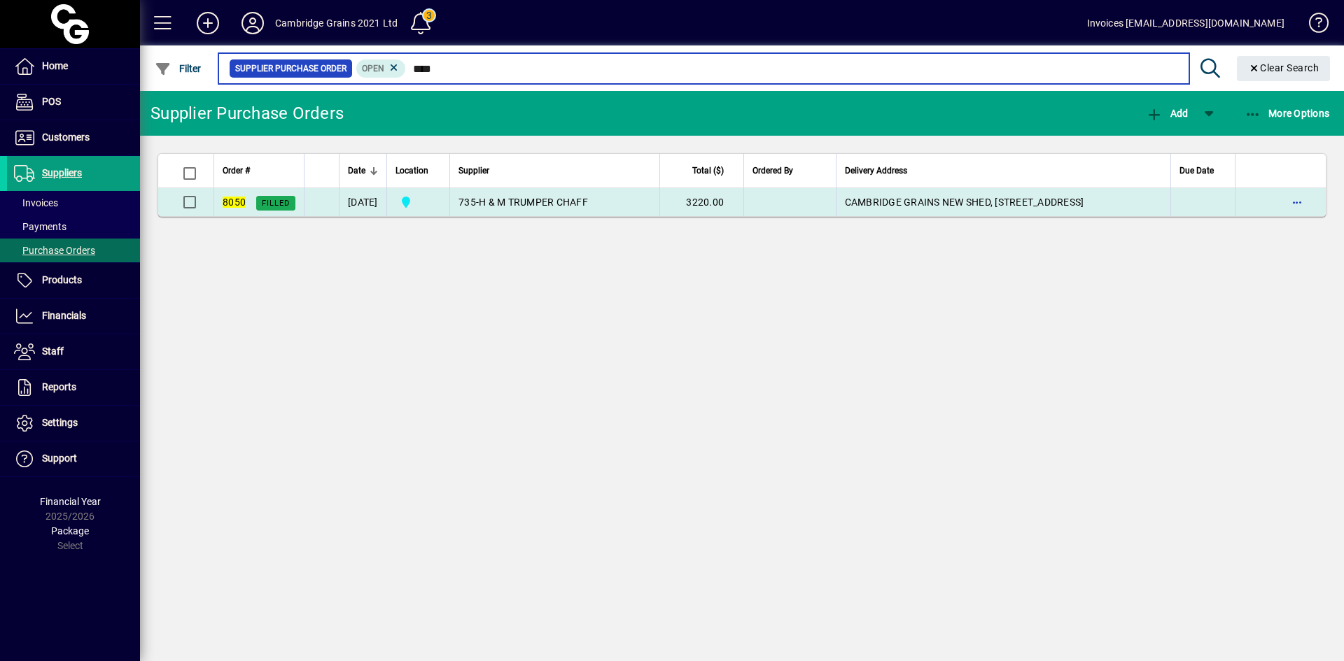
type input "****"
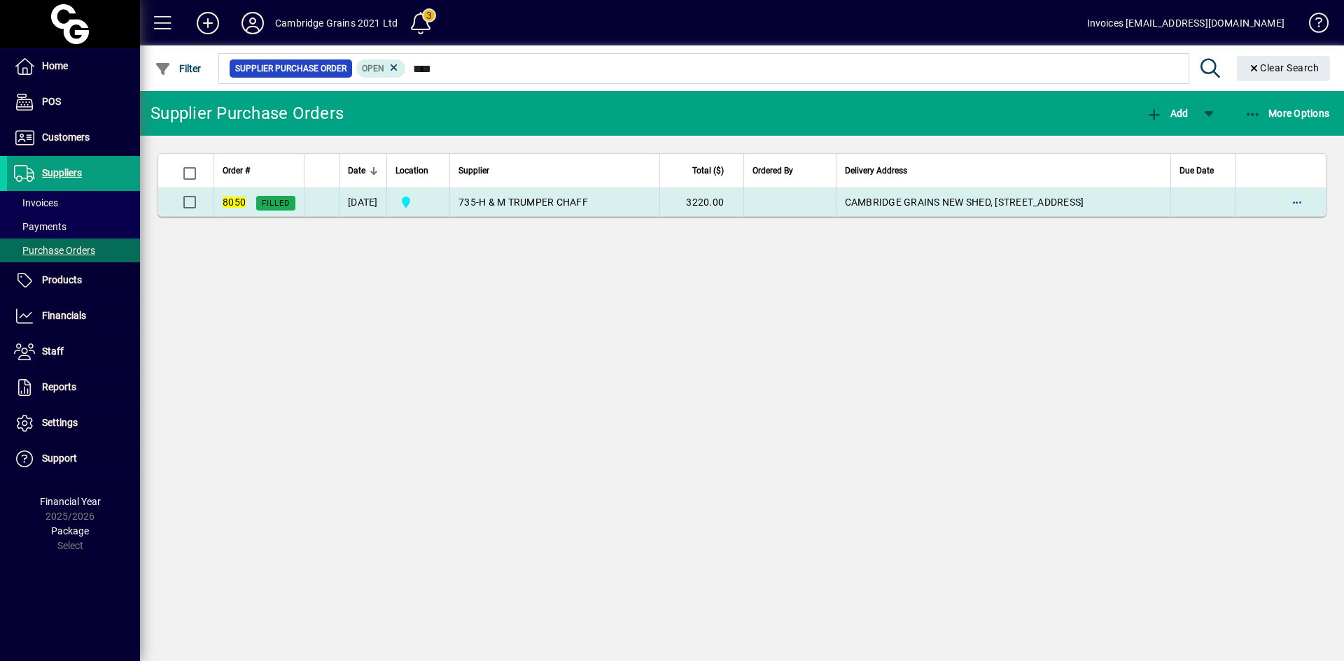
click at [575, 197] on span "H & M TRUMPER CHAFF" at bounding box center [533, 202] width 109 height 11
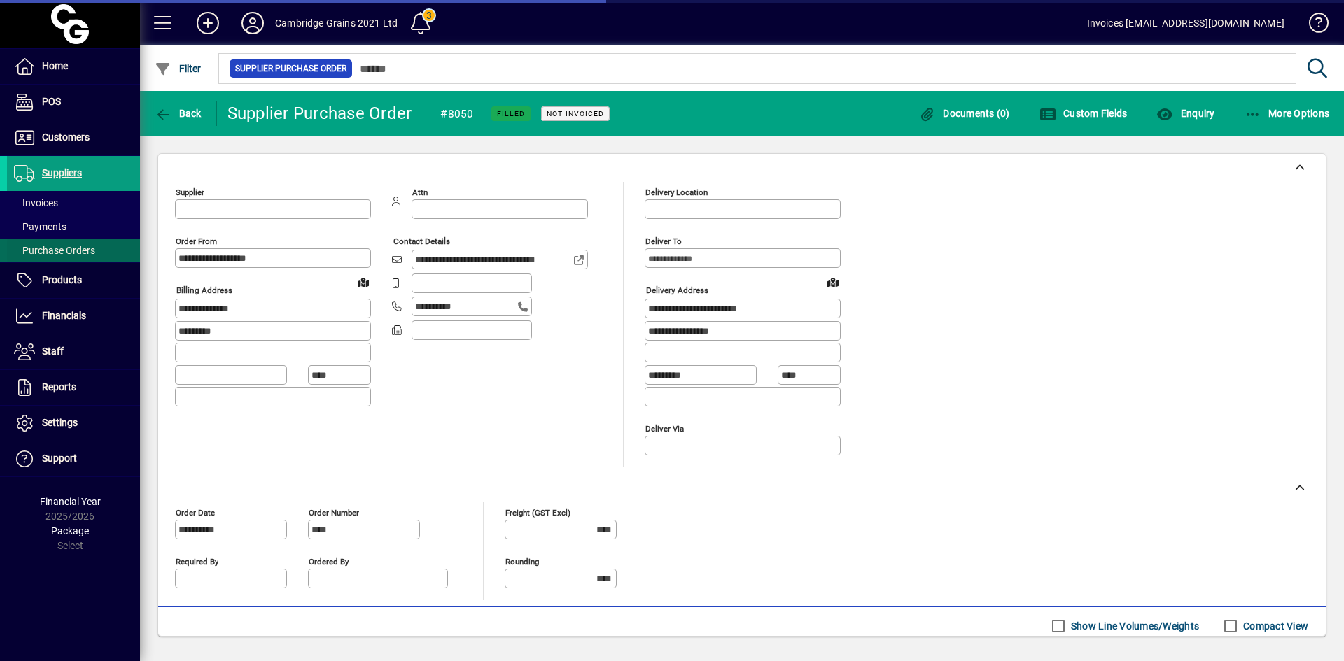
type input "**********"
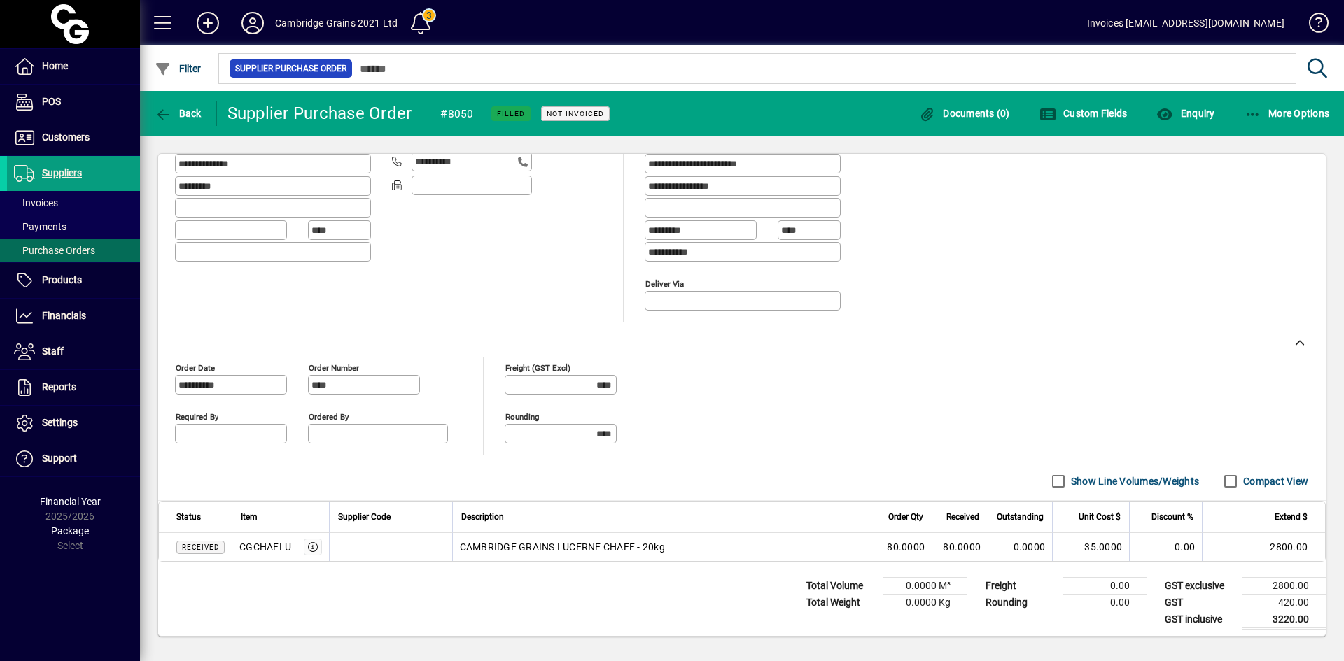
scroll to position [150, 0]
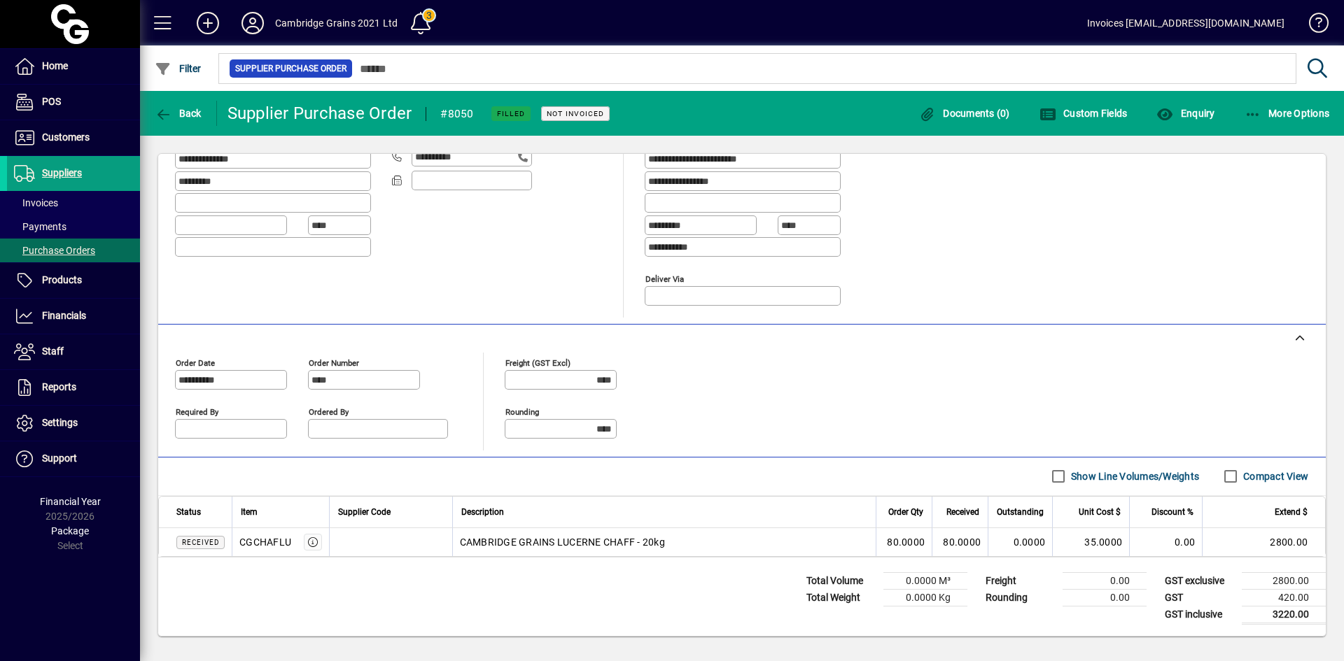
drag, startPoint x: 290, startPoint y: 544, endPoint x: 239, endPoint y: 549, distance: 51.3
click at [239, 549] on div "CGCHAFLU" at bounding box center [265, 542] width 52 height 14
click at [59, 244] on span "Purchase Orders" at bounding box center [51, 251] width 88 height 15
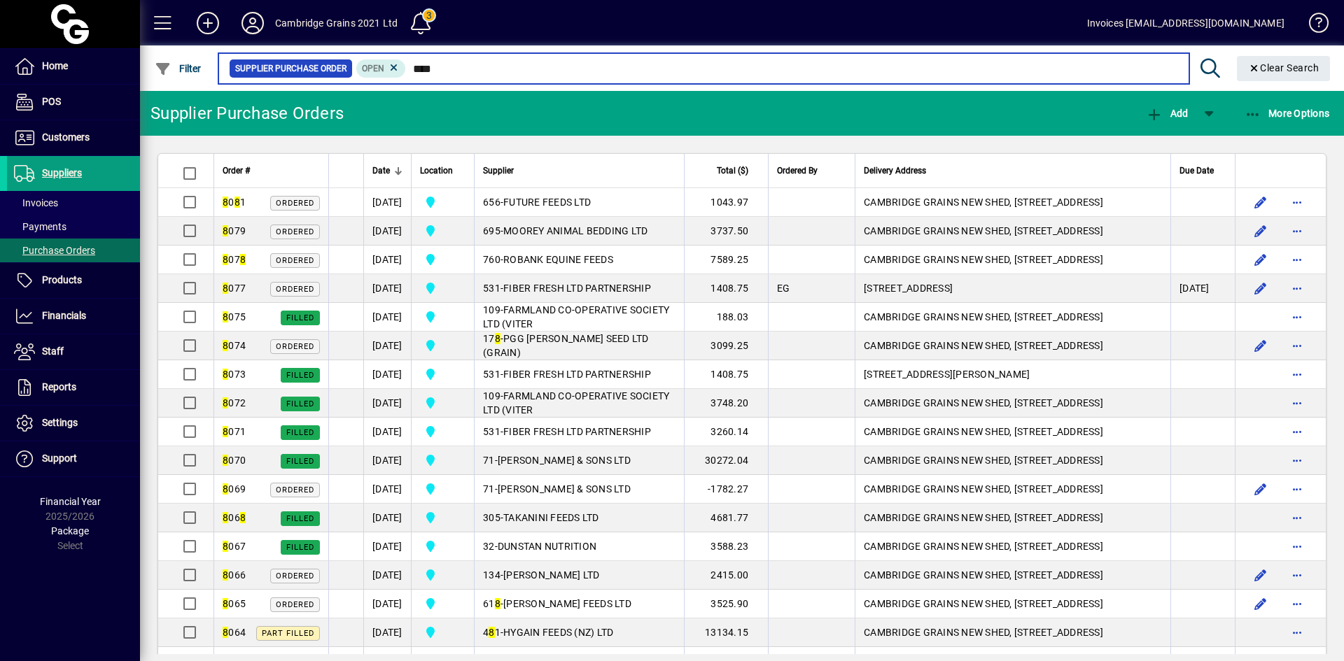
type input "****"
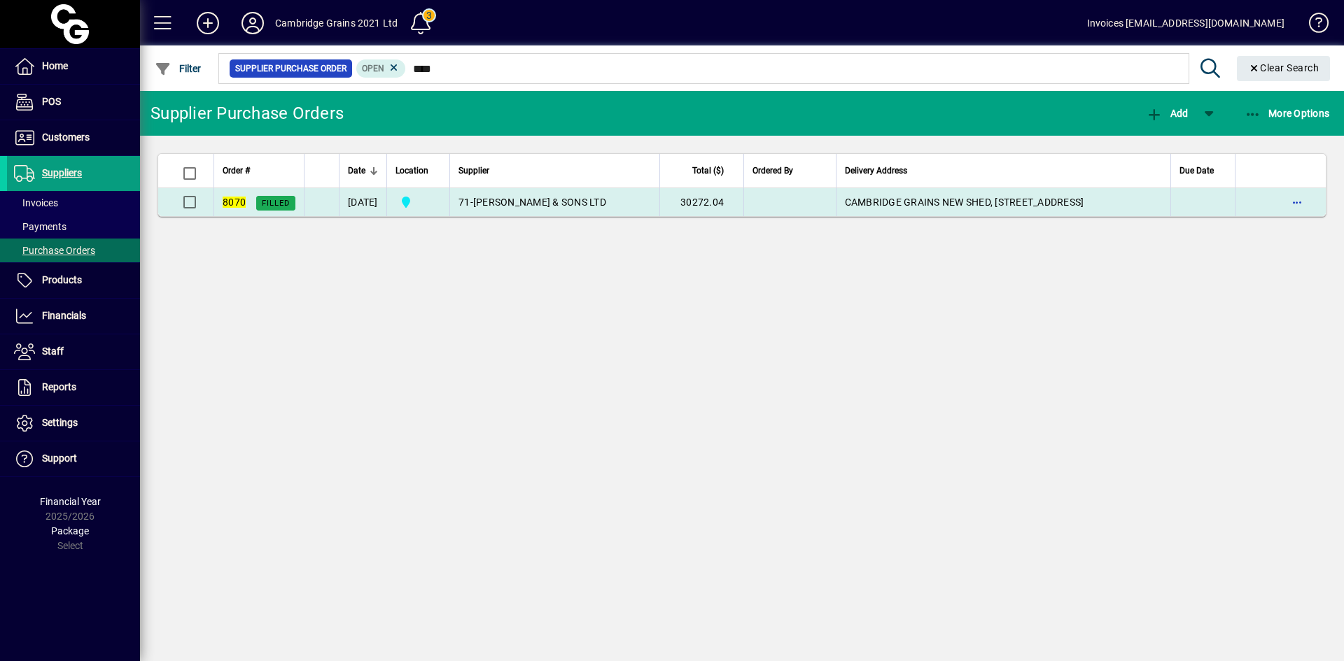
click at [551, 198] on span "H R FISKEN & SONS LTD" at bounding box center [539, 202] width 133 height 11
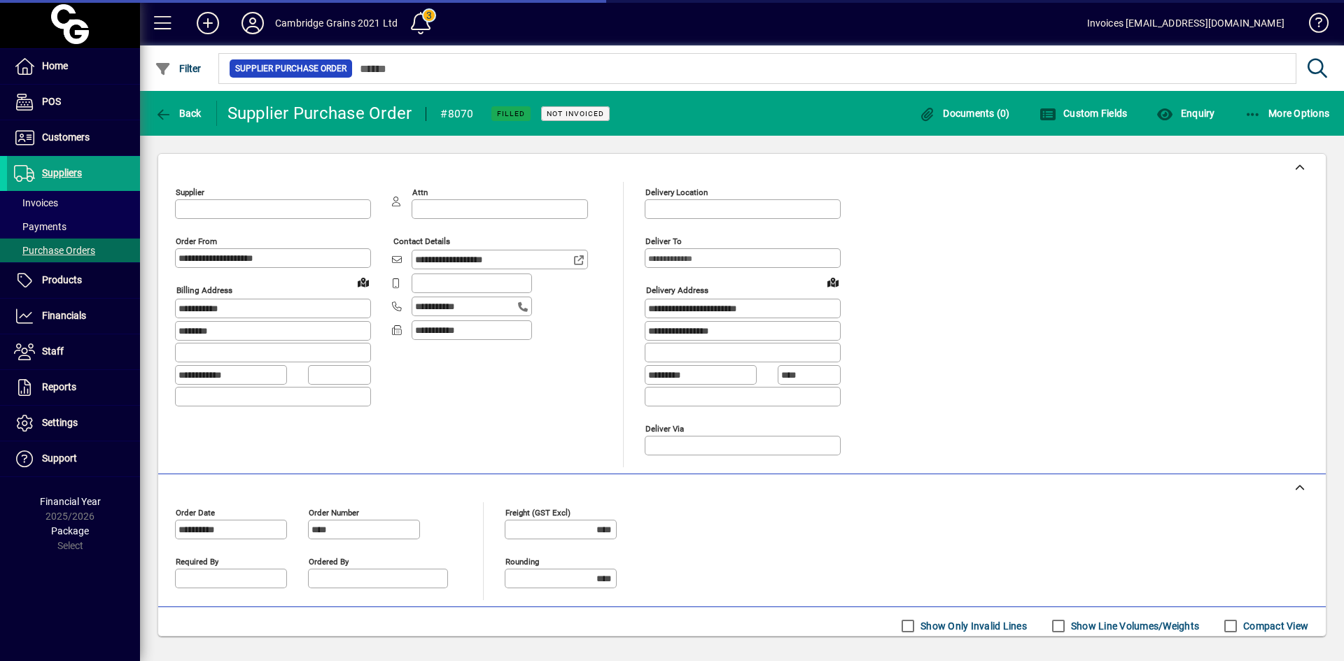
type input "**********"
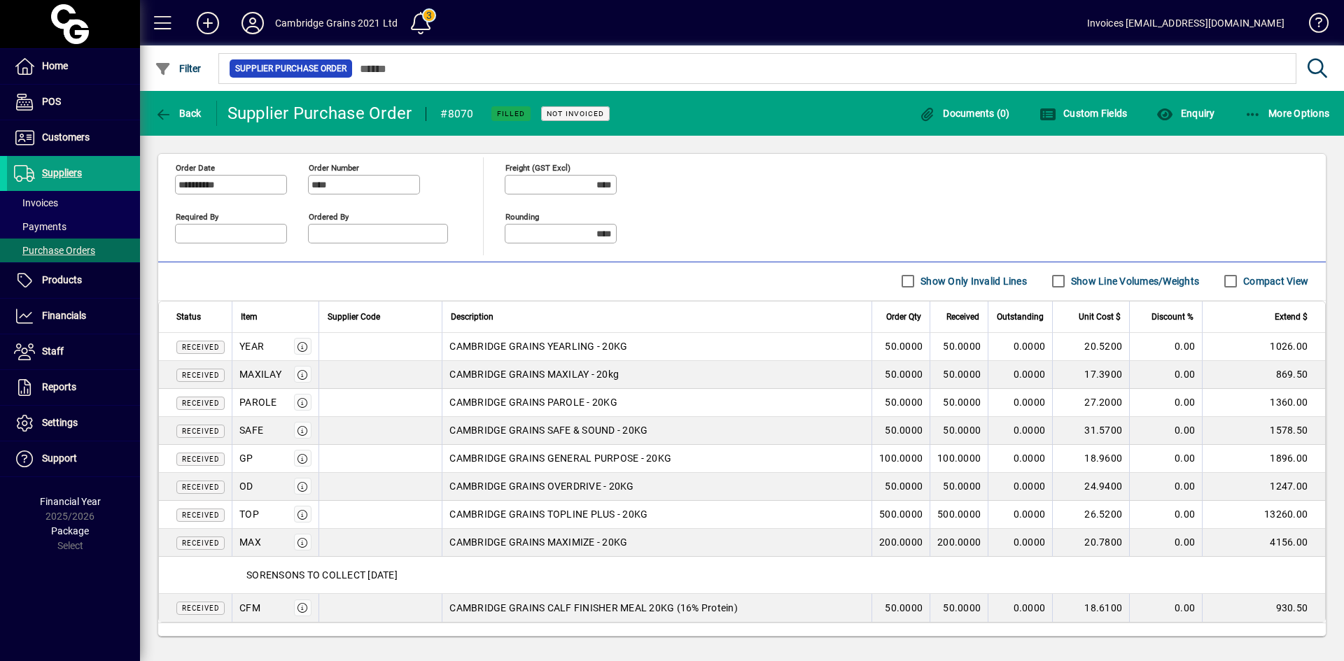
scroll to position [350, 0]
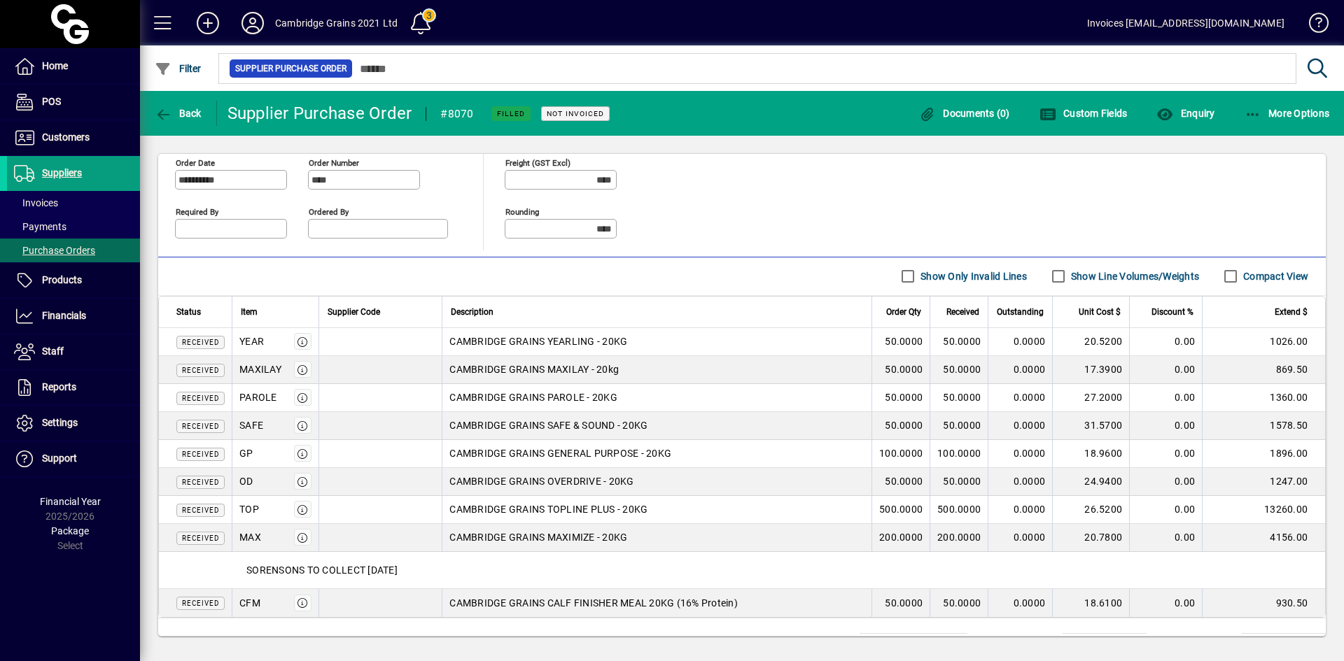
drag, startPoint x: 235, startPoint y: 339, endPoint x: 280, endPoint y: 340, distance: 44.8
click at [280, 340] on td "YEAR" at bounding box center [275, 342] width 87 height 28
drag, startPoint x: 239, startPoint y: 367, endPoint x: 293, endPoint y: 366, distance: 53.9
click at [293, 366] on div "MAXILAY" at bounding box center [275, 369] width 72 height 17
drag, startPoint x: 279, startPoint y: 394, endPoint x: 238, endPoint y: 402, distance: 41.4
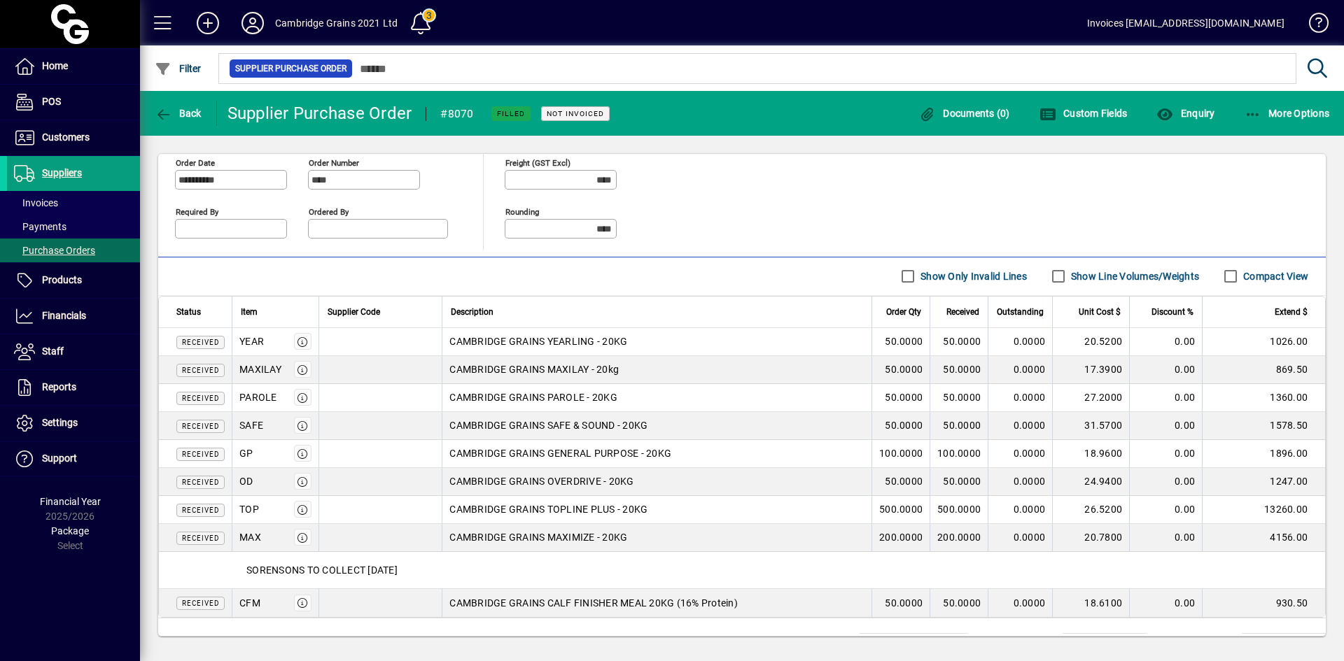
click at [238, 402] on td "PAROLE" at bounding box center [275, 398] width 87 height 28
drag, startPoint x: 234, startPoint y: 426, endPoint x: 264, endPoint y: 423, distance: 30.2
click at [264, 423] on td "SAFE" at bounding box center [275, 426] width 87 height 28
drag, startPoint x: 264, startPoint y: 445, endPoint x: 231, endPoint y: 454, distance: 34.1
click at [232, 454] on td "GP" at bounding box center [275, 454] width 87 height 28
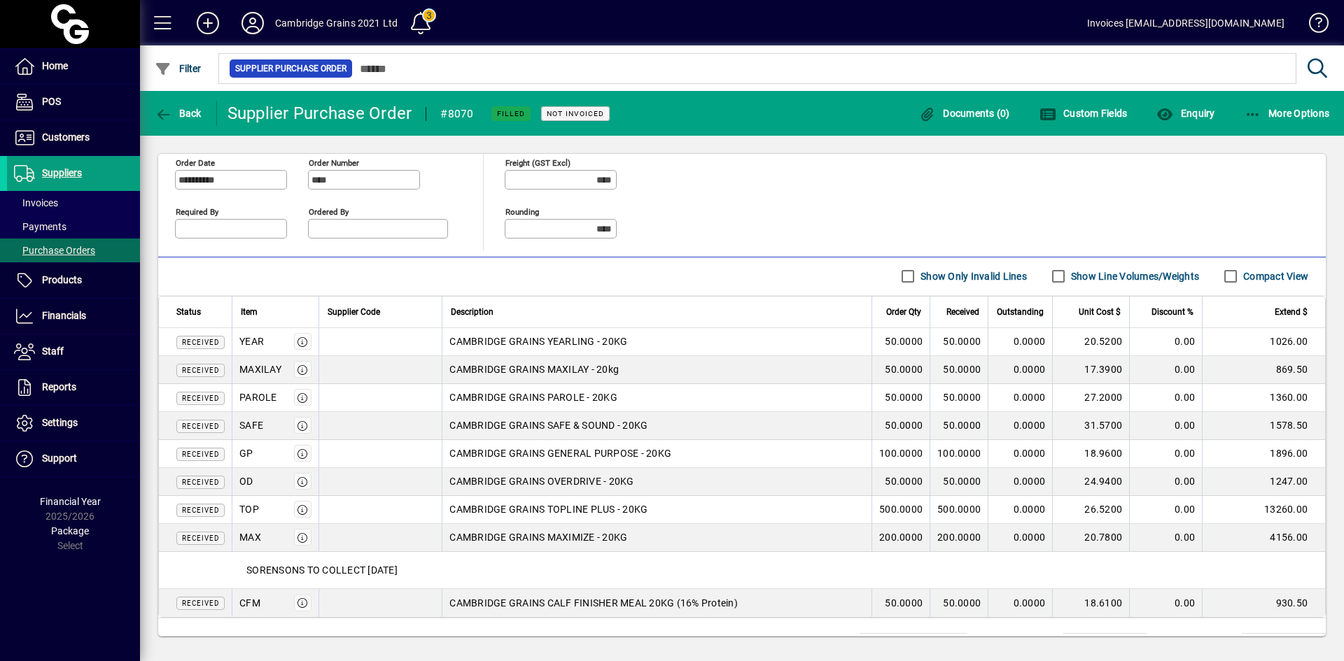
drag, startPoint x: 256, startPoint y: 480, endPoint x: 232, endPoint y: 480, distance: 23.8
click at [232, 480] on td "OD" at bounding box center [275, 482] width 87 height 28
drag, startPoint x: 658, startPoint y: 477, endPoint x: 440, endPoint y: 490, distance: 218.7
click at [442, 490] on td "CAMBRIDGE GRAINS OVERDRIVE - 20KG" at bounding box center [657, 482] width 430 height 28
drag, startPoint x: 260, startPoint y: 513, endPoint x: 240, endPoint y: 519, distance: 21.1
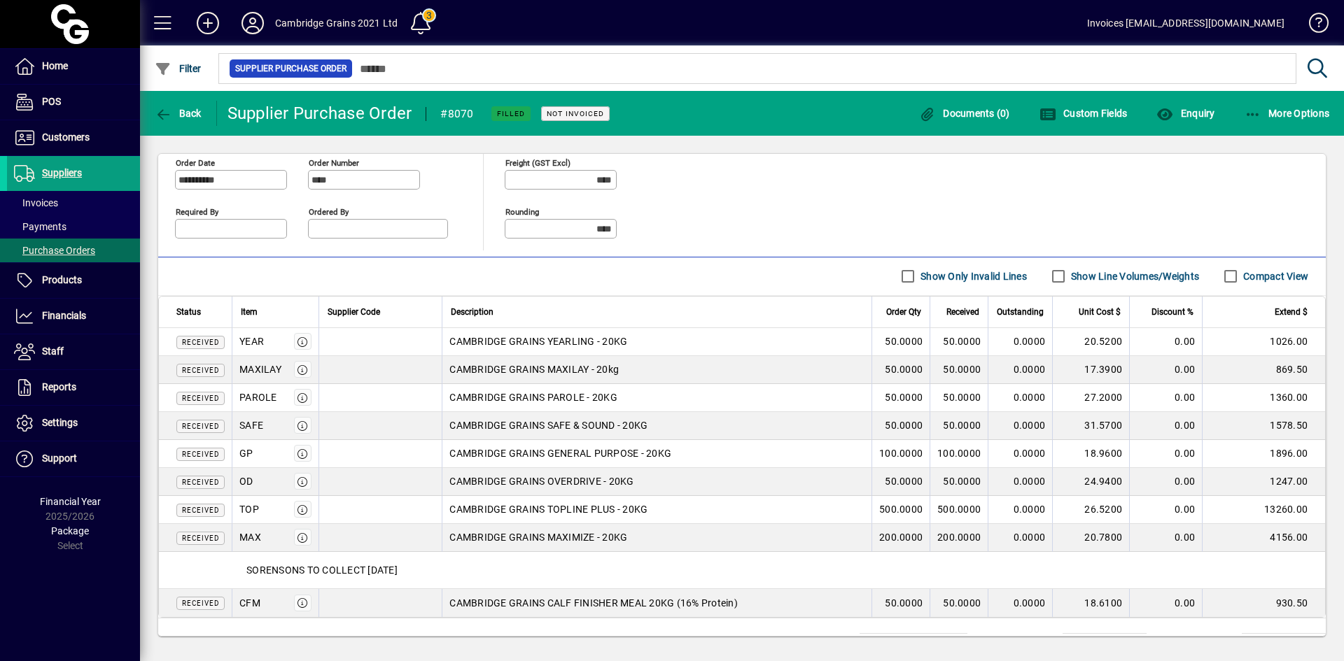
click at [240, 519] on td "TOP" at bounding box center [275, 510] width 87 height 28
drag, startPoint x: 266, startPoint y: 535, endPoint x: 235, endPoint y: 537, distance: 30.8
click at [235, 537] on td "MAX" at bounding box center [275, 538] width 87 height 28
drag, startPoint x: 263, startPoint y: 600, endPoint x: 236, endPoint y: 603, distance: 27.4
click at [236, 603] on td "CFM" at bounding box center [275, 603] width 87 height 28
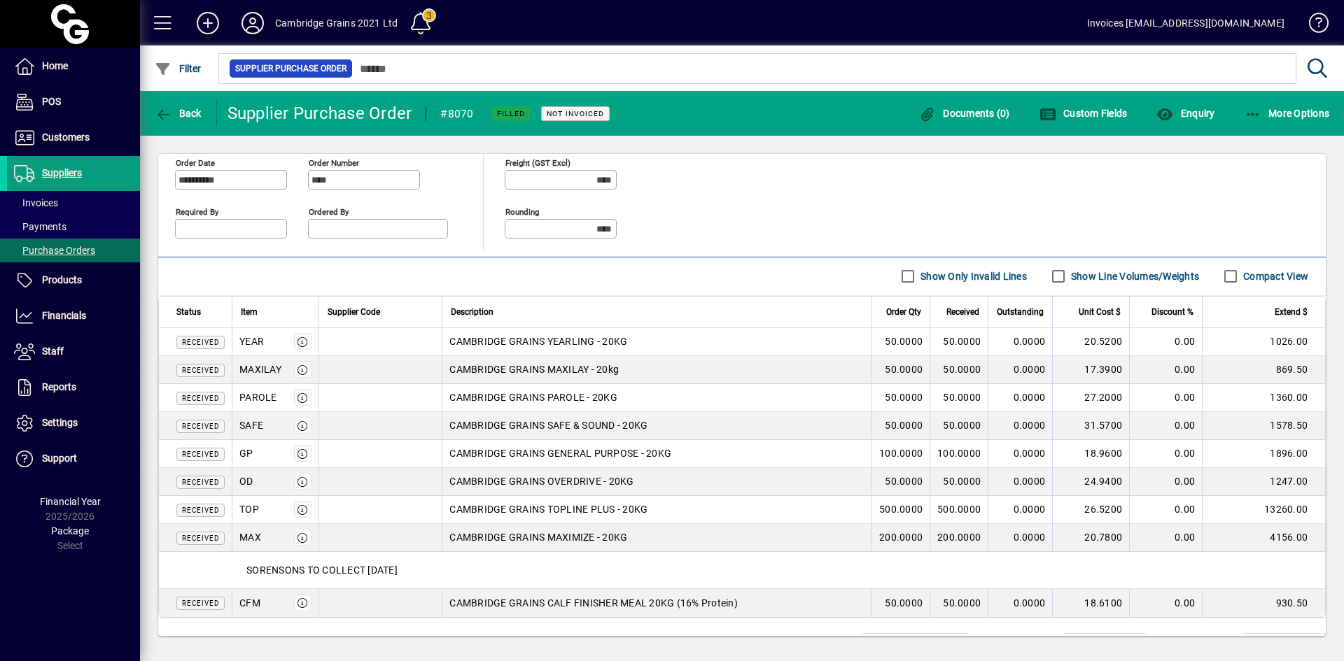
drag, startPoint x: 447, startPoint y: 603, endPoint x: 824, endPoint y: 600, distance: 377.2
click at [824, 600] on div "CAMBRIDGE GRAINS CALF FINISHER MEAL 20KG (16% Protein)" at bounding box center [656, 603] width 415 height 14
click at [166, 108] on icon "button" at bounding box center [163, 115] width 17 height 14
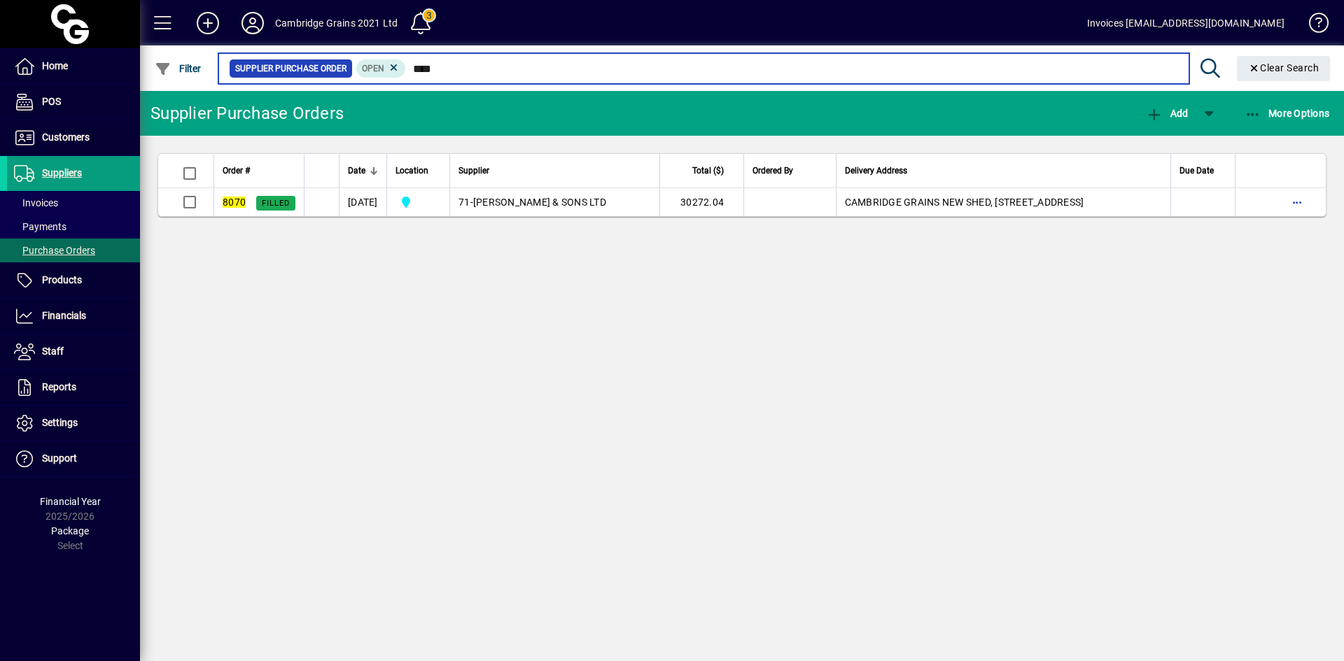
drag, startPoint x: 460, startPoint y: 69, endPoint x: 344, endPoint y: 69, distance: 115.5
click at [344, 69] on div "Supplier Purchase Order Open ****" at bounding box center [703, 69] width 949 height 20
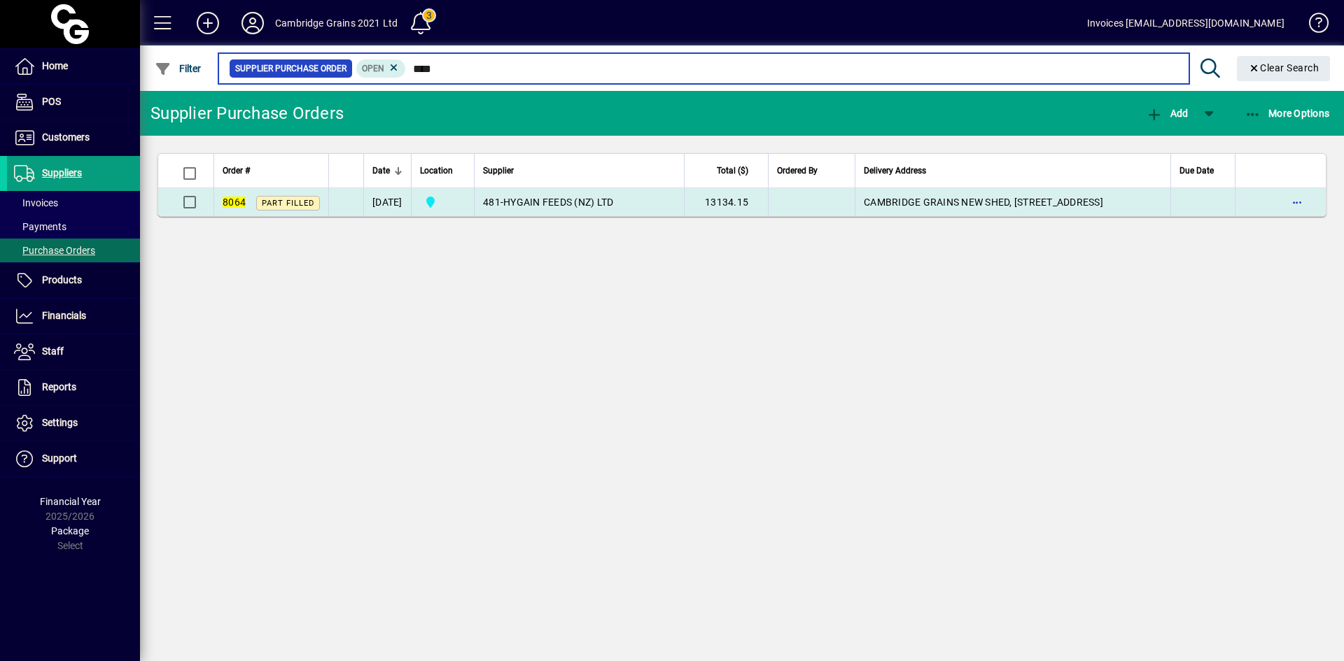
type input "****"
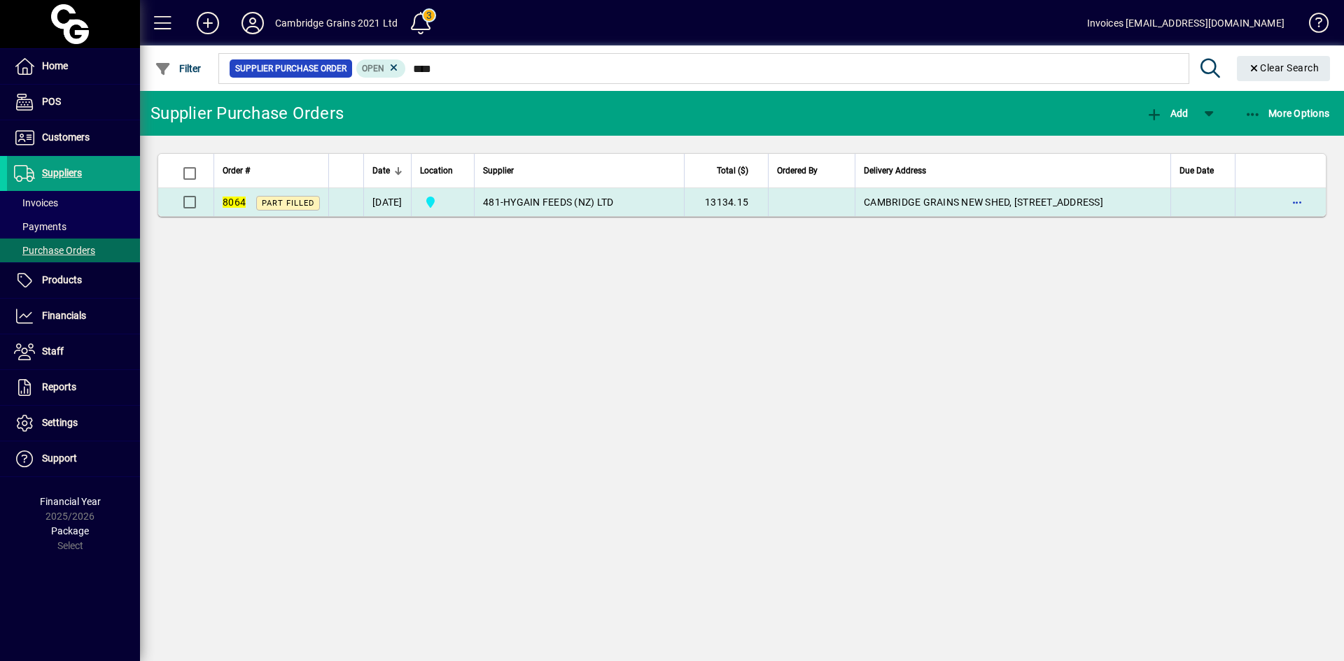
click at [540, 200] on span "HYGAIN FEEDS (NZ) LTD" at bounding box center [558, 202] width 110 height 11
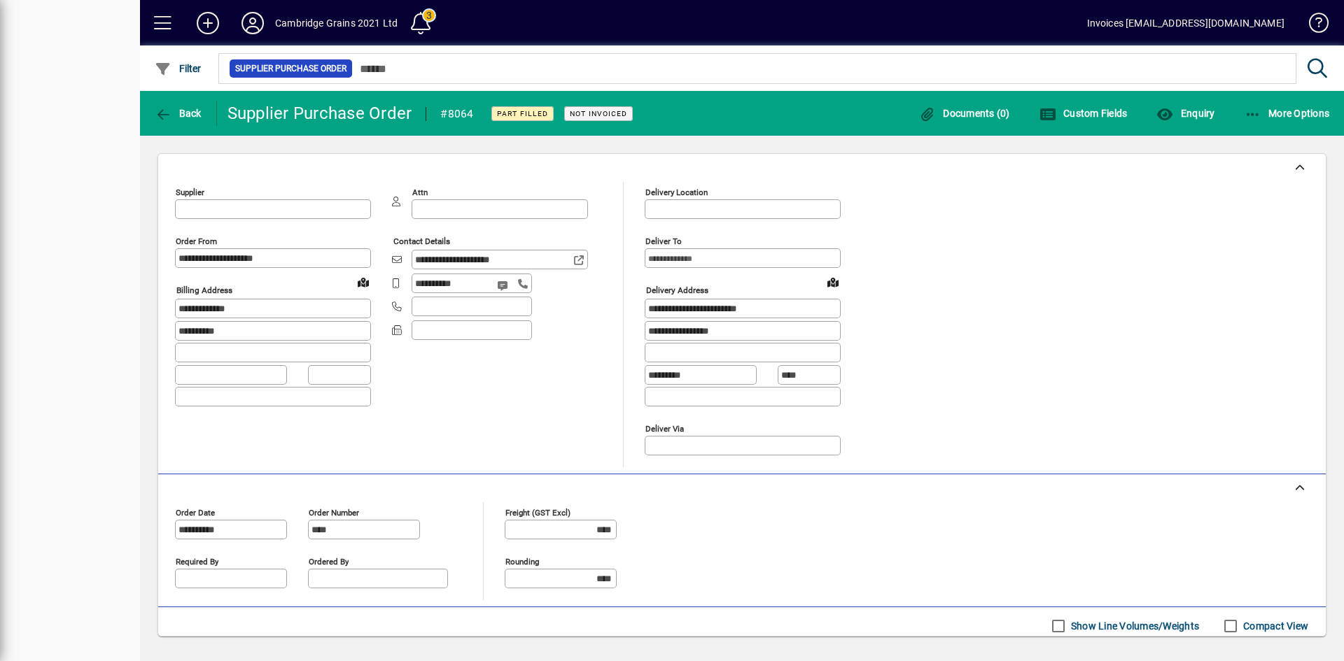
type input "**********"
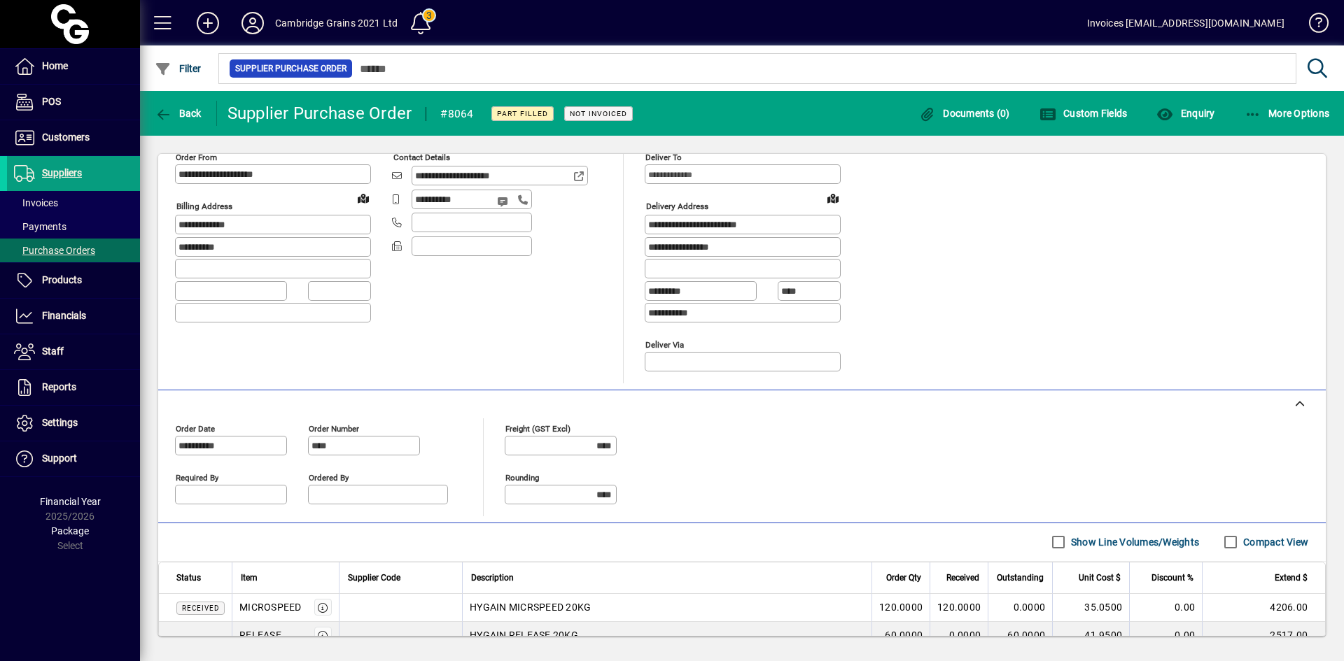
scroll to position [234, 0]
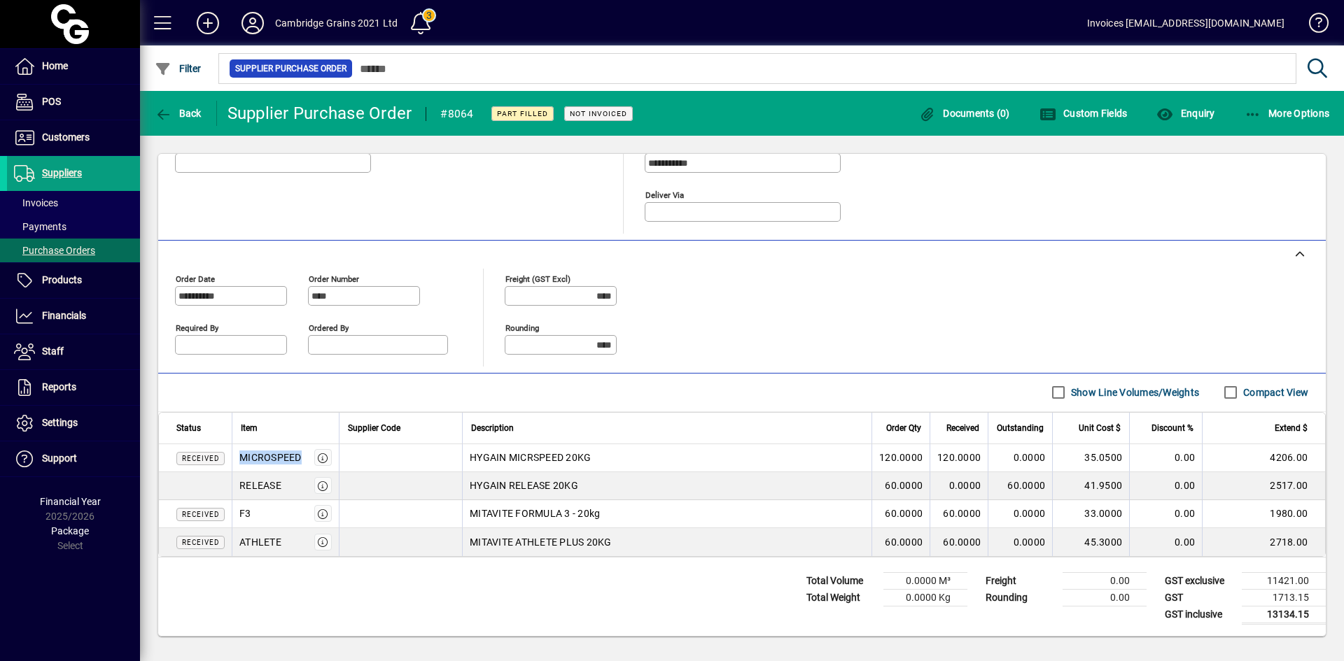
drag, startPoint x: 301, startPoint y: 455, endPoint x: 241, endPoint y: 456, distance: 60.2
click at [241, 456] on div "MICROSPEED" at bounding box center [285, 457] width 92 height 17
copy div "MICROSPEED"
drag, startPoint x: 267, startPoint y: 514, endPoint x: 234, endPoint y: 513, distance: 32.9
click at [234, 513] on td "F3" at bounding box center [285, 514] width 107 height 28
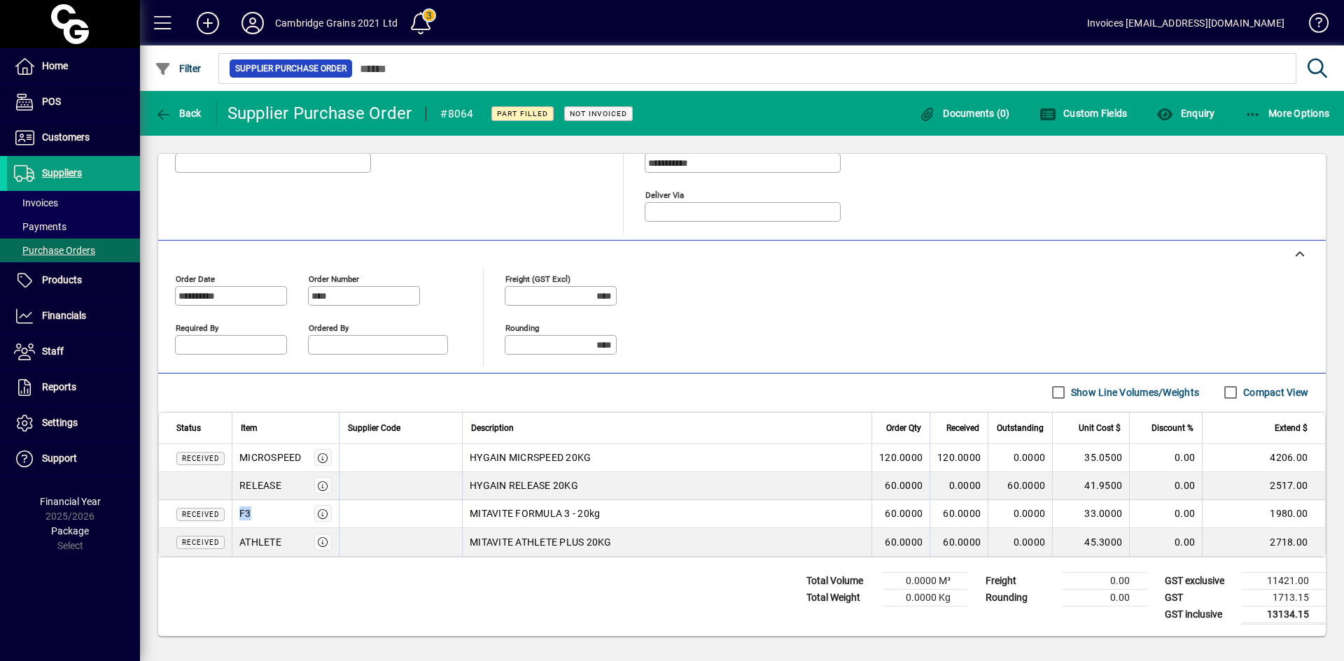
copy div "F3"
drag, startPoint x: 288, startPoint y: 542, endPoint x: 239, endPoint y: 542, distance: 49.0
click at [239, 542] on div "ATHLETE" at bounding box center [285, 542] width 92 height 17
copy div "ATHLETE"
click at [327, 454] on icon "button" at bounding box center [323, 458] width 13 height 10
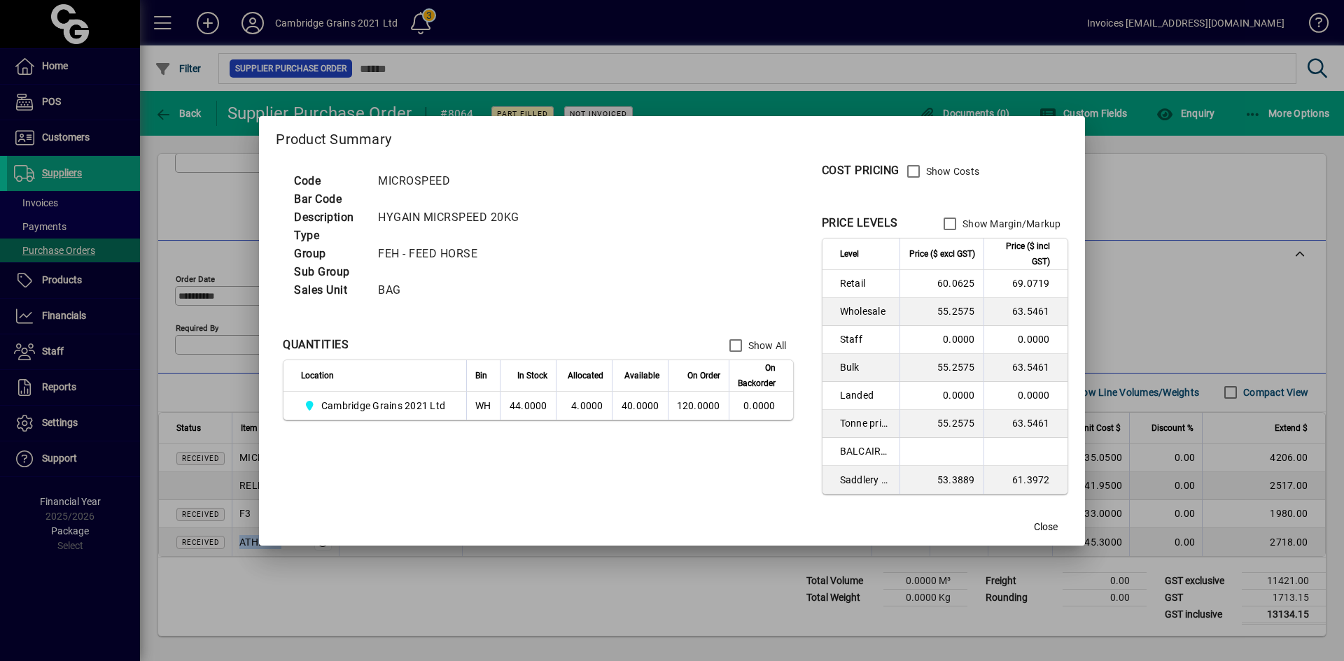
drag, startPoint x: 530, startPoint y: 218, endPoint x: 383, endPoint y: 221, distance: 147.7
click at [383, 221] on td "HYGAIN MICRSPEED 20KG" at bounding box center [453, 218] width 165 height 18
copy td "HYGAIN MICRSPEED 20KG"
drag, startPoint x: 1050, startPoint y: 526, endPoint x: 1029, endPoint y: 522, distance: 21.3
click at [1050, 526] on span "Close" at bounding box center [1046, 527] width 24 height 15
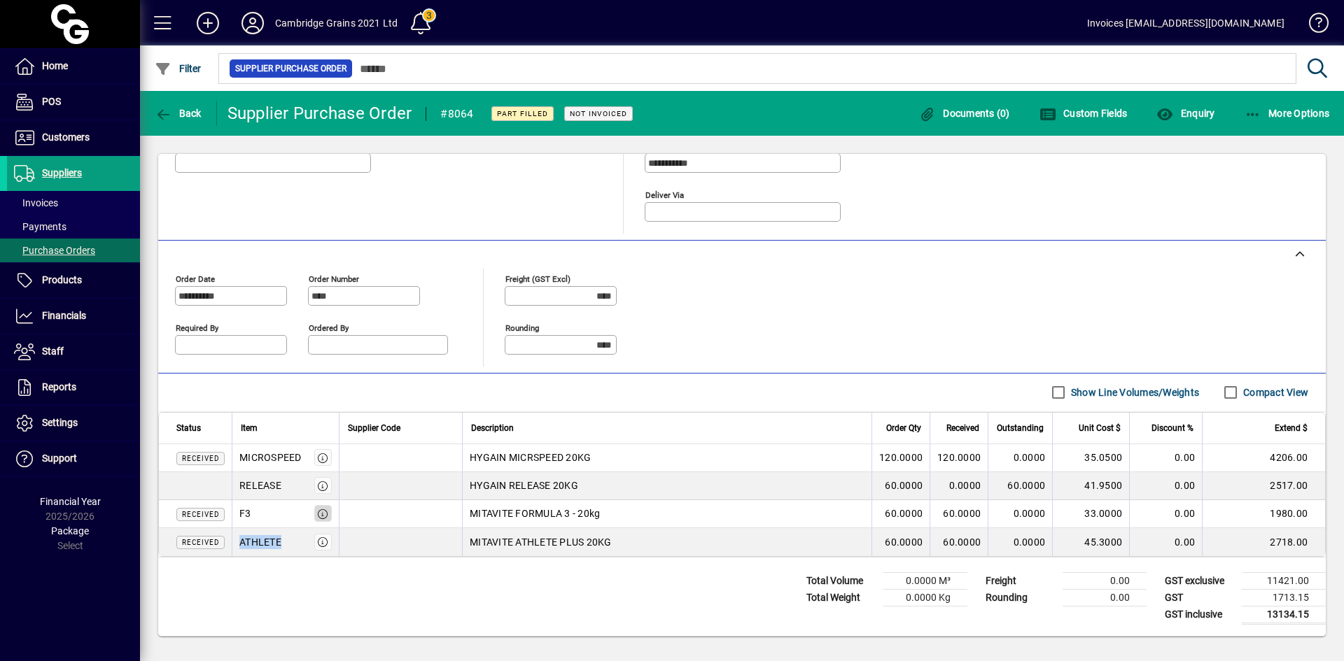
click at [321, 512] on icon "button" at bounding box center [323, 514] width 13 height 10
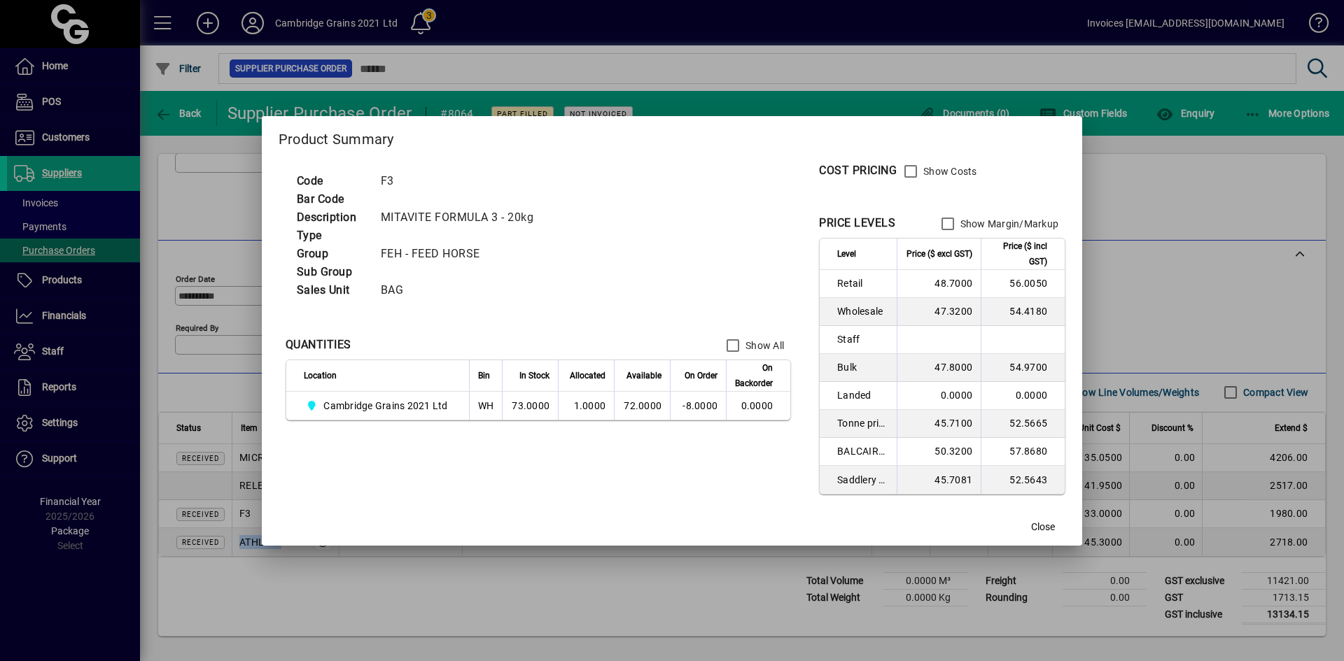
drag, startPoint x: 380, startPoint y: 219, endPoint x: 537, endPoint y: 215, distance: 157.5
click at [537, 215] on td "MITAVITE FORMULA 3 - 20kg" at bounding box center [462, 218] width 177 height 18
copy td "MITAVITE FORMULA 3 - 20kg"
drag, startPoint x: 1047, startPoint y: 526, endPoint x: 1039, endPoint y: 521, distance: 8.8
click at [1047, 525] on span "Close" at bounding box center [1043, 527] width 24 height 15
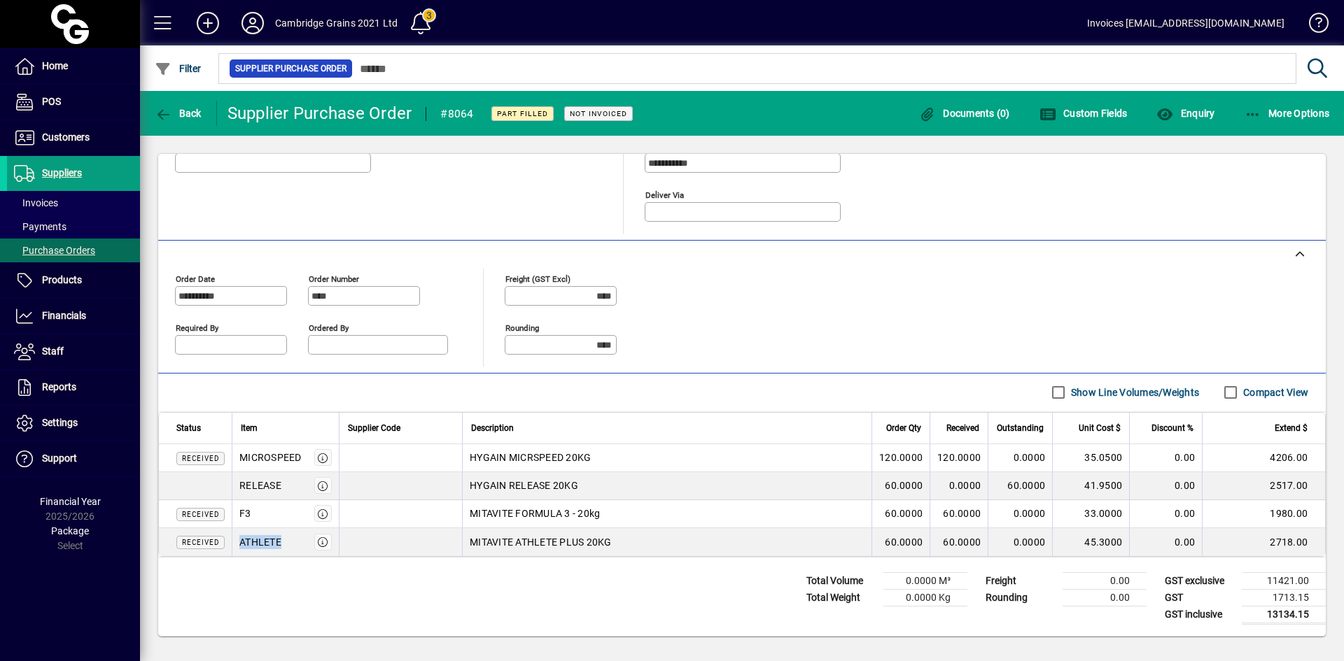
drag, startPoint x: 286, startPoint y: 541, endPoint x: 234, endPoint y: 549, distance: 51.8
click at [234, 549] on td "ATHLETE" at bounding box center [285, 542] width 107 height 28
copy div "ATHLETE"
click at [325, 543] on icon "button" at bounding box center [323, 542] width 13 height 10
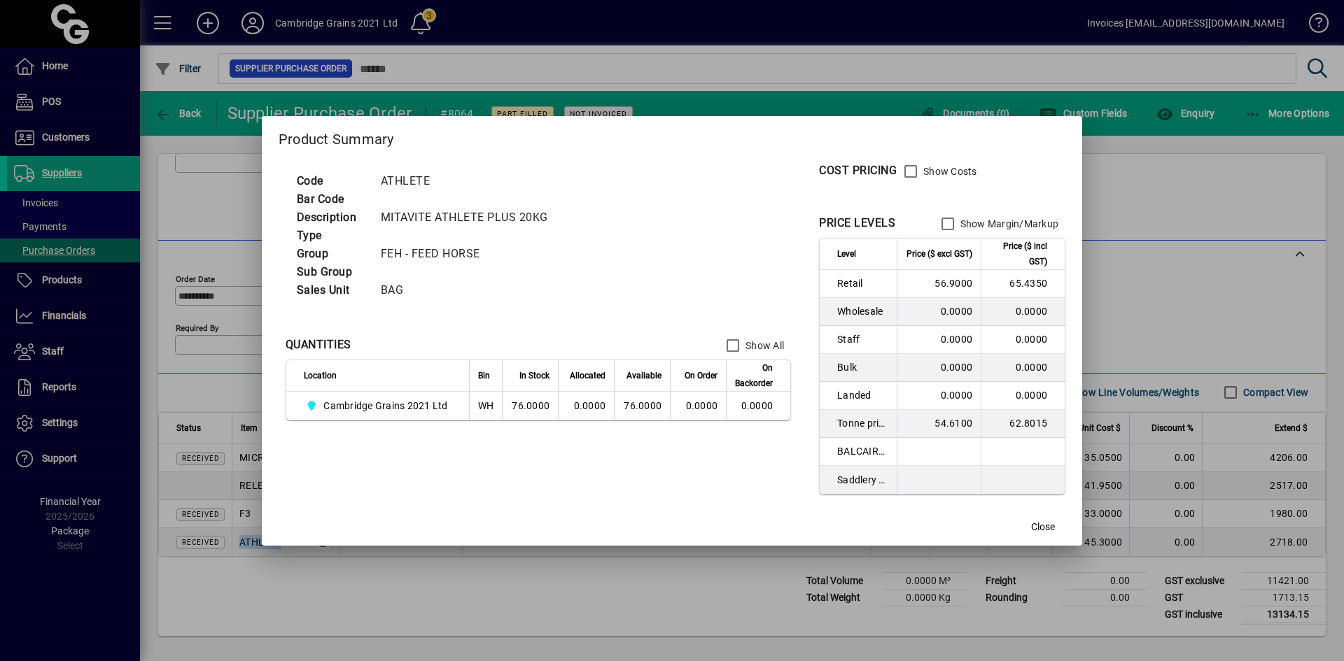
drag, startPoint x: 383, startPoint y: 217, endPoint x: 554, endPoint y: 219, distance: 170.8
click at [554, 219] on td "MITAVITE ATHLETE PLUS 20KG" at bounding box center [469, 218] width 191 height 18
copy td "MITAVITE ATHLETE PLUS 20KG"
click at [1047, 528] on span "Close" at bounding box center [1043, 527] width 24 height 15
